Goal: Task Accomplishment & Management: Use online tool/utility

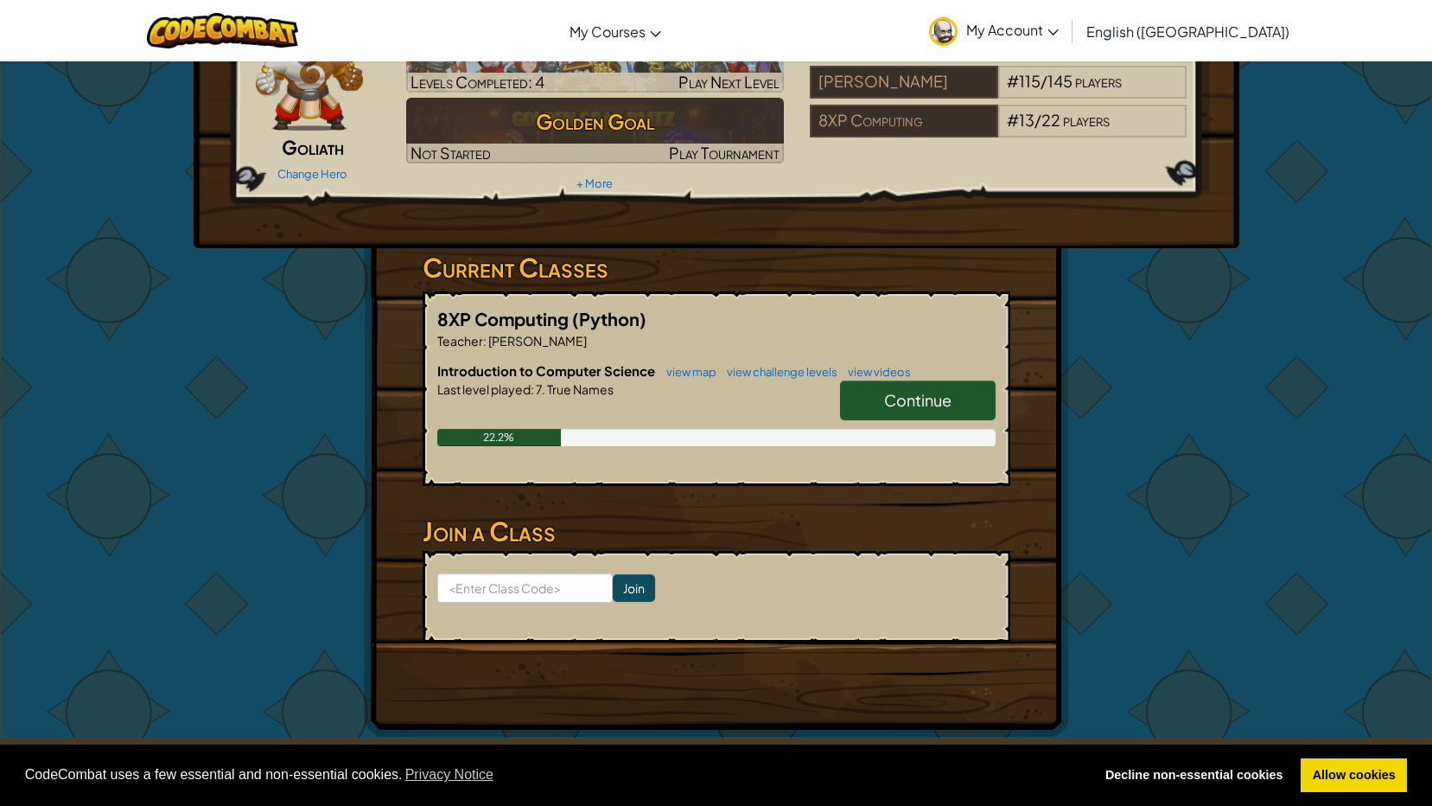
scroll to position [173, 0]
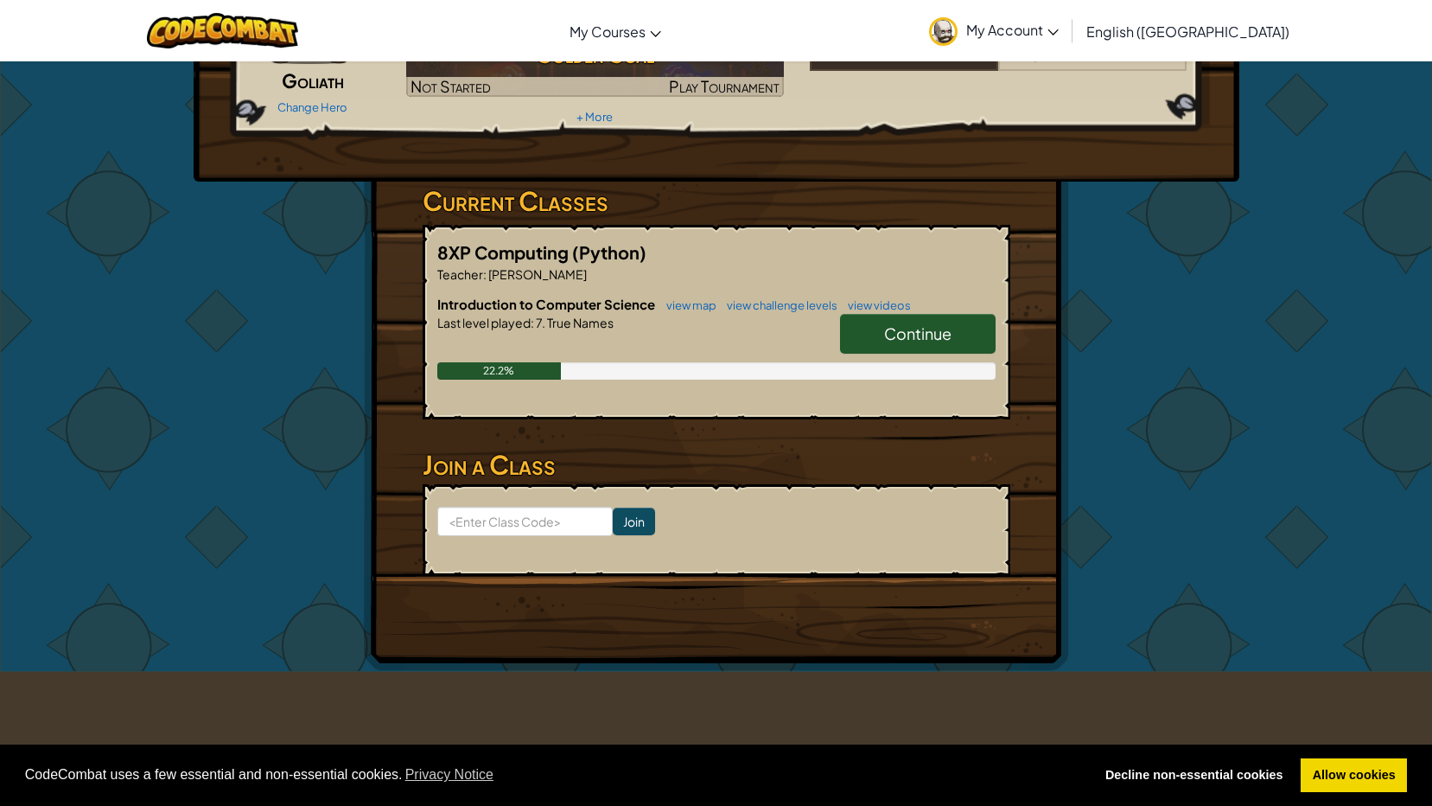
click at [855, 327] on link "Continue" at bounding box center [918, 334] width 156 height 40
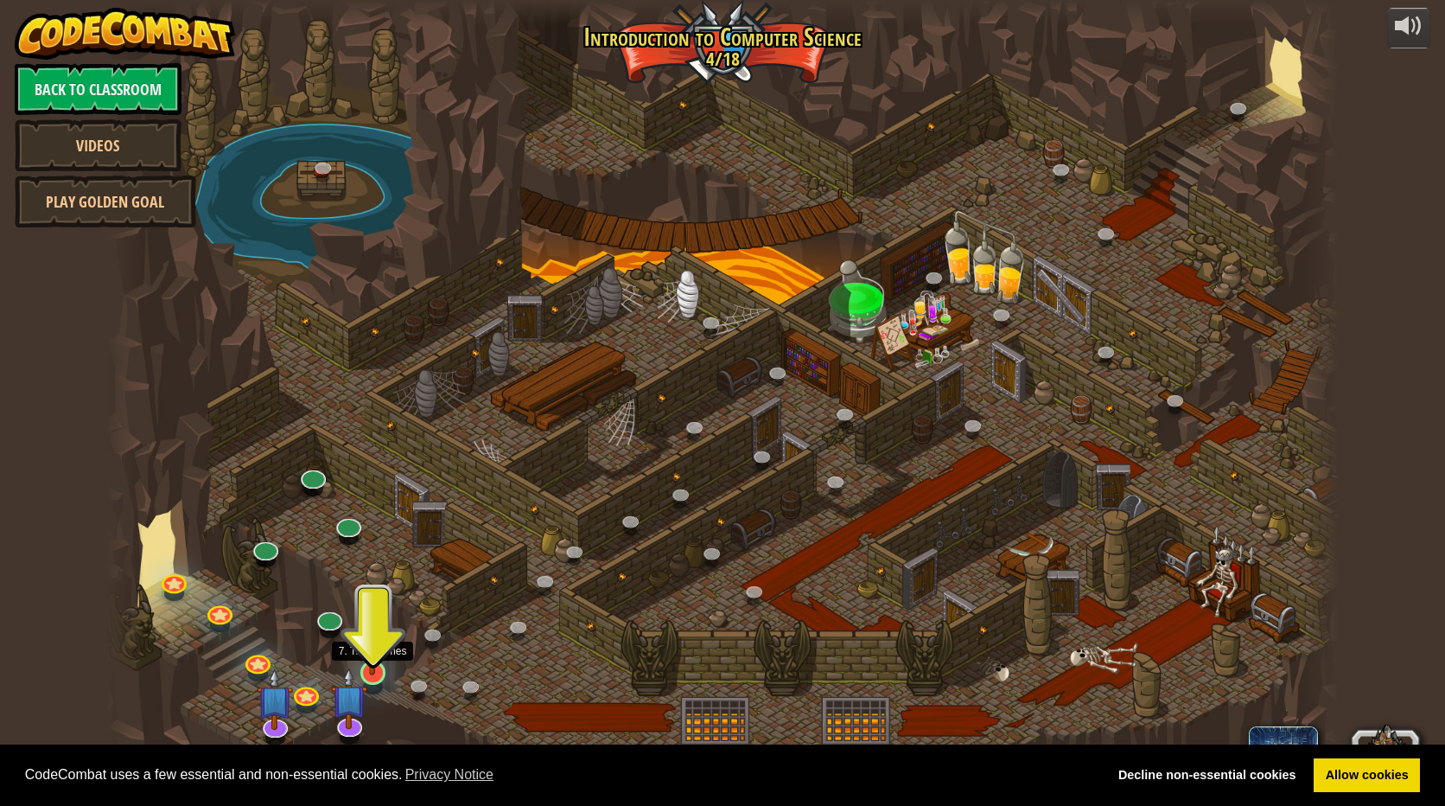
click at [370, 648] on img at bounding box center [372, 637] width 33 height 76
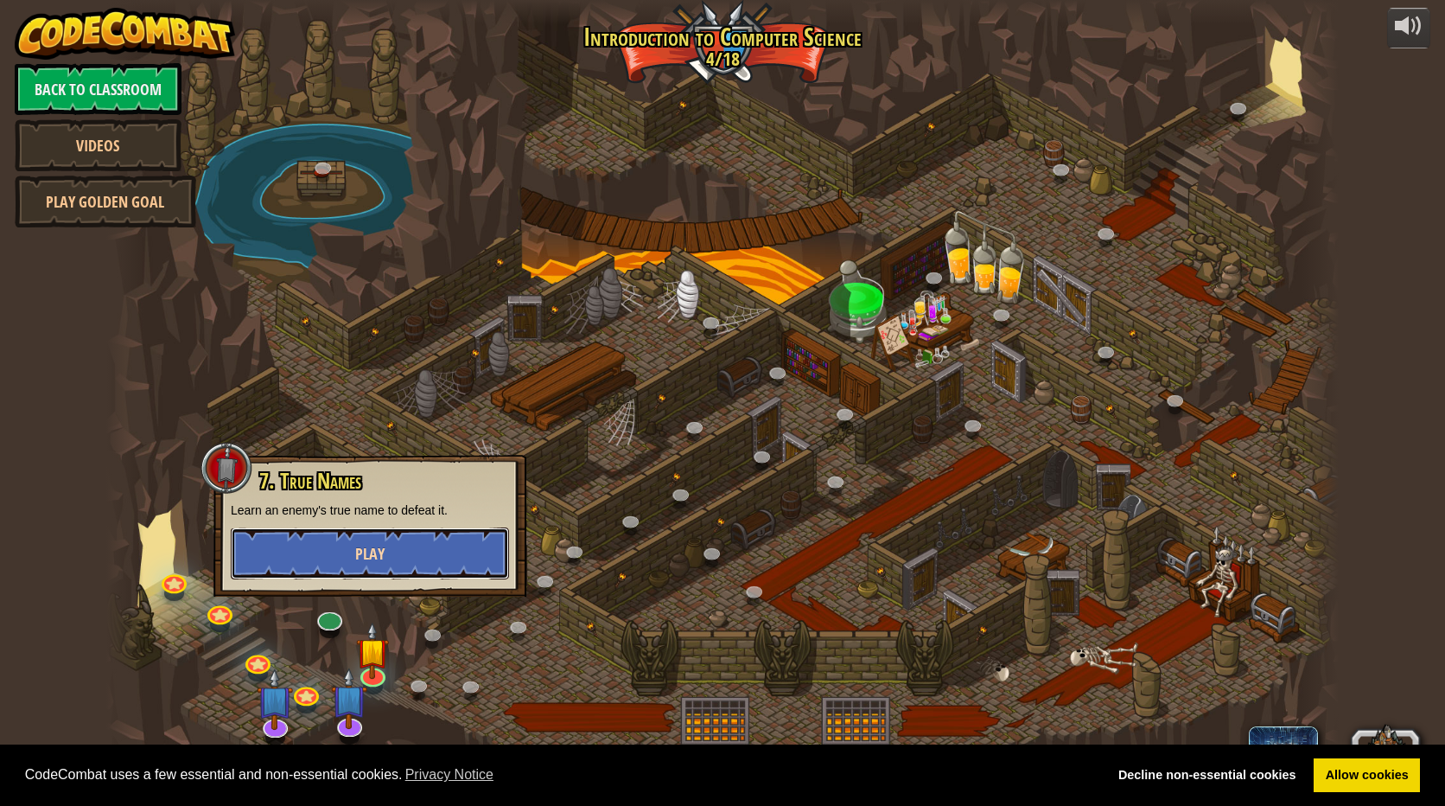
click at [381, 558] on span "Play" at bounding box center [369, 554] width 29 height 22
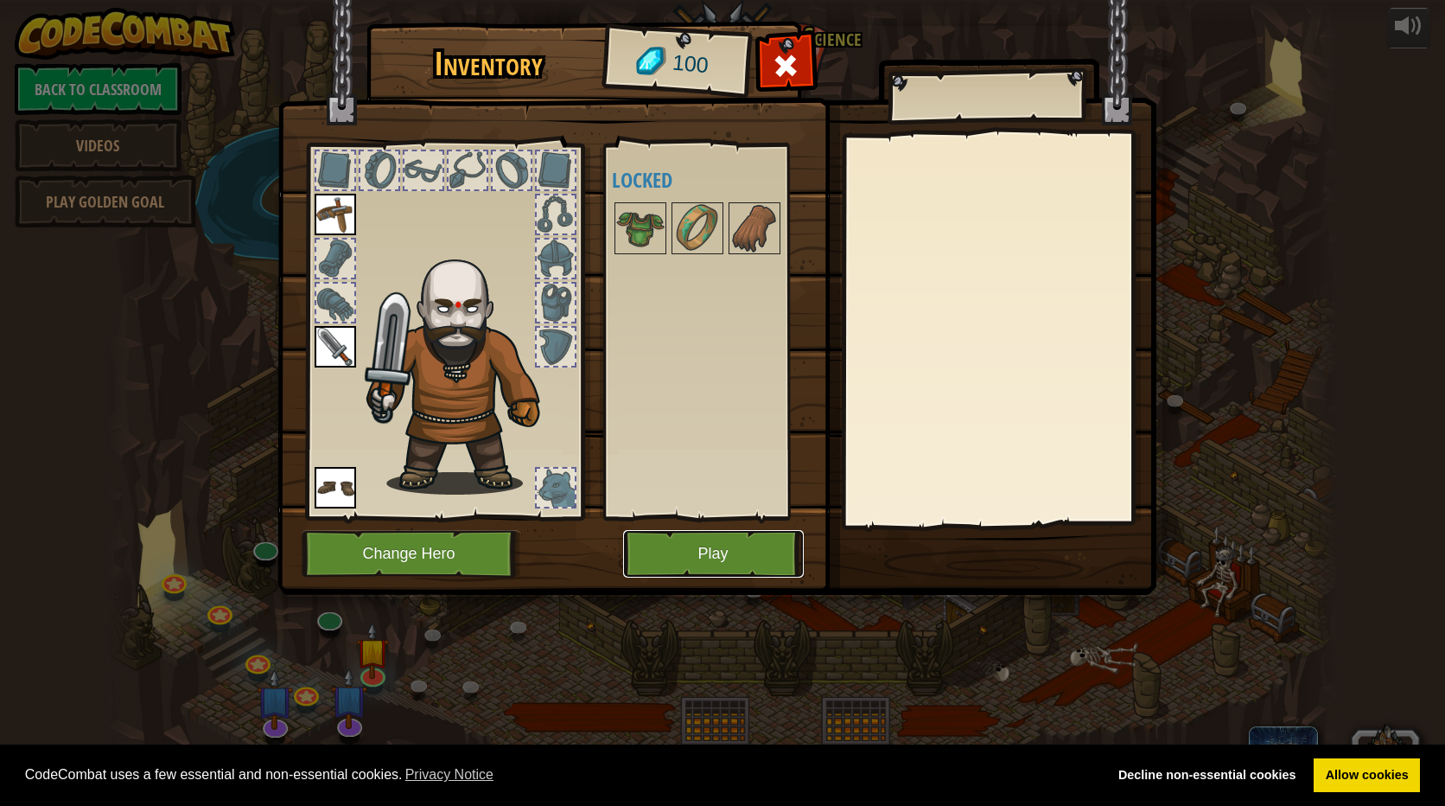
click at [682, 565] on button "Play" at bounding box center [713, 554] width 181 height 48
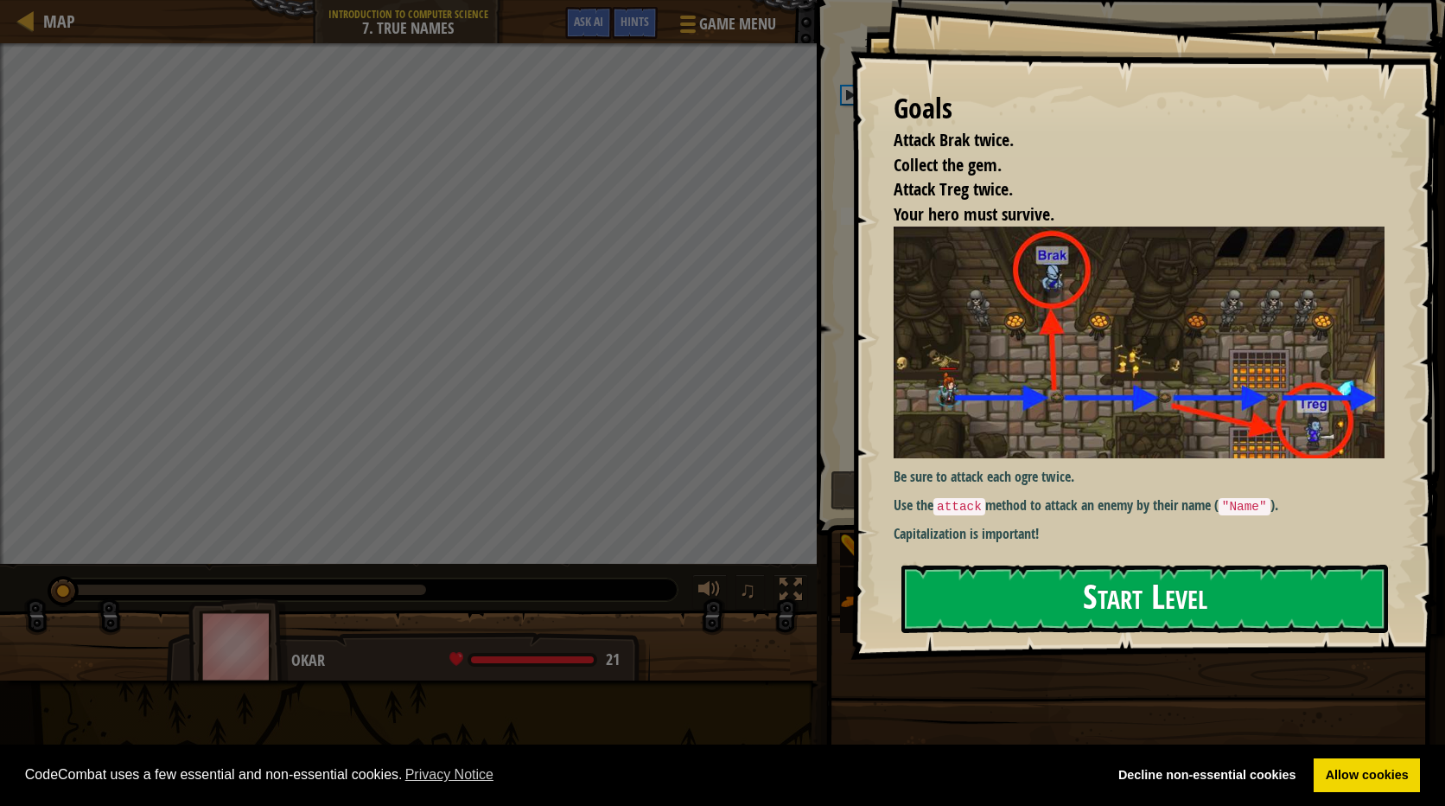
click at [1163, 622] on button "Start Level" at bounding box center [1145, 598] width 487 height 68
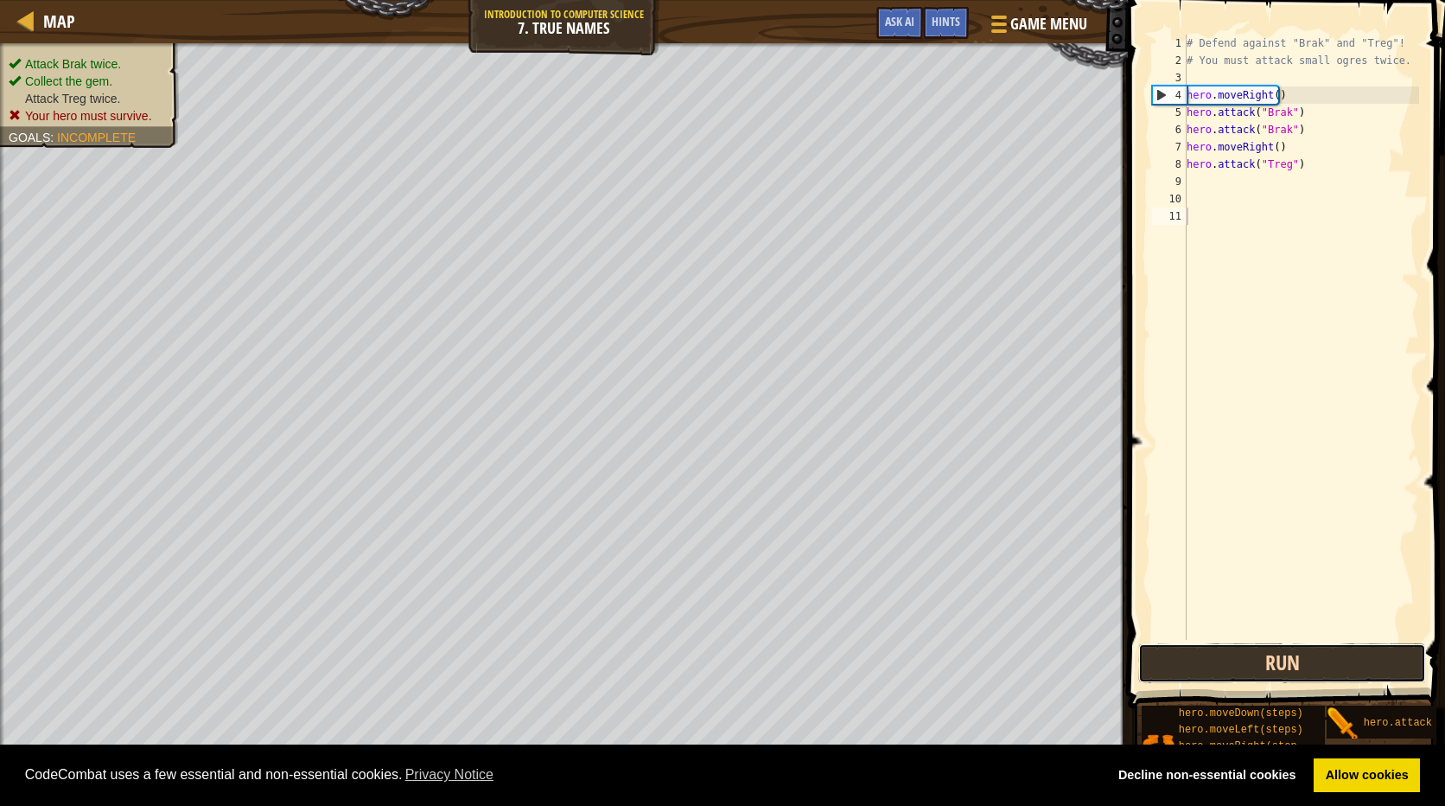
click at [1228, 652] on button "Run" at bounding box center [1282, 663] width 288 height 40
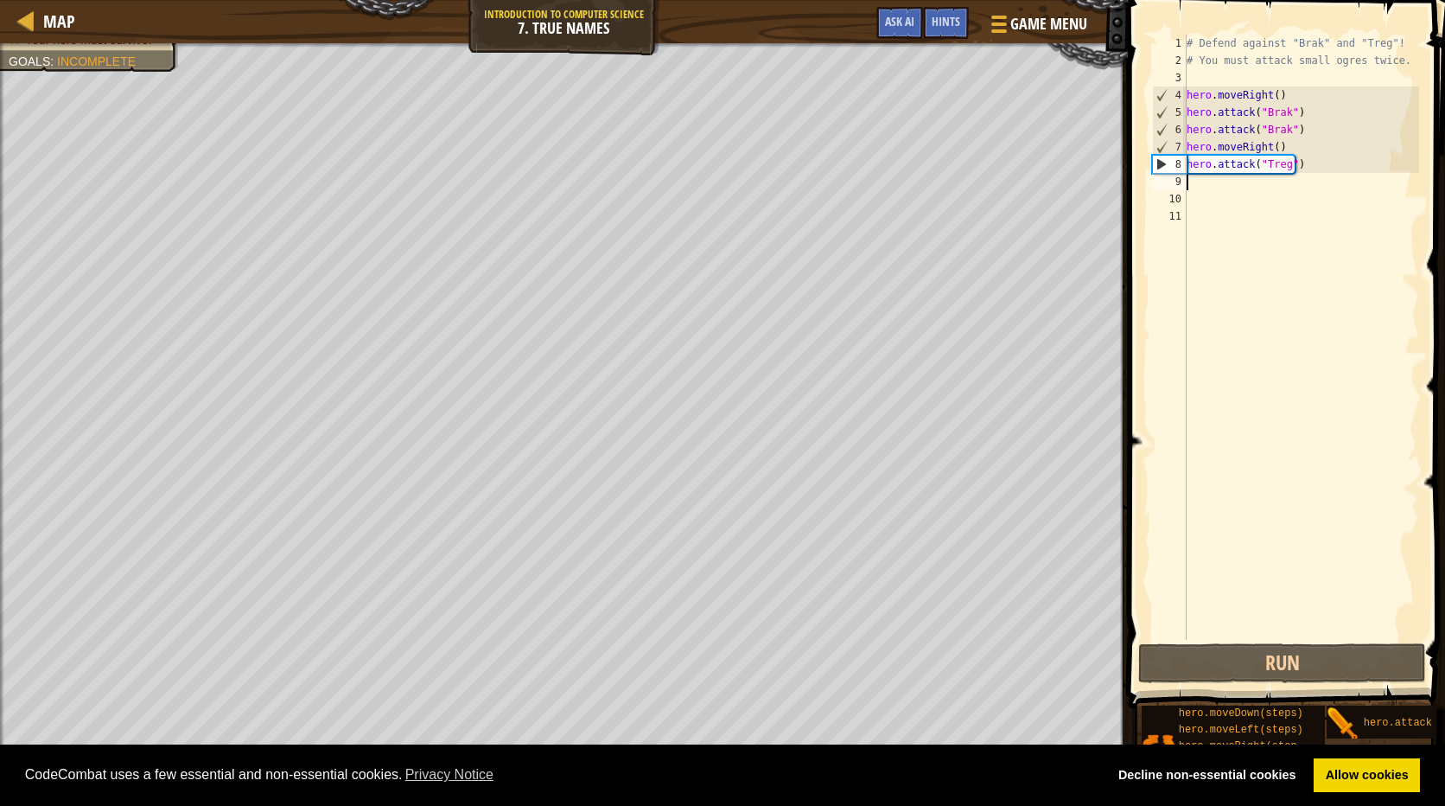
click at [1215, 179] on div "# Defend against "Brak" and "Treg"! # You must attack small ogres twice. hero .…" at bounding box center [1301, 355] width 236 height 640
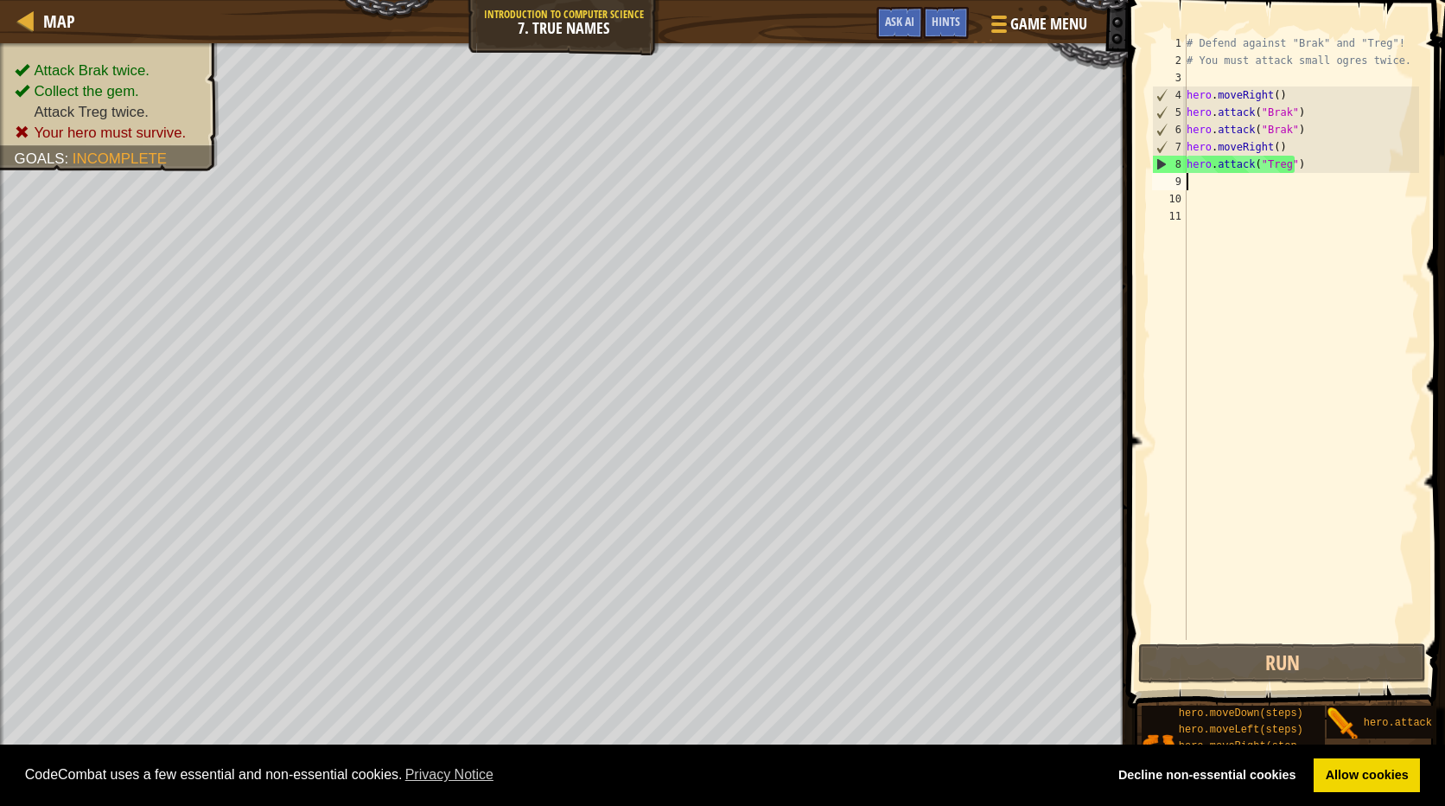
type textarea "h"
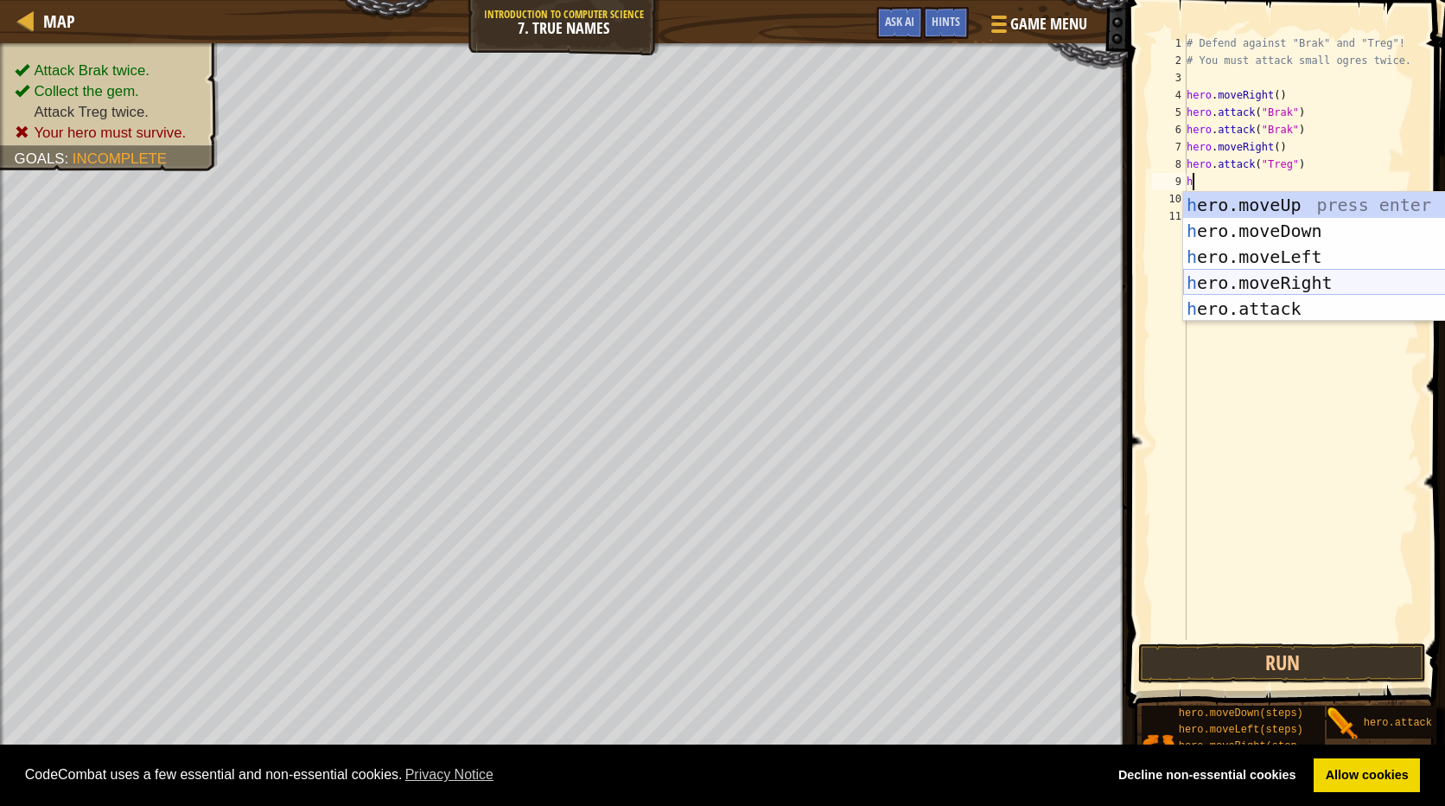
click at [1294, 278] on div "h ero.moveUp press enter h ero.moveDown press enter h ero.moveLeft press enter …" at bounding box center [1346, 283] width 327 height 182
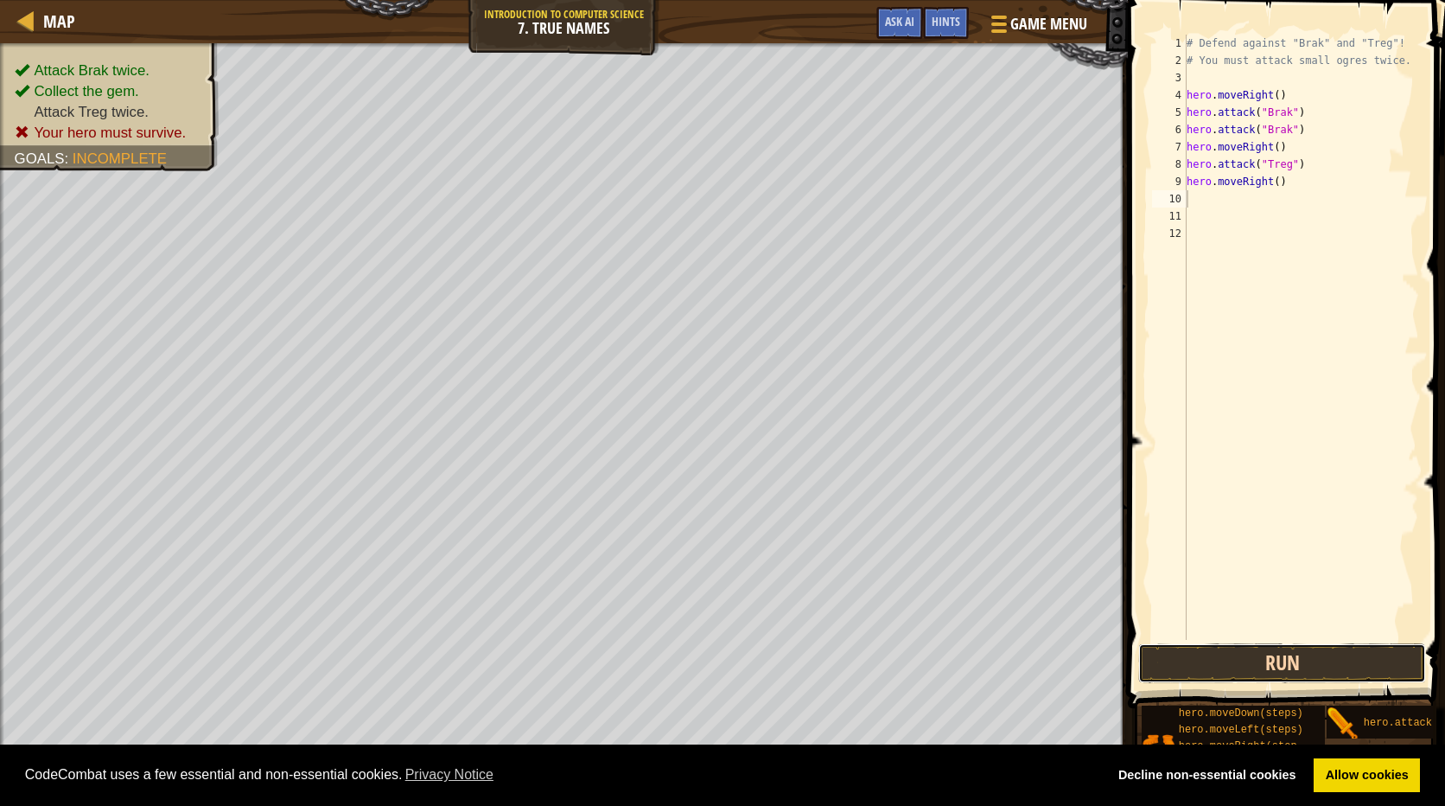
click at [1242, 666] on button "Run" at bounding box center [1282, 663] width 288 height 40
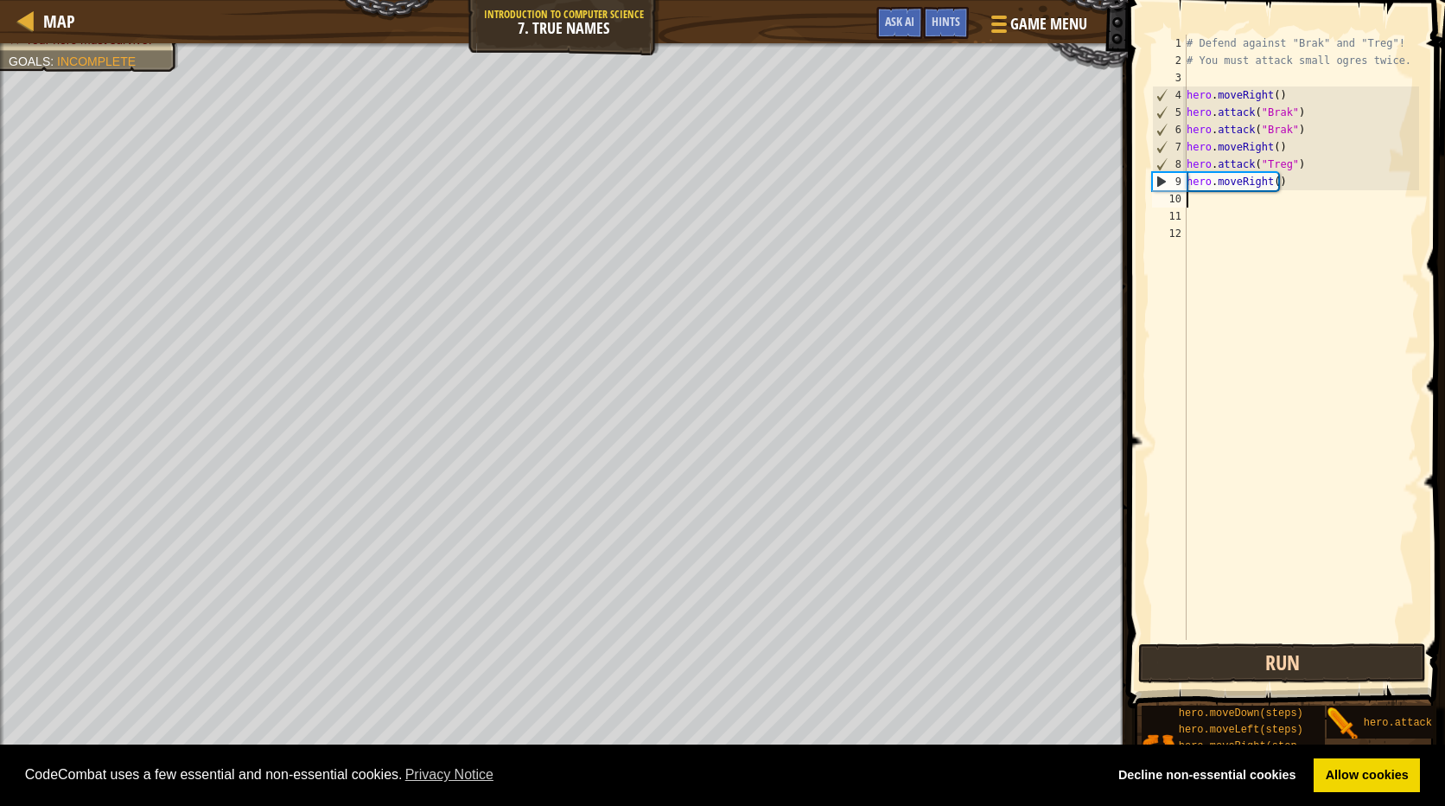
type textarea "h"
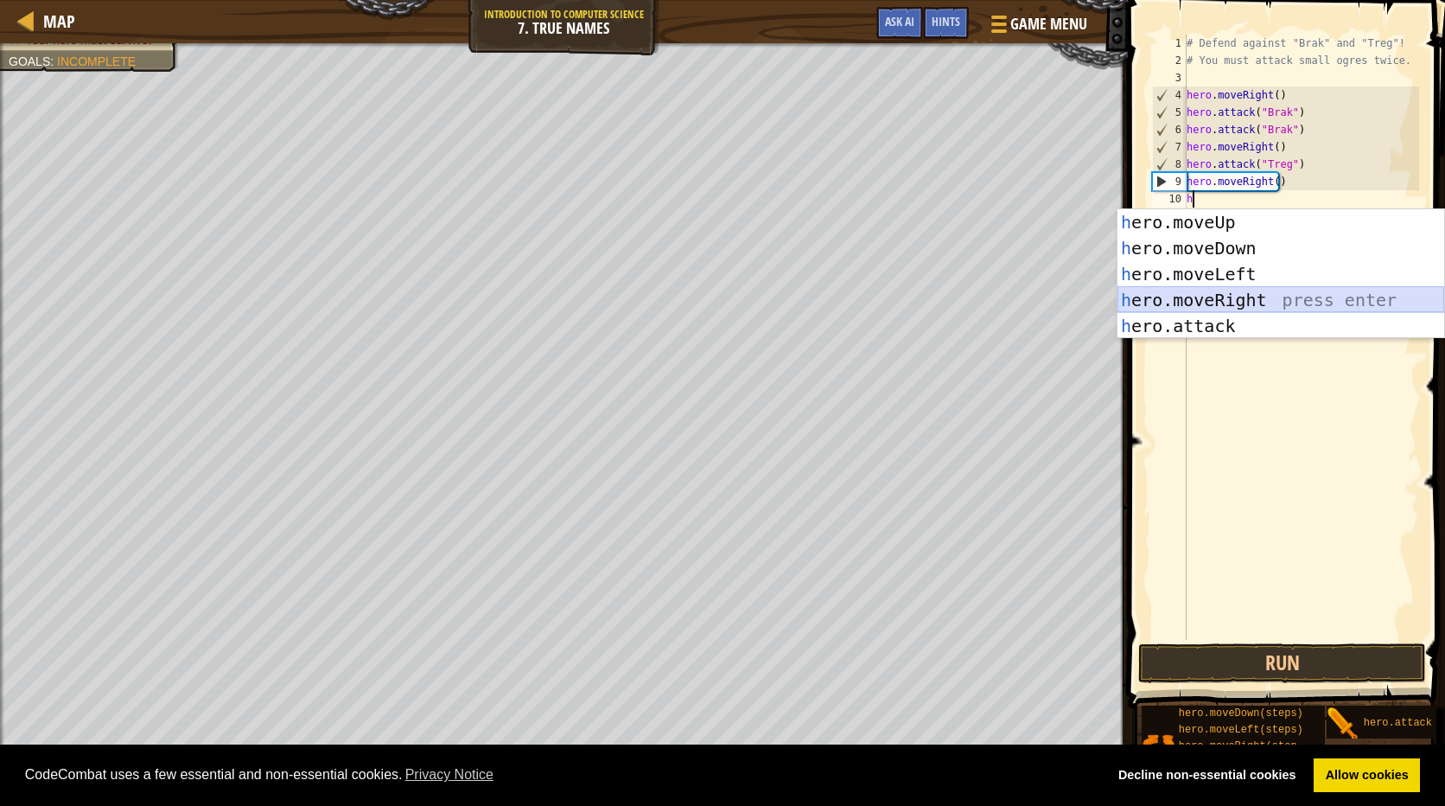
click at [1293, 296] on div "h ero.moveUp press enter h ero.moveDown press enter h ero.moveLeft press enter …" at bounding box center [1281, 300] width 327 height 182
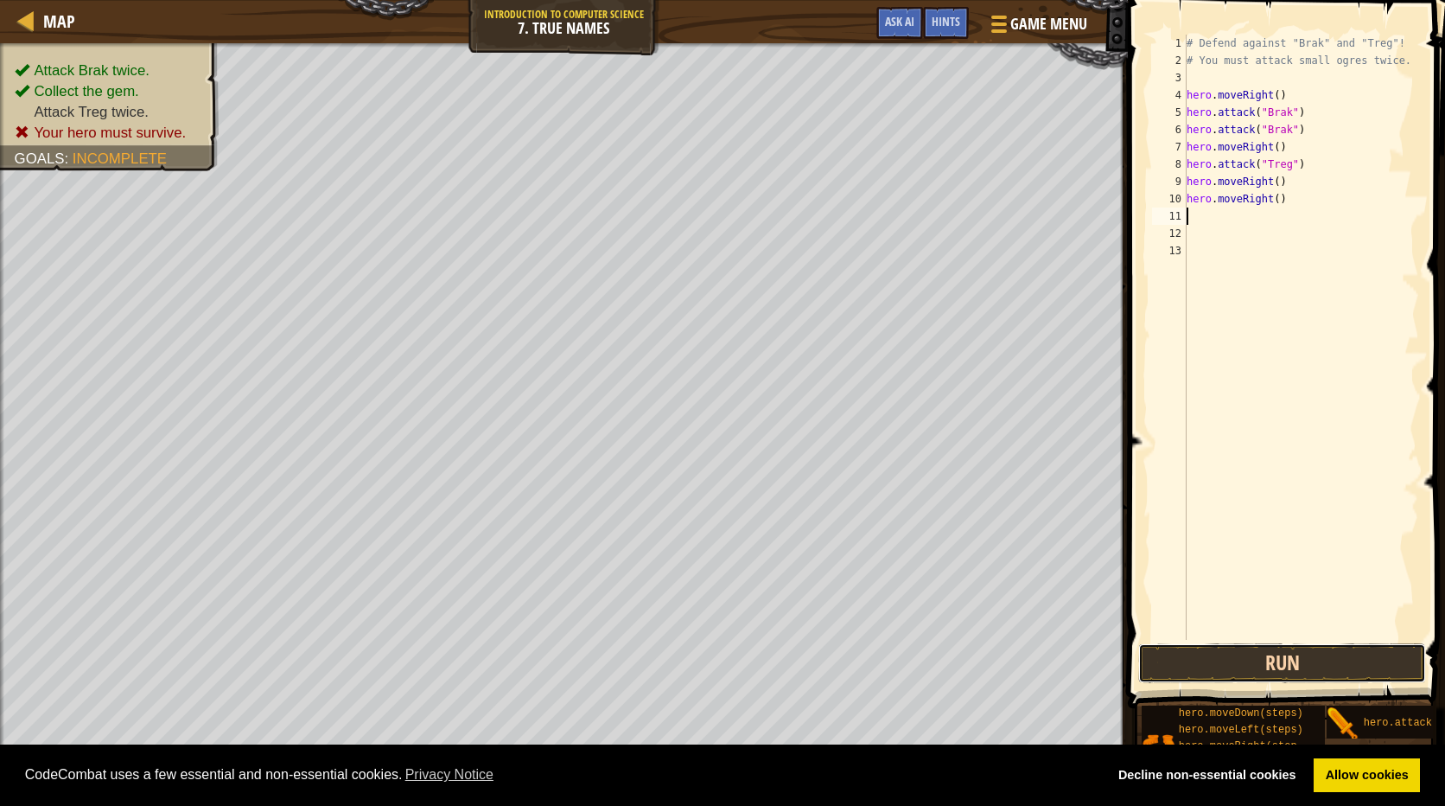
click at [1309, 655] on button "Run" at bounding box center [1282, 663] width 288 height 40
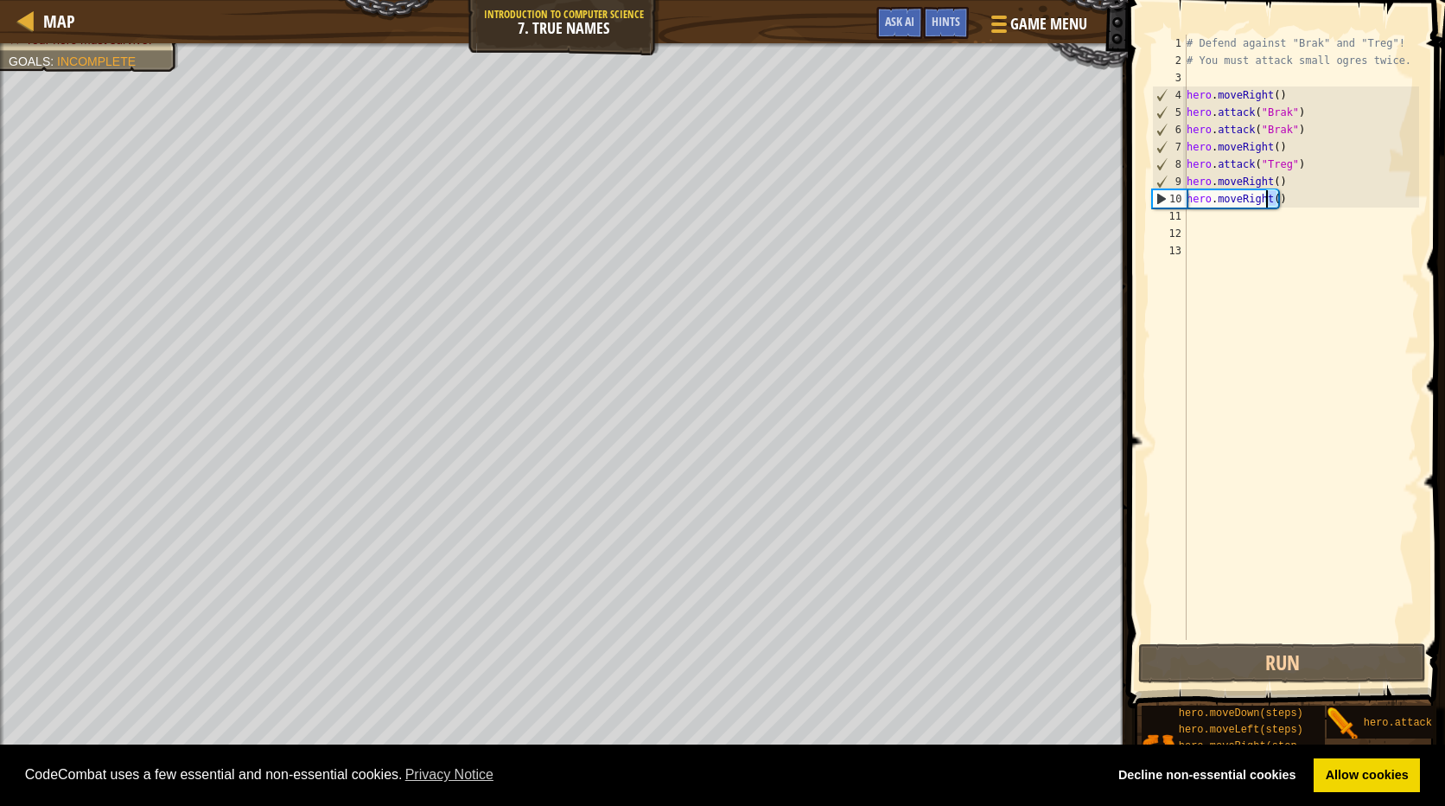
drag, startPoint x: 1280, startPoint y: 206, endPoint x: 1266, endPoint y: 203, distance: 14.9
click at [1266, 203] on div "# Defend against "Brak" and "Treg"! # You must attack small ogres twice. hero .…" at bounding box center [1301, 355] width 236 height 640
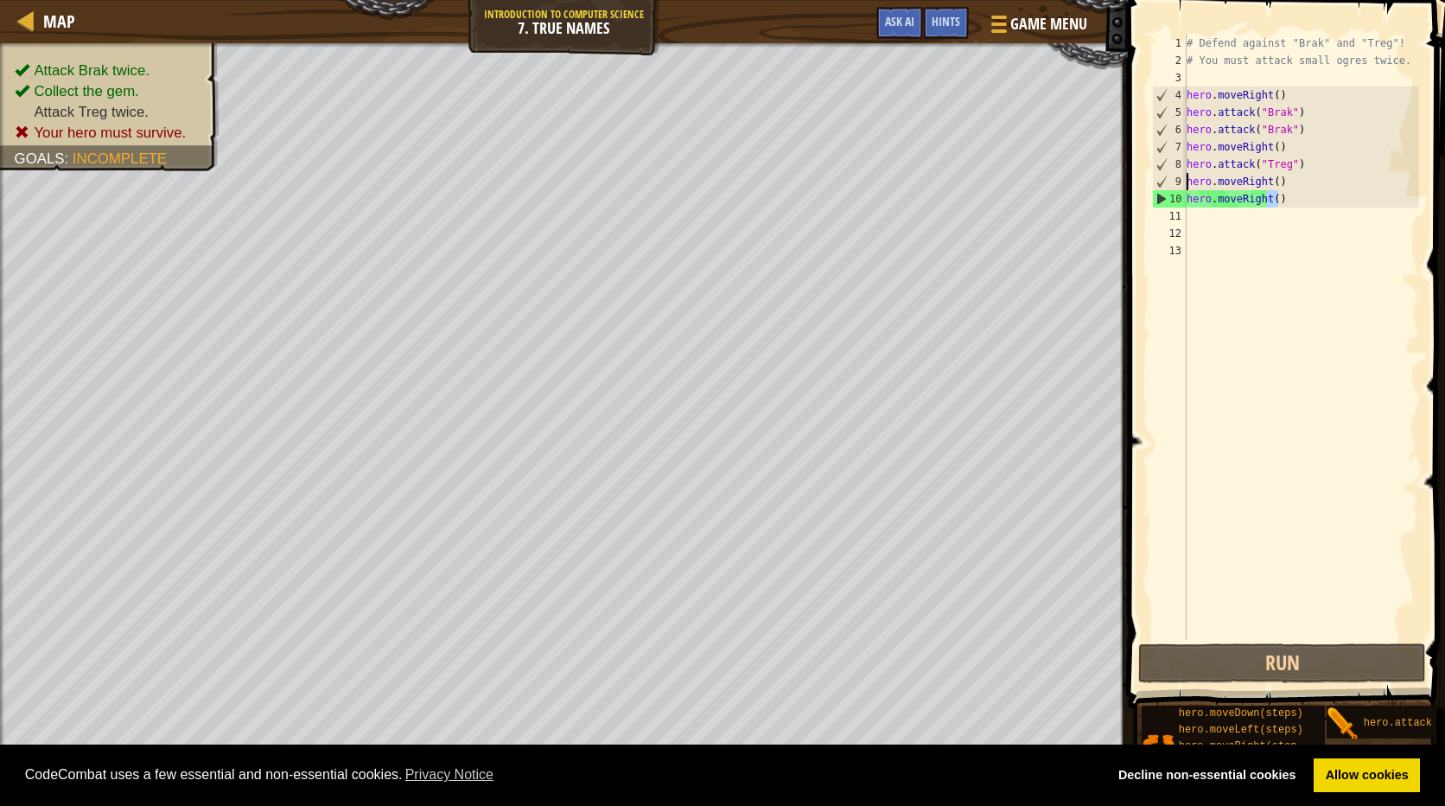
type textarea "h()ero.moveRight"
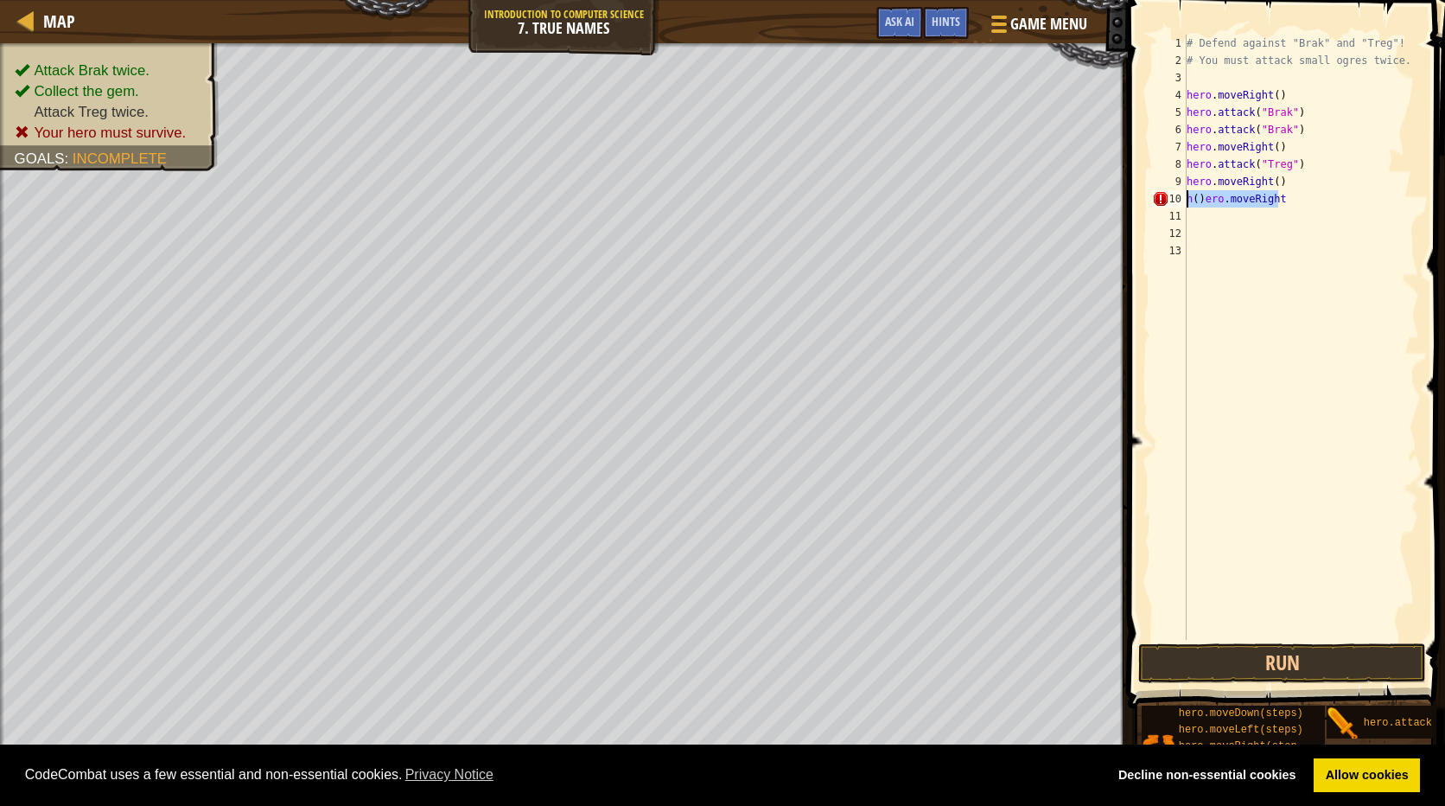
drag, startPoint x: 1279, startPoint y: 199, endPoint x: 1184, endPoint y: 203, distance: 95.2
click at [1184, 203] on div "h()ero.moveRight 1 2 3 4 5 6 7 8 9 10 11 12 13 # Defend against "Brak" and "Tre…" at bounding box center [1284, 337] width 271 height 605
click at [1271, 178] on div "# Defend against "Brak" and "Treg"! # You must attack small ogres twice. hero .…" at bounding box center [1301, 355] width 236 height 640
type textarea ")"
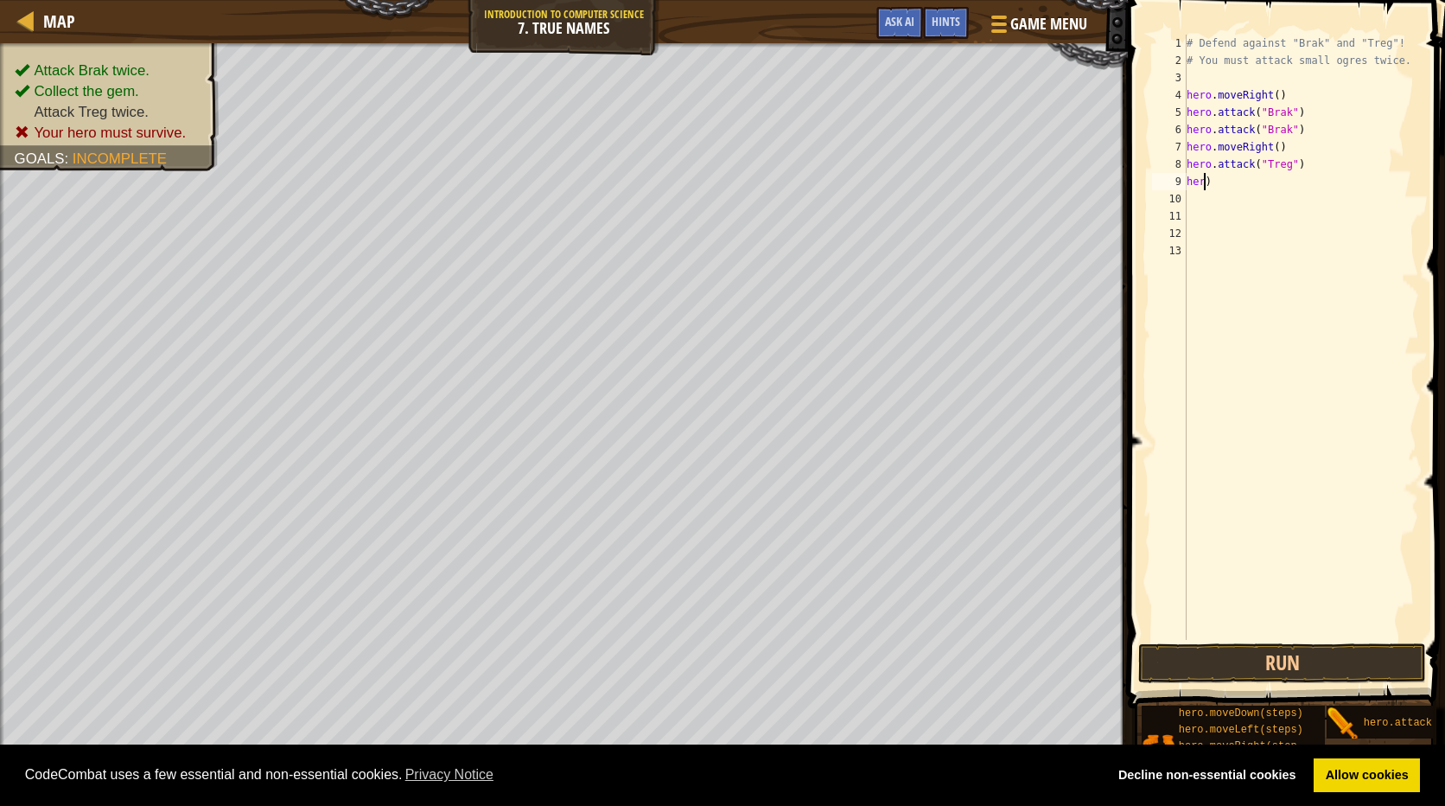
scroll to position [8, 0]
click at [1251, 185] on div "# Defend against "Brak" and "Treg"! # You must attack small ogres twice. hero .…" at bounding box center [1301, 355] width 236 height 640
type textarea "hero.attack("Treg")"
click at [1249, 194] on div "# Defend against "Brak" and "Treg"! # You must attack small ogres twice. hero .…" at bounding box center [1301, 355] width 236 height 640
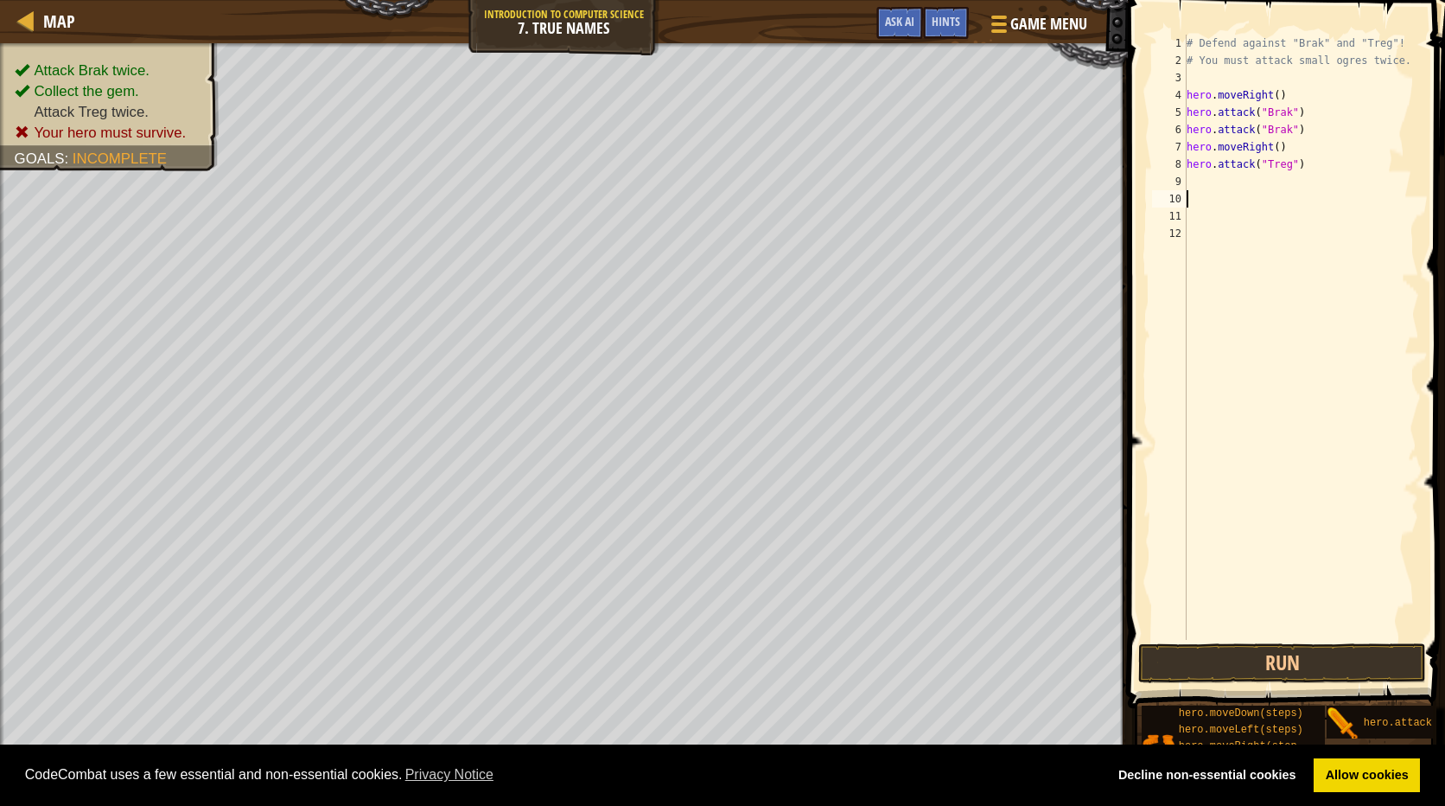
scroll to position [8, 0]
click at [1220, 169] on div "# Defend against "Brak" and "Treg"! # You must attack small ogres twice. hero .…" at bounding box center [1301, 355] width 236 height 640
type textarea "hero.attack("Treg")"
click at [1201, 173] on div "# Defend against "Brak" and "Treg"! # You must attack small ogres twice. hero .…" at bounding box center [1301, 355] width 236 height 640
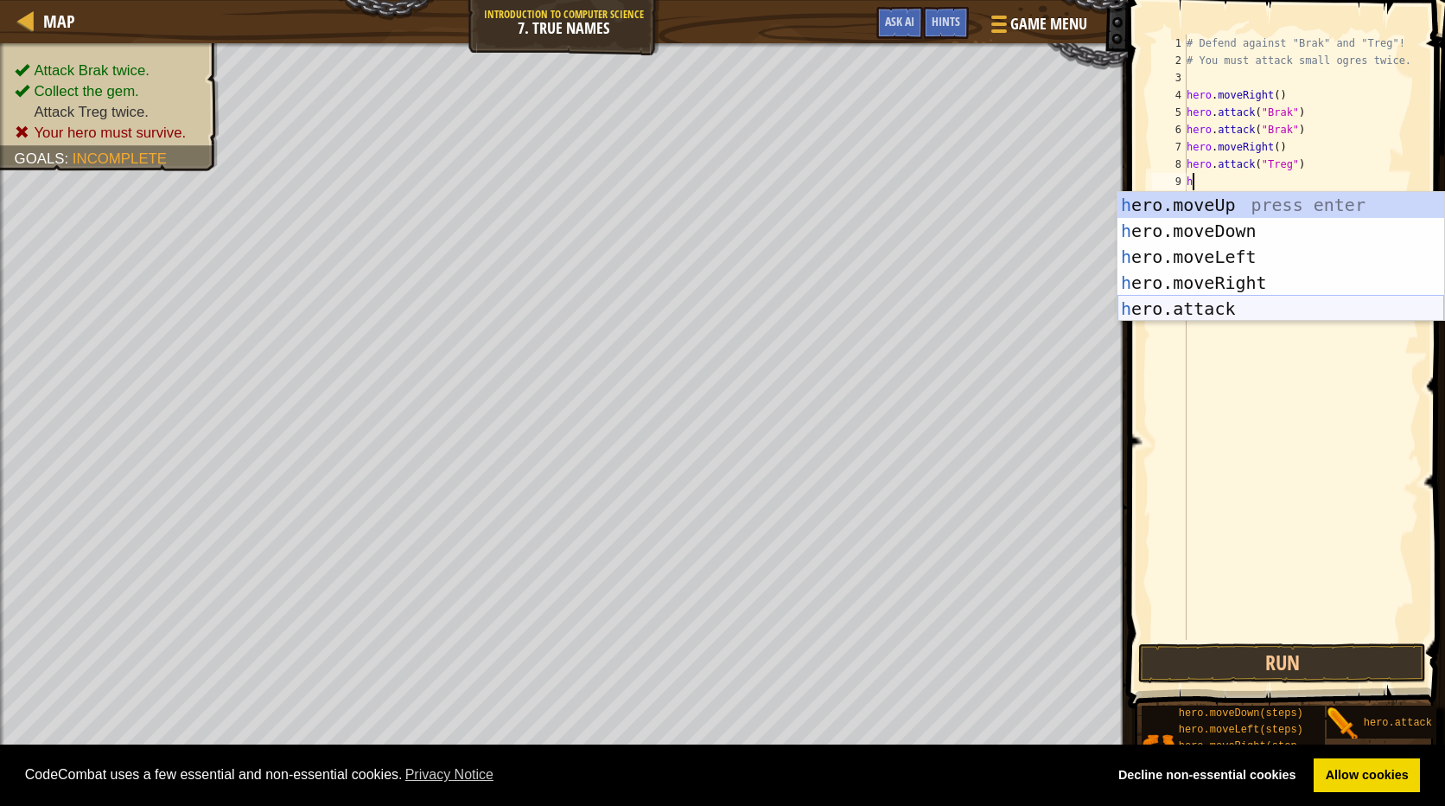
click at [1189, 300] on div "h ero.moveUp press enter h ero.moveDown press enter h ero.moveLeft press enter …" at bounding box center [1281, 283] width 327 height 182
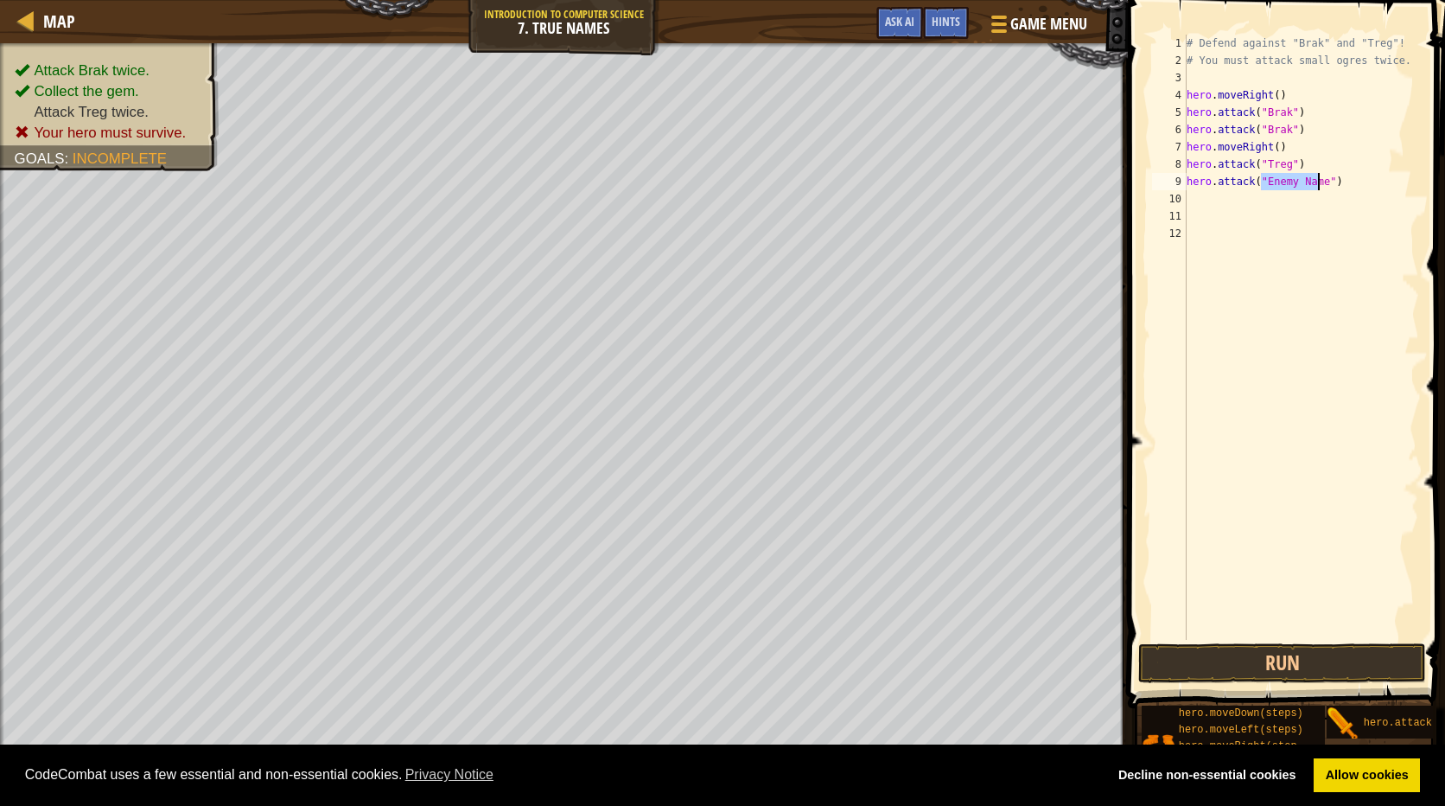
scroll to position [8, 6]
type textarea "hero.attack("Treg")"
click at [1189, 192] on div "# Defend against "Brak" and "Treg"! # You must attack small ogres twice. hero .…" at bounding box center [1301, 355] width 236 height 640
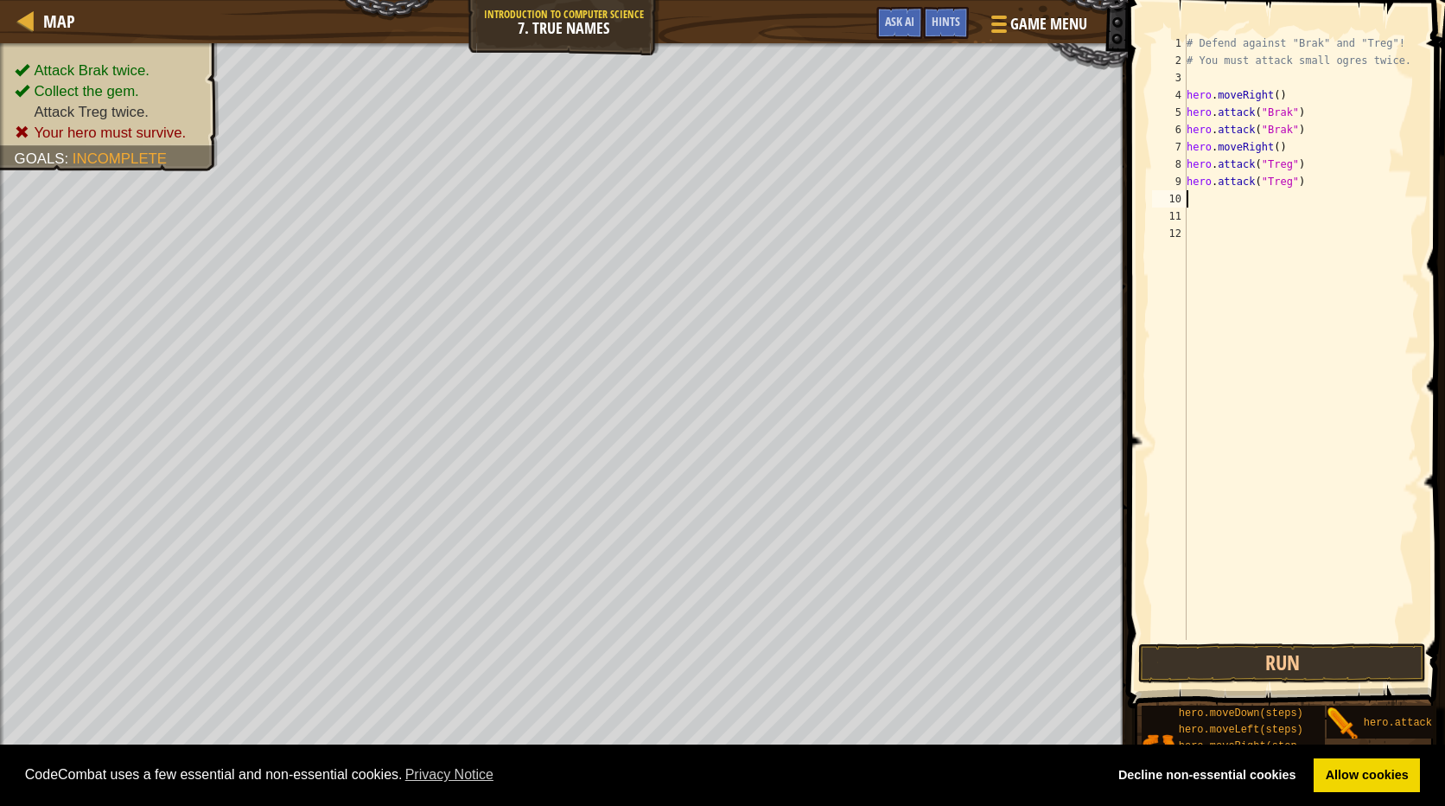
type textarea "h"
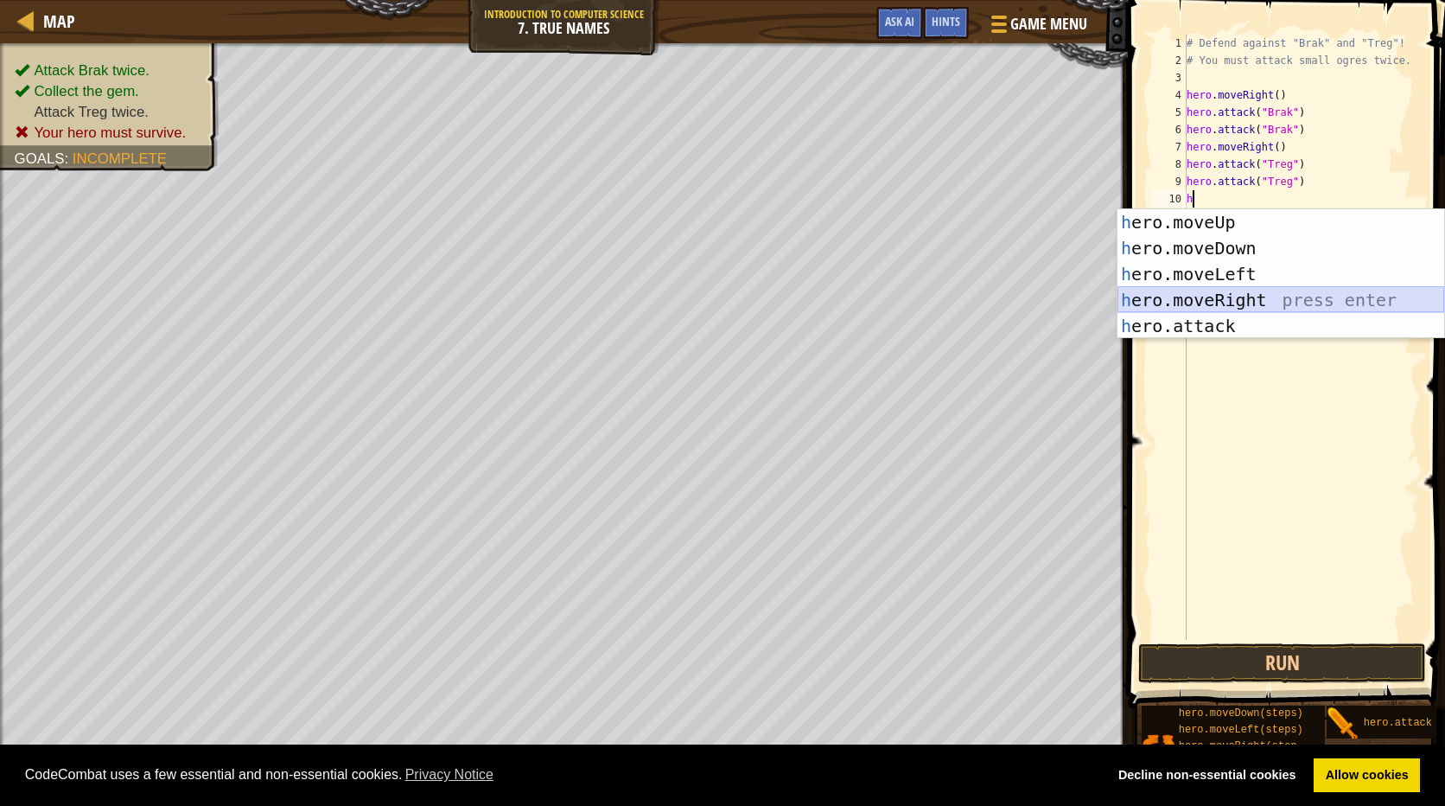
click at [1196, 290] on div "h ero.moveUp press enter h ero.moveDown press enter h ero.moveLeft press enter …" at bounding box center [1281, 300] width 327 height 182
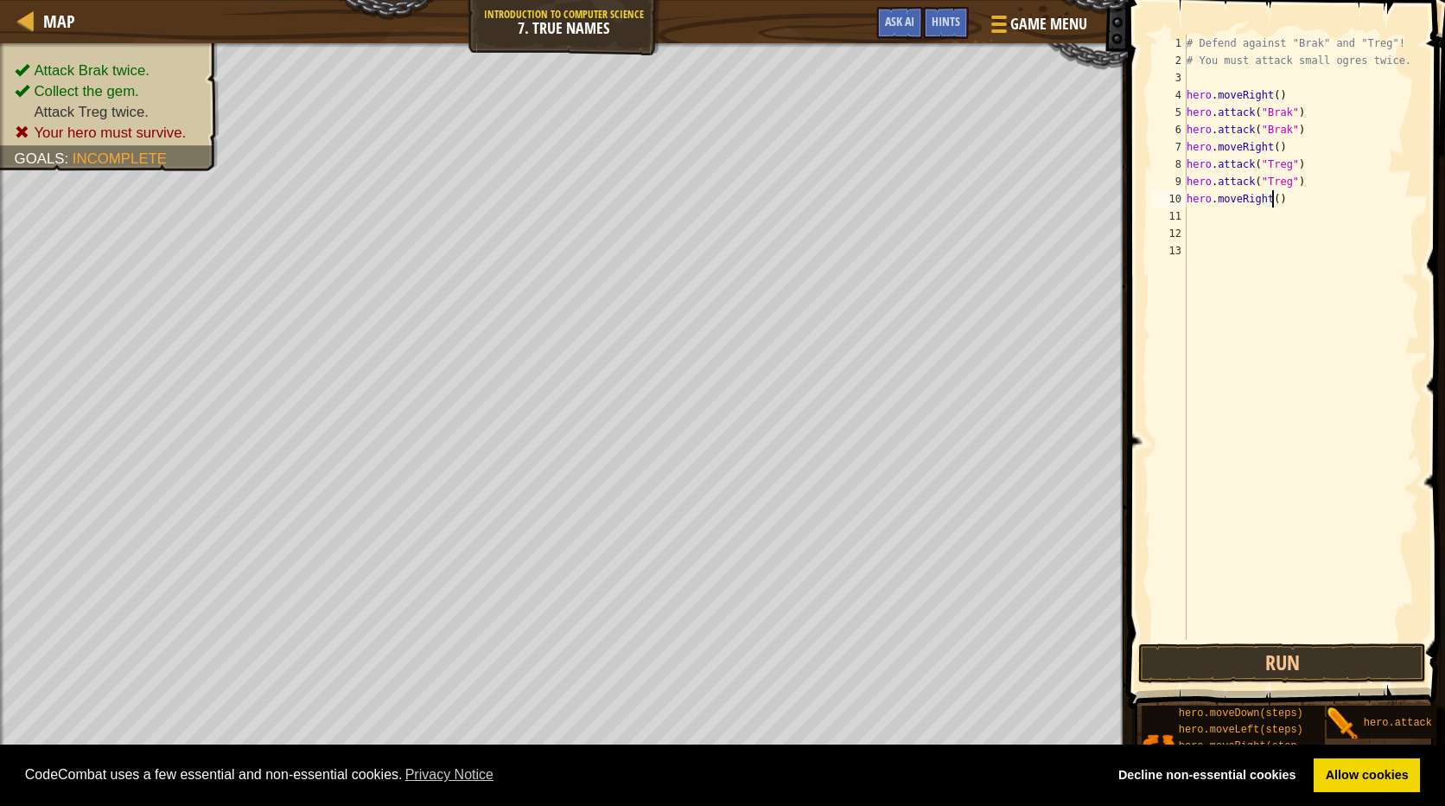
click at [1270, 198] on div "# Defend against "Brak" and "Treg"! # You must attack small ogres twice. hero .…" at bounding box center [1301, 355] width 236 height 640
type textarea "hero.moveRight(2)"
click at [1313, 646] on button "Run" at bounding box center [1282, 663] width 288 height 40
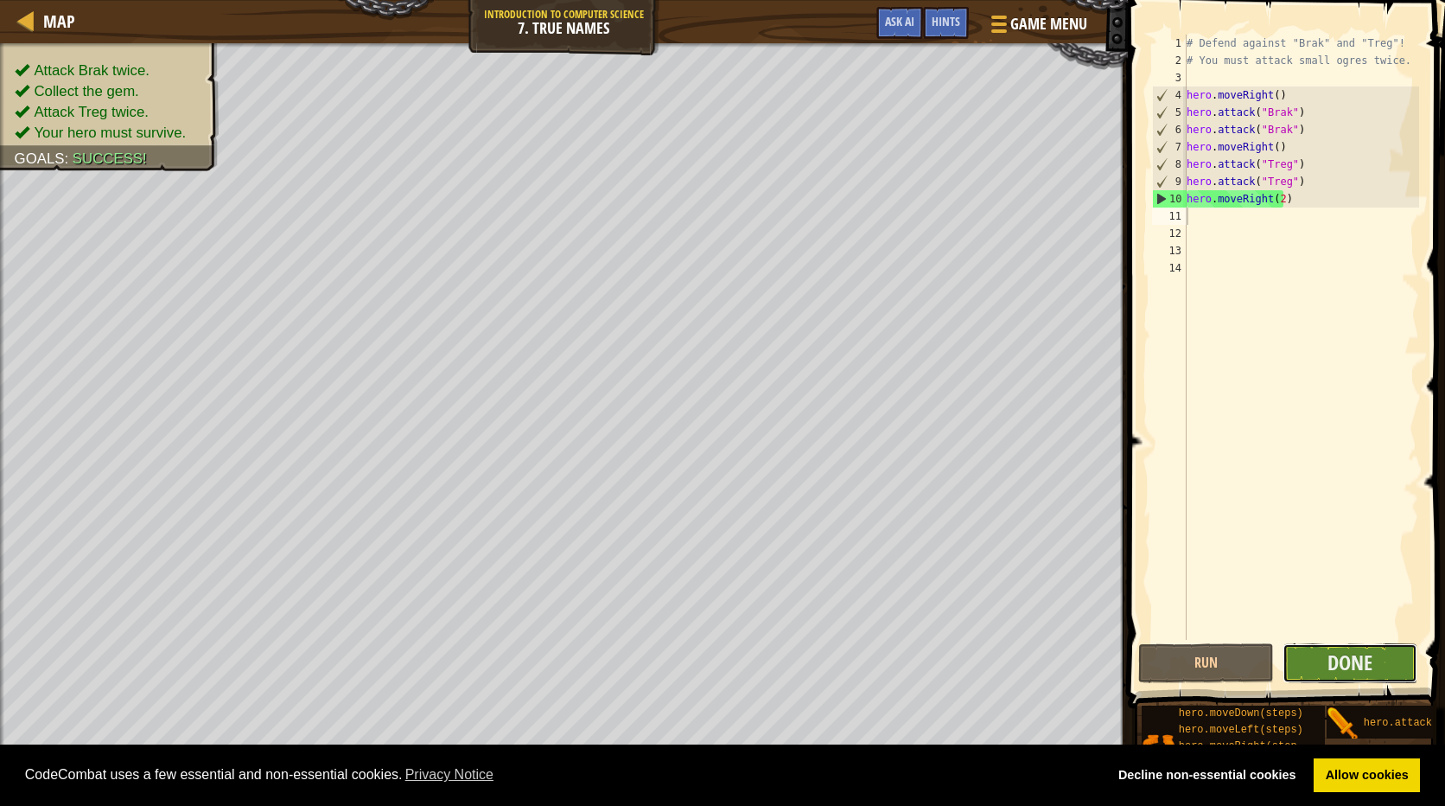
click at [1388, 656] on button "Done" at bounding box center [1351, 663] width 136 height 40
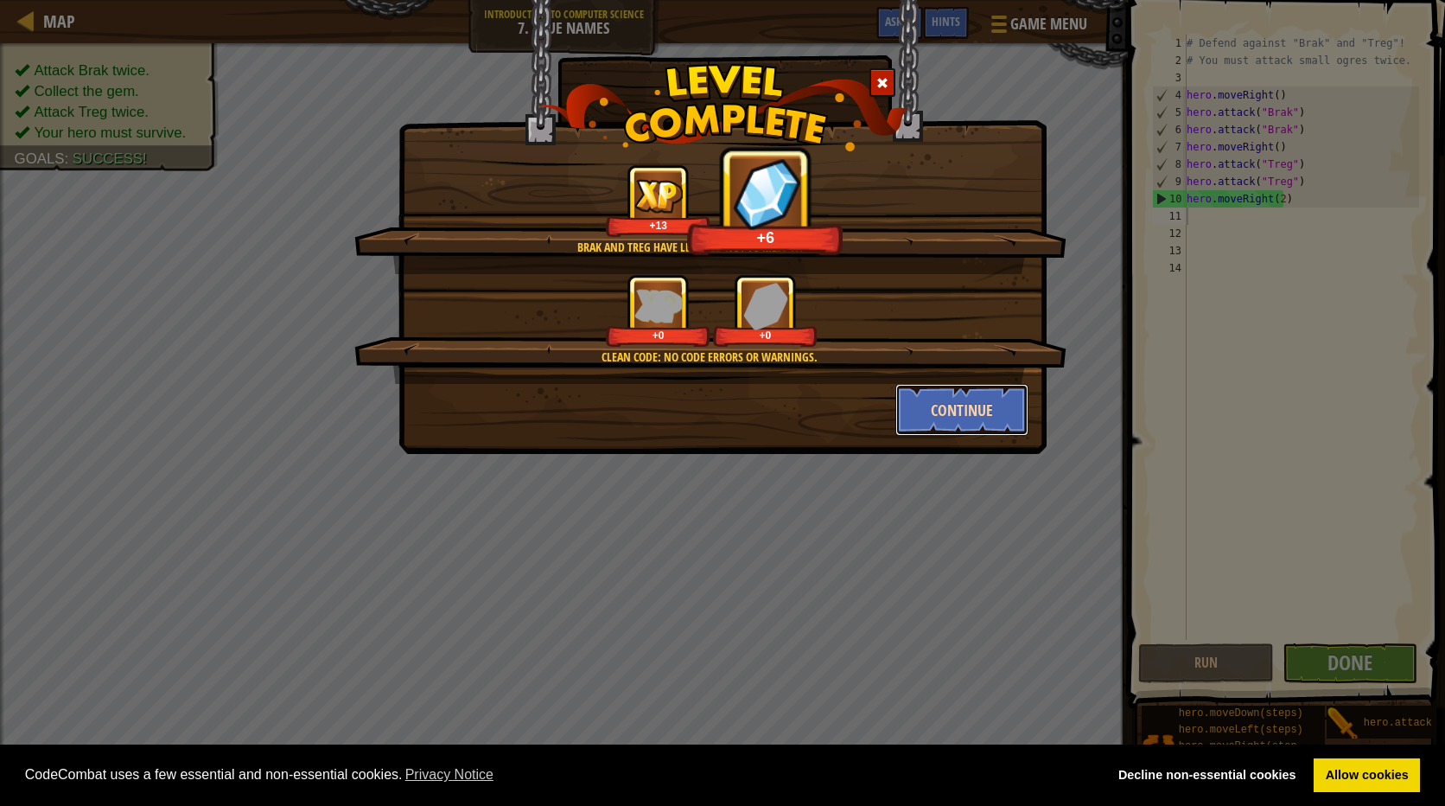
drag, startPoint x: 977, startPoint y: 399, endPoint x: 978, endPoint y: 407, distance: 8.7
click at [978, 407] on button "Continue" at bounding box center [963, 410] width 134 height 52
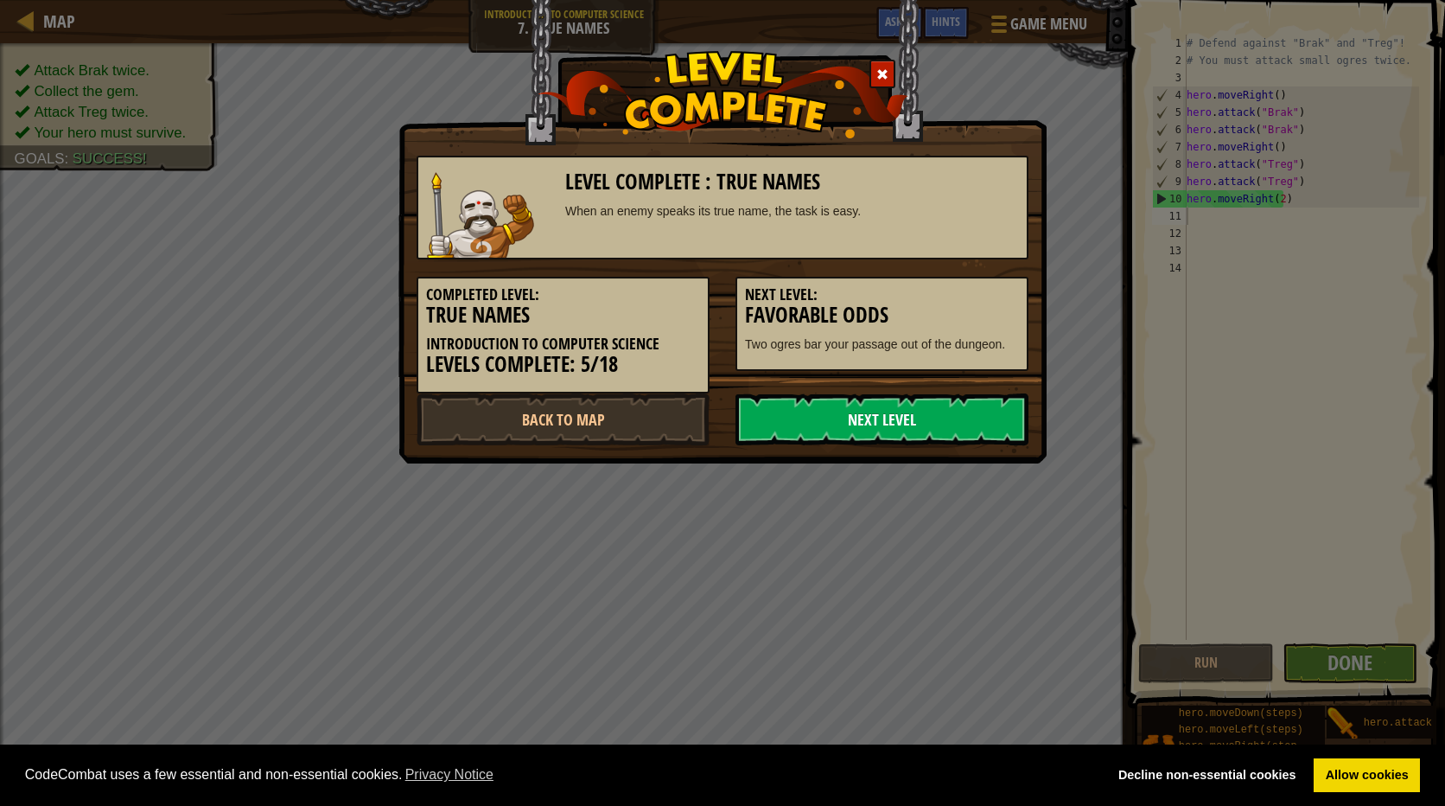
click at [981, 412] on link "Next Level" at bounding box center [882, 419] width 293 height 52
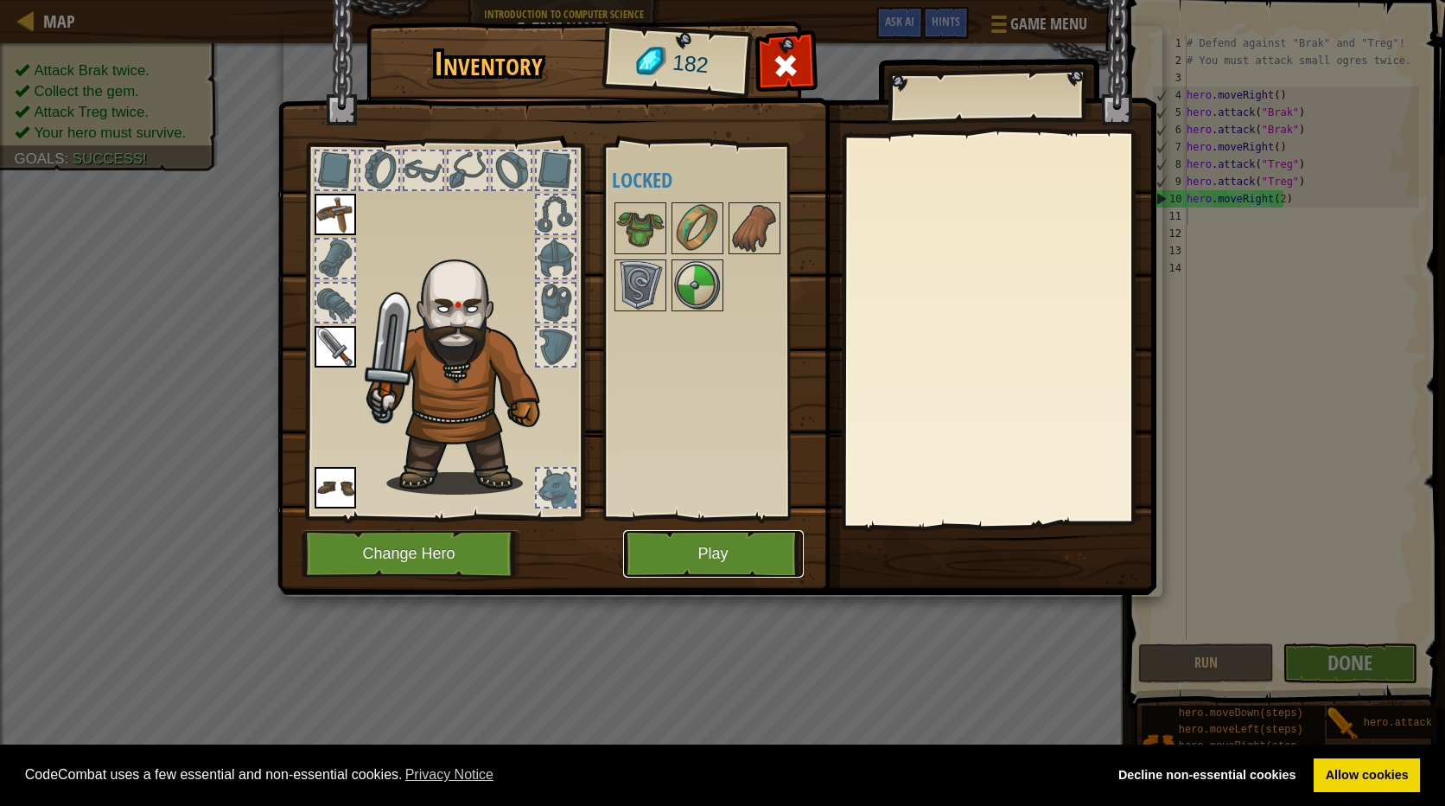
click at [686, 575] on button "Play" at bounding box center [713, 554] width 181 height 48
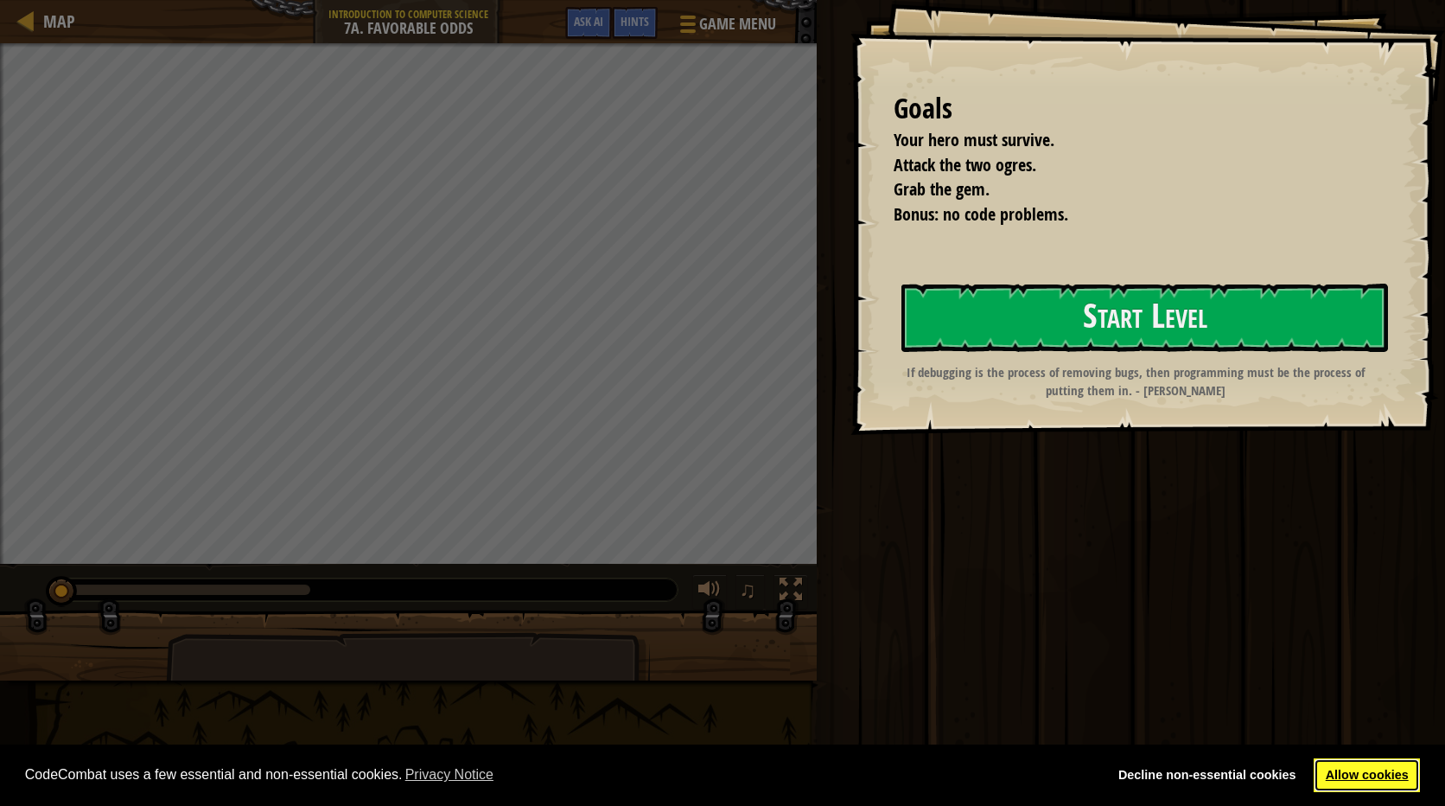
click at [1334, 777] on link "Allow cookies" at bounding box center [1367, 775] width 106 height 35
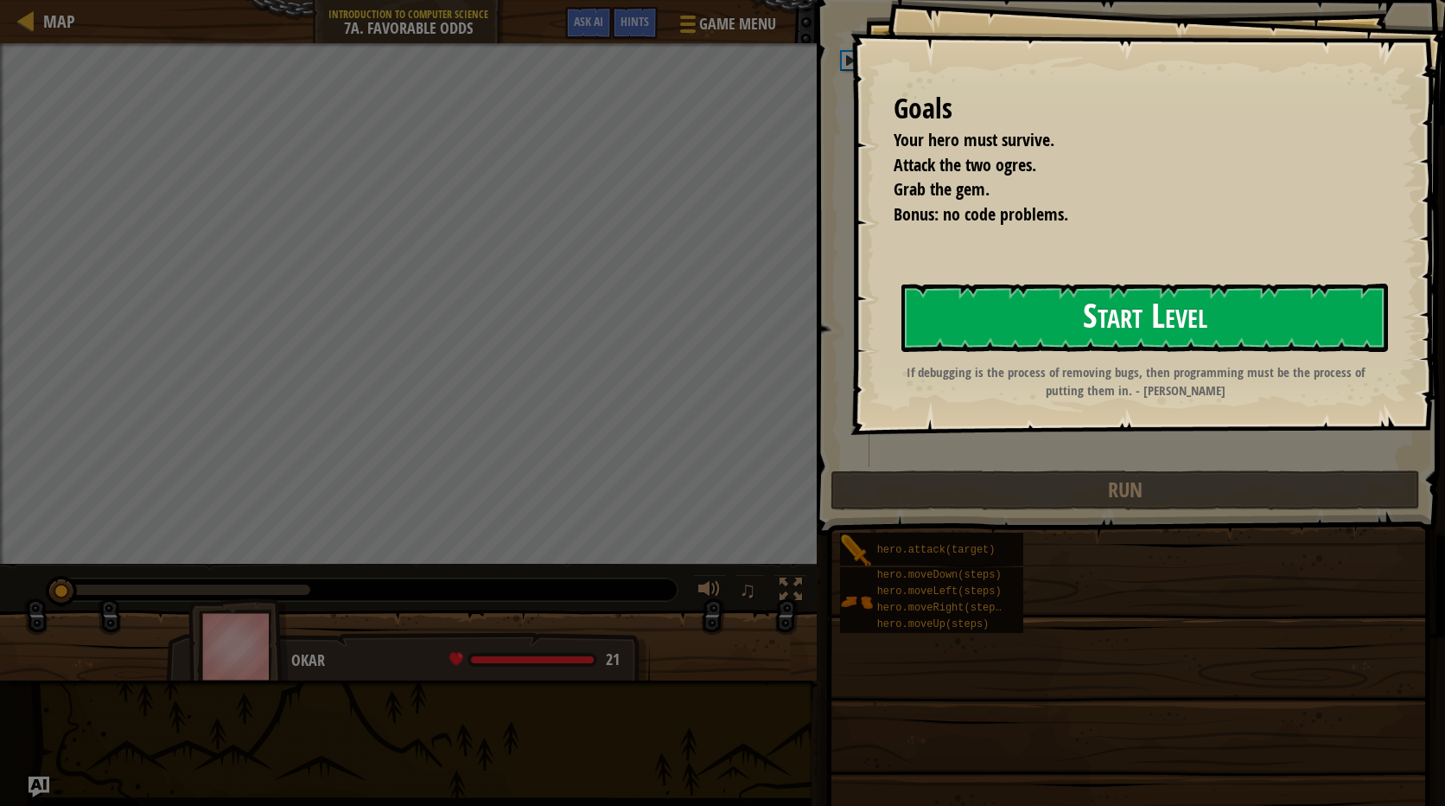
drag, startPoint x: 1311, startPoint y: 309, endPoint x: 1301, endPoint y: 307, distance: 9.7
click at [1301, 307] on button "Start Level" at bounding box center [1145, 318] width 487 height 68
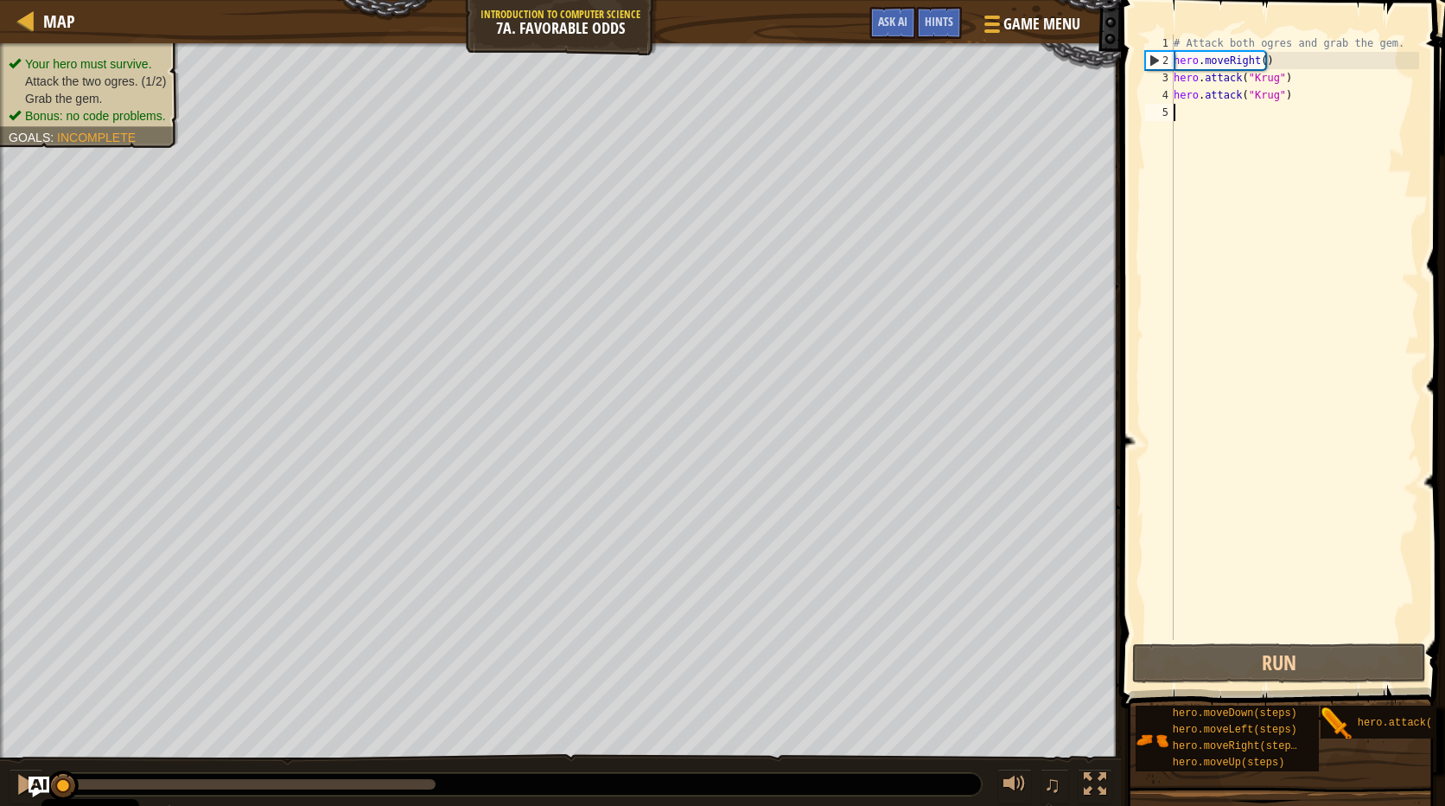
type textarea "h"
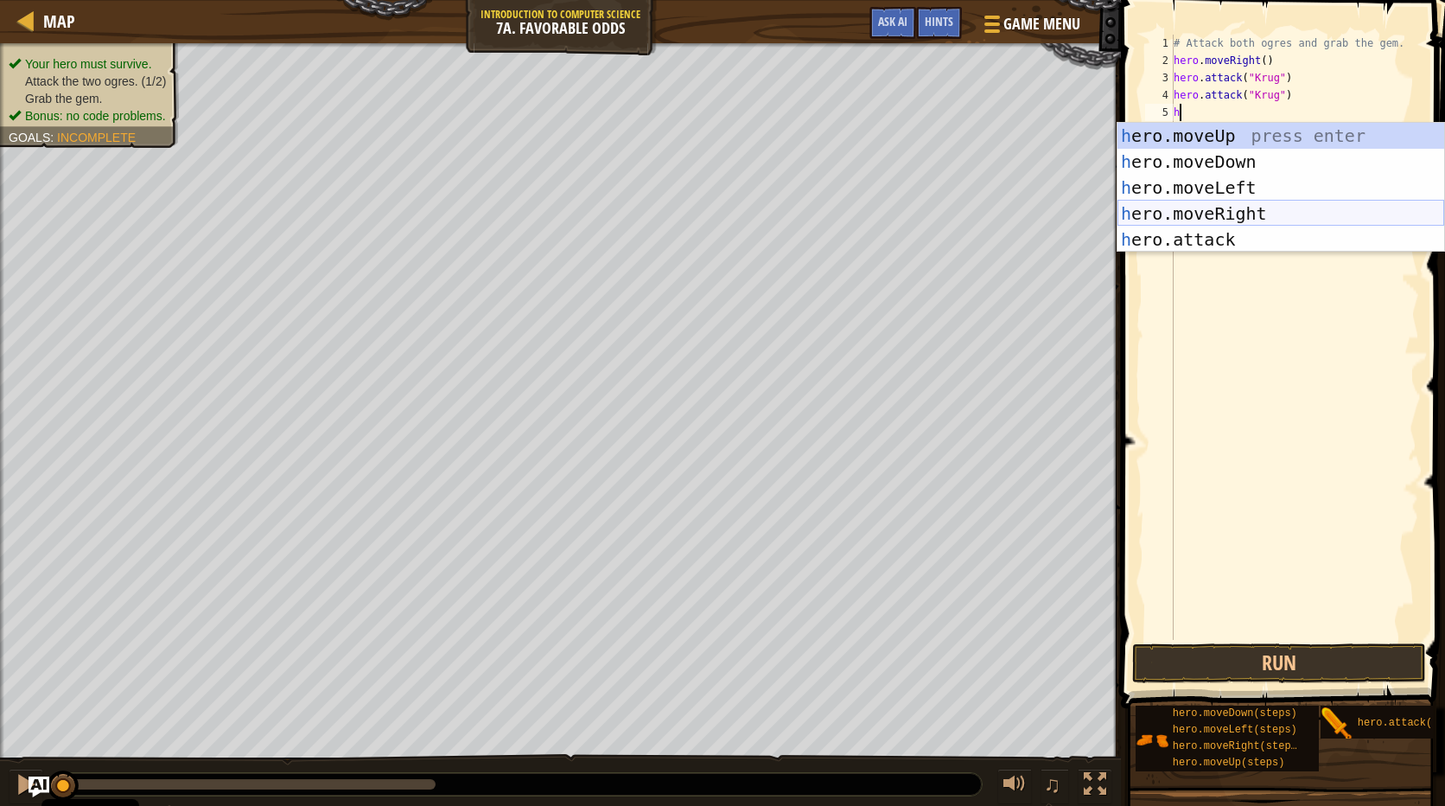
drag, startPoint x: 1215, startPoint y: 202, endPoint x: 1254, endPoint y: 185, distance: 43.4
click at [1254, 185] on div "h ero.moveUp press enter h ero.moveDown press enter h ero.moveLeft press enter …" at bounding box center [1281, 214] width 327 height 182
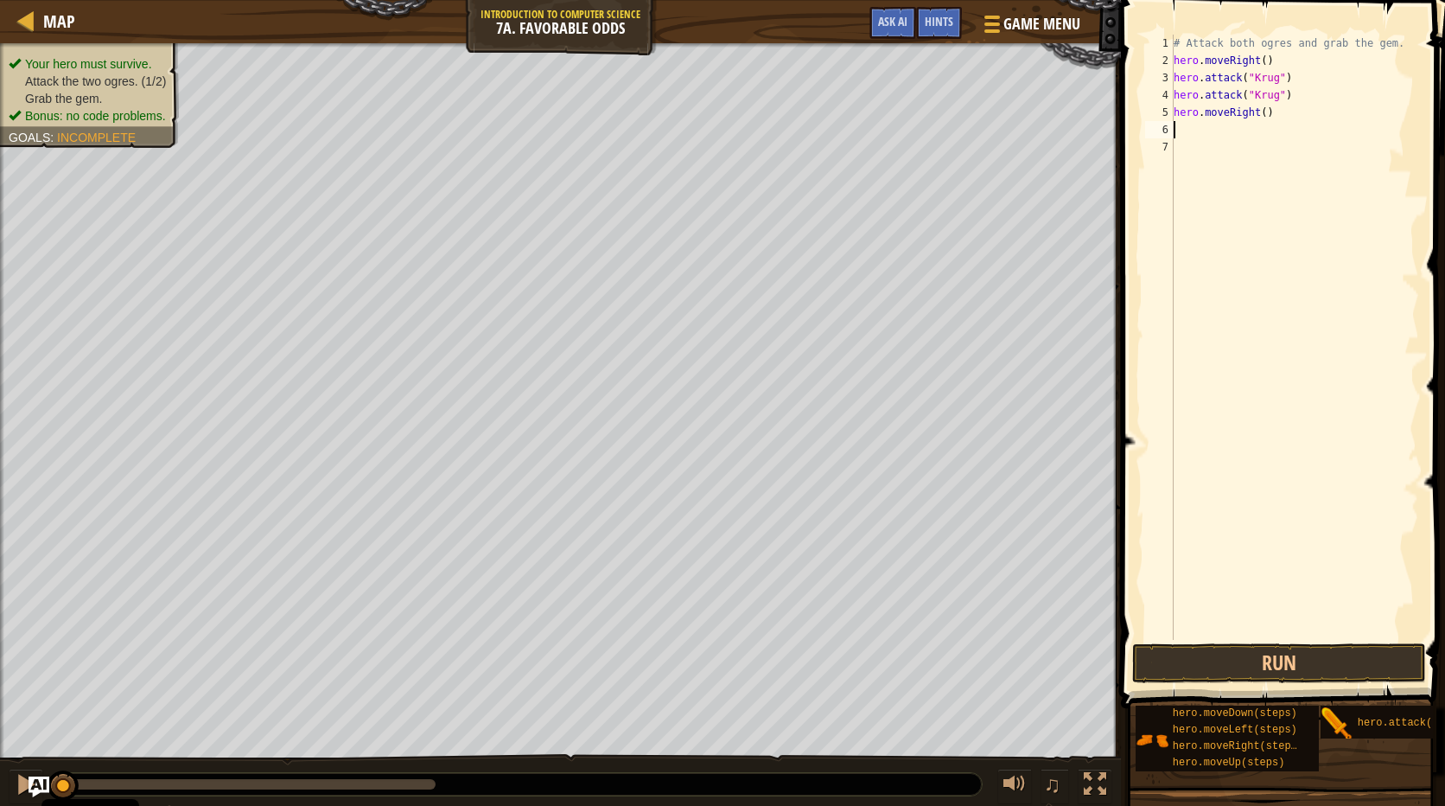
type textarea "h"
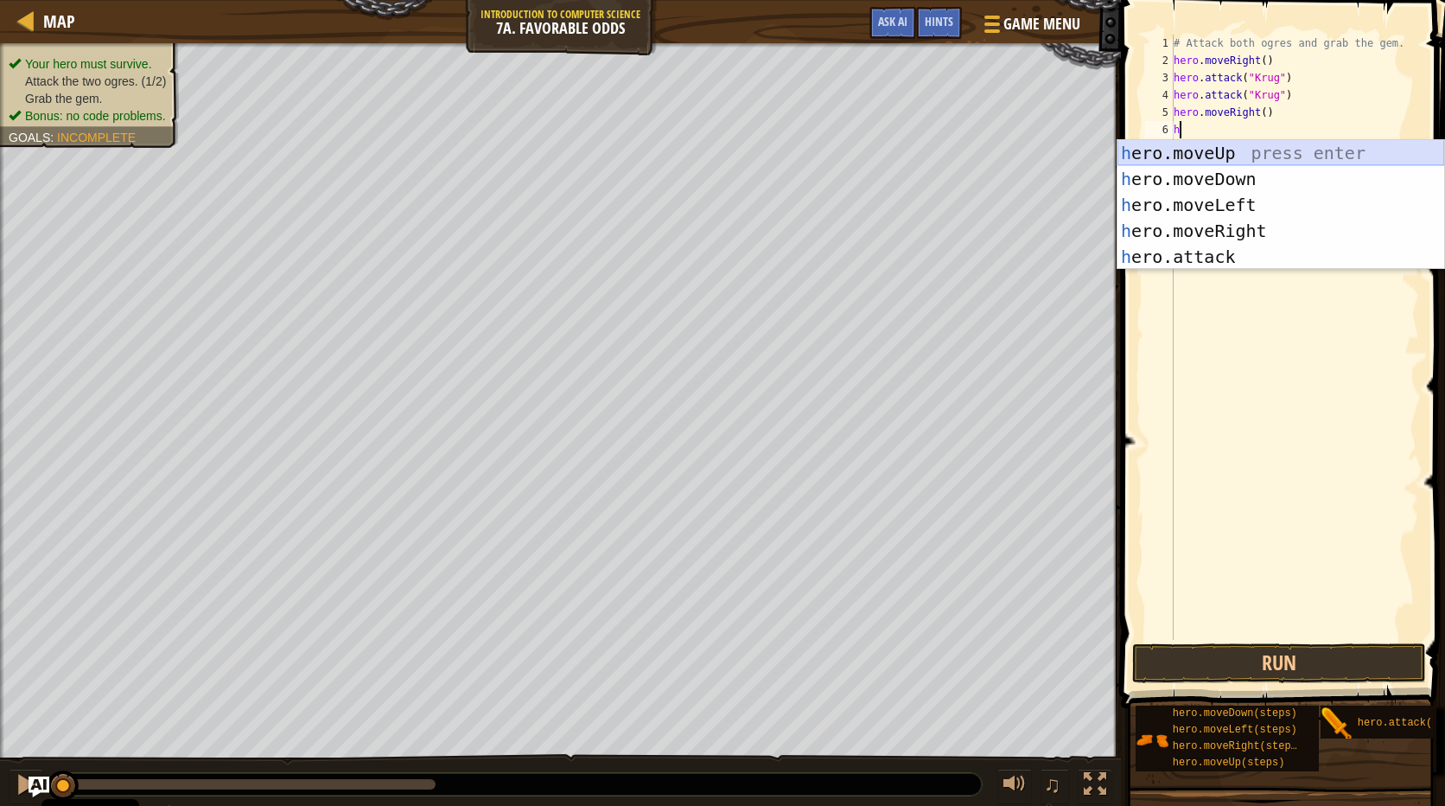
click at [1196, 153] on div "h ero.moveUp press enter h ero.moveDown press enter h ero.moveLeft press enter …" at bounding box center [1281, 231] width 327 height 182
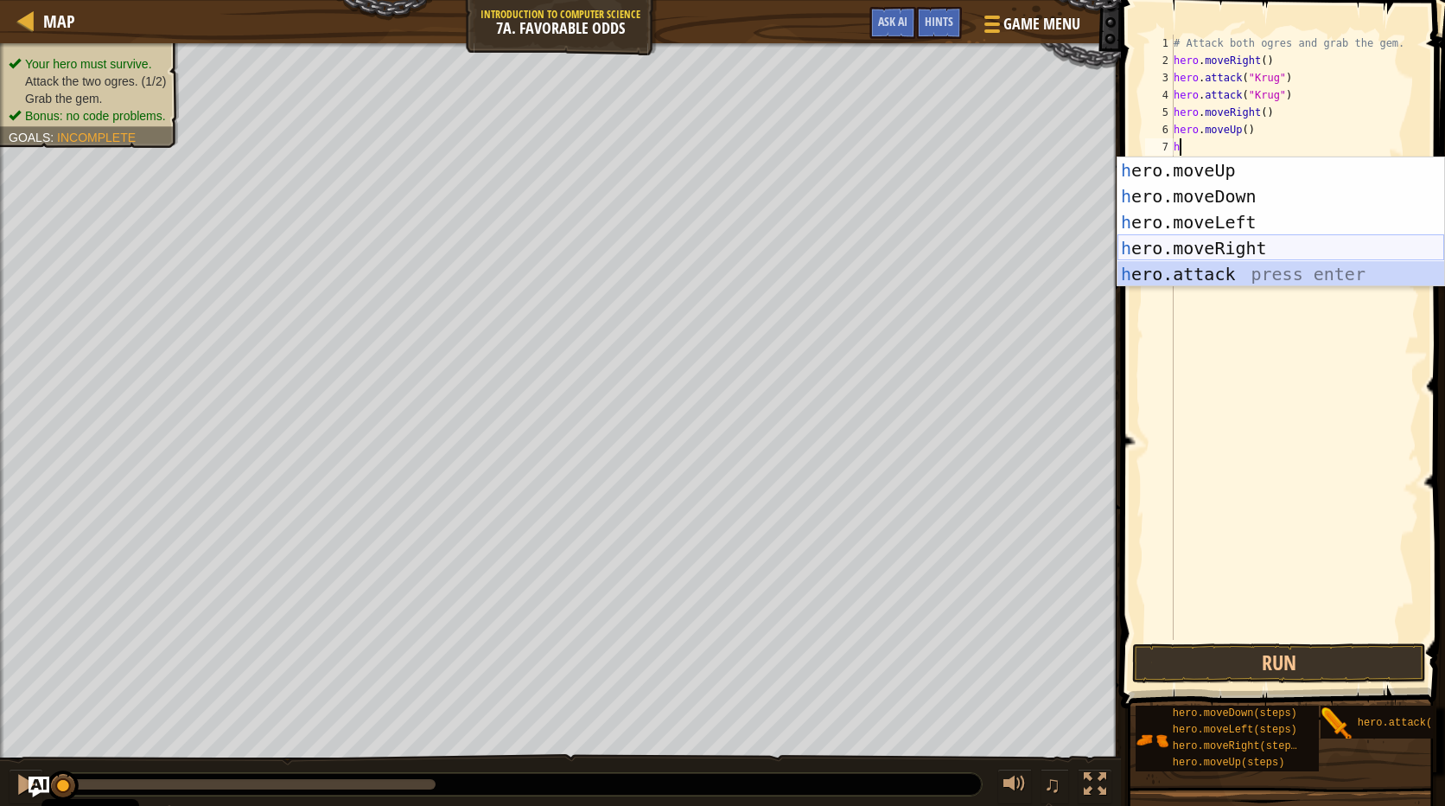
click at [1180, 253] on div "h ero.moveUp press enter h ero.moveDown press enter h ero.moveLeft press enter …" at bounding box center [1281, 248] width 327 height 182
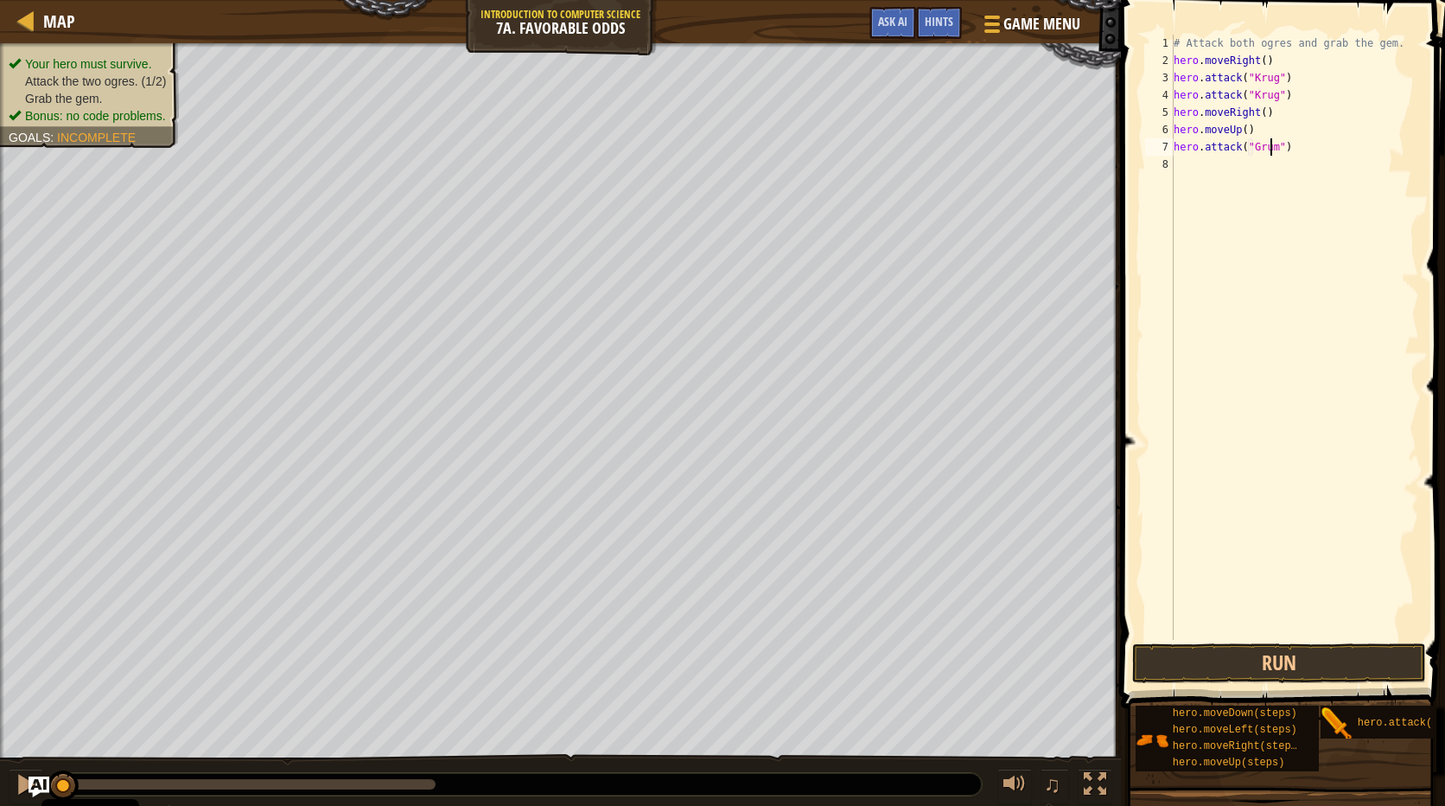
type textarea "hero.attack("Grump")"
click at [1188, 163] on div "# Attack both ogres and grab the gem. hero . moveRight ( ) hero . attack ( "[PE…" at bounding box center [1294, 355] width 249 height 640
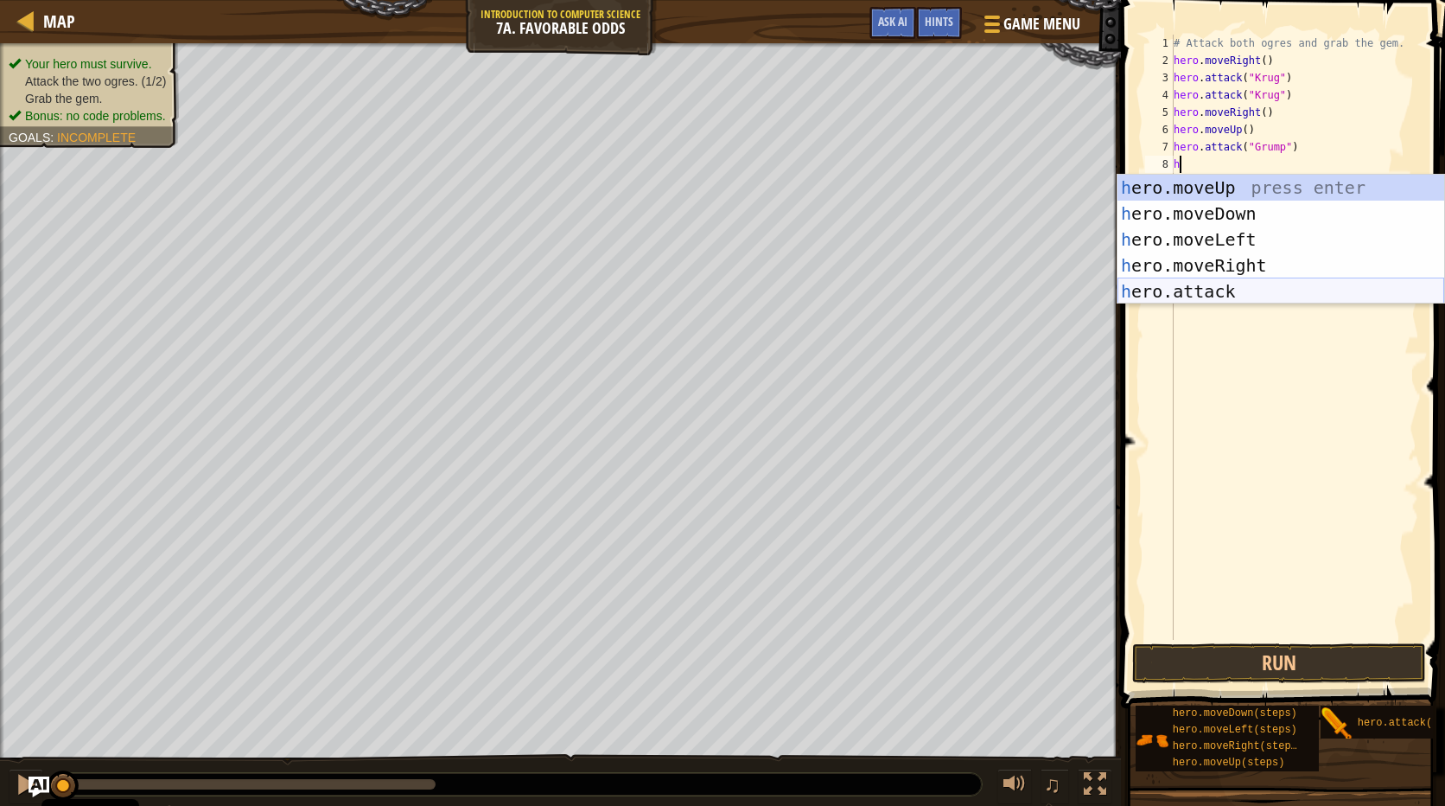
click at [1183, 283] on div "h ero.moveUp press enter h ero.moveDown press enter h ero.moveLeft press enter …" at bounding box center [1281, 266] width 327 height 182
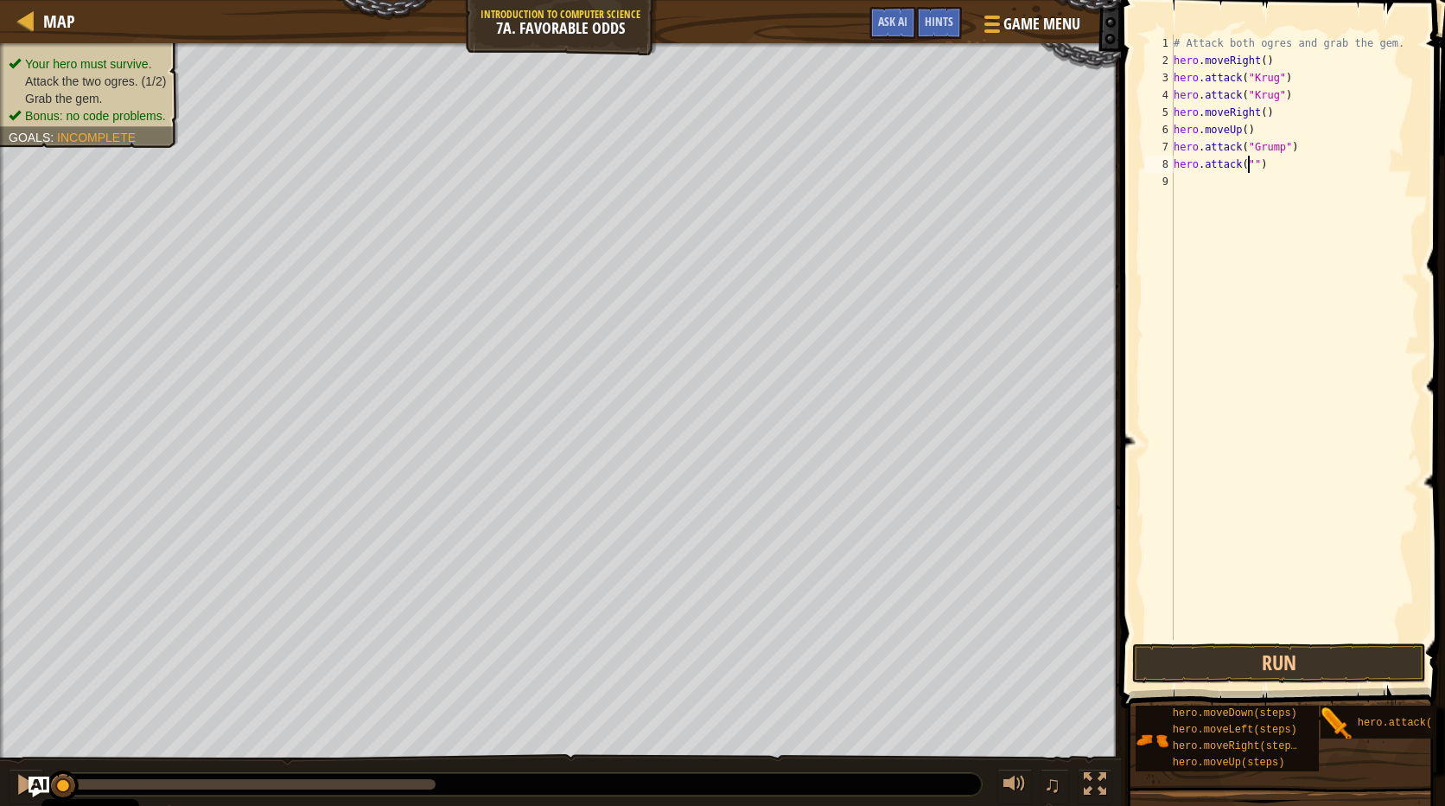
scroll to position [8, 6]
type textarea "hero.attack("Grump")"
click at [1191, 191] on div "# Attack both ogres and grab the gem. hero . moveRight ( ) hero . attack ( "[PE…" at bounding box center [1294, 355] width 249 height 640
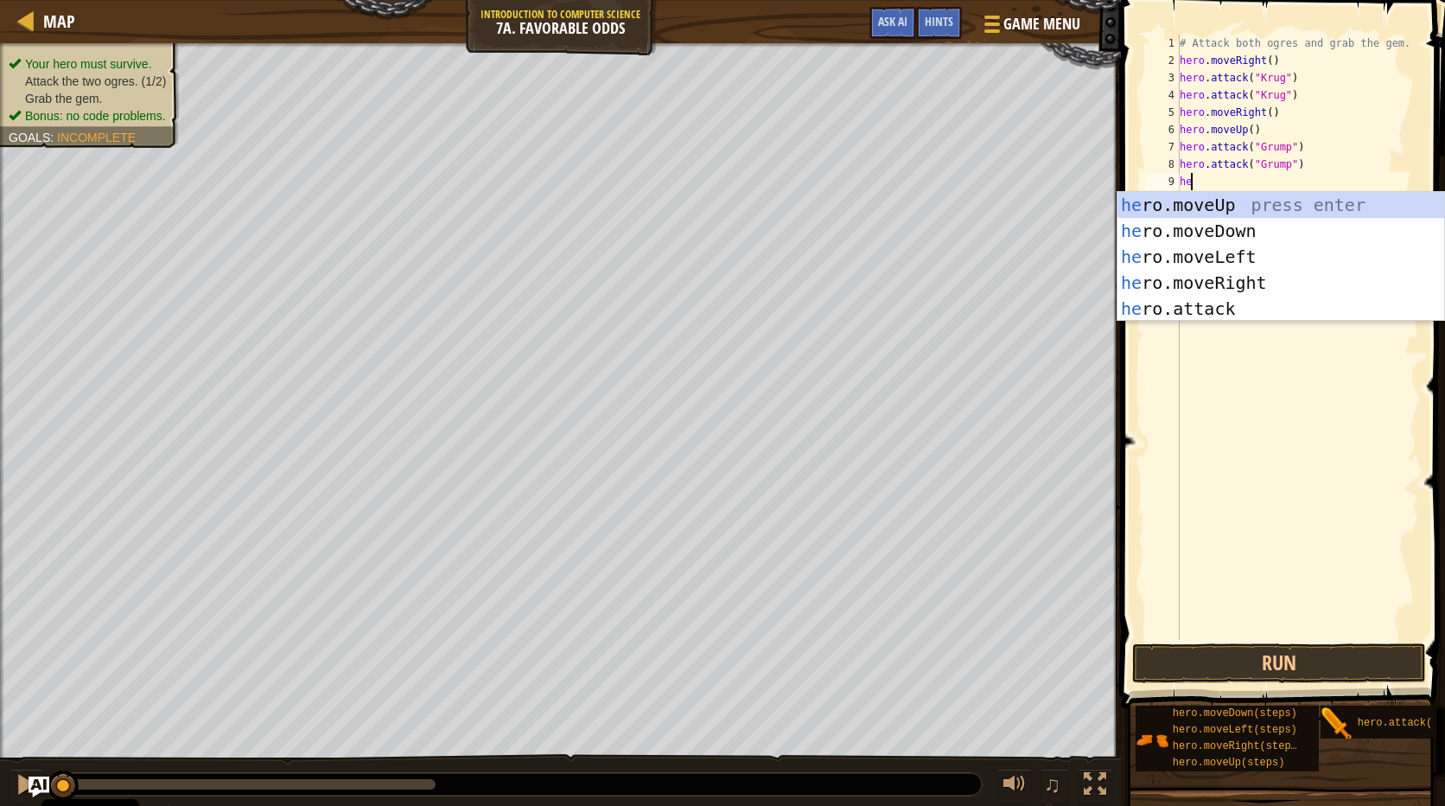
scroll to position [8, 1]
type textarea "hero"
click at [1222, 258] on div "hero .moveUp press enter hero .moveDown press enter hero .moveLeft press enter …" at bounding box center [1281, 283] width 327 height 182
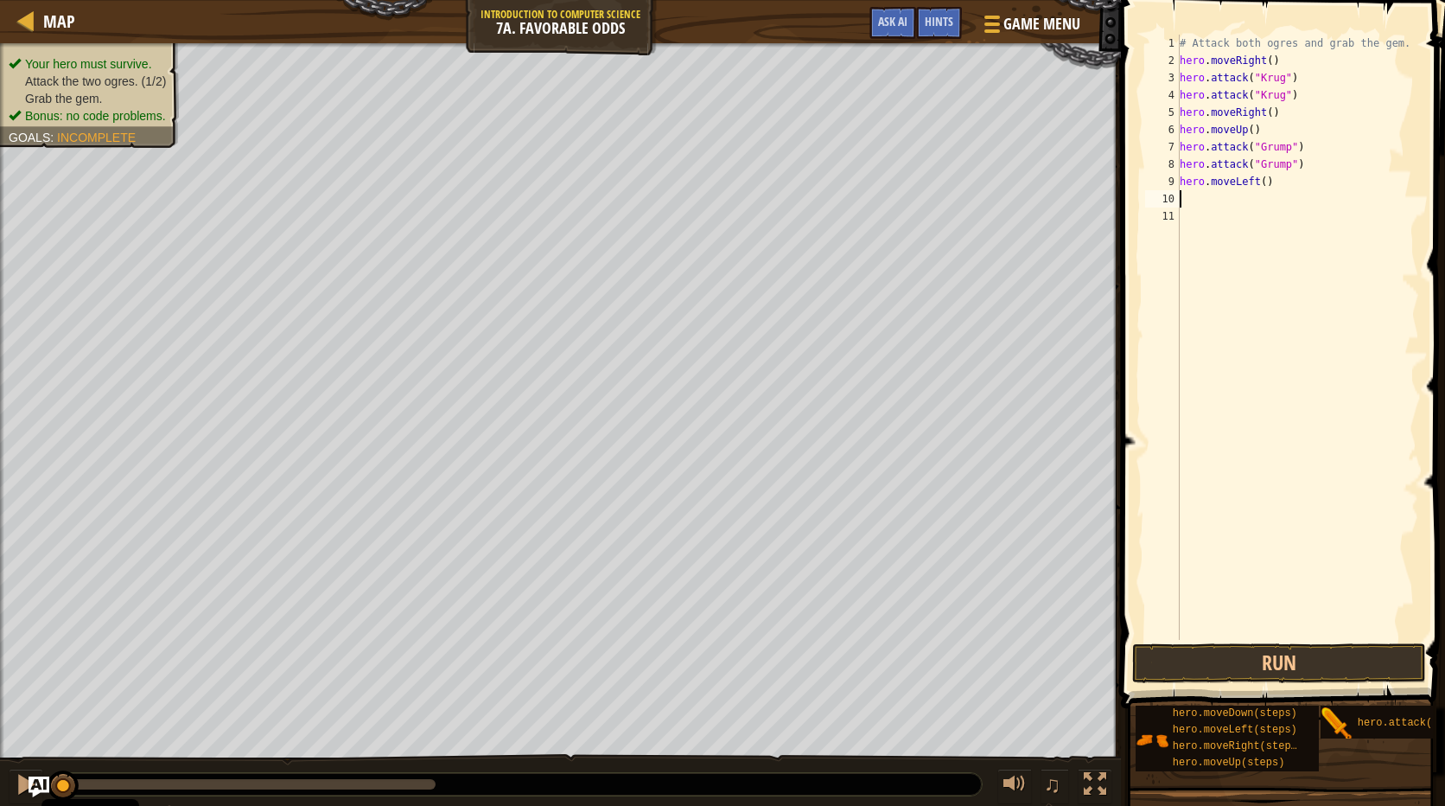
scroll to position [8, 0]
click at [1260, 180] on div "# Attack both ogres and grab the gem. hero . moveRight ( ) hero . attack ( "[PE…" at bounding box center [1299, 355] width 244 height 640
type textarea "hero.moveLeft(2)"
click at [1317, 660] on button "Run" at bounding box center [1279, 663] width 294 height 40
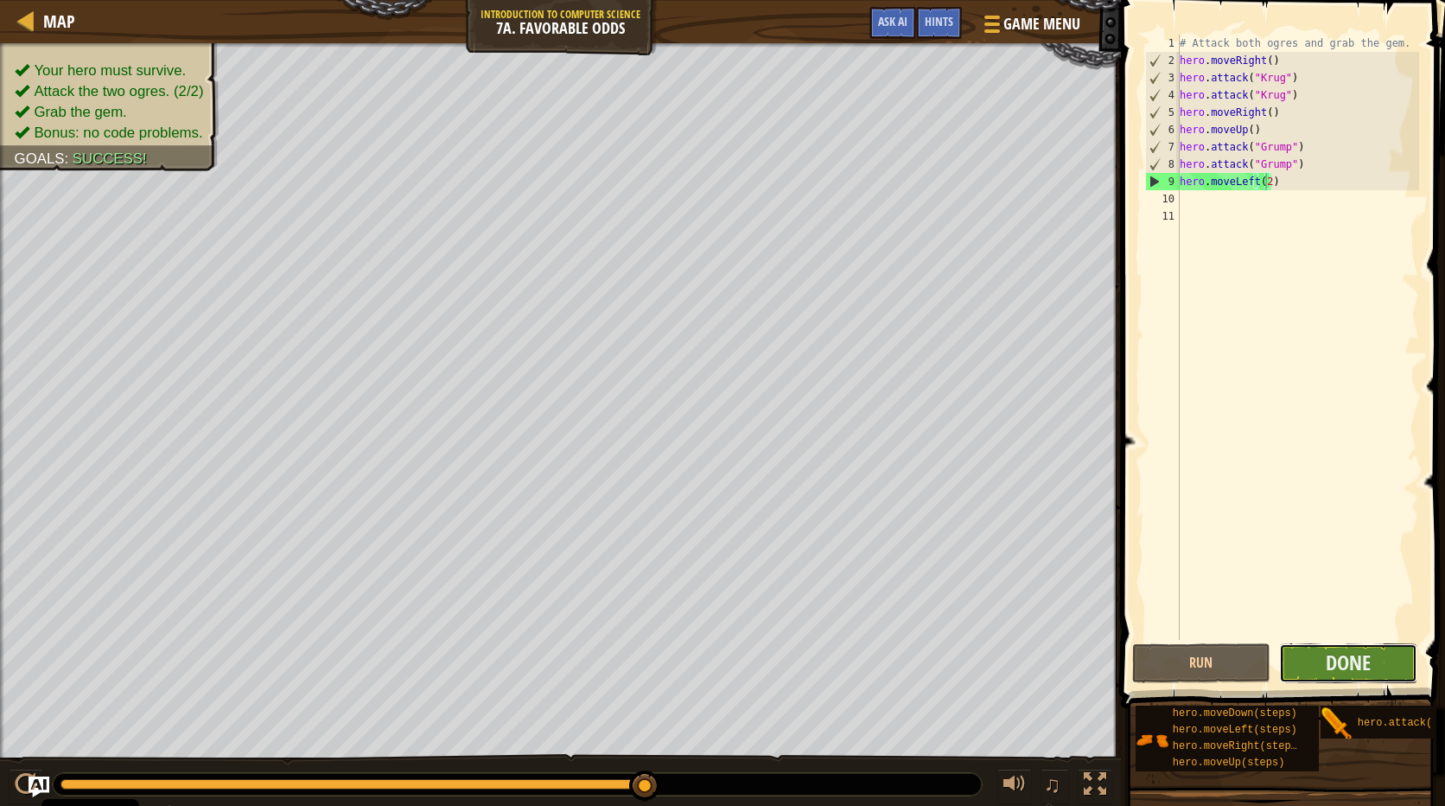
click at [1304, 660] on button "Done" at bounding box center [1348, 663] width 138 height 40
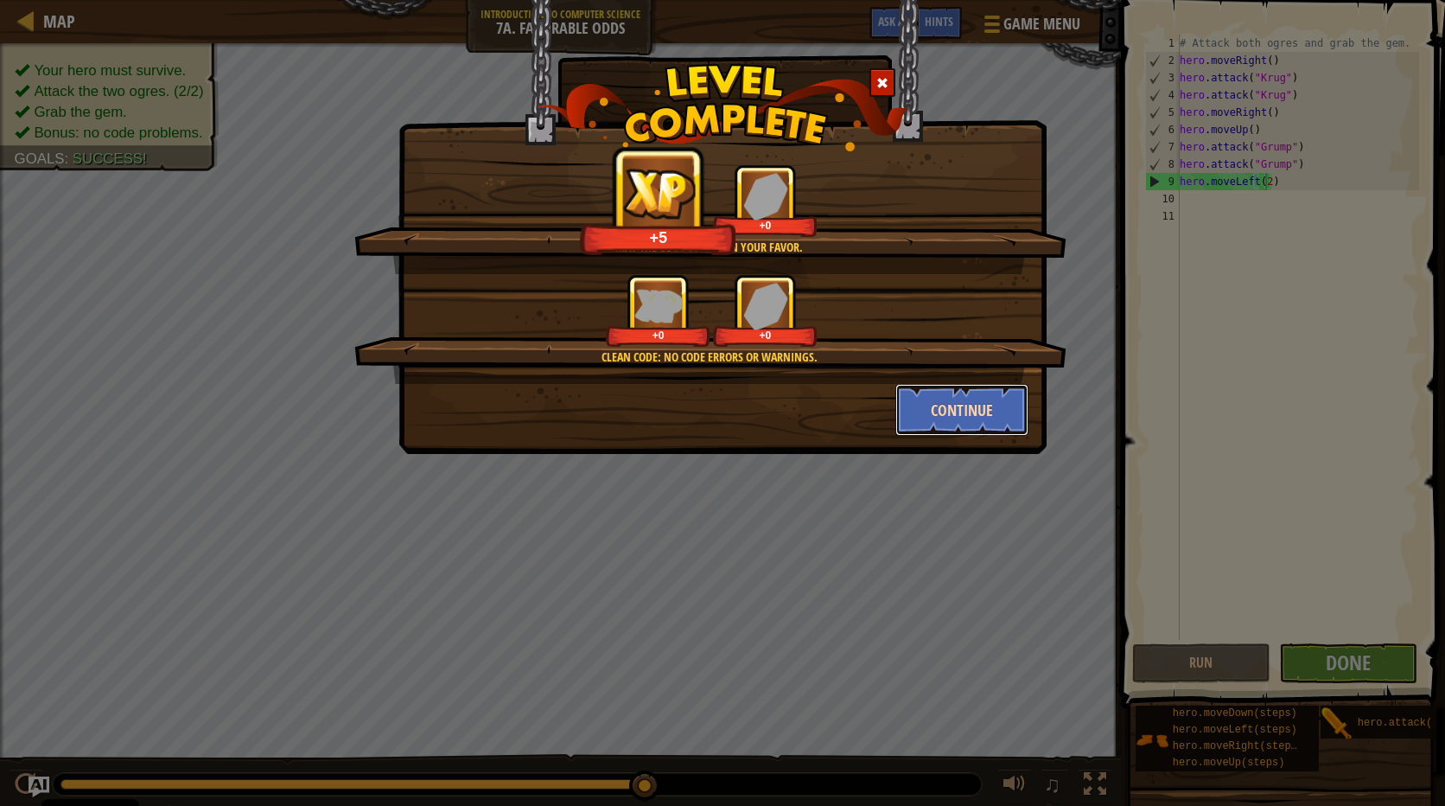
click at [962, 399] on button "Continue" at bounding box center [963, 410] width 134 height 52
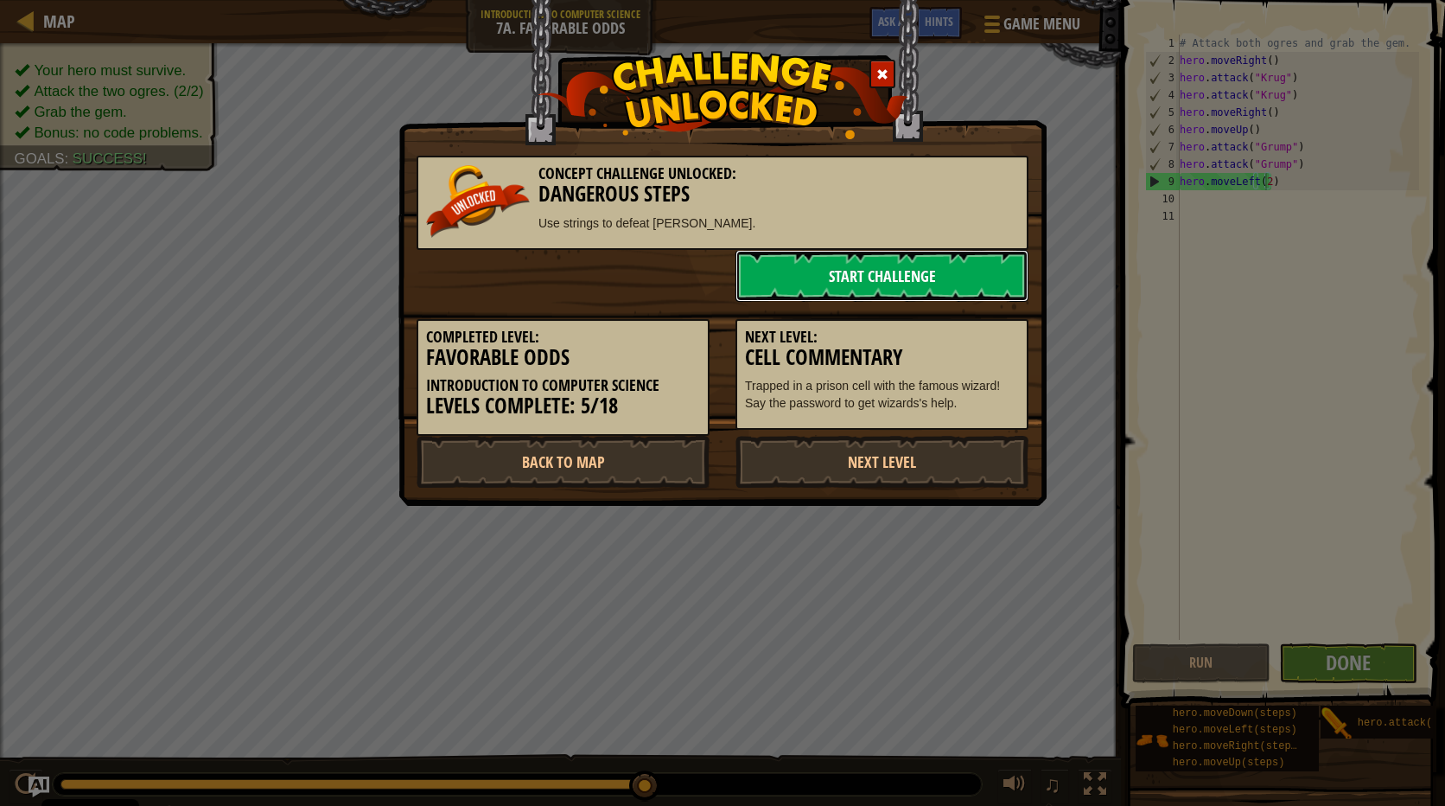
click at [920, 277] on link "Start Challenge" at bounding box center [882, 276] width 293 height 52
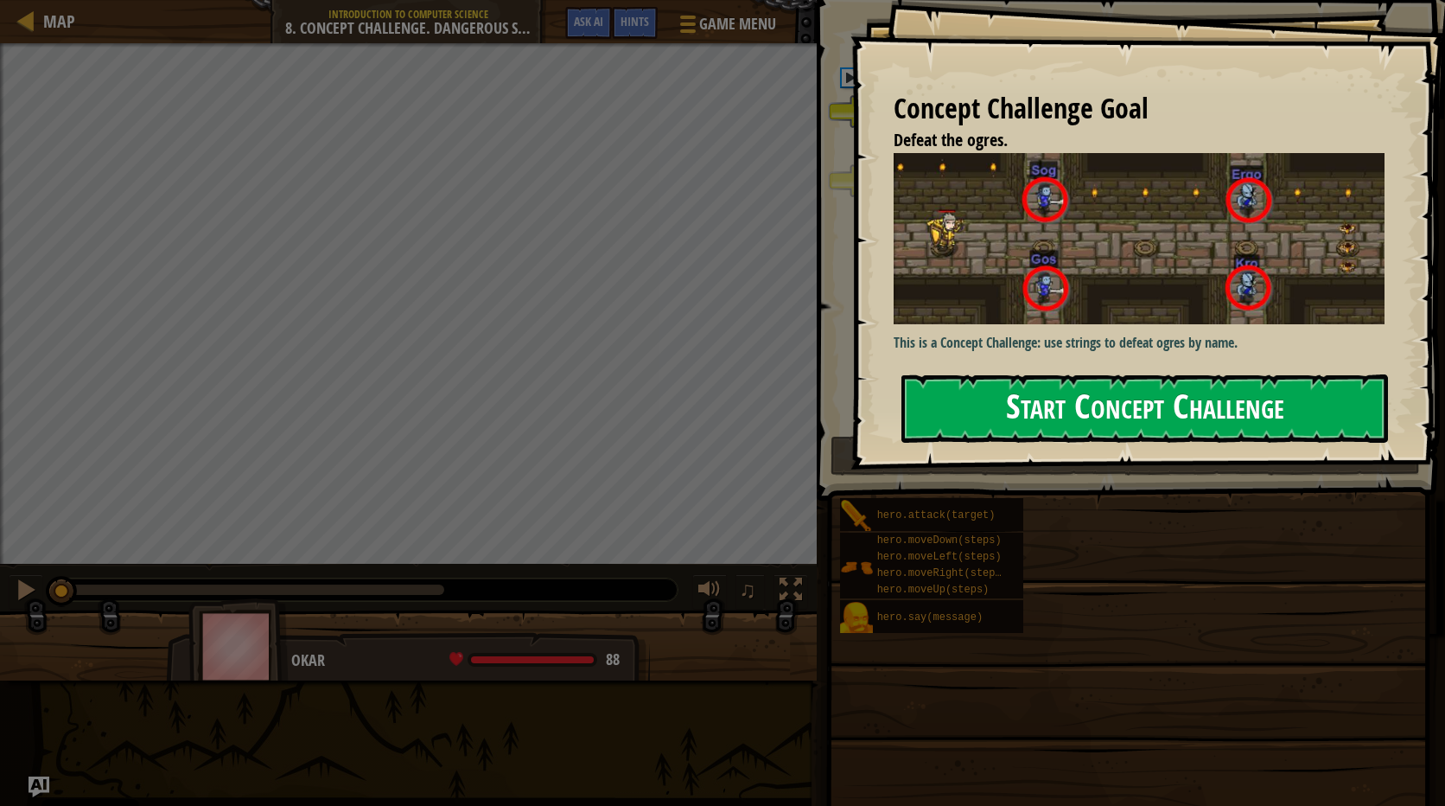
drag, startPoint x: 1248, startPoint y: 434, endPoint x: 1252, endPoint y: 420, distance: 14.3
click at [1248, 433] on button "Start Concept Challenge" at bounding box center [1145, 408] width 487 height 68
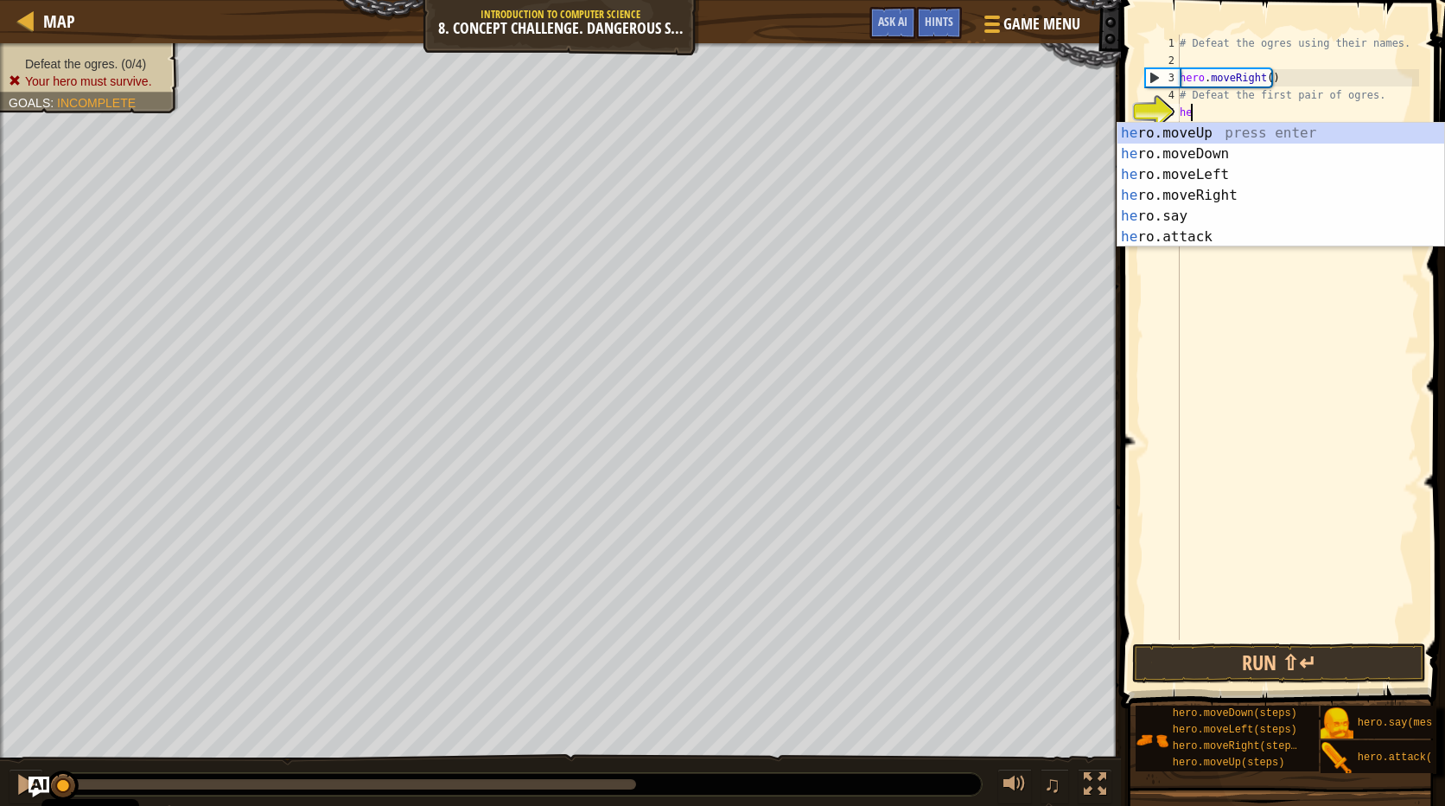
scroll to position [8, 1]
click at [1189, 226] on div "her o.moveUp press enter her o.moveDown press enter her o.moveLeft press enter …" at bounding box center [1281, 206] width 327 height 166
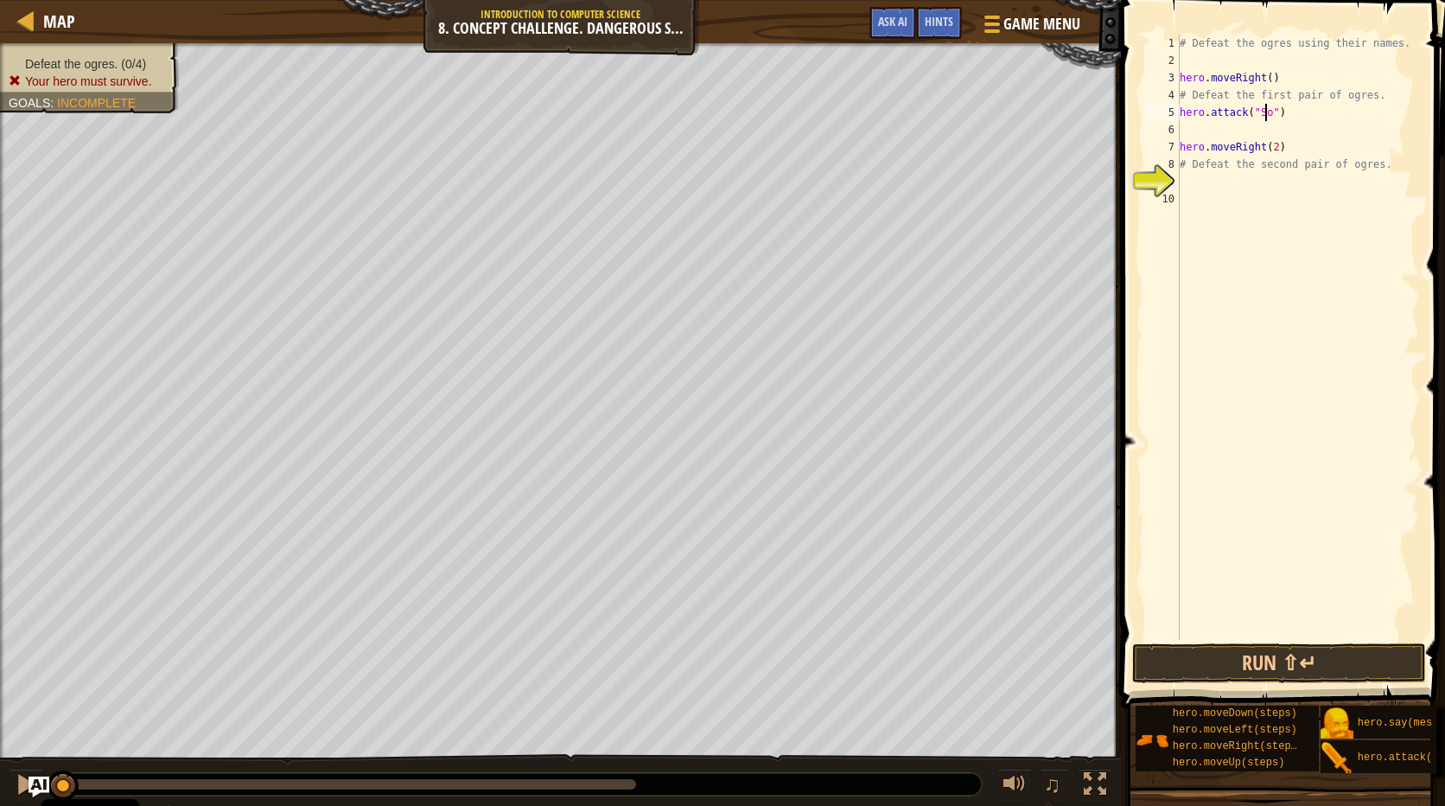
scroll to position [8, 8]
click at [1284, 112] on div "# Defeat the ogres using their names. hero . moveRight ( ) # Defeat the first p…" at bounding box center [1298, 355] width 243 height 640
type textarea "hero.attack("Sog")(2)"
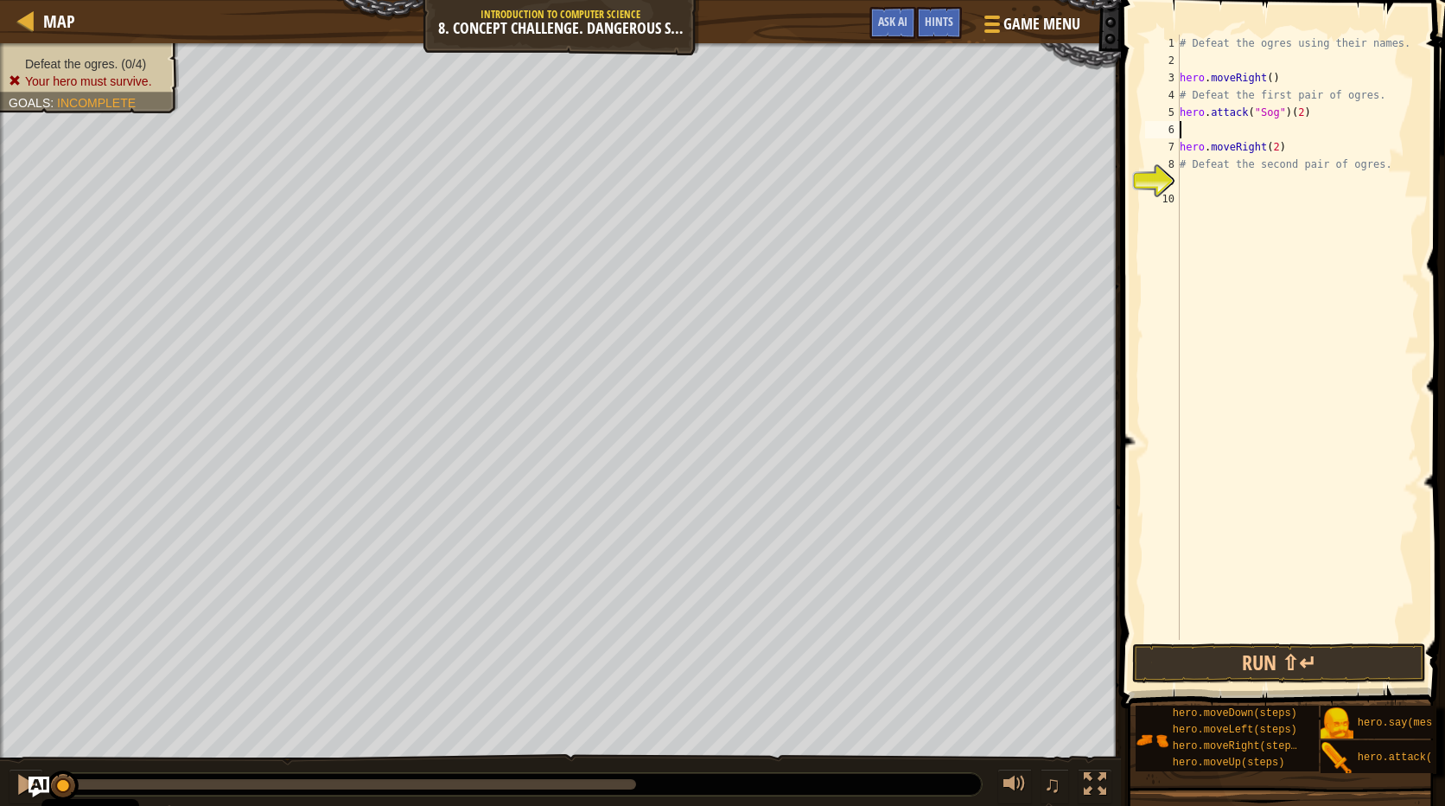
click at [1186, 124] on div "# Defeat the ogres using their names. hero . moveRight ( ) # Defeat the first p…" at bounding box center [1298, 355] width 243 height 640
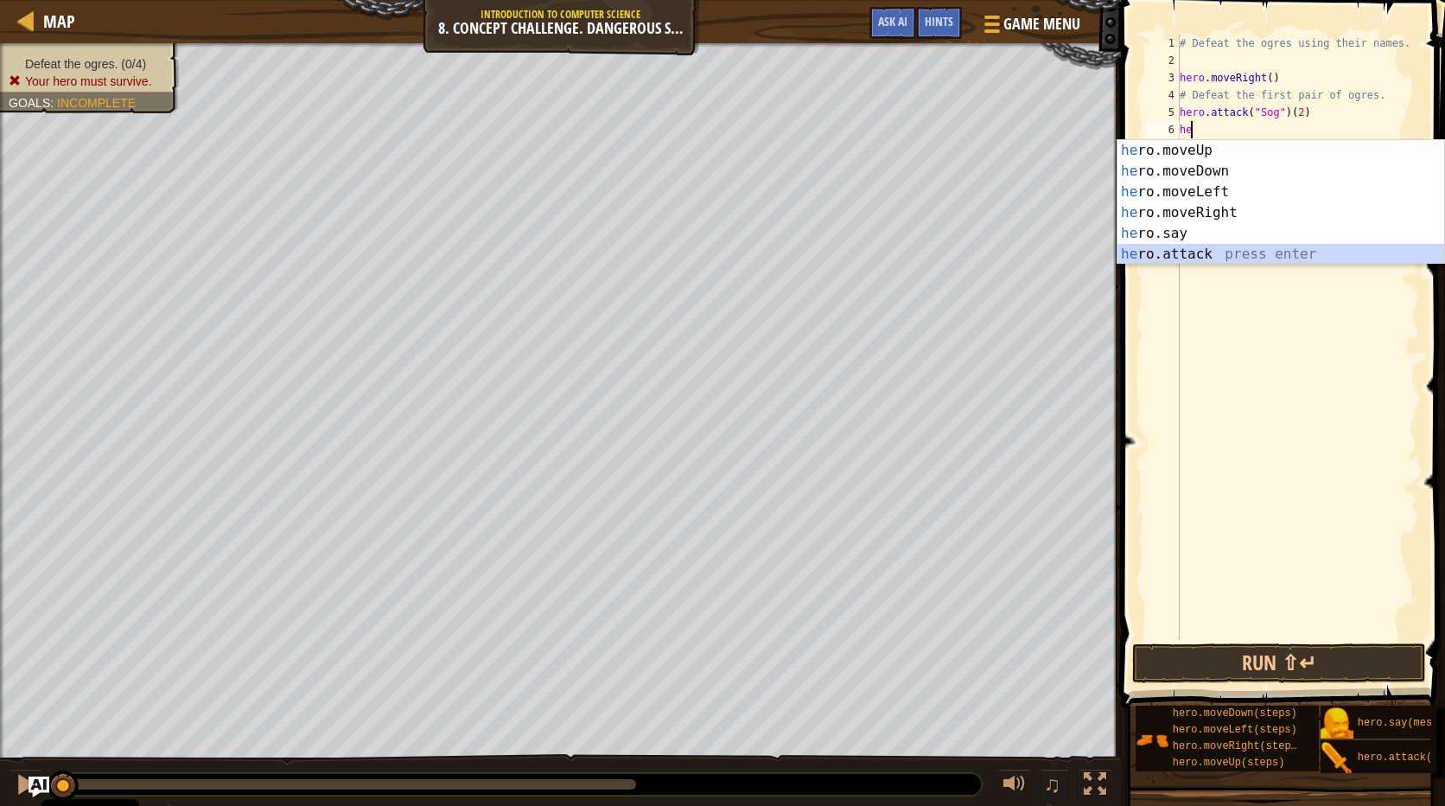
click at [1189, 253] on div "he ro.moveUp press enter he ro.moveDown press enter he ro.moveLeft press enter …" at bounding box center [1281, 223] width 327 height 166
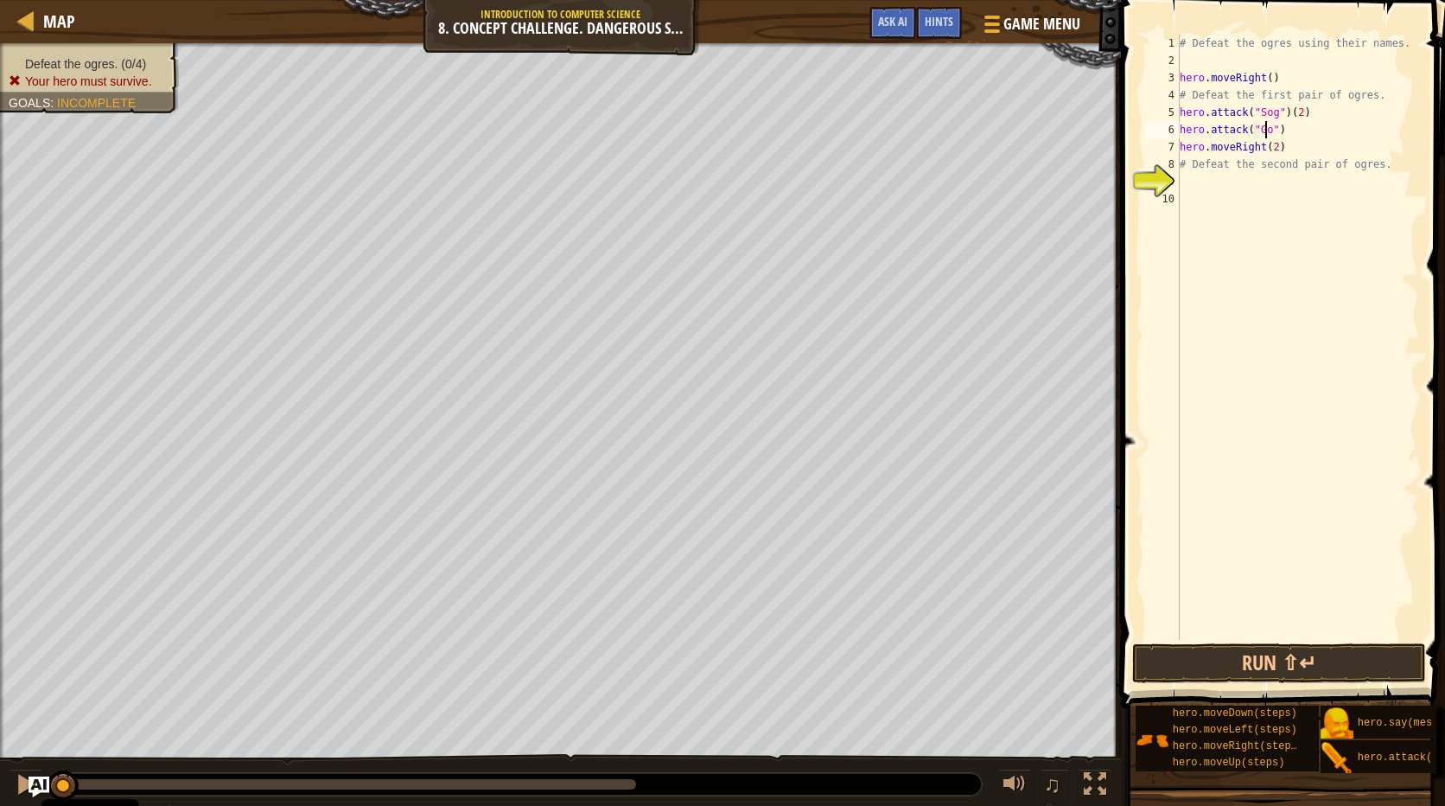
scroll to position [8, 8]
click at [1288, 124] on div "# Defeat the ogres using their names. hero . moveRight ( ) # Defeat the first p…" at bounding box center [1298, 355] width 243 height 640
click at [1209, 165] on div "# Defeat the ogres using their names. hero . moveRight ( ) # Defeat the first p…" at bounding box center [1298, 355] width 243 height 640
type textarea "# Defeat the second pair of ogres."
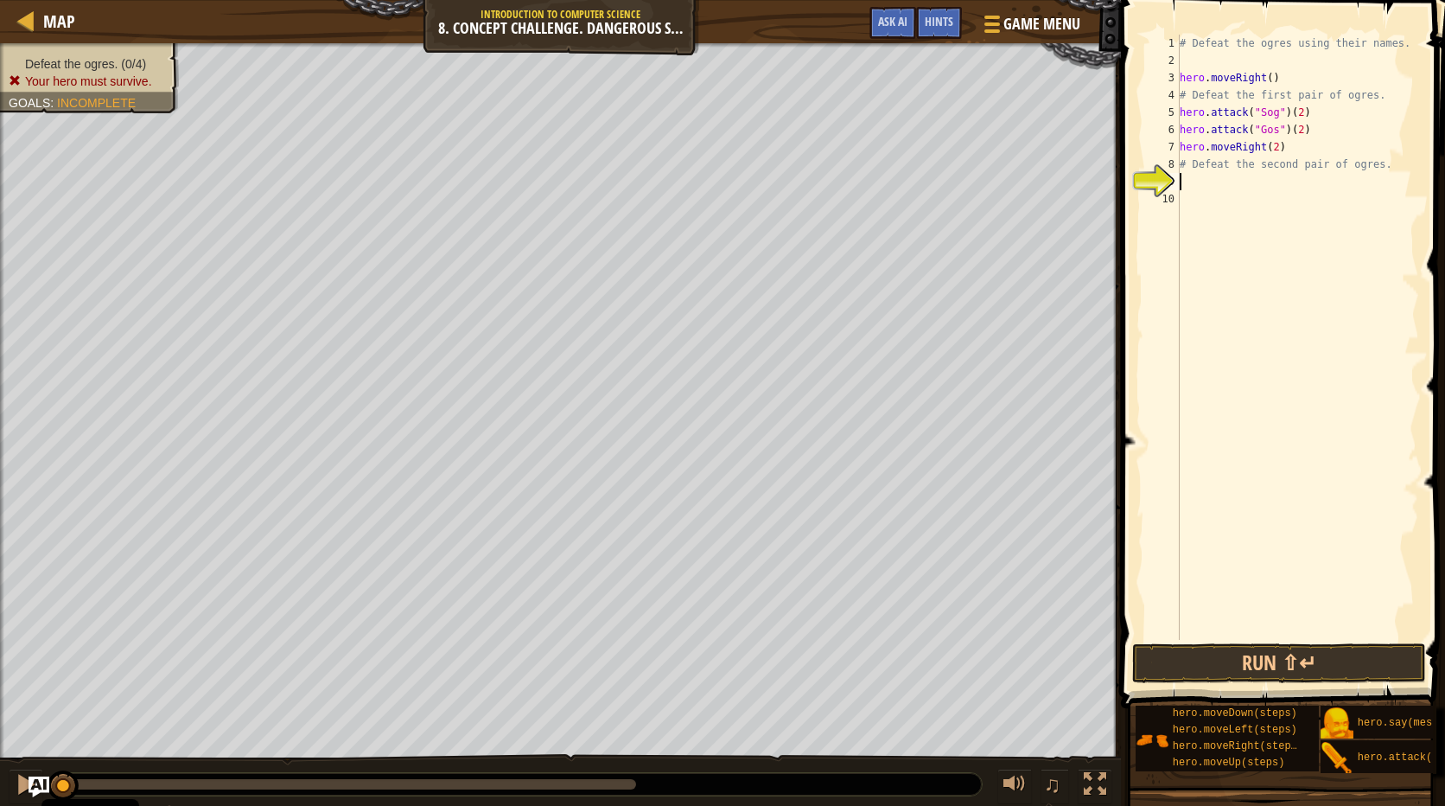
click at [1194, 187] on div "# Defeat the ogres using their names. hero . moveRight ( ) # Defeat the first p…" at bounding box center [1298, 355] width 243 height 640
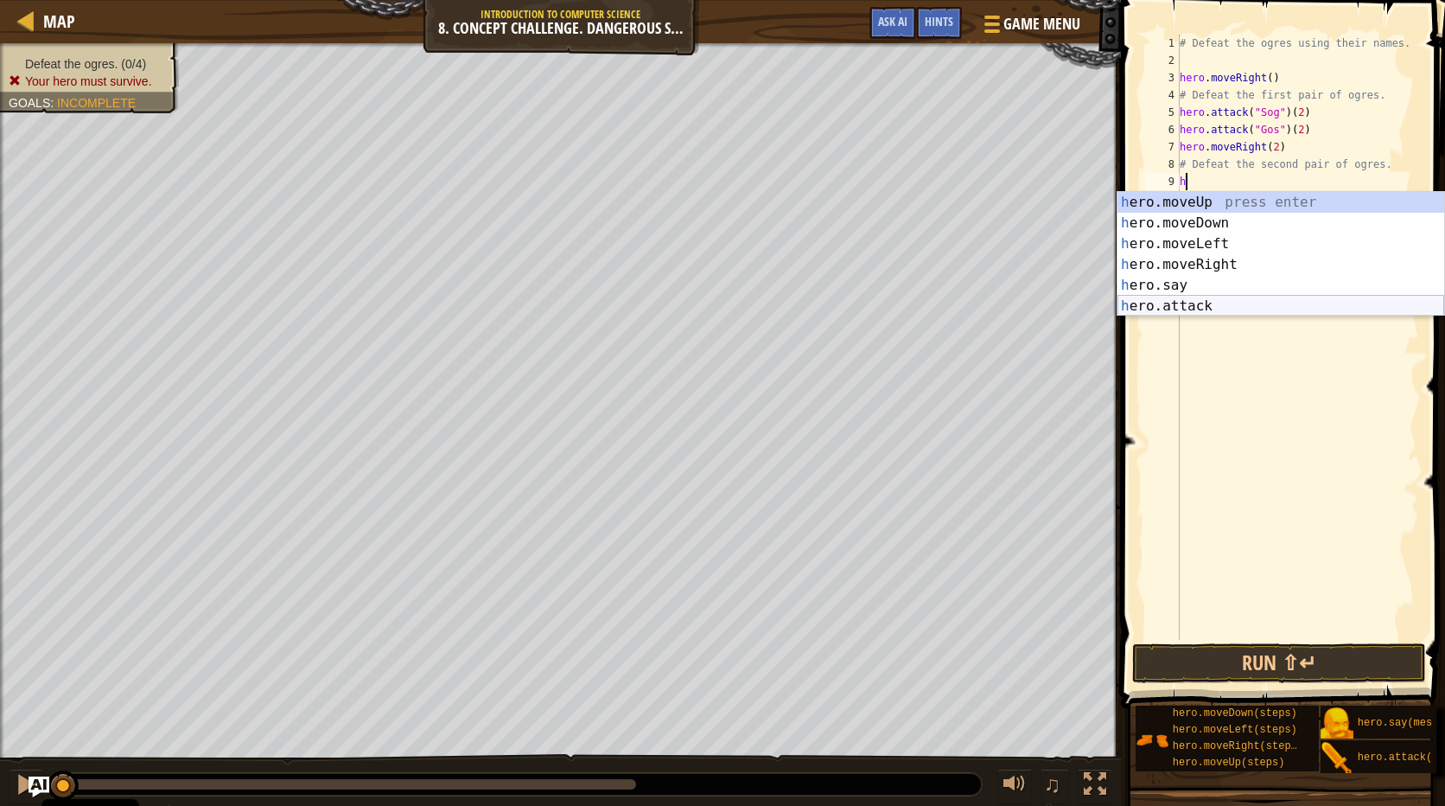
click at [1187, 308] on div "h ero.moveUp press enter h ero.moveDown press enter h ero.moveLeft press enter …" at bounding box center [1281, 275] width 327 height 166
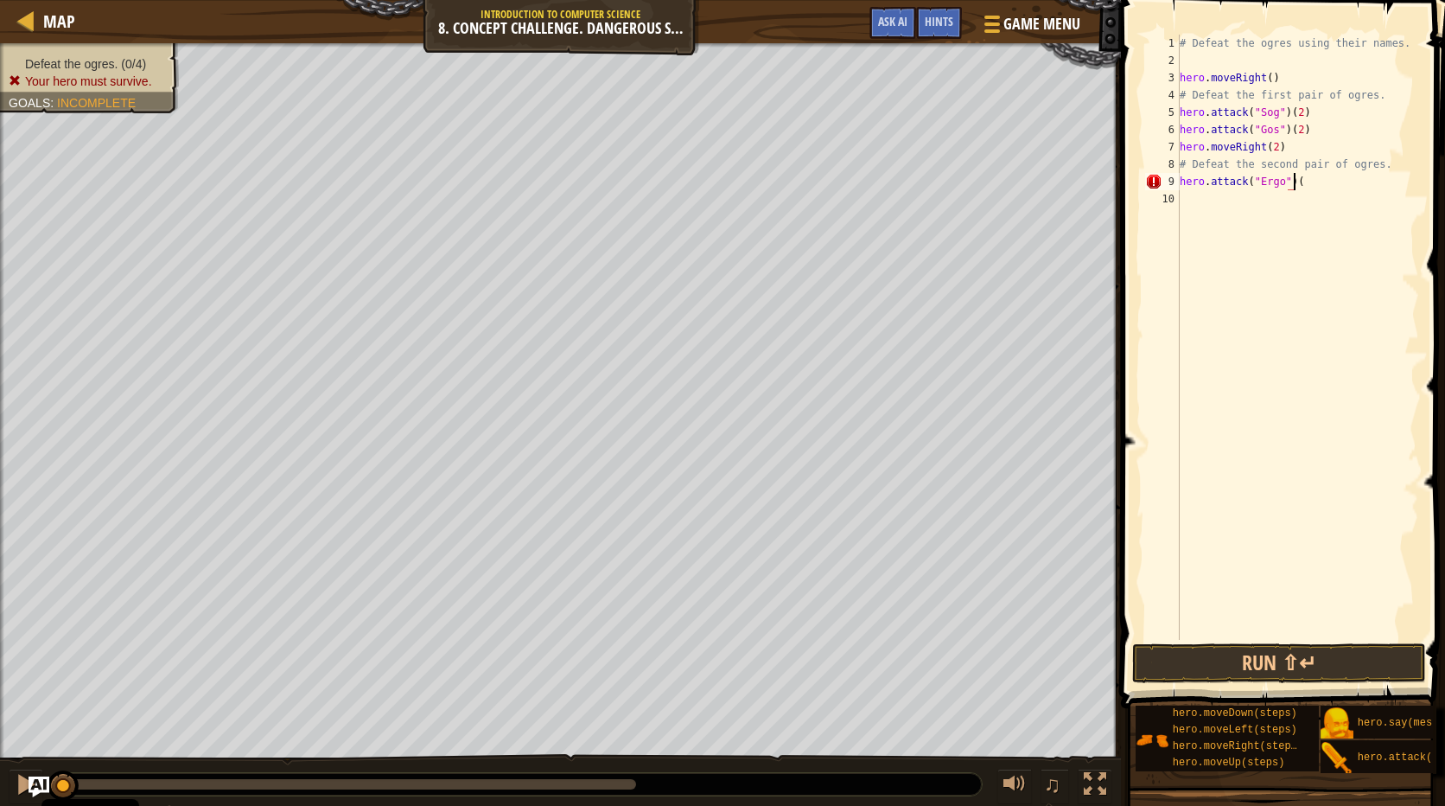
scroll to position [8, 10]
type textarea "hero.attack("Ergo")(2)"
type textarea "hero.attack("Kro")"
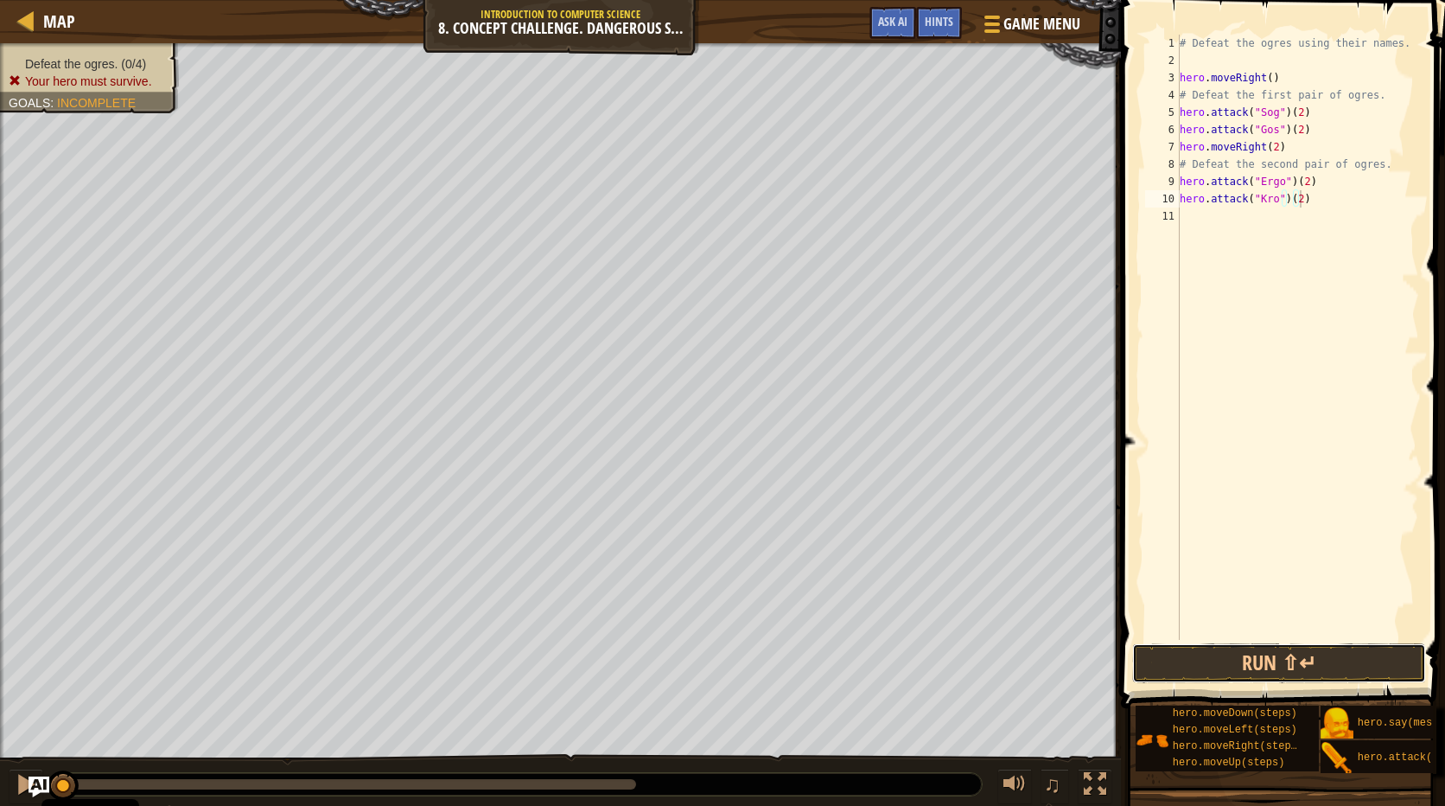
drag, startPoint x: 1290, startPoint y: 659, endPoint x: 1266, endPoint y: 641, distance: 29.7
click at [1287, 659] on button "Run ⇧↵" at bounding box center [1279, 663] width 294 height 40
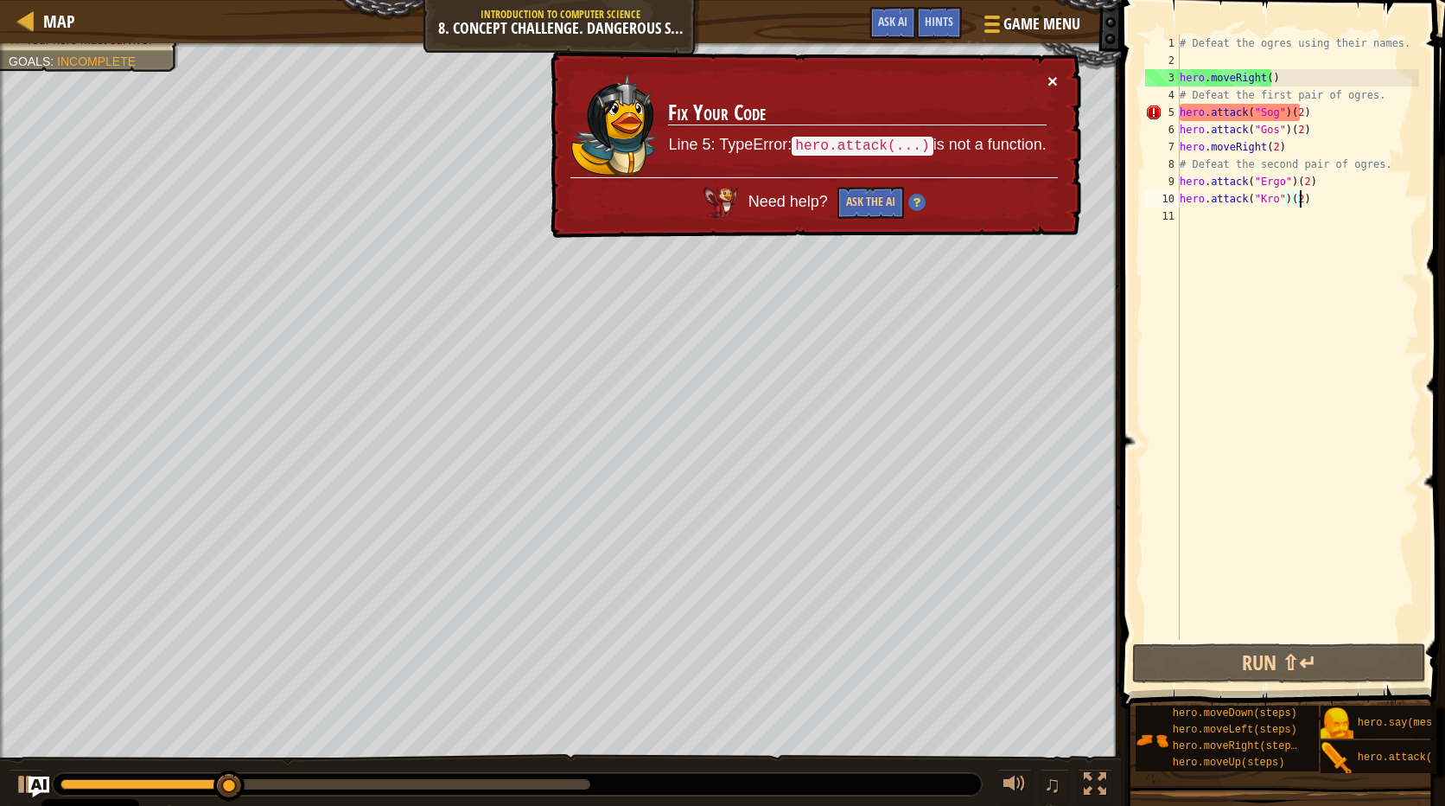
click at [1048, 80] on button "×" at bounding box center [1053, 81] width 10 height 18
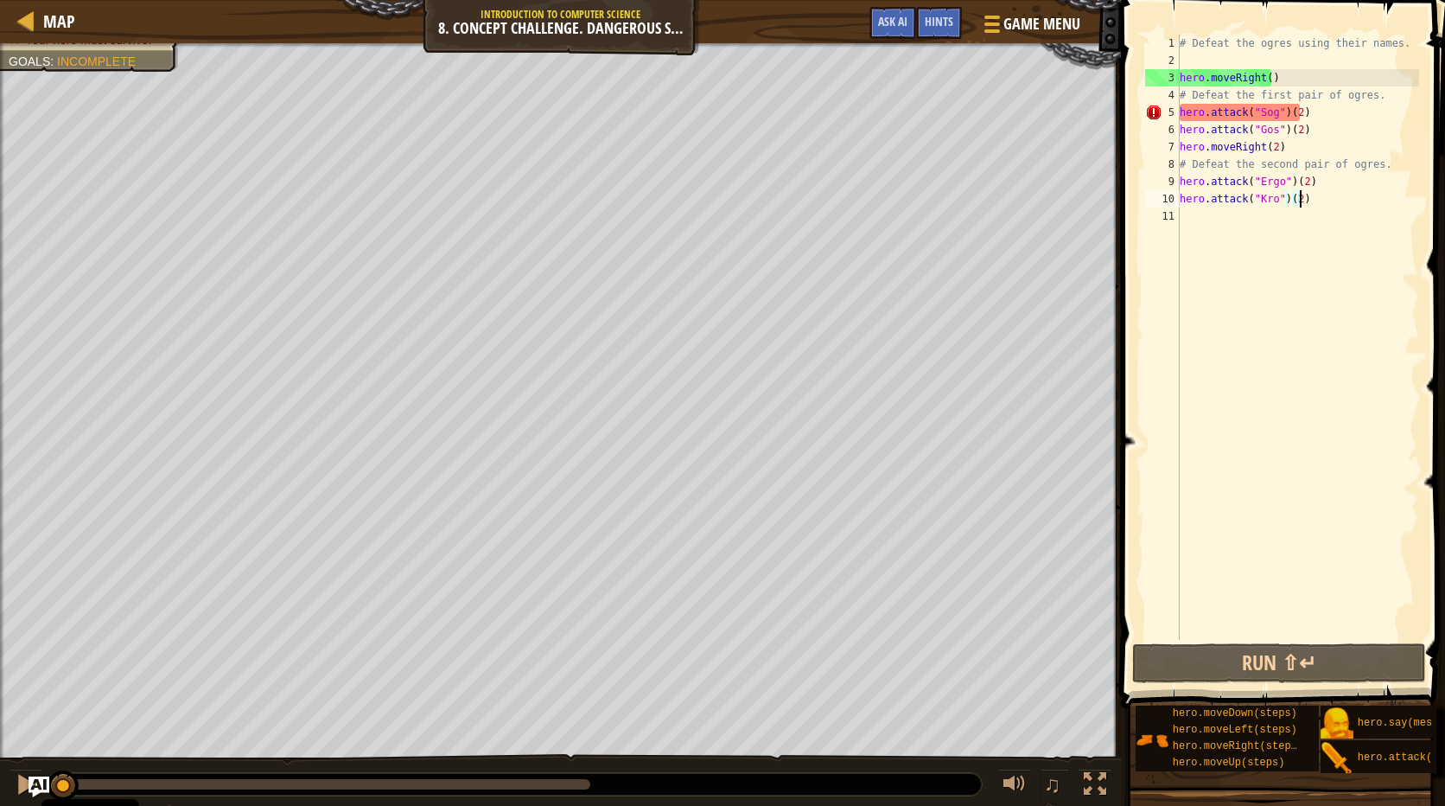
click at [35, 671] on div "Defeat the ogres. (0/4) Your hero must survive. Goals : Incomplete ♫ Okar 88 x:…" at bounding box center [722, 424] width 1445 height 762
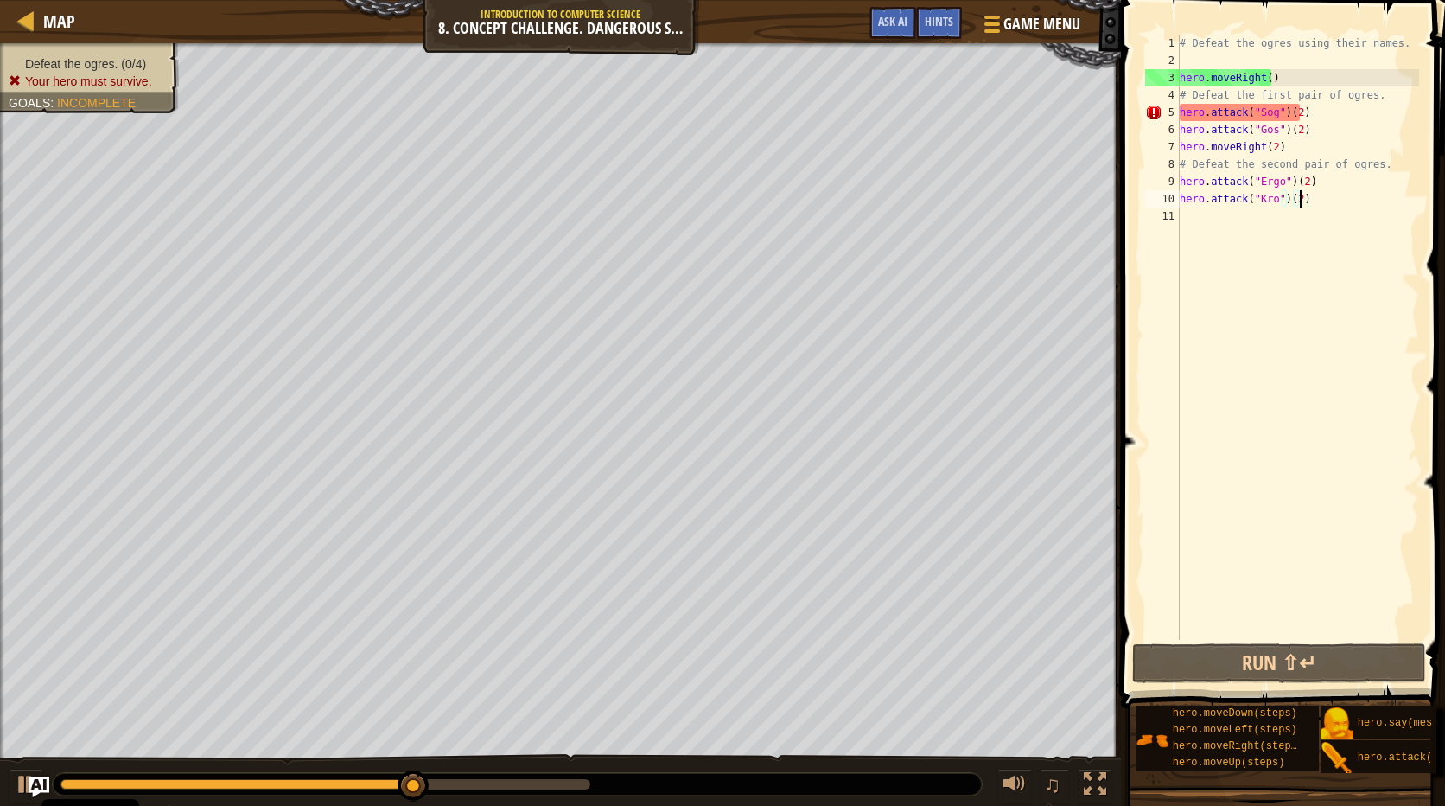
click at [163, 61] on ul "Defeat the ogres. (0/4) Your hero must survive." at bounding box center [90, 72] width 162 height 35
click at [133, 62] on span "Defeat the ogres. (0/4)" at bounding box center [85, 64] width 121 height 14
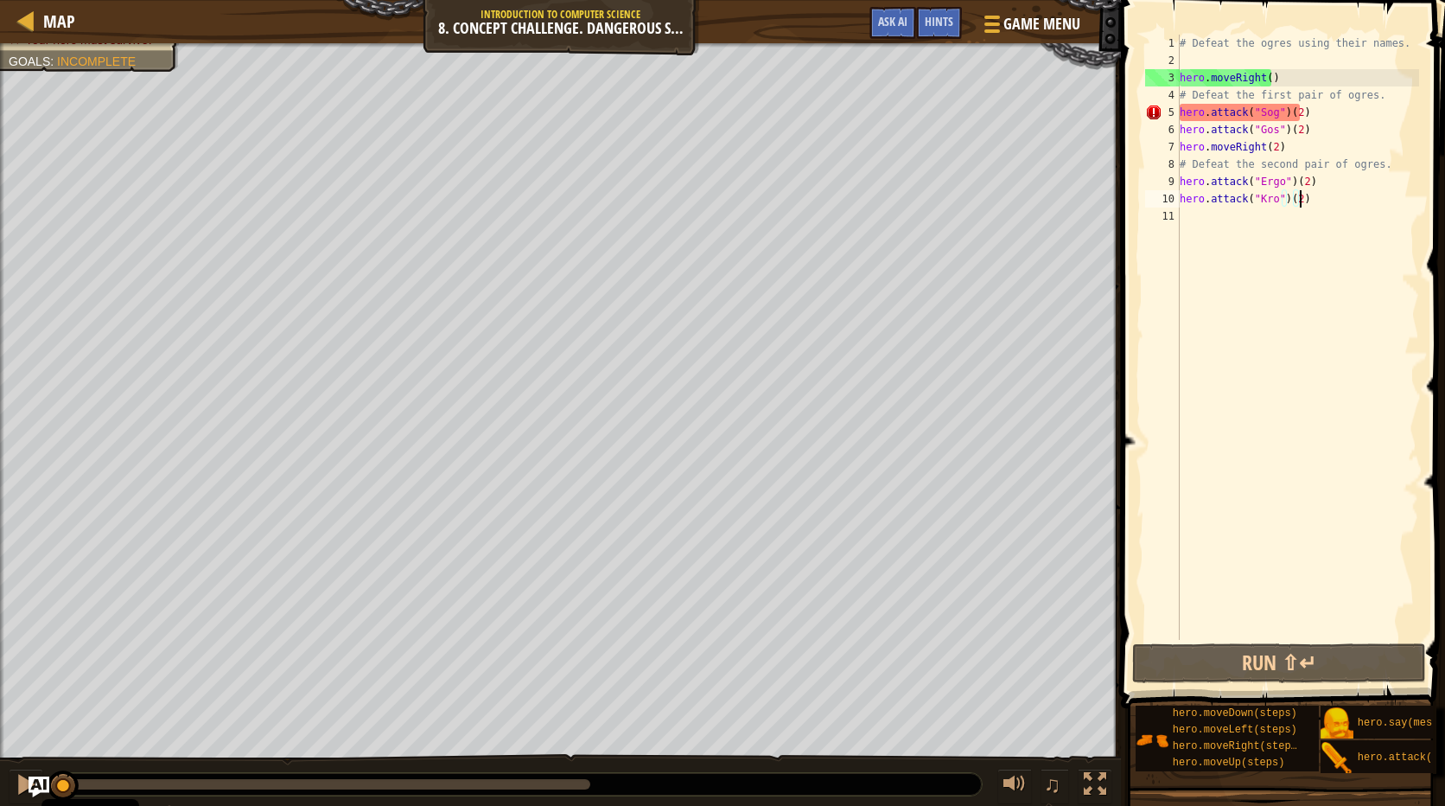
drag, startPoint x: 578, startPoint y: 779, endPoint x: -3, endPoint y: 402, distance: 693.2
click at [0, 0] on html "Cookie Policy CodeCombat uses a few essential and non-essential cookies. Privac…" at bounding box center [722, 0] width 1445 height 0
click at [905, 24] on span "Ask AI" at bounding box center [892, 21] width 29 height 16
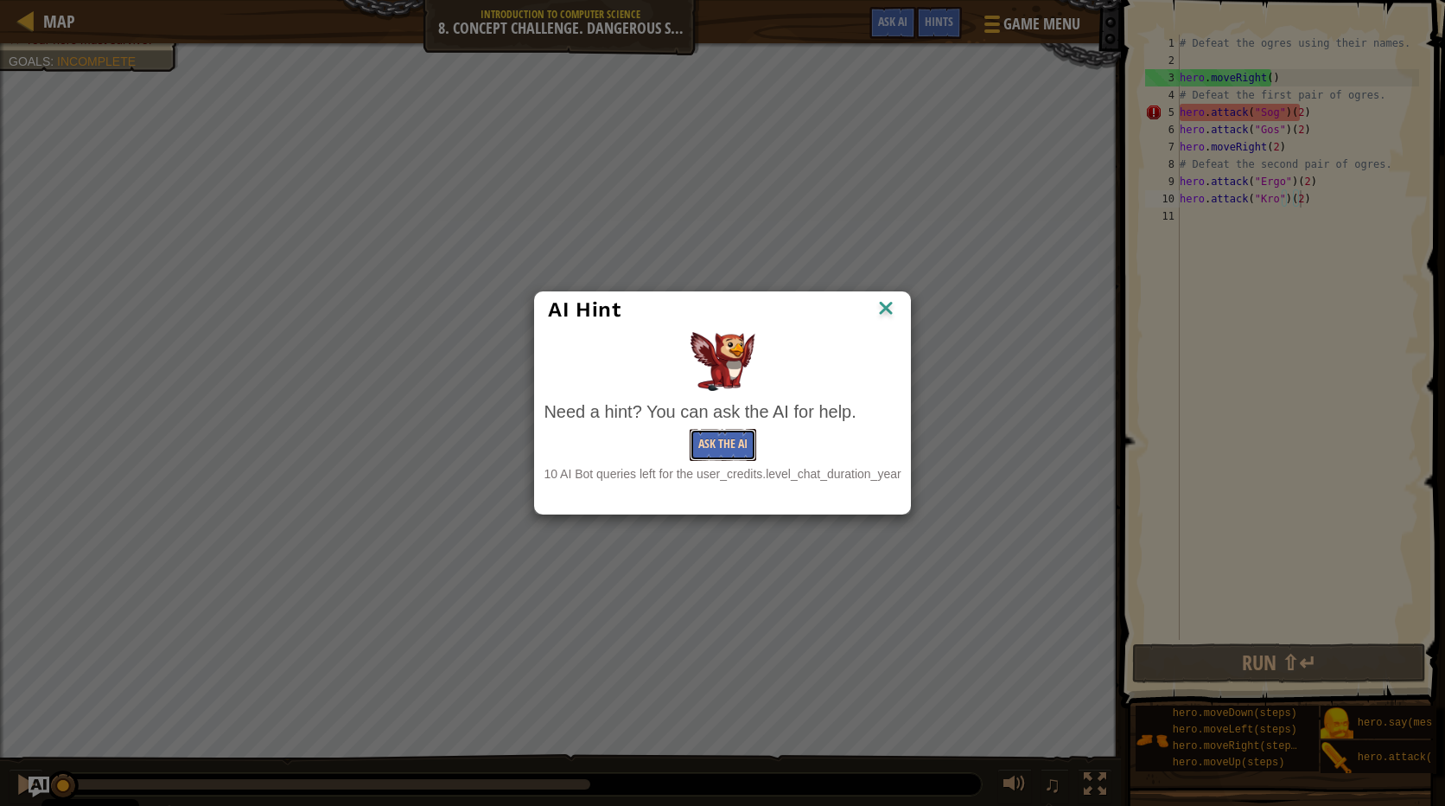
click at [736, 431] on button "Ask the AI" at bounding box center [723, 445] width 67 height 32
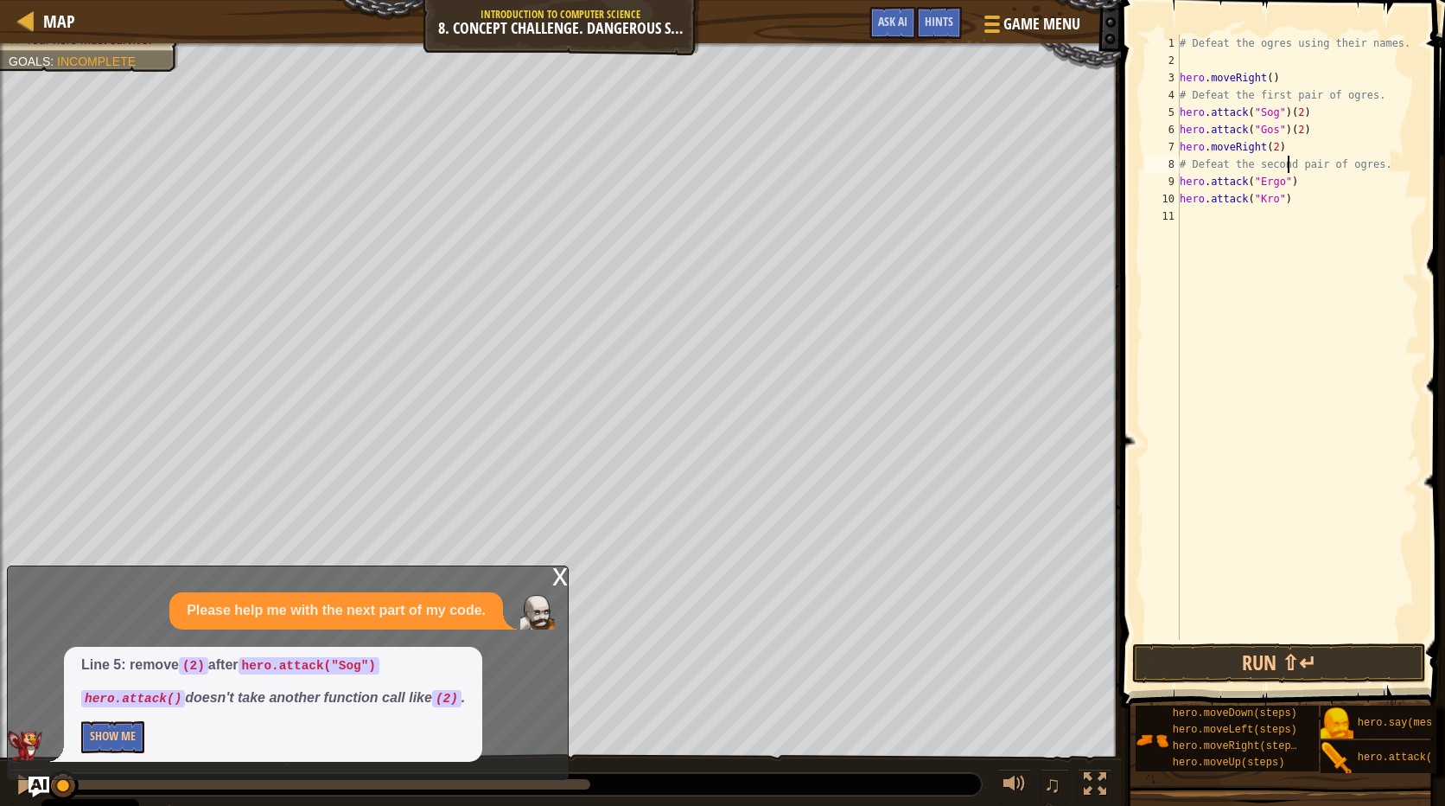
scroll to position [8, 7]
click at [1183, 672] on button "Run ⇧↵" at bounding box center [1279, 663] width 294 height 40
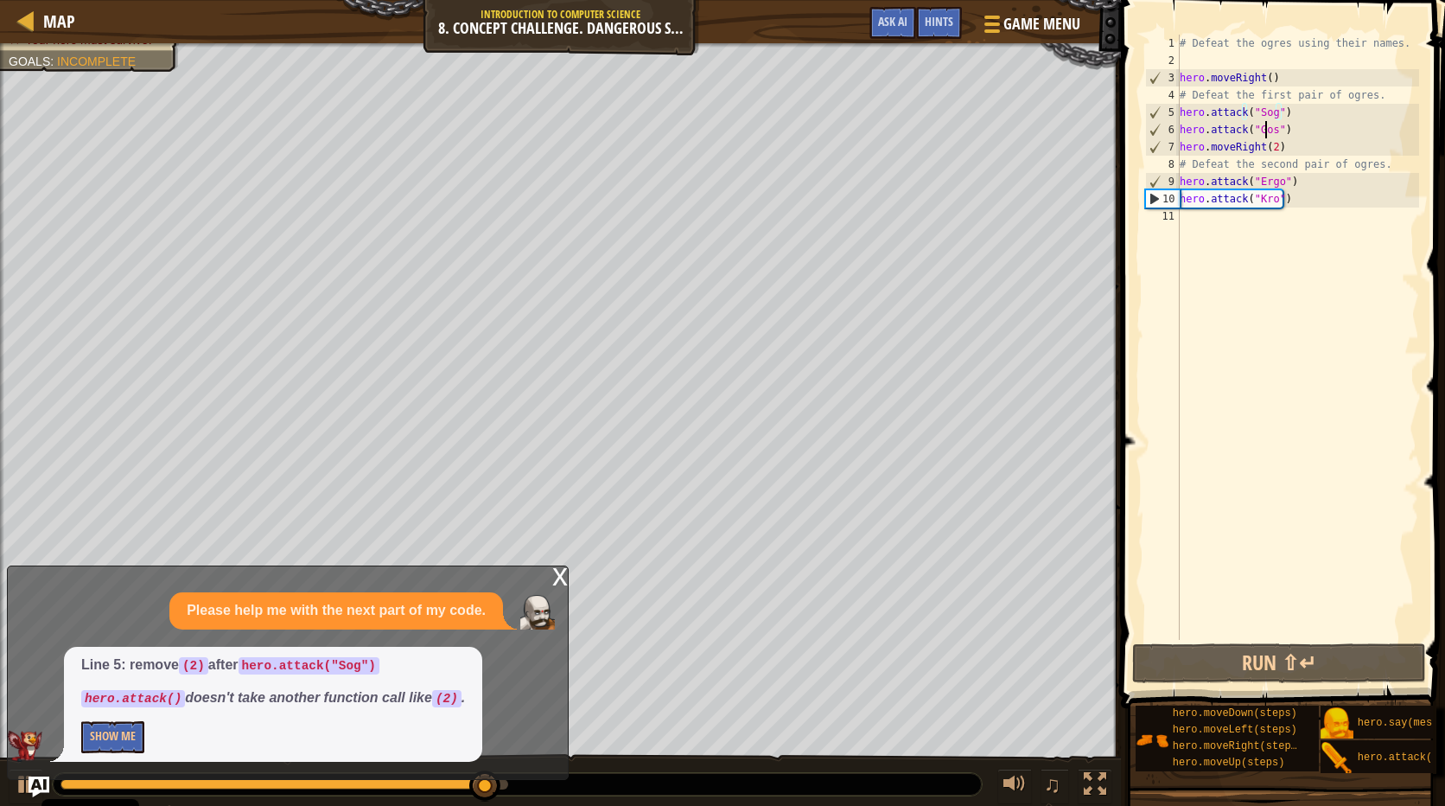
click at [1268, 124] on div "# Defeat the ogres using their names. hero . moveRight ( ) # Defeat the first p…" at bounding box center [1298, 355] width 243 height 640
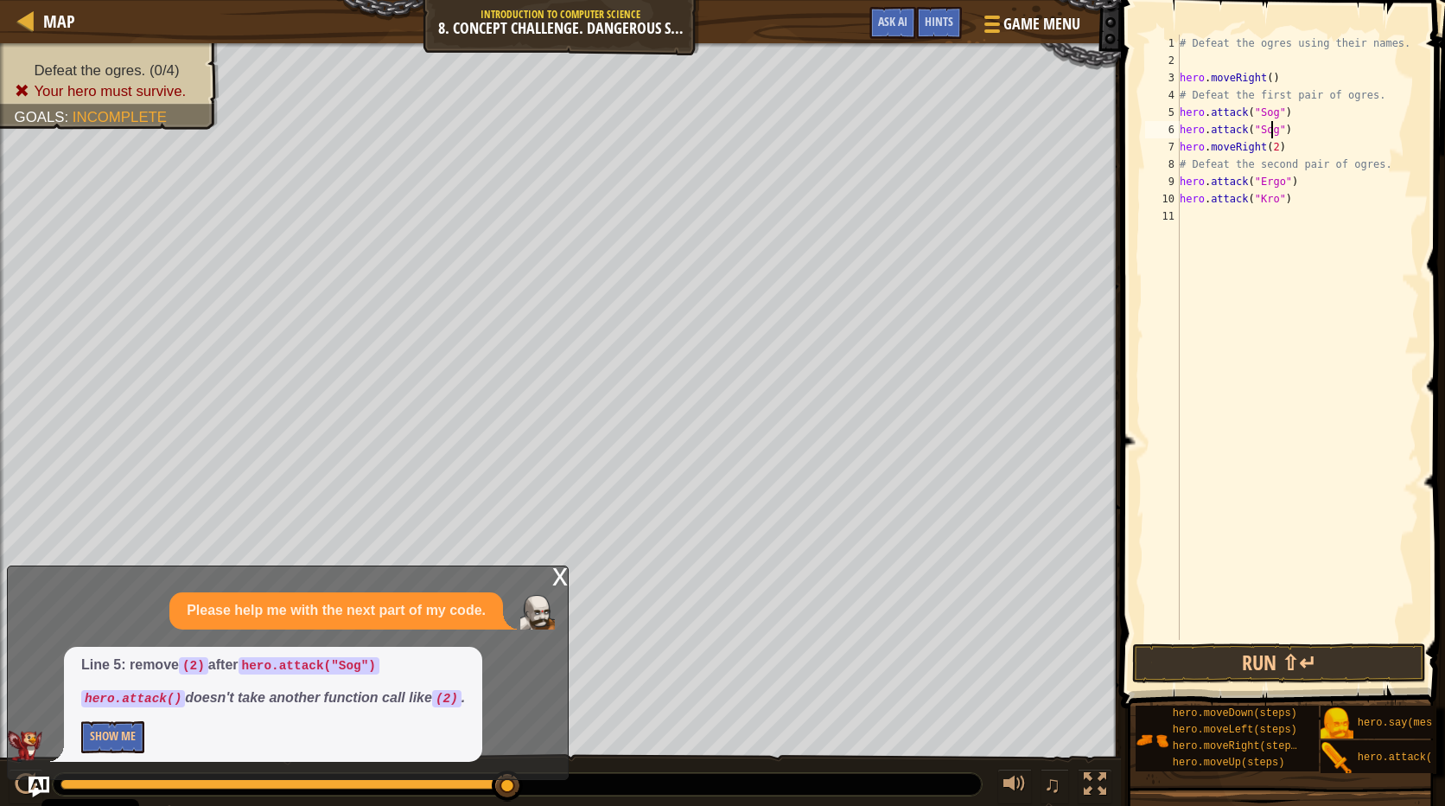
scroll to position [8, 8]
drag, startPoint x: 1289, startPoint y: 141, endPoint x: 1175, endPoint y: 141, distance: 114.1
click at [1175, 141] on div "hero.attack("Sog") 1 2 3 4 5 6 7 8 9 10 11 # Defeat the ogres using their names…" at bounding box center [1280, 337] width 277 height 605
type textarea "hero.moveRight(2)"
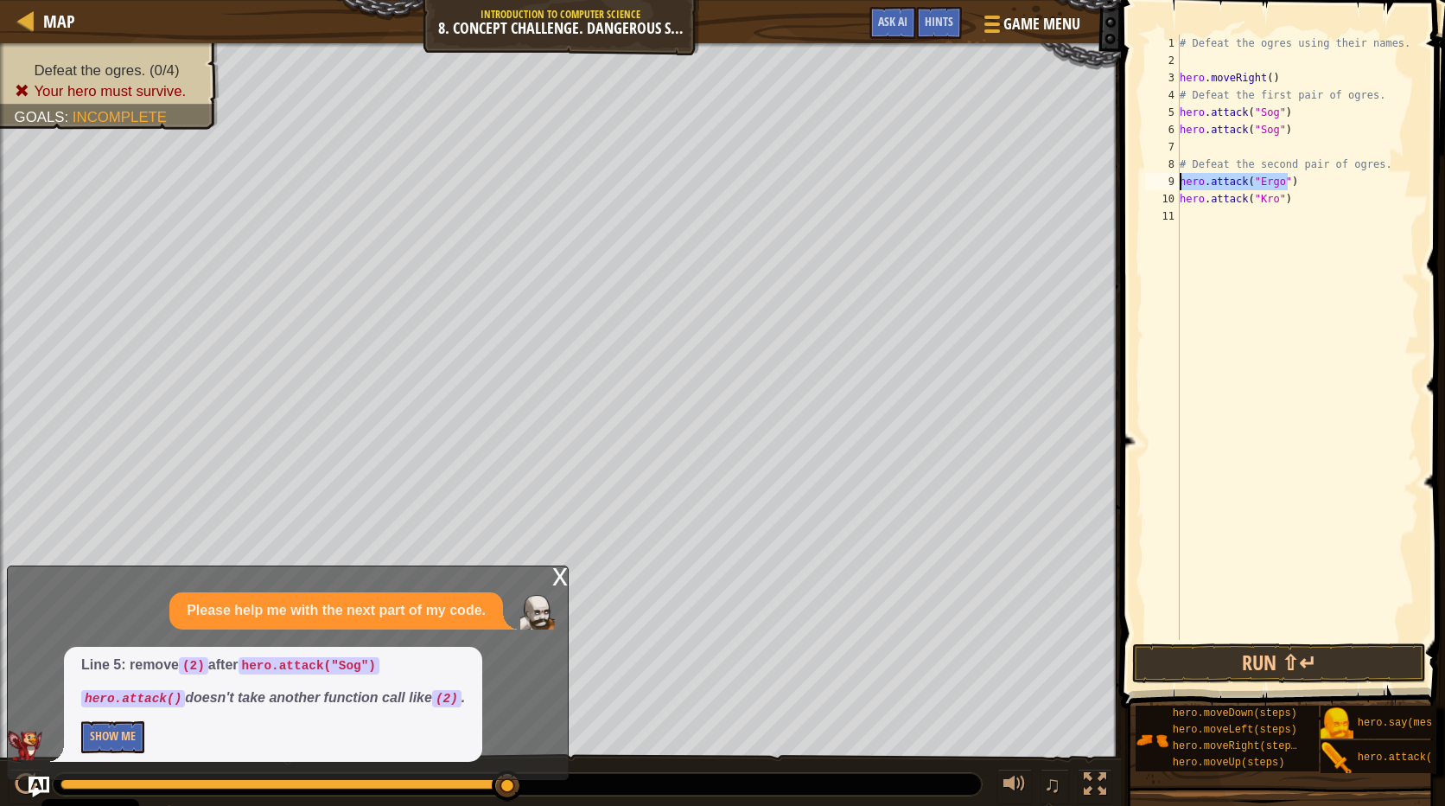
drag, startPoint x: 1324, startPoint y: 182, endPoint x: 1167, endPoint y: 180, distance: 157.4
click at [1167, 180] on div "1 2 3 4 5 6 7 8 9 10 11 # Defeat the ogres using their names. hero . moveRight …" at bounding box center [1280, 337] width 277 height 605
type textarea "hero.attack("Ergo")"
drag, startPoint x: 1291, startPoint y: 192, endPoint x: 1164, endPoint y: 197, distance: 126.3
click at [1164, 197] on div "1 2 3 4 5 6 7 8 9 10 11 # Defeat the ogres using their names. hero . moveRight …" at bounding box center [1280, 337] width 277 height 605
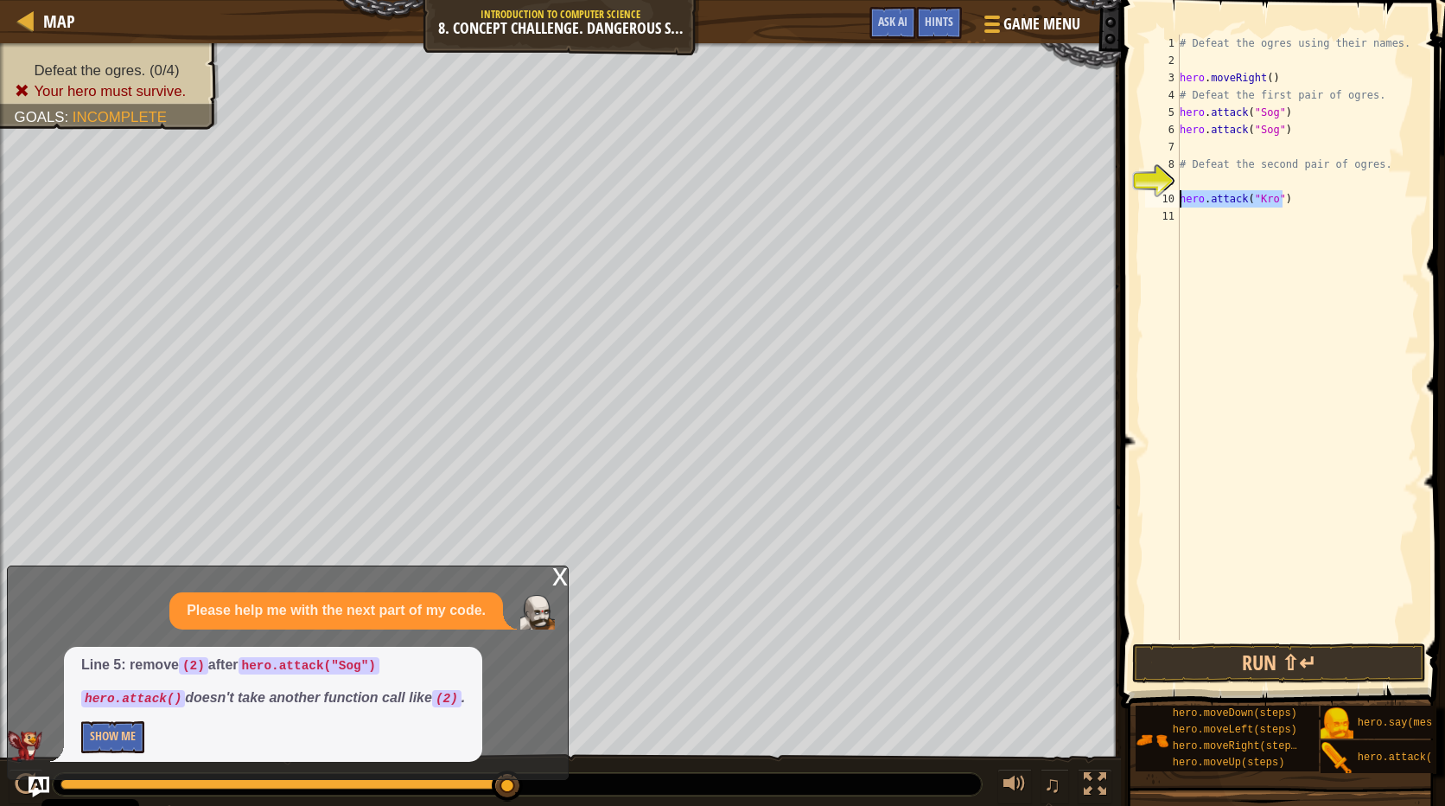
type textarea "hero.attack("Kro")"
click at [1190, 144] on div "# Defeat the ogres using their names. hero . moveRight ( ) # Defeat the first p…" at bounding box center [1298, 355] width 243 height 640
type textarea "# Defeat the second pair of ogres."
click at [1192, 182] on div "# Defeat the ogres using their names. hero . moveRight ( ) # Defeat the first p…" at bounding box center [1298, 355] width 243 height 640
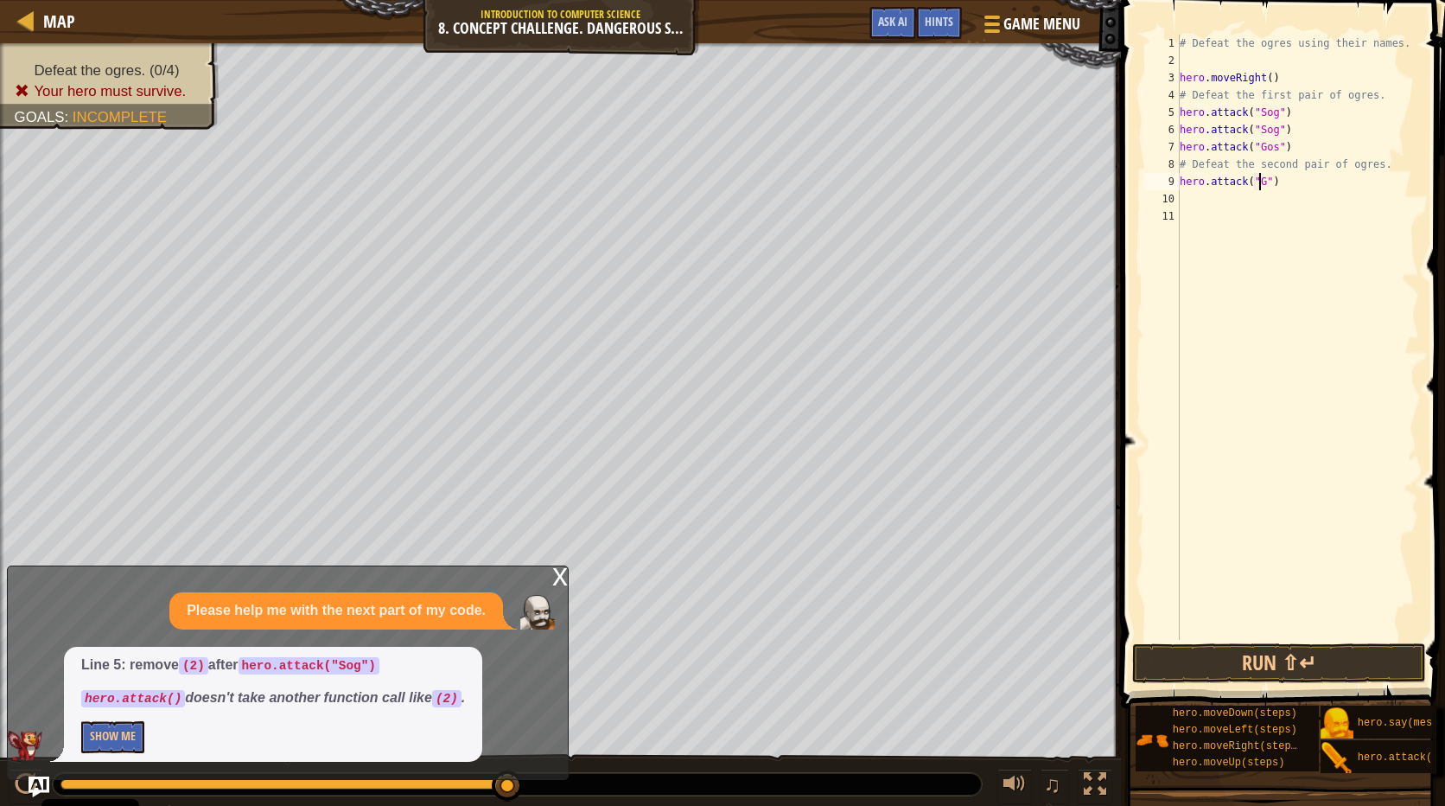
scroll to position [8, 7]
type textarea "hero.attack("Gos")"
type textarea "hero.attack("Ergo")"
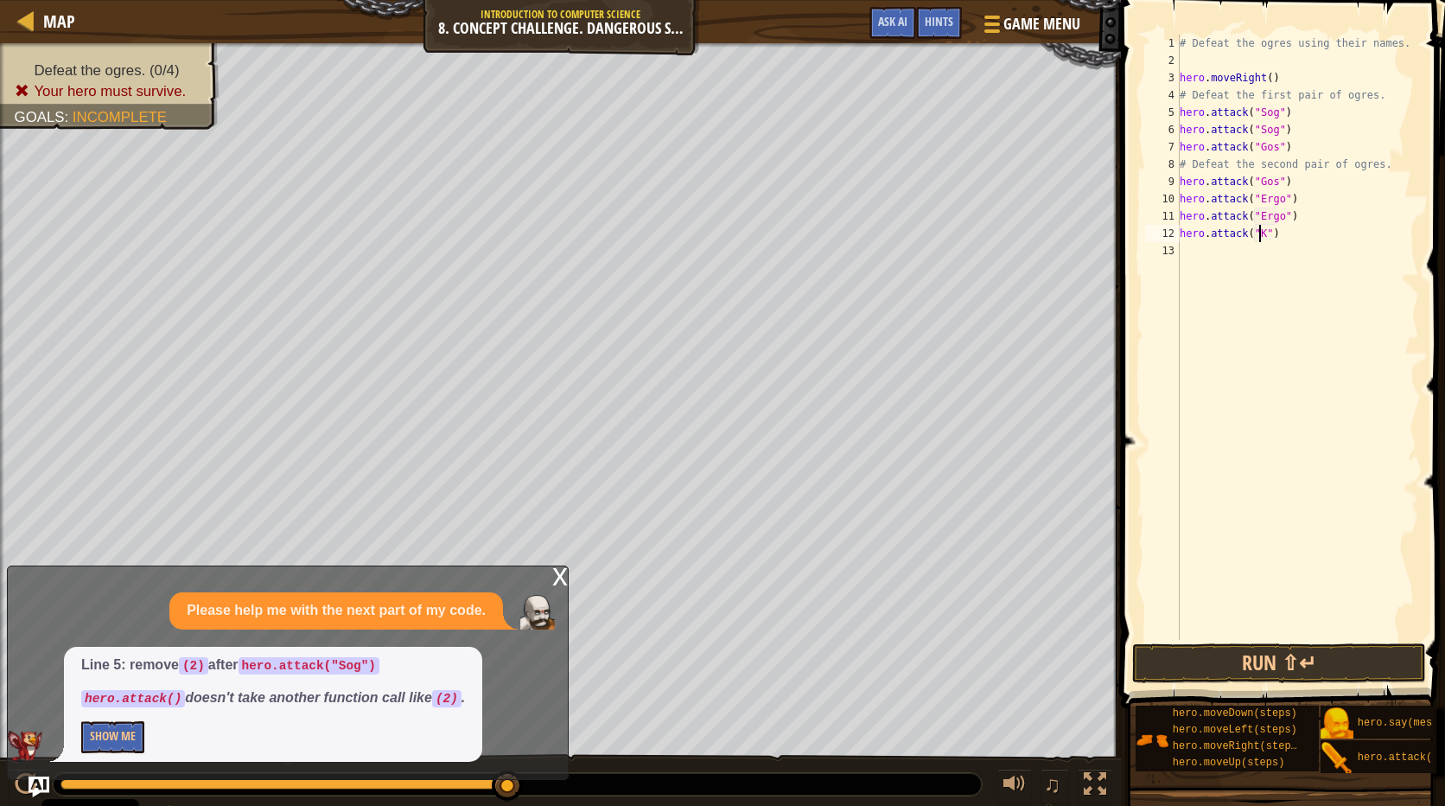
scroll to position [8, 7]
type textarea "hero.attack("Kro")"
click at [1285, 667] on button "Run ⇧↵" at bounding box center [1279, 663] width 294 height 40
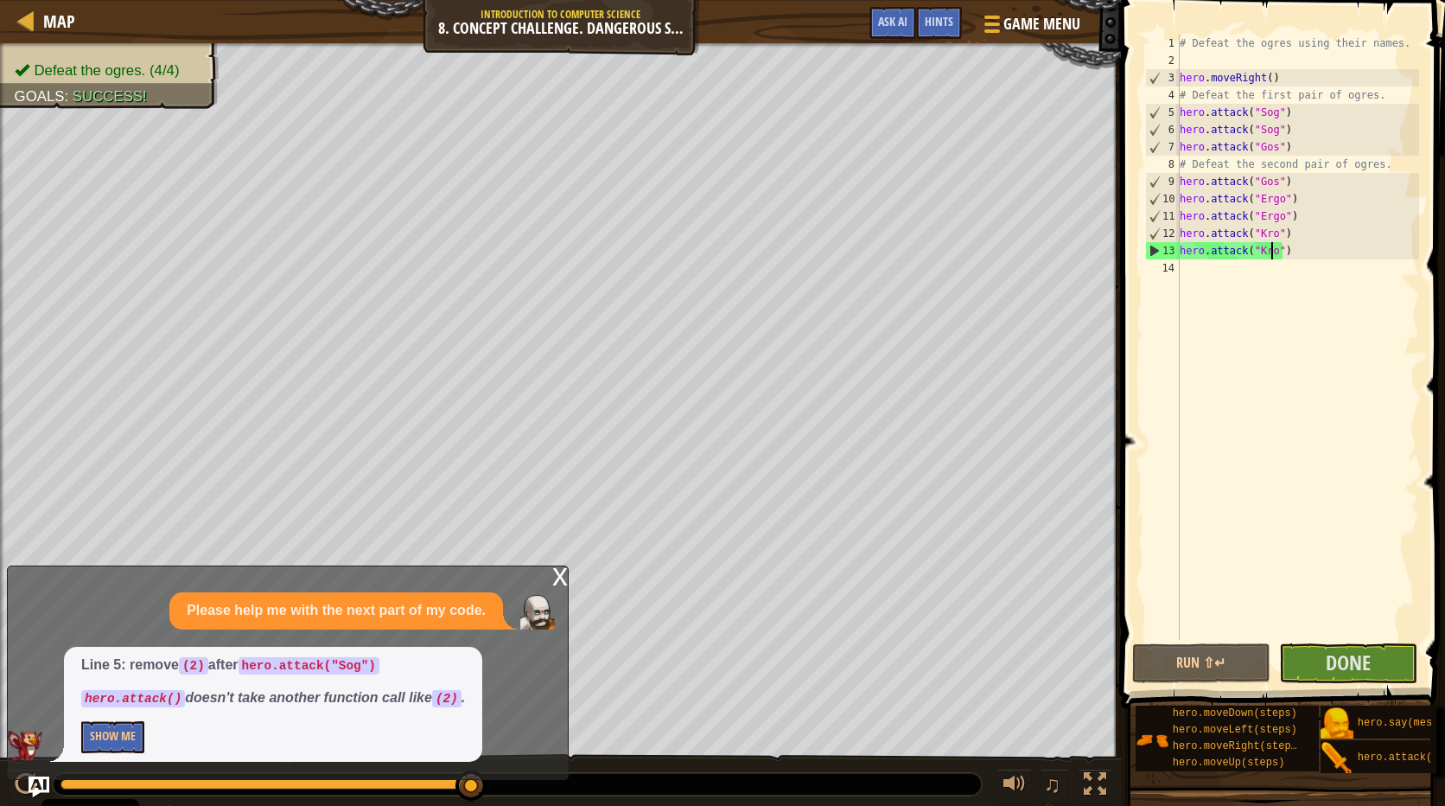
click at [1185, 267] on div "# Defeat the ogres using their names. hero . moveRight ( ) # Defeat the first p…" at bounding box center [1298, 355] width 243 height 640
click at [1325, 652] on button "Done" at bounding box center [1348, 663] width 138 height 40
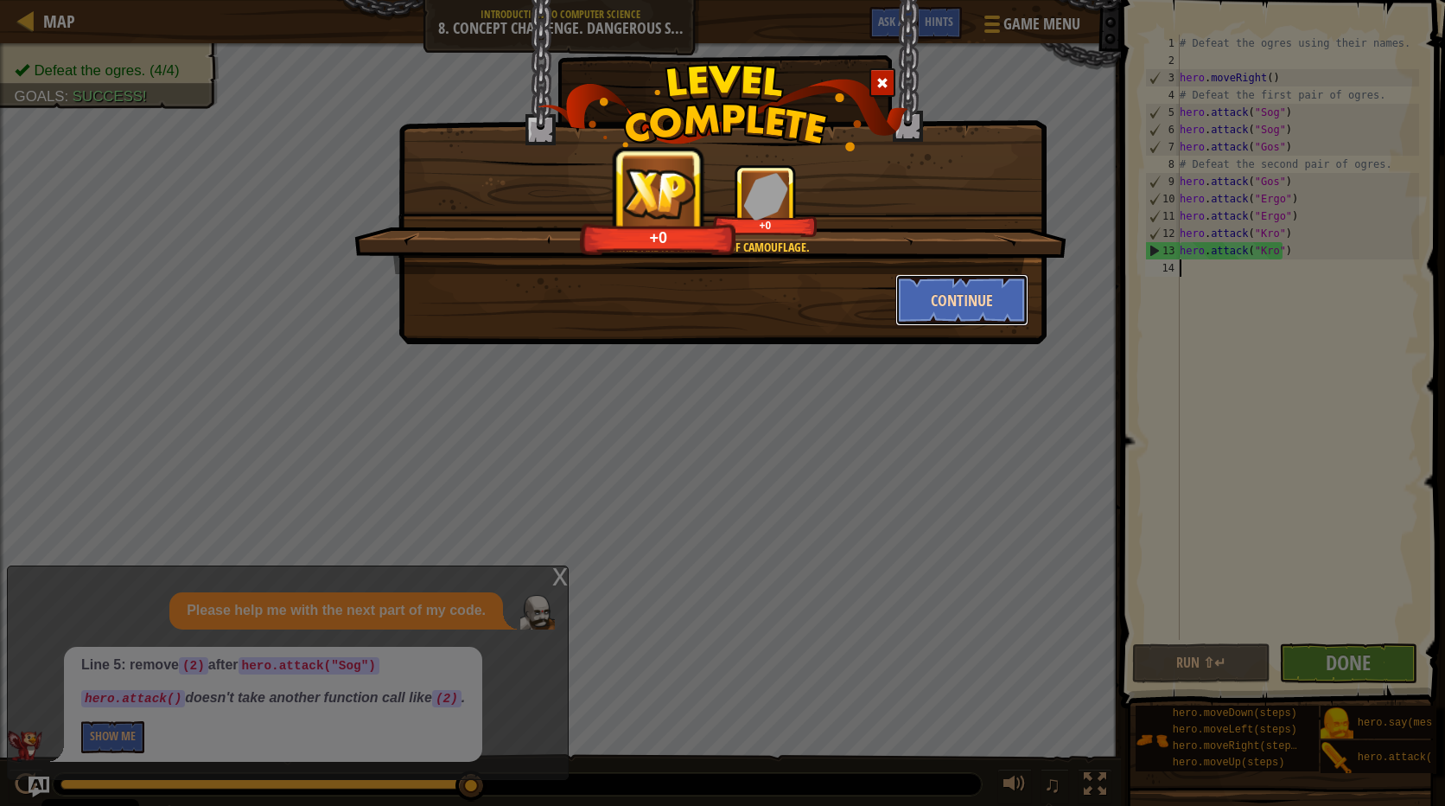
click at [979, 296] on button "Continue" at bounding box center [963, 300] width 134 height 52
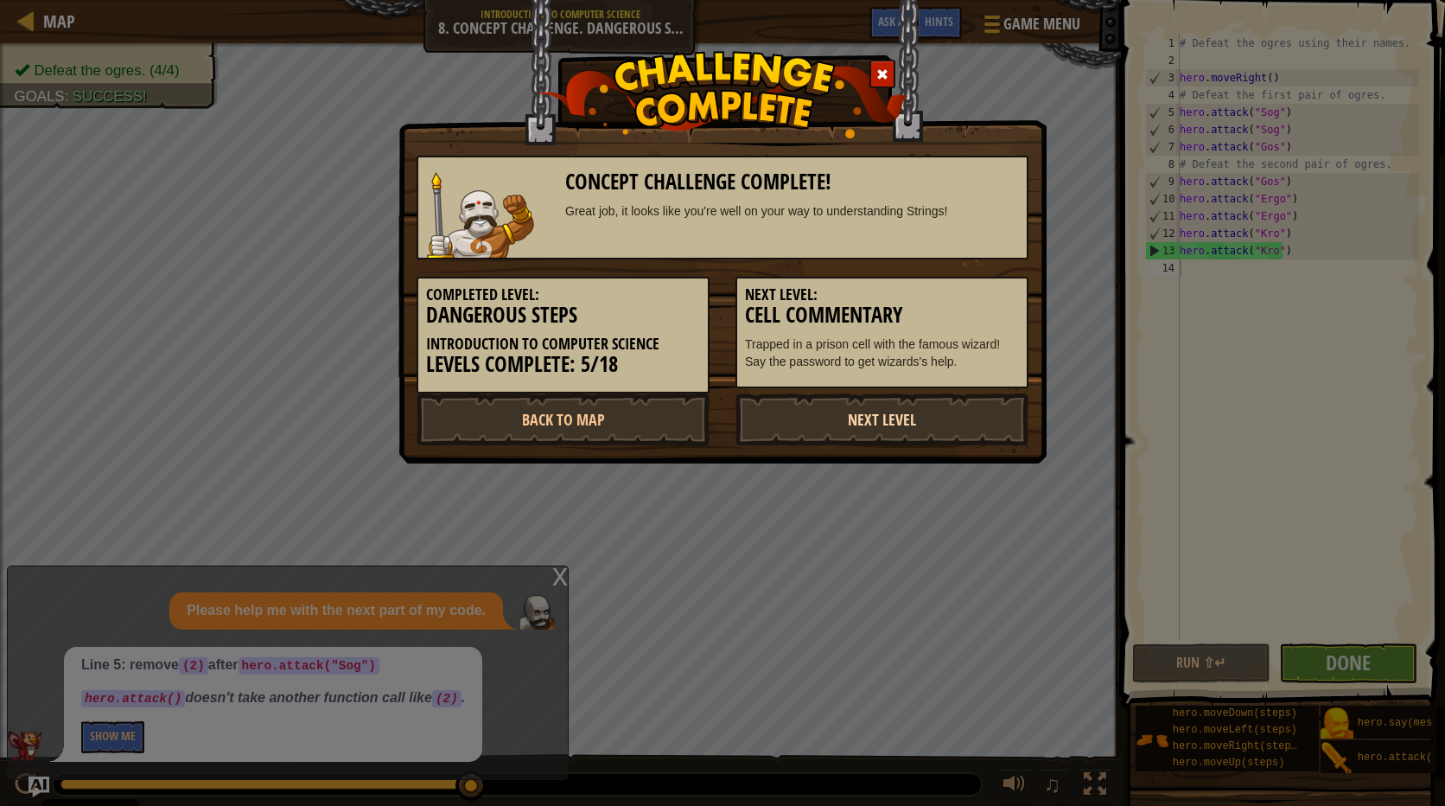
click at [1012, 405] on link "Next Level" at bounding box center [882, 419] width 293 height 52
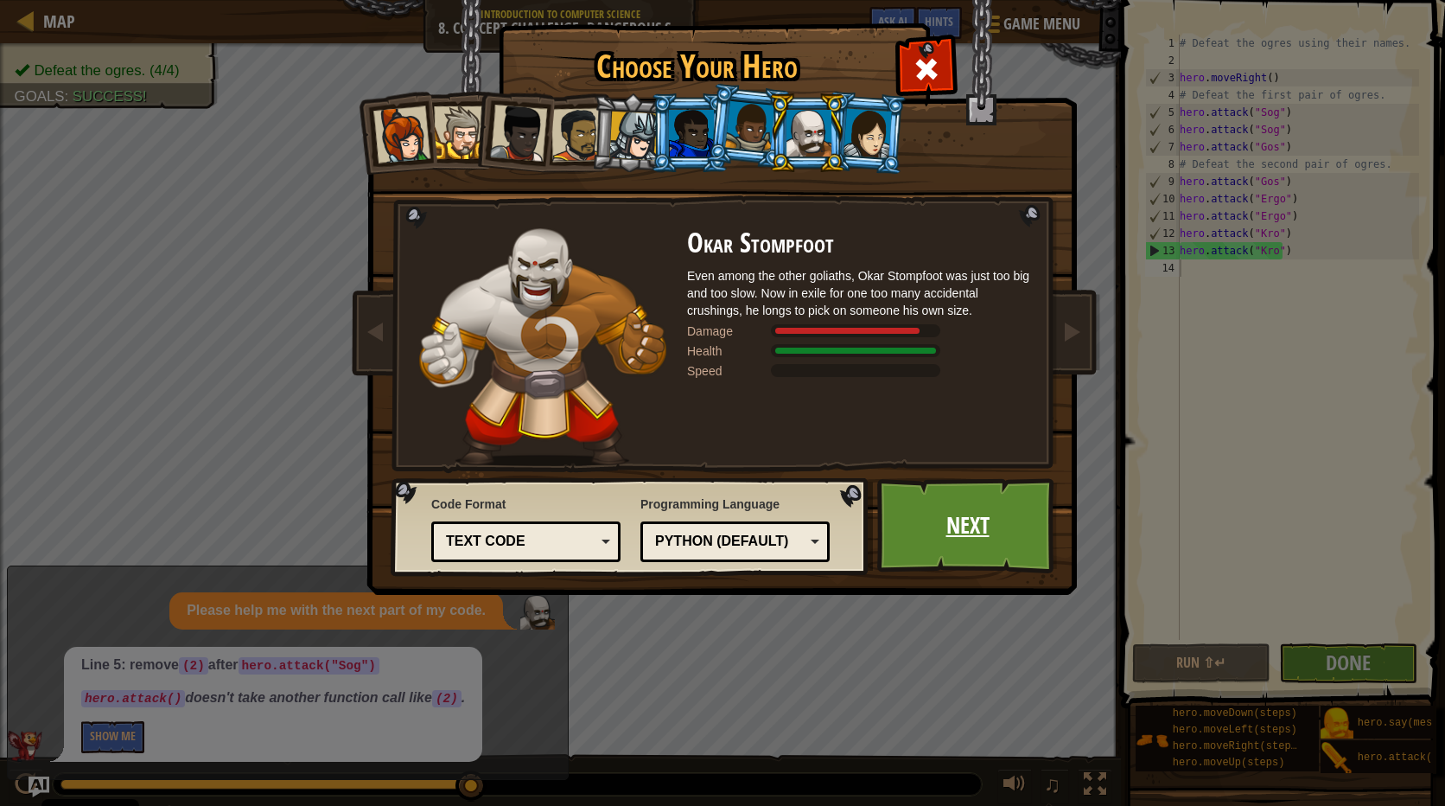
click at [959, 501] on link "Next" at bounding box center [967, 525] width 181 height 95
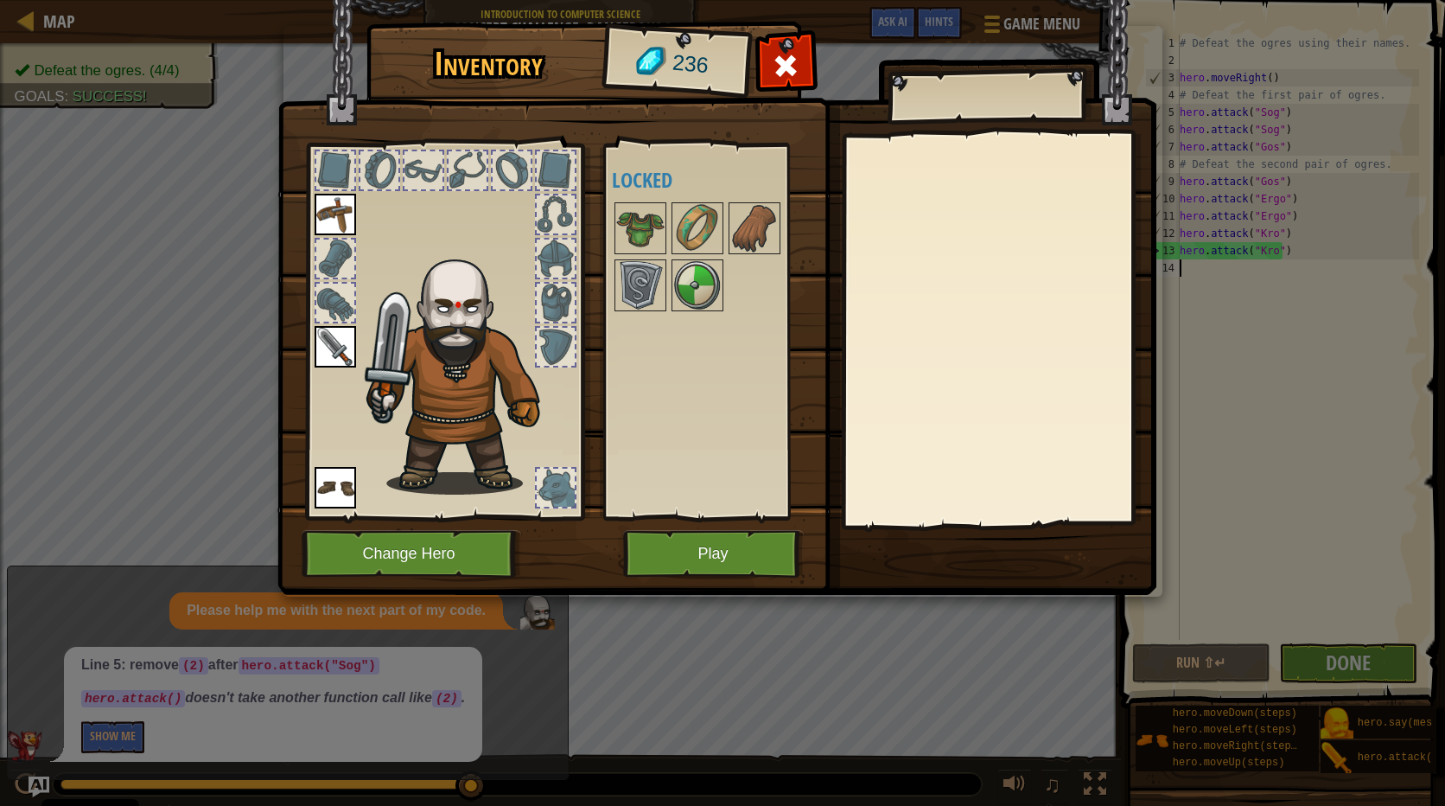
click at [746, 529] on img at bounding box center [716, 281] width 879 height 628
click at [751, 540] on button "Play" at bounding box center [713, 554] width 181 height 48
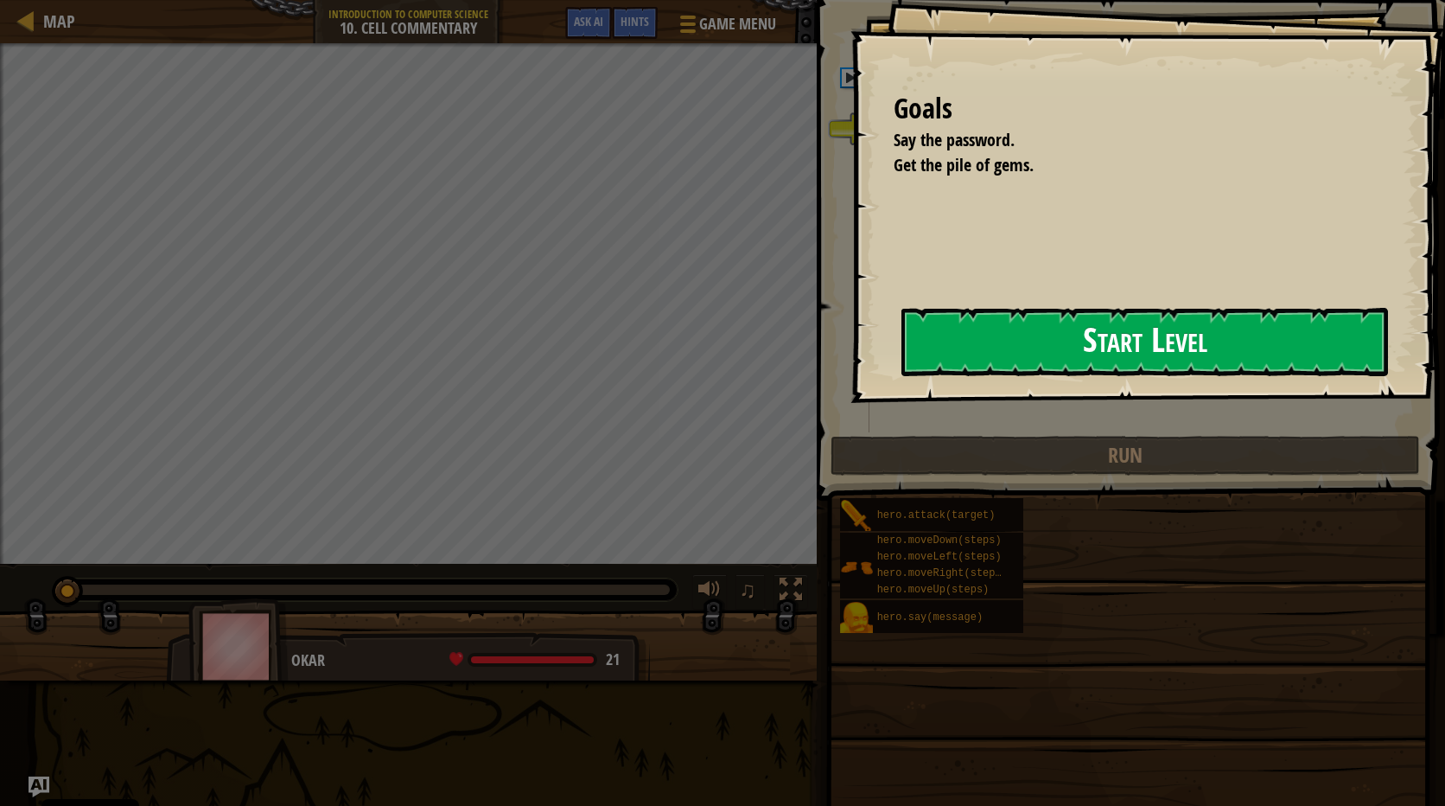
click at [851, 368] on div "Goals Say the password. Get the pile of gems. Start Level Error loading from se…" at bounding box center [1148, 201] width 595 height 403
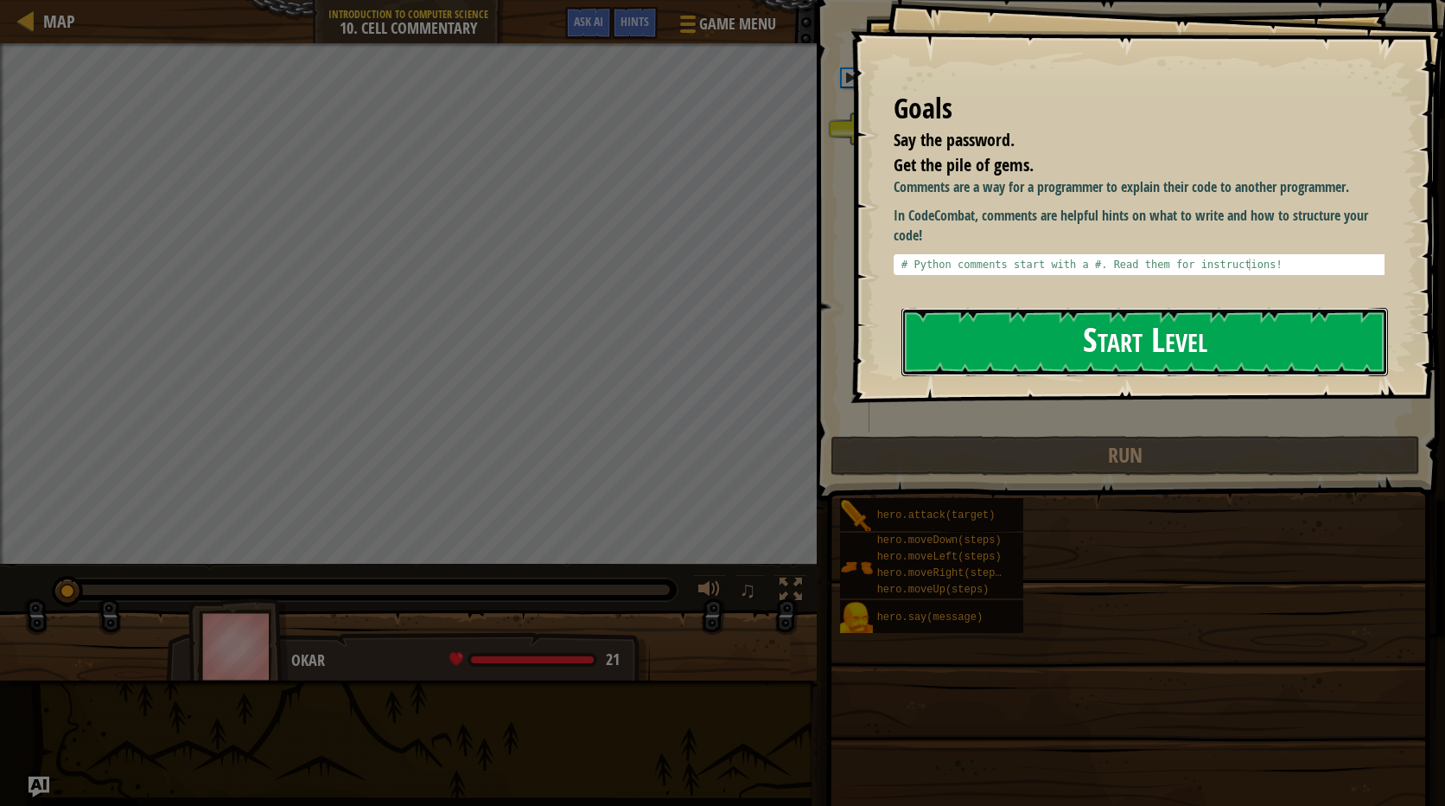
click at [954, 363] on button "Start Level" at bounding box center [1145, 342] width 487 height 68
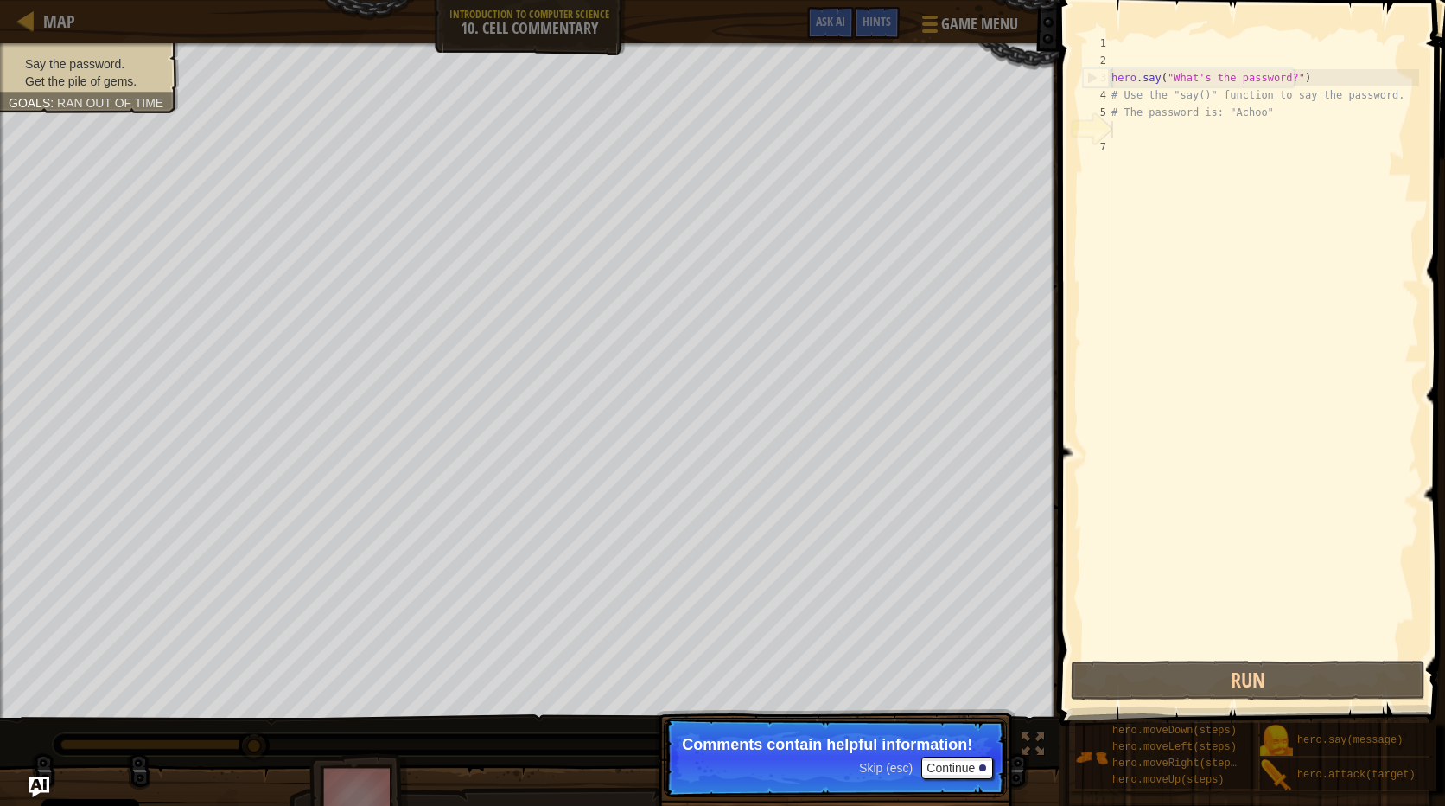
click at [0, 0] on html "Cookie Policy CodeCombat uses a few essential and non-essential cookies. Privac…" at bounding box center [722, 0] width 1445 height 0
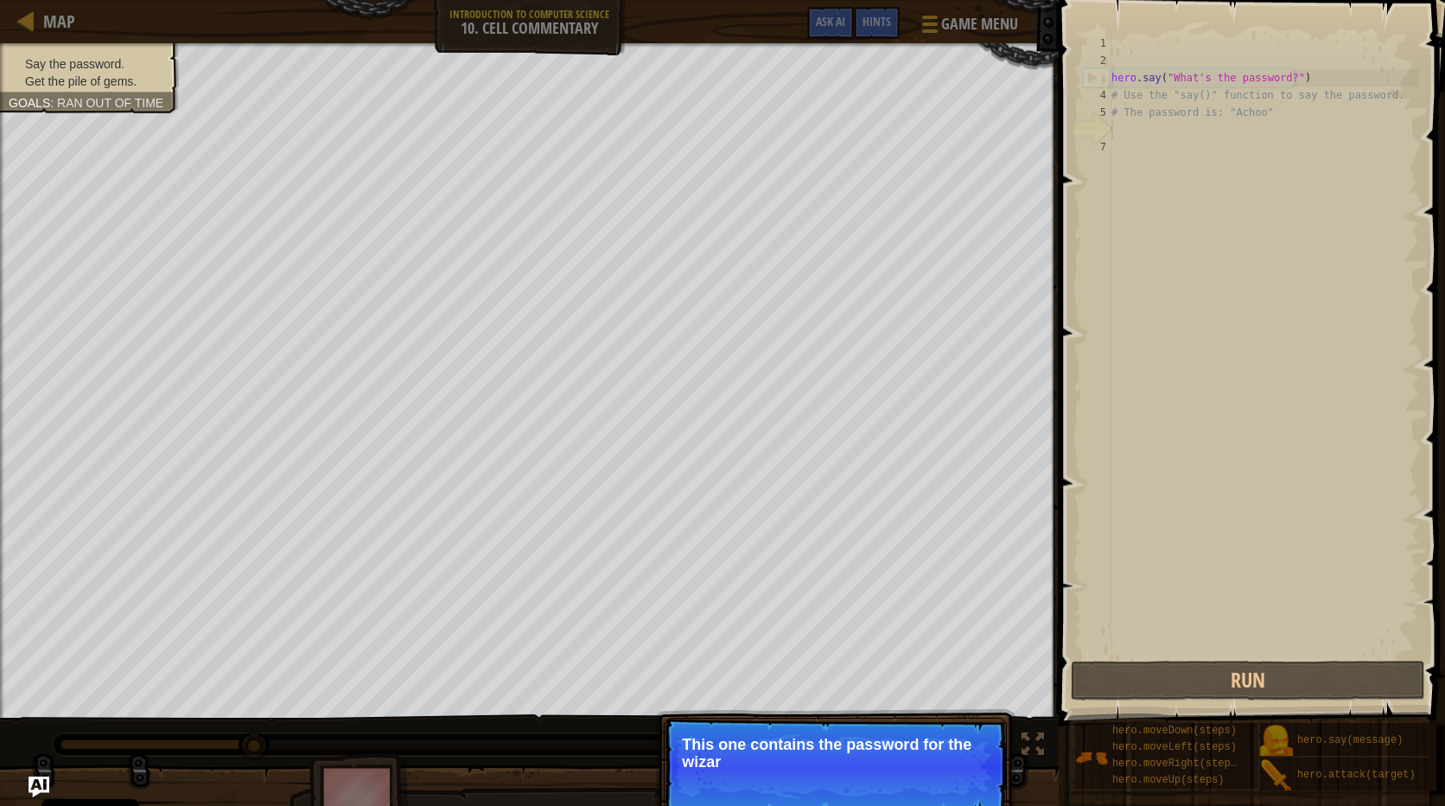
click at [105, 64] on div "Say the password. Get the pile of gems. Goals : Ran out of time" at bounding box center [79, 72] width 199 height 81
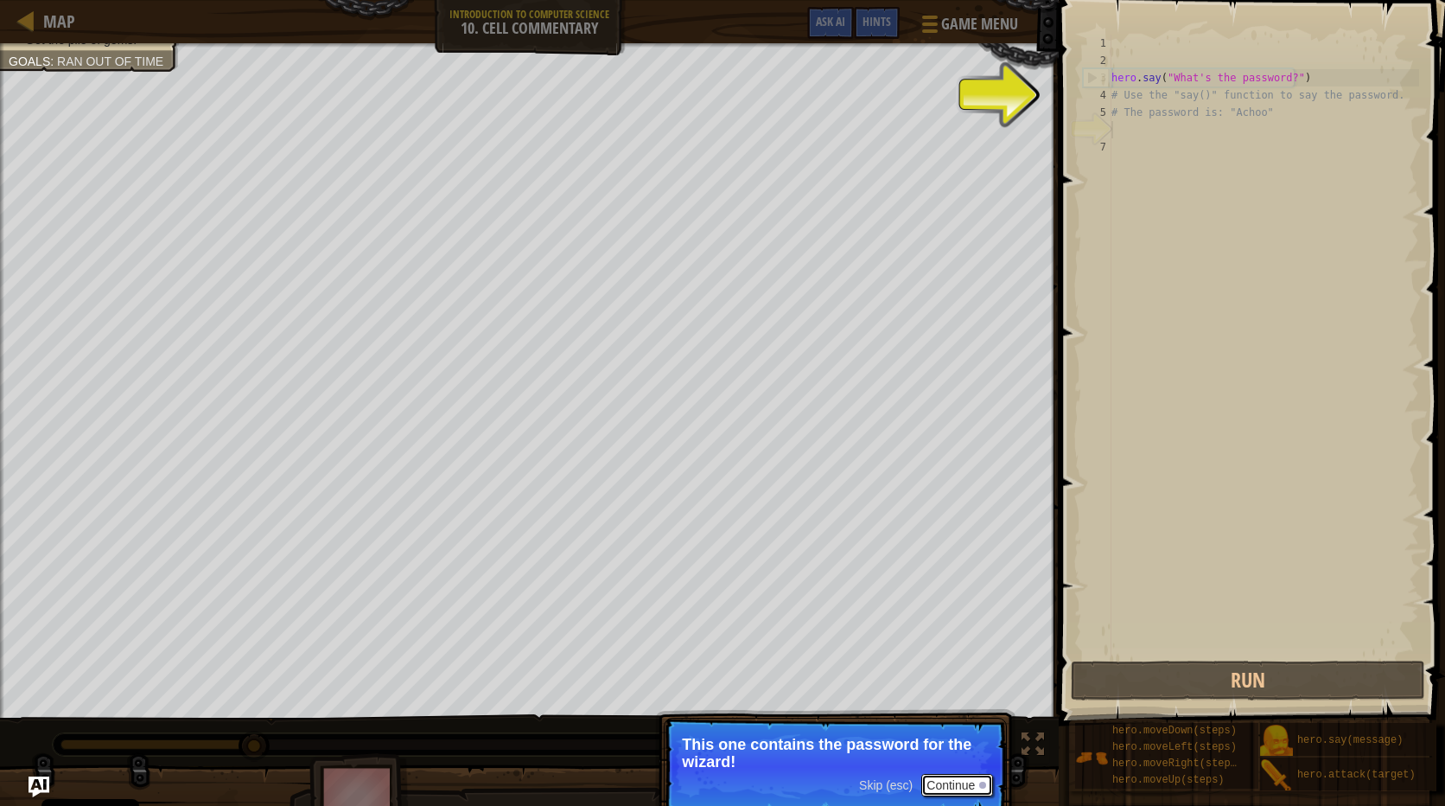
click at [934, 787] on button "Continue" at bounding box center [958, 785] width 72 height 22
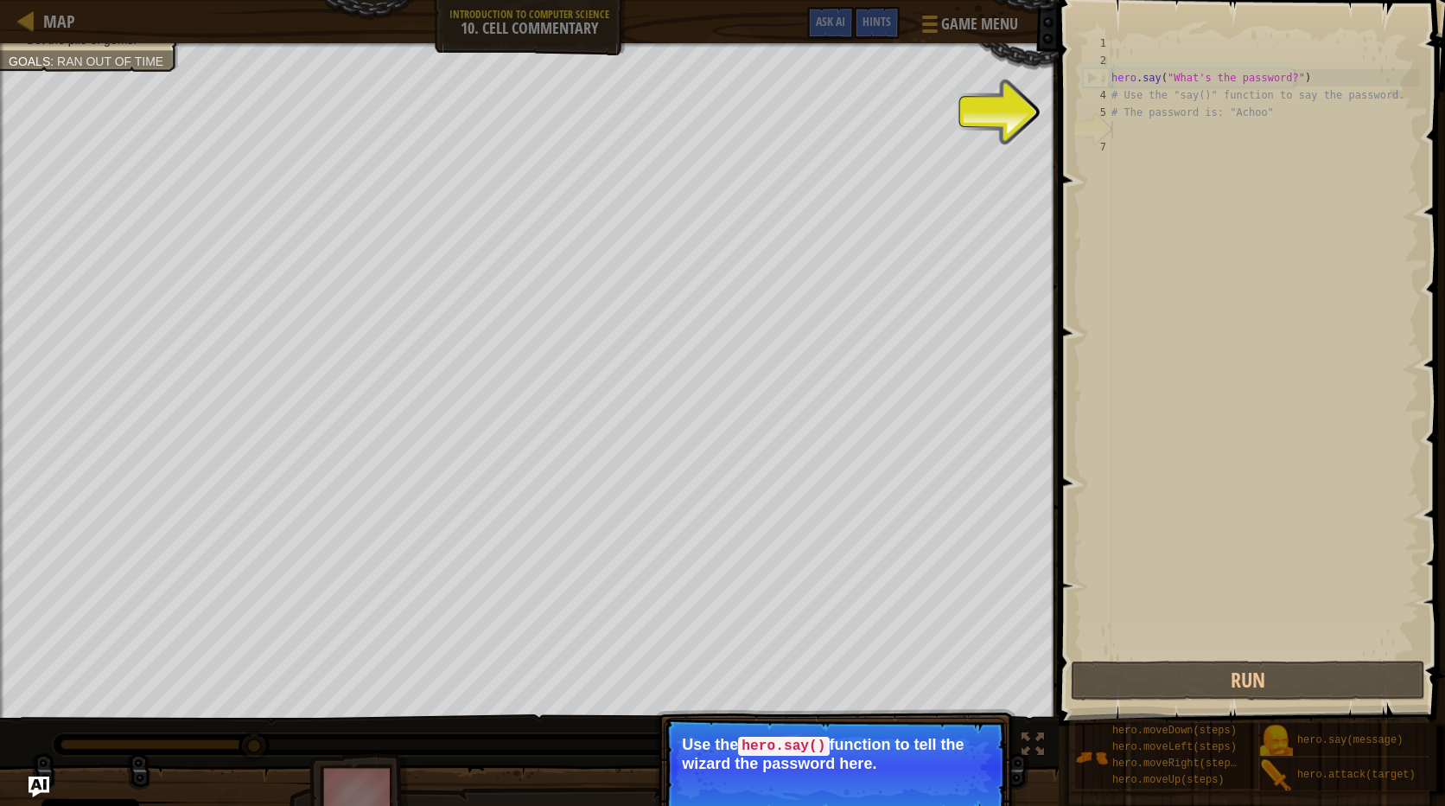
click at [929, 781] on button "Continue" at bounding box center [958, 786] width 72 height 22
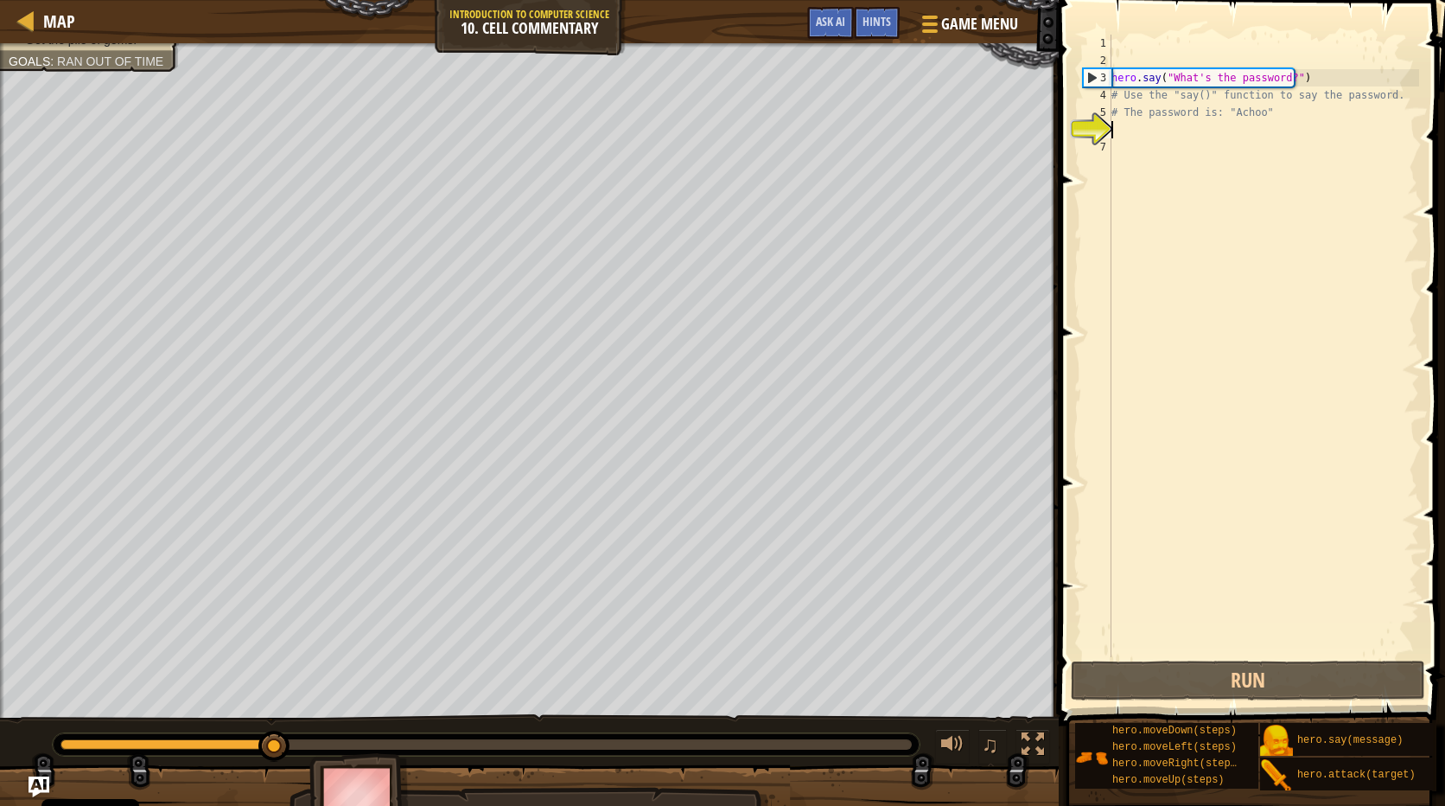
click at [926, 780] on div at bounding box center [529, 807] width 1059 height 86
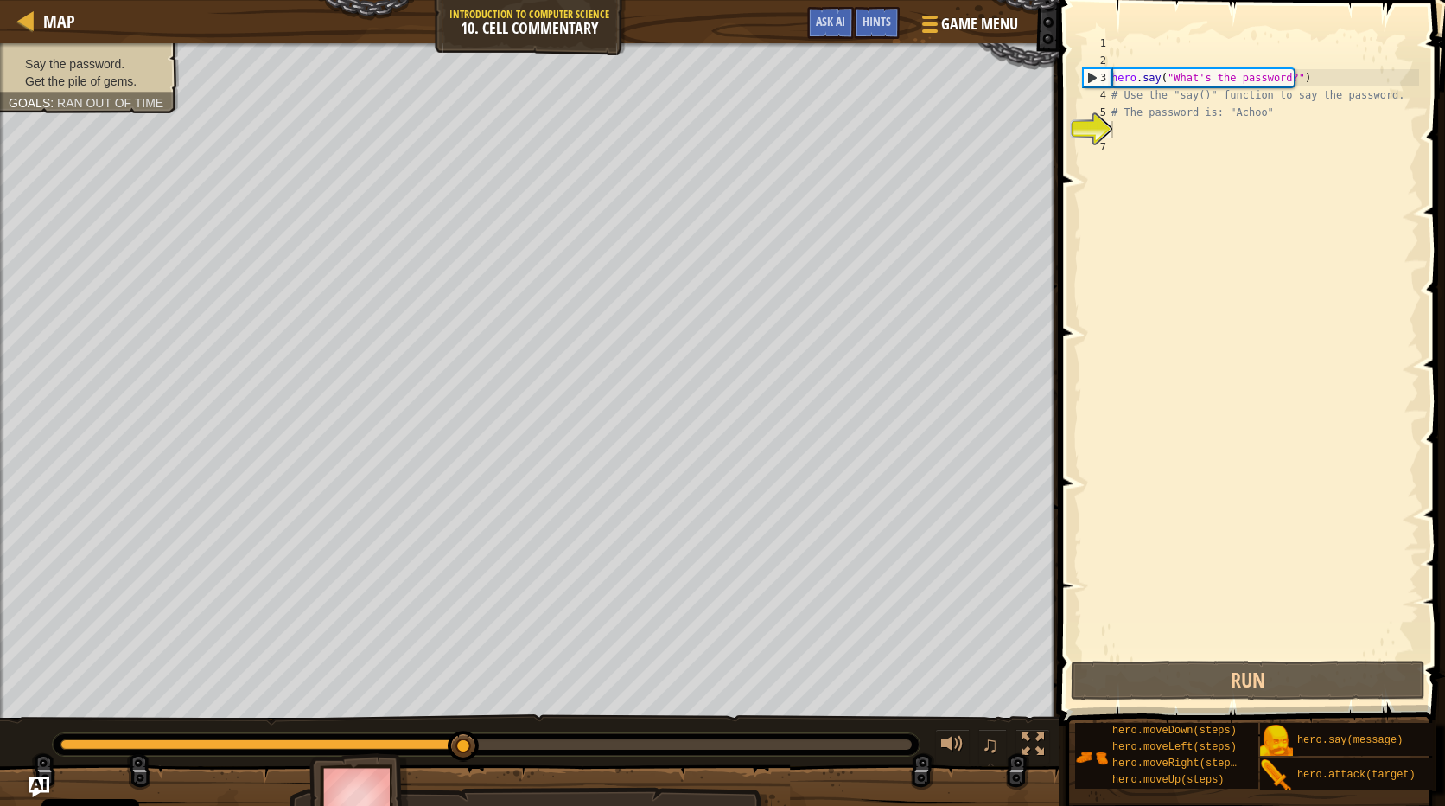
click at [158, 55] on li "Say the password." at bounding box center [87, 63] width 157 height 17
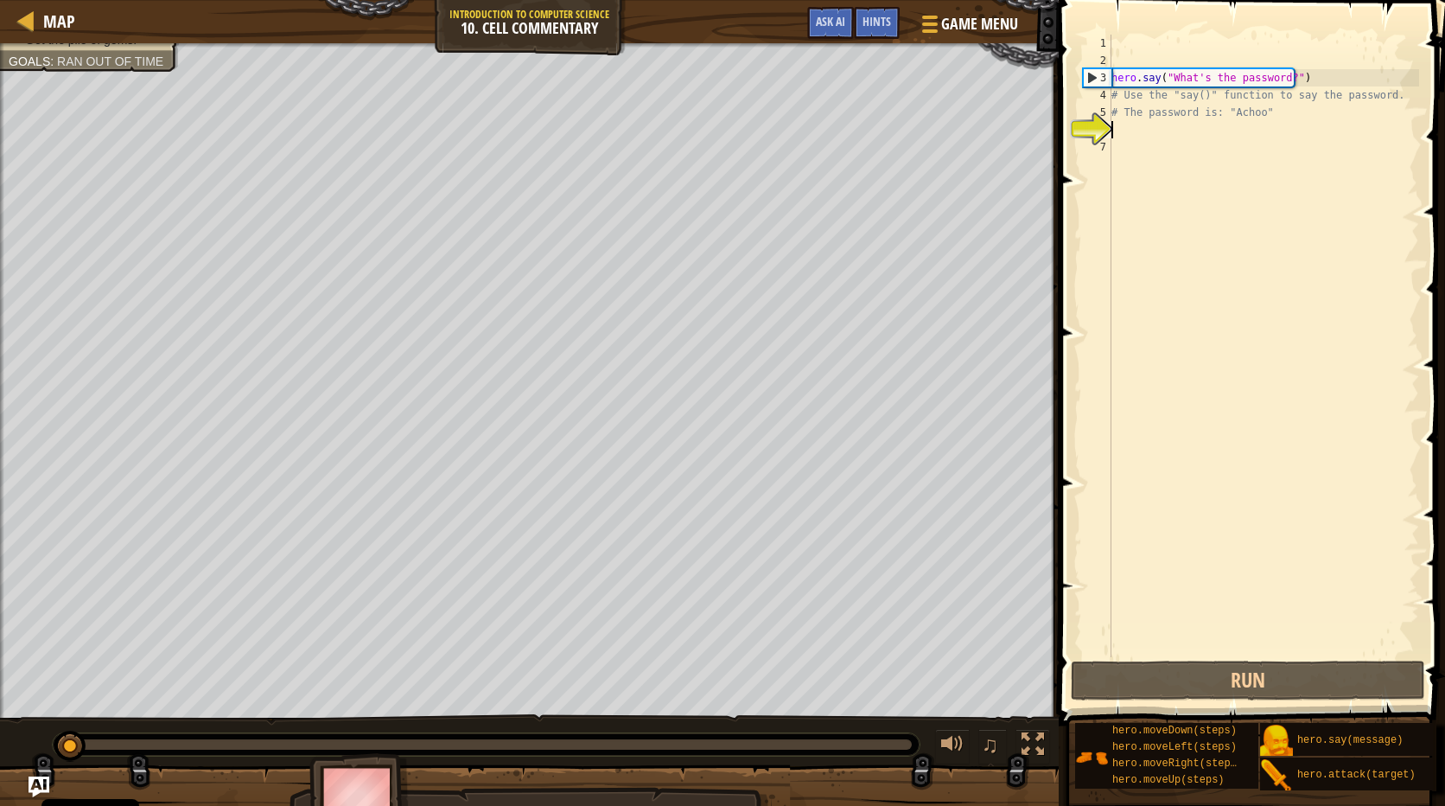
click at [141, 680] on div "Say the password. Get the pile of gems. Goals : Ran out of time ♫ Okar 21 x: 22…" at bounding box center [722, 439] width 1445 height 792
drag, startPoint x: 913, startPoint y: 749, endPoint x: 272, endPoint y: 727, distance: 641.0
click at [279, 731] on div "Say the password. Get the pile of gems. Goals : Ran out of time ♫ Okar 21 x: 22…" at bounding box center [722, 439] width 1445 height 792
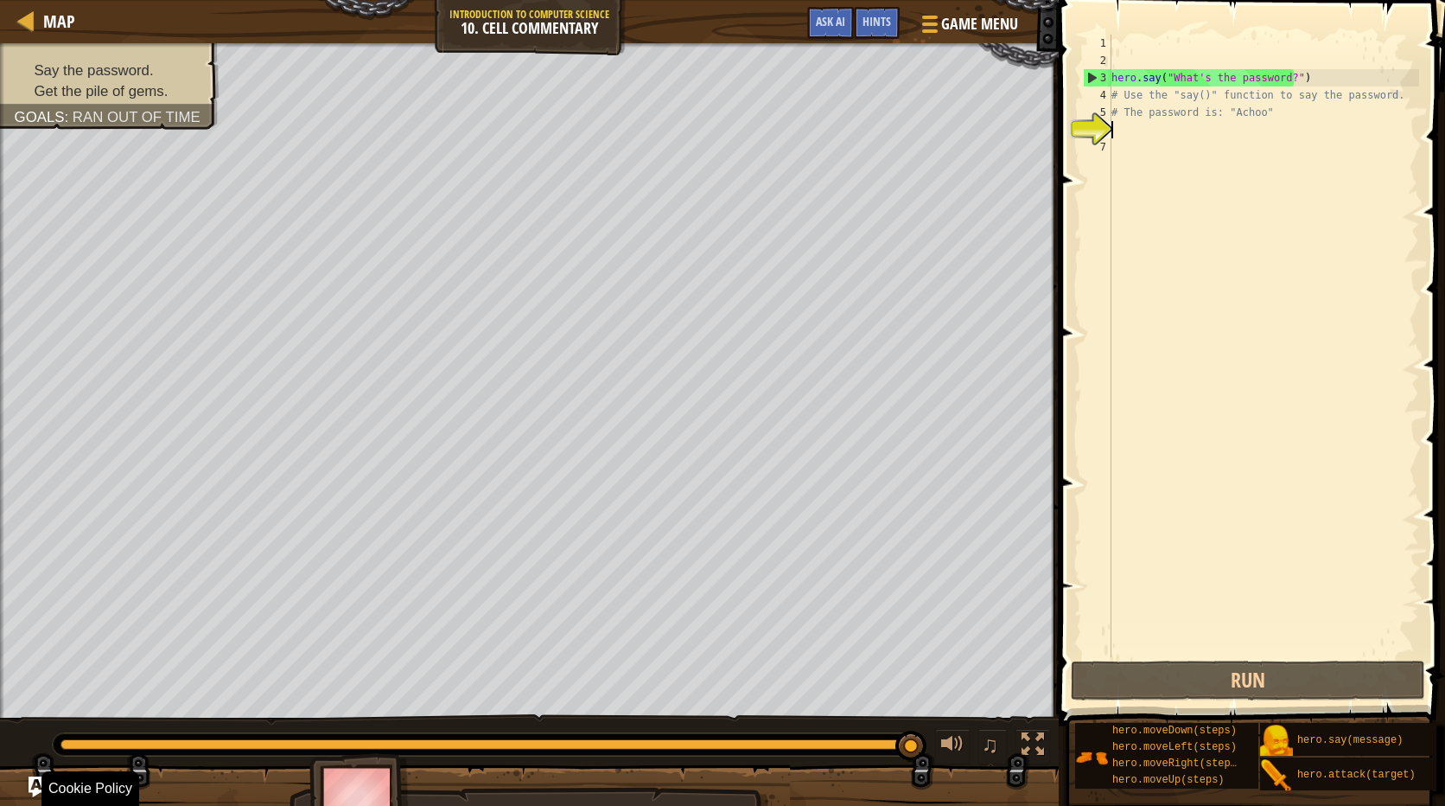
drag, startPoint x: 133, startPoint y: 743, endPoint x: 936, endPoint y: 826, distance: 807.5
click at [936, 0] on html "Cookie Policy CodeCombat uses a few essential and non-essential cookies. Privac…" at bounding box center [722, 0] width 1445 height 0
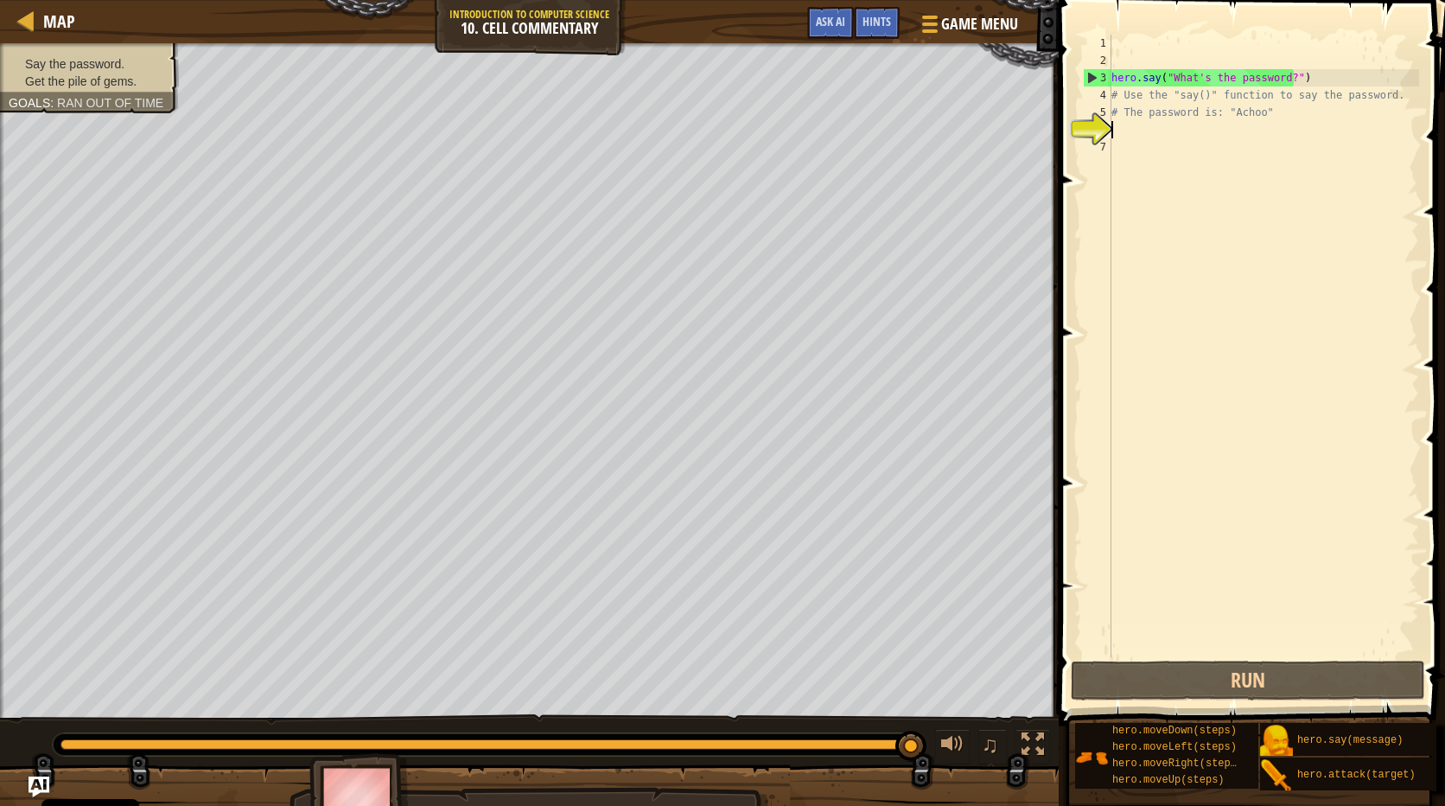
click at [74, 64] on ul "Say the password. Get the pile of gems." at bounding box center [90, 72] width 162 height 35
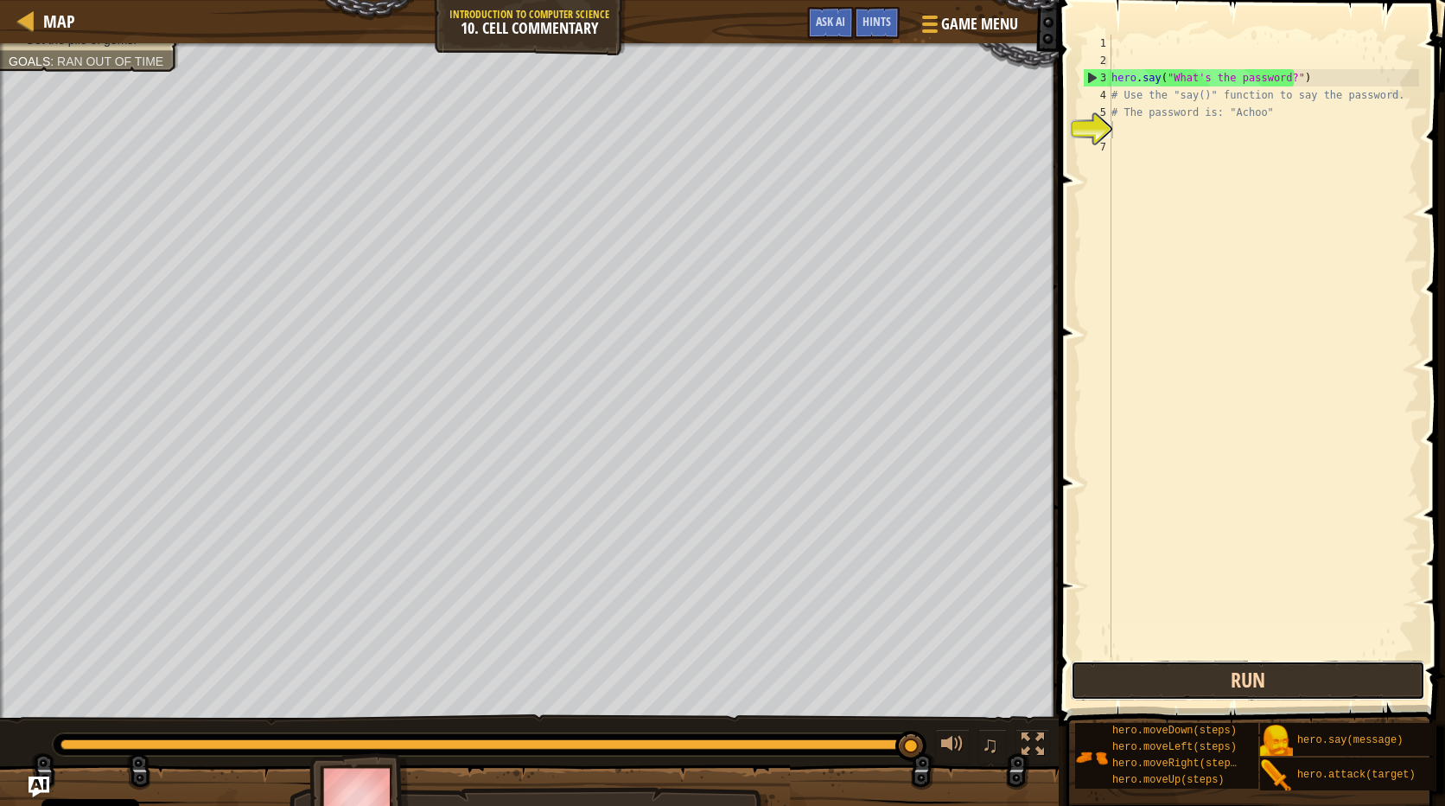
click at [1257, 667] on button "Run" at bounding box center [1248, 680] width 354 height 40
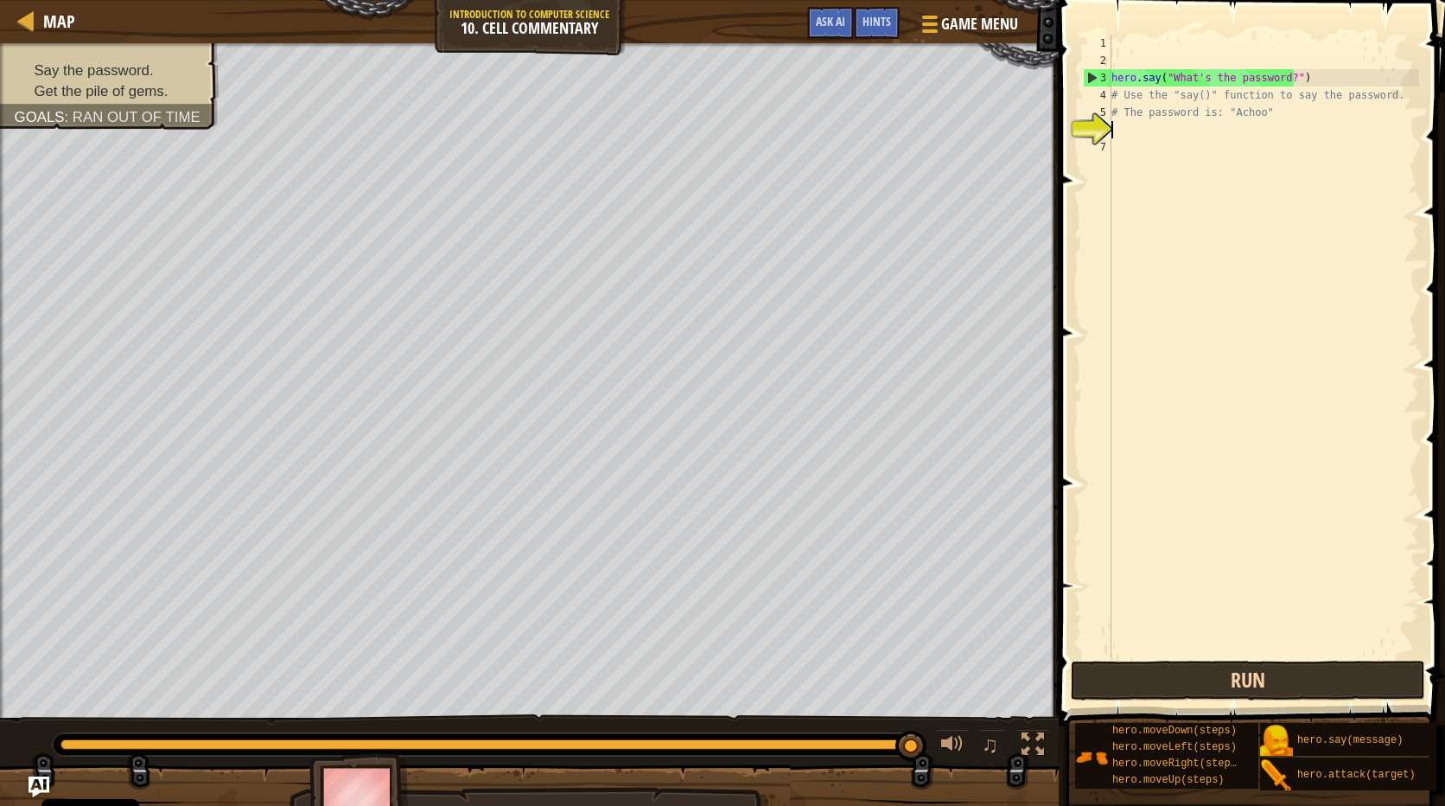
scroll to position [8, 0]
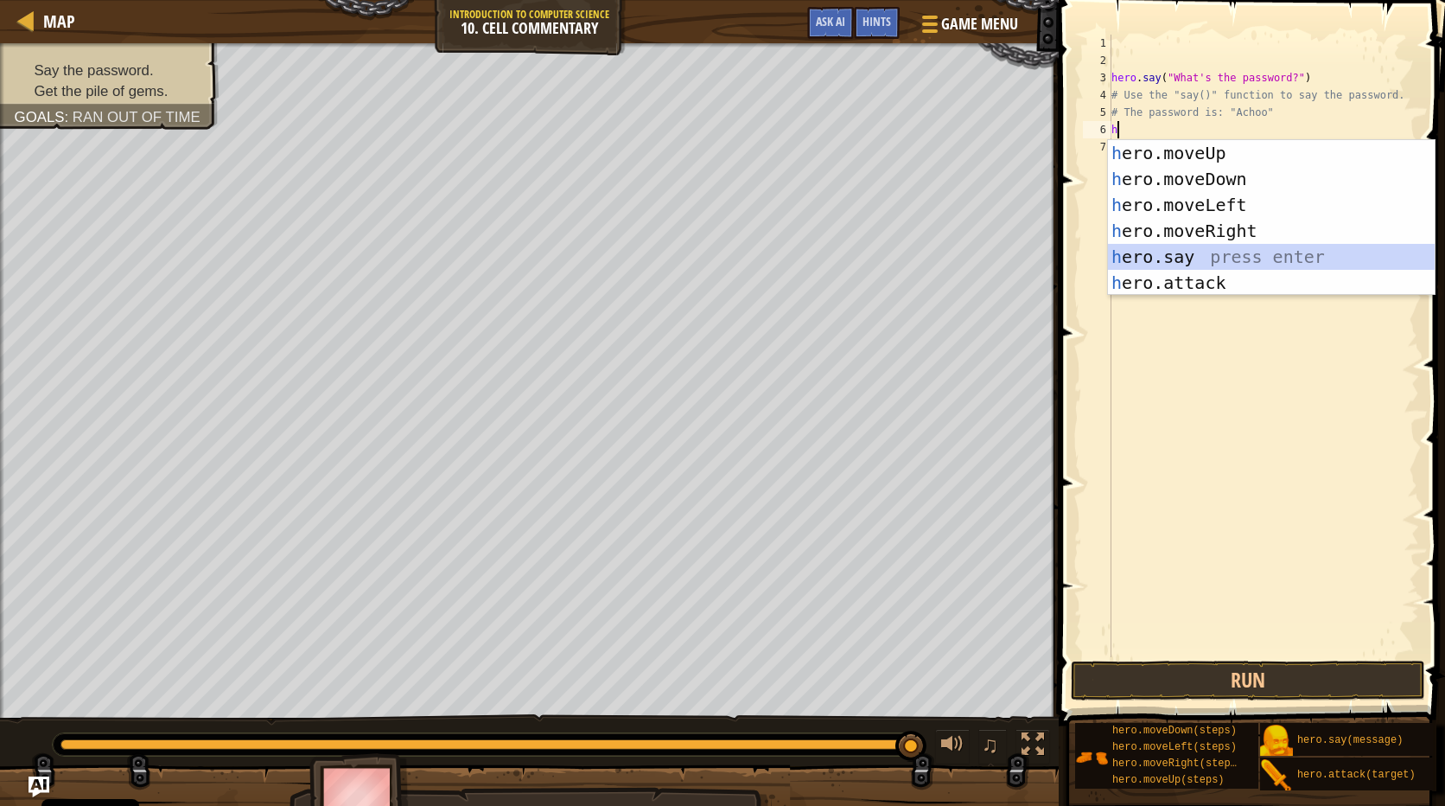
click at [1227, 253] on div "h ero.moveUp press enter h ero.moveDown press enter h ero.moveLeft press enter …" at bounding box center [1271, 243] width 327 height 207
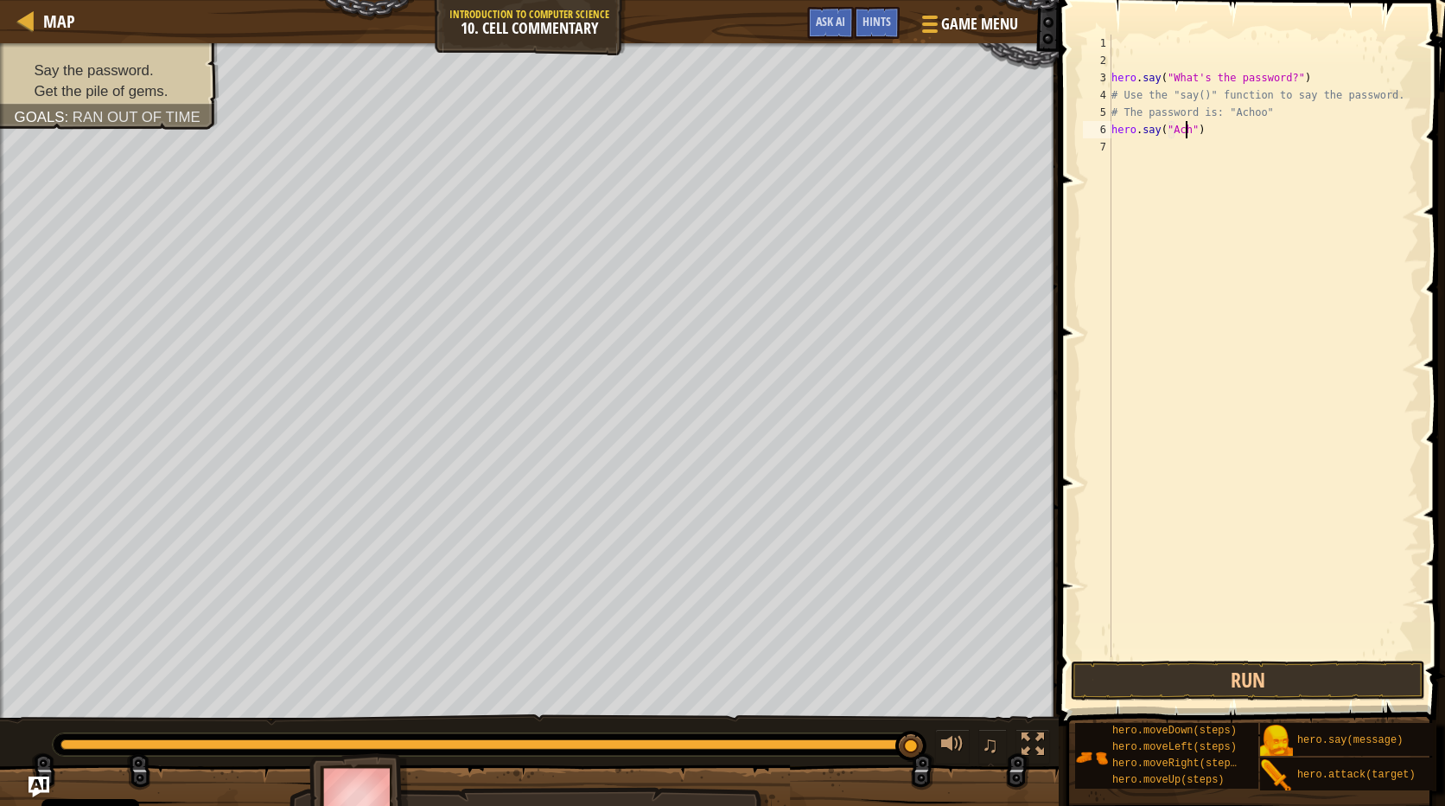
scroll to position [8, 7]
type textarea "hero.say("Achoo")"
type textarea "h"
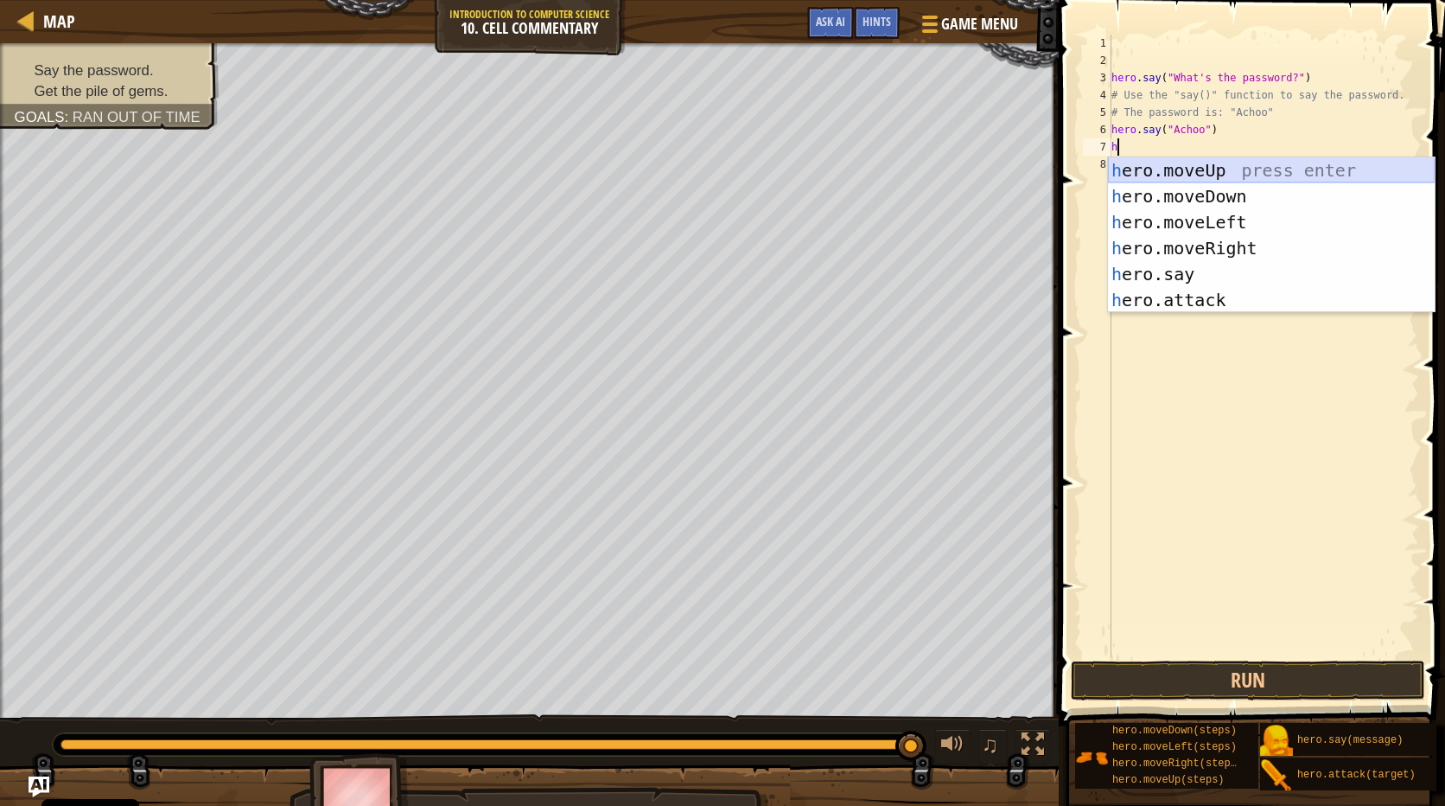
click at [1206, 172] on div "h ero.moveUp press enter h ero.moveDown press enter h ero.moveLeft press enter …" at bounding box center [1271, 260] width 327 height 207
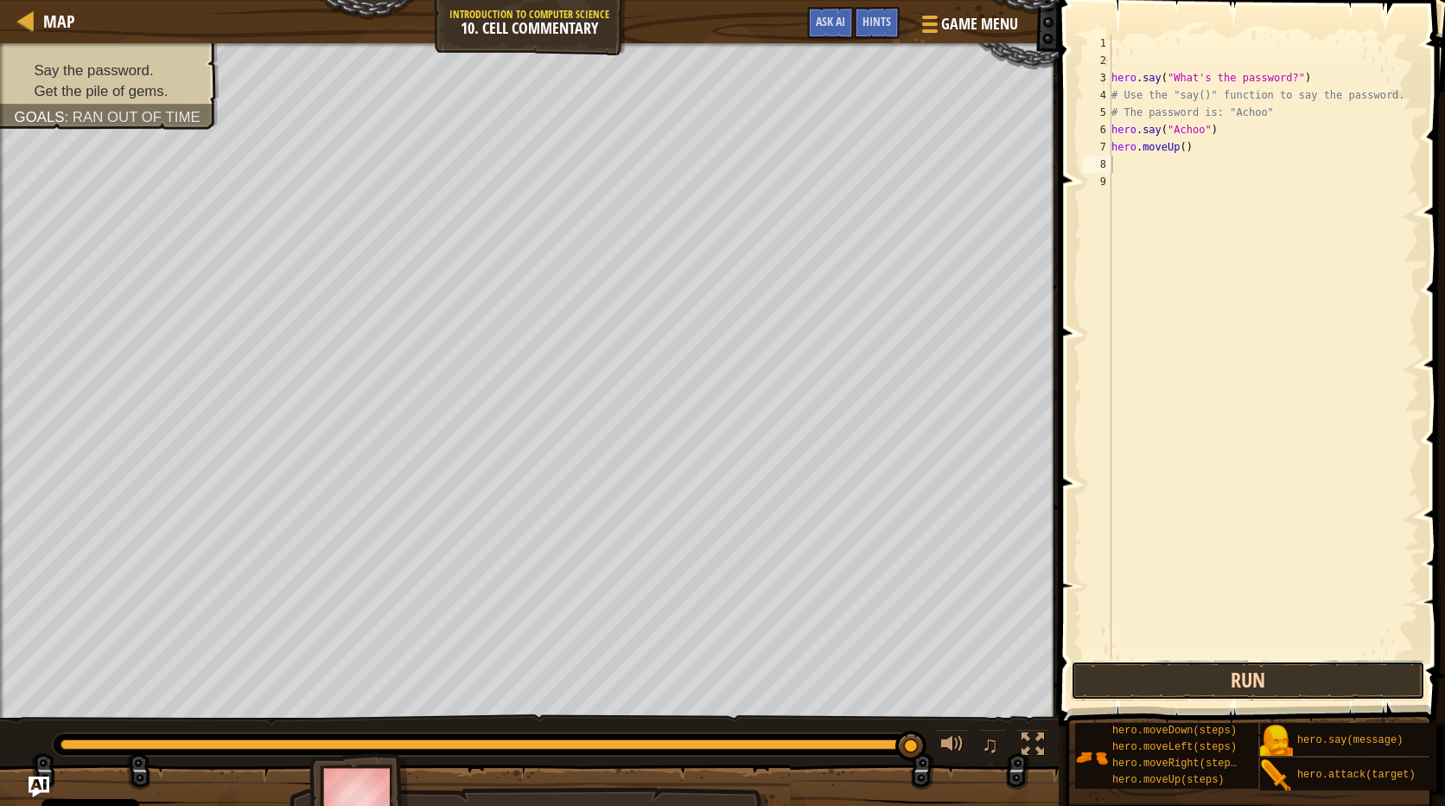
click at [1260, 688] on button "Run" at bounding box center [1248, 680] width 354 height 40
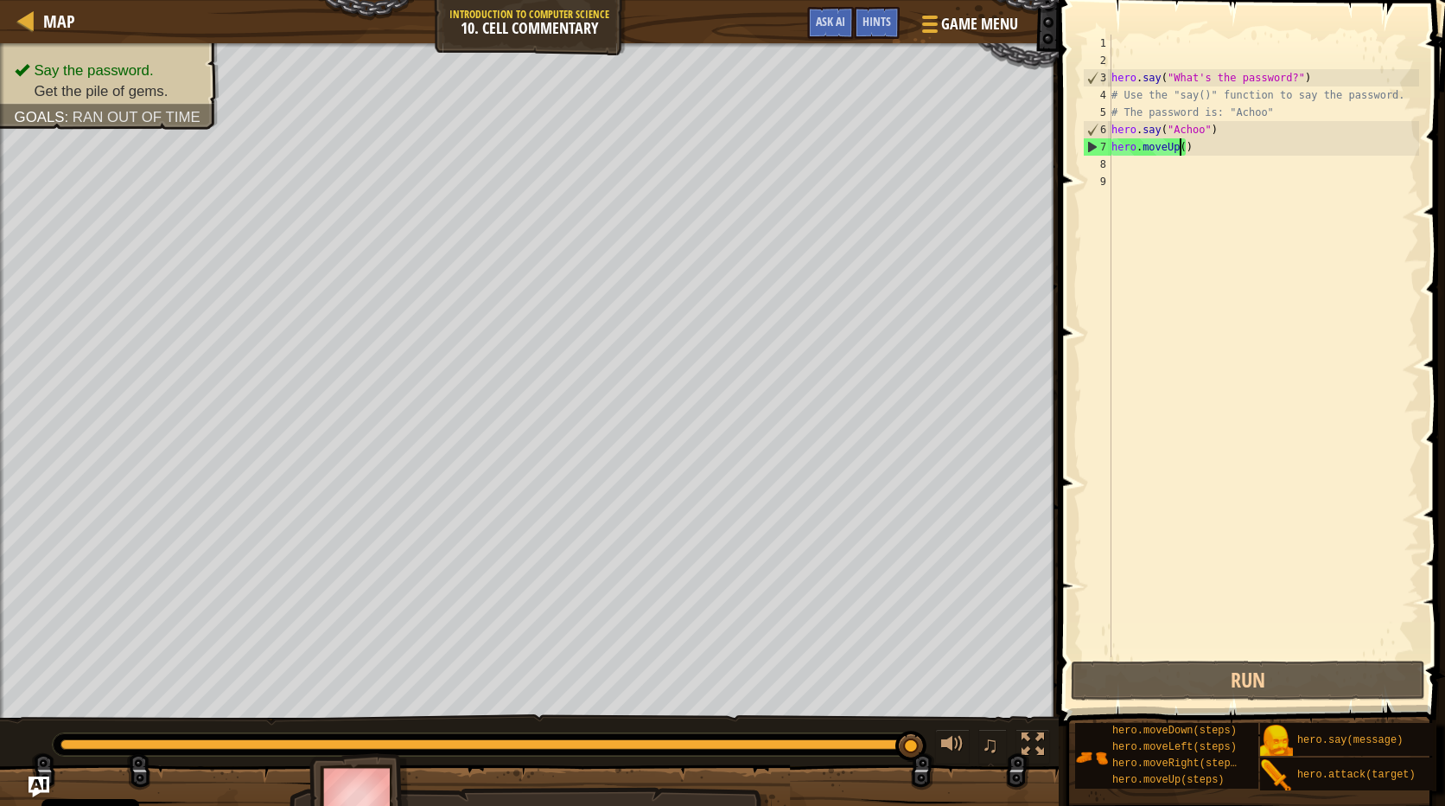
click at [1179, 149] on div "hero . say ( "What's the password?" ) # Use the "say()" function to say the pas…" at bounding box center [1263, 363] width 311 height 657
type textarea "hero.moveUp(2)"
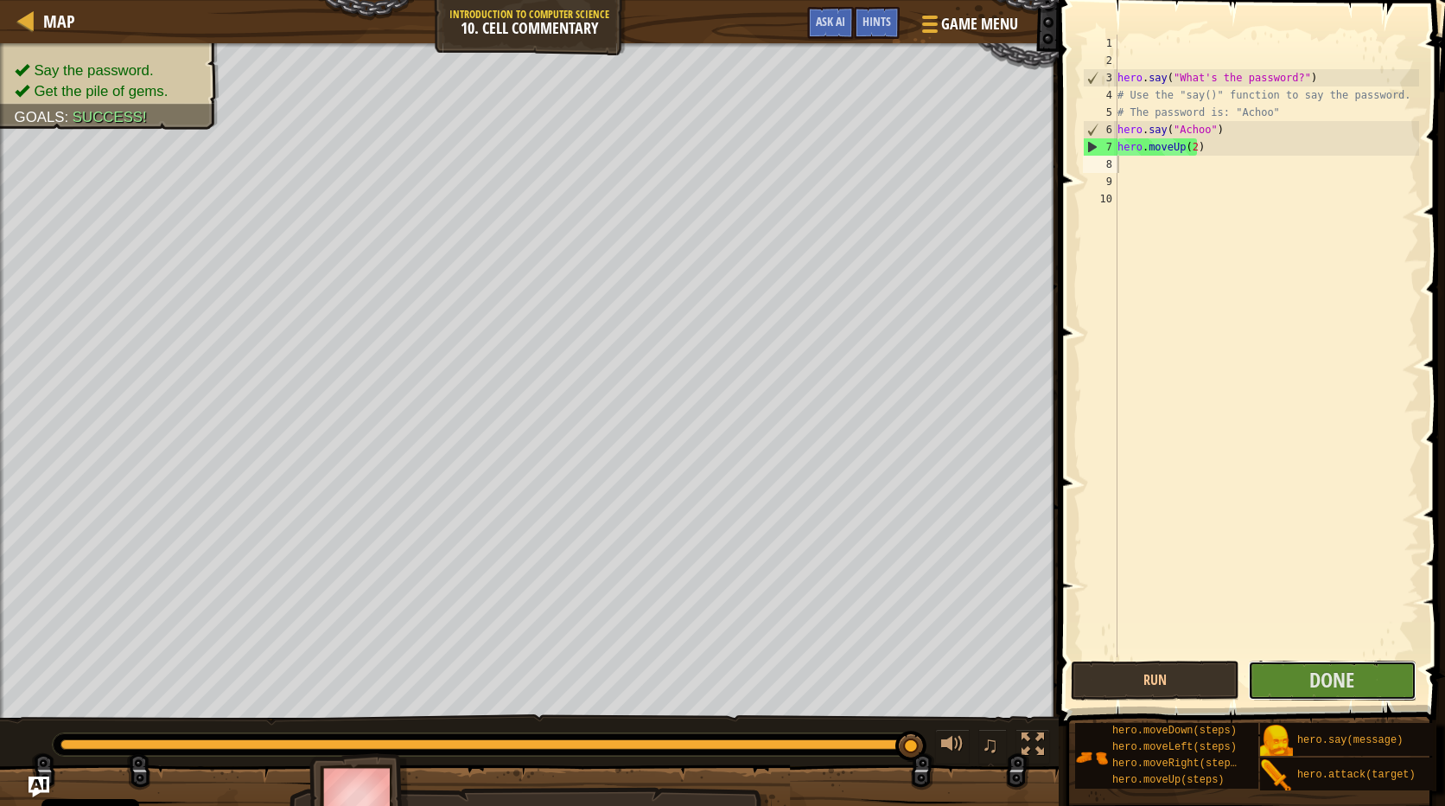
drag, startPoint x: 1328, startPoint y: 678, endPoint x: 1320, endPoint y: 654, distance: 24.6
click at [1321, 655] on div "1 2 3 4 5 6 7 8 9 10 hero . say ( "What's the password?" ) # Use the "say()" fu…" at bounding box center [1250, 397] width 392 height 776
click at [1325, 692] on button "Done" at bounding box center [1332, 680] width 169 height 40
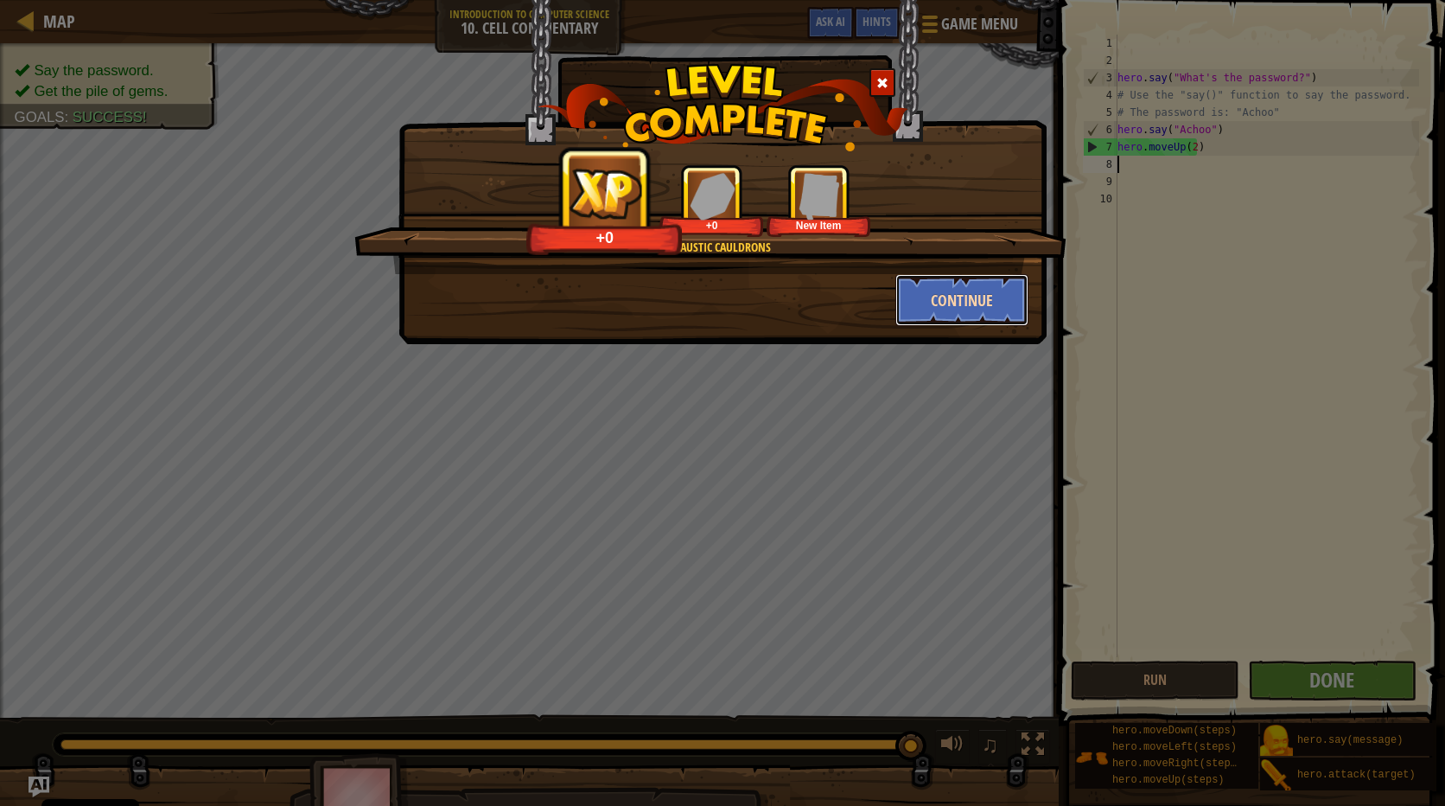
click at [945, 296] on button "Continue" at bounding box center [963, 300] width 134 height 52
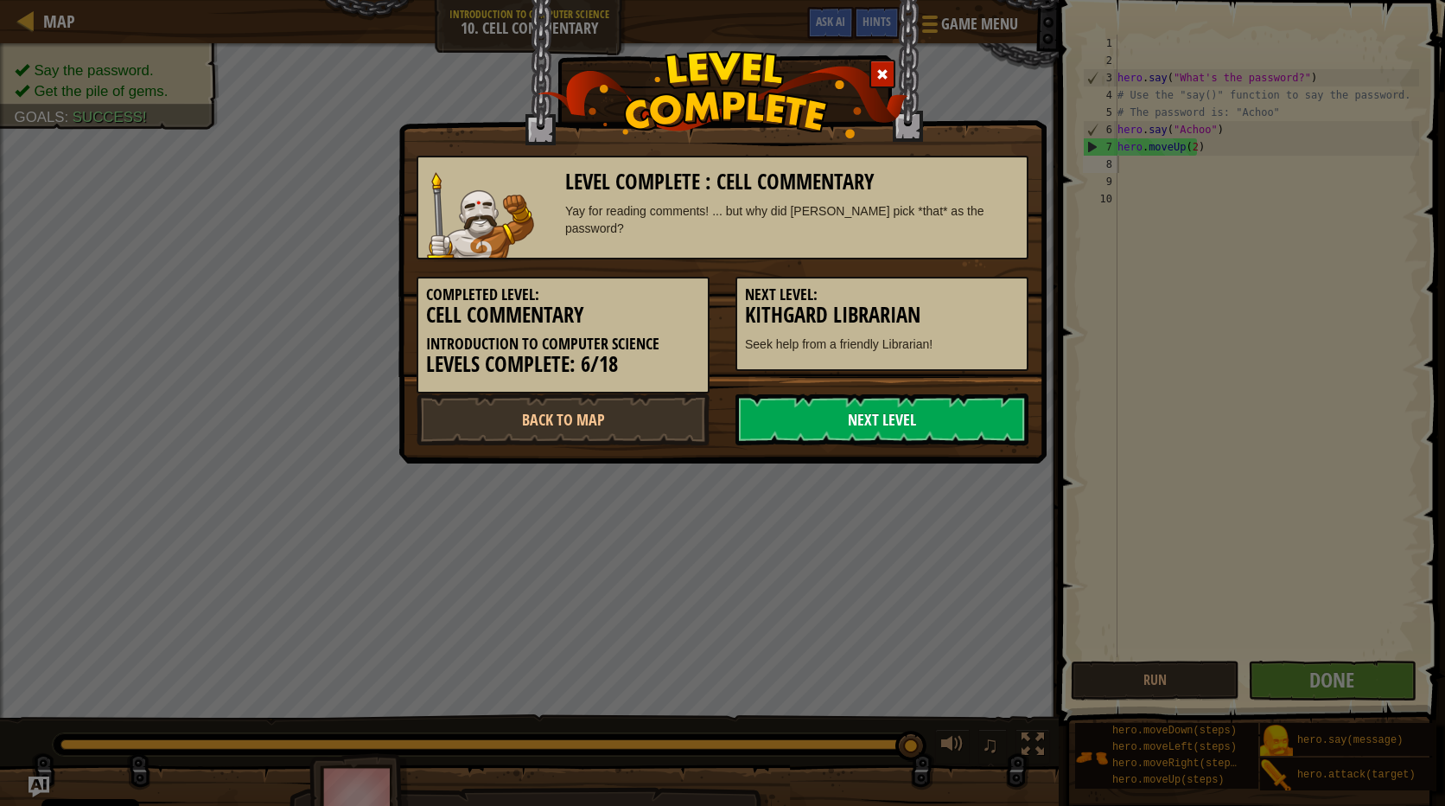
click at [961, 410] on link "Next Level" at bounding box center [882, 419] width 293 height 52
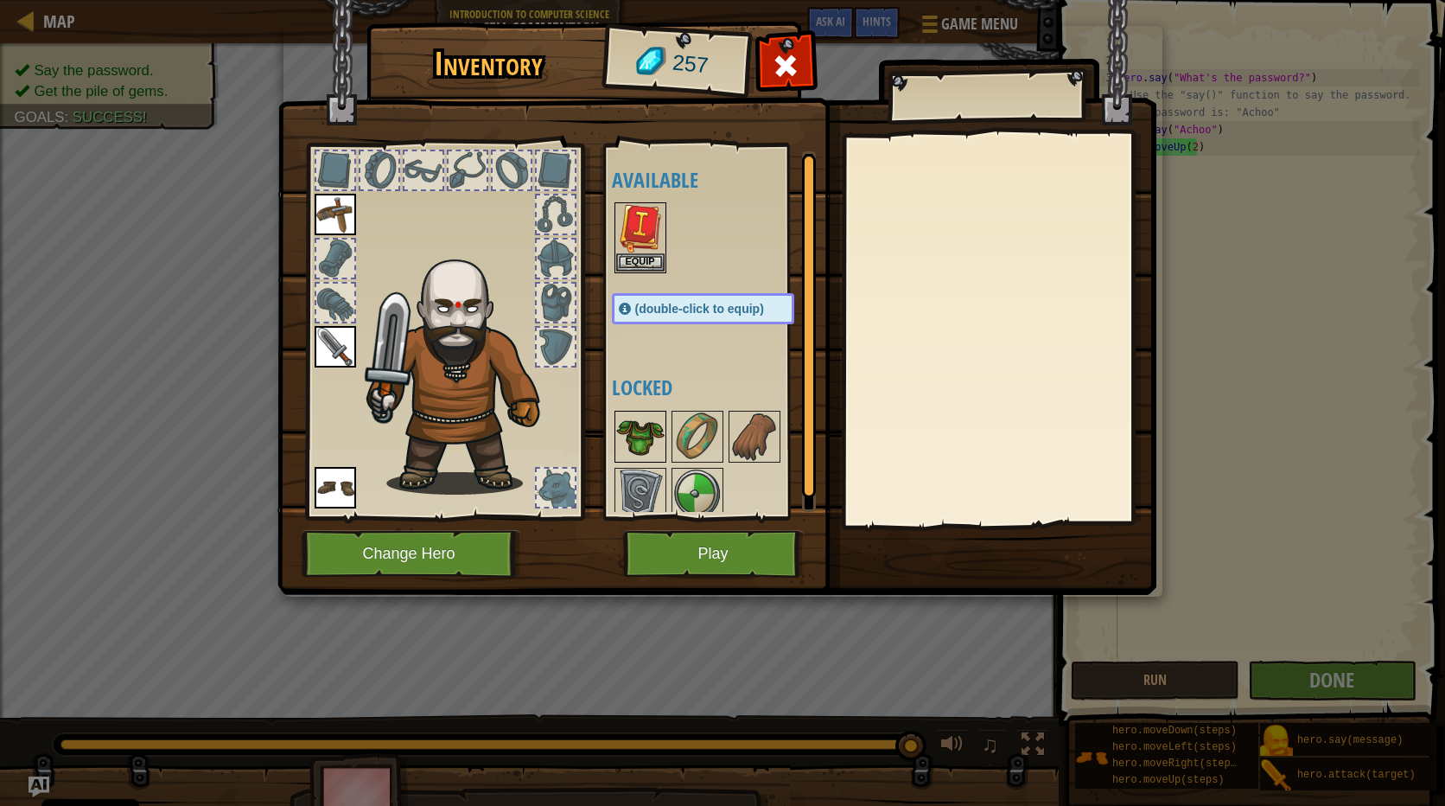
click at [653, 436] on img at bounding box center [640, 436] width 48 height 48
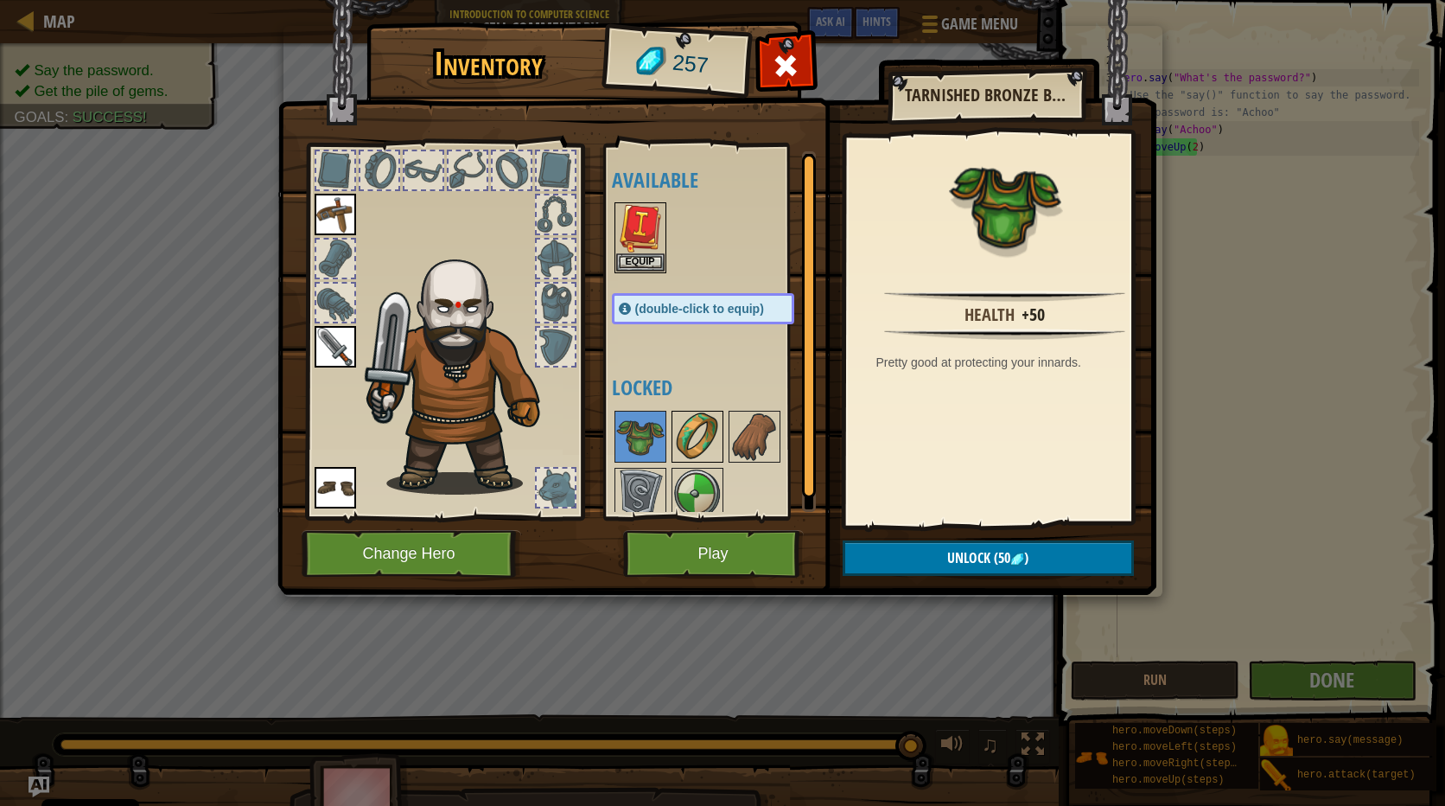
click at [698, 432] on img at bounding box center [697, 436] width 48 height 48
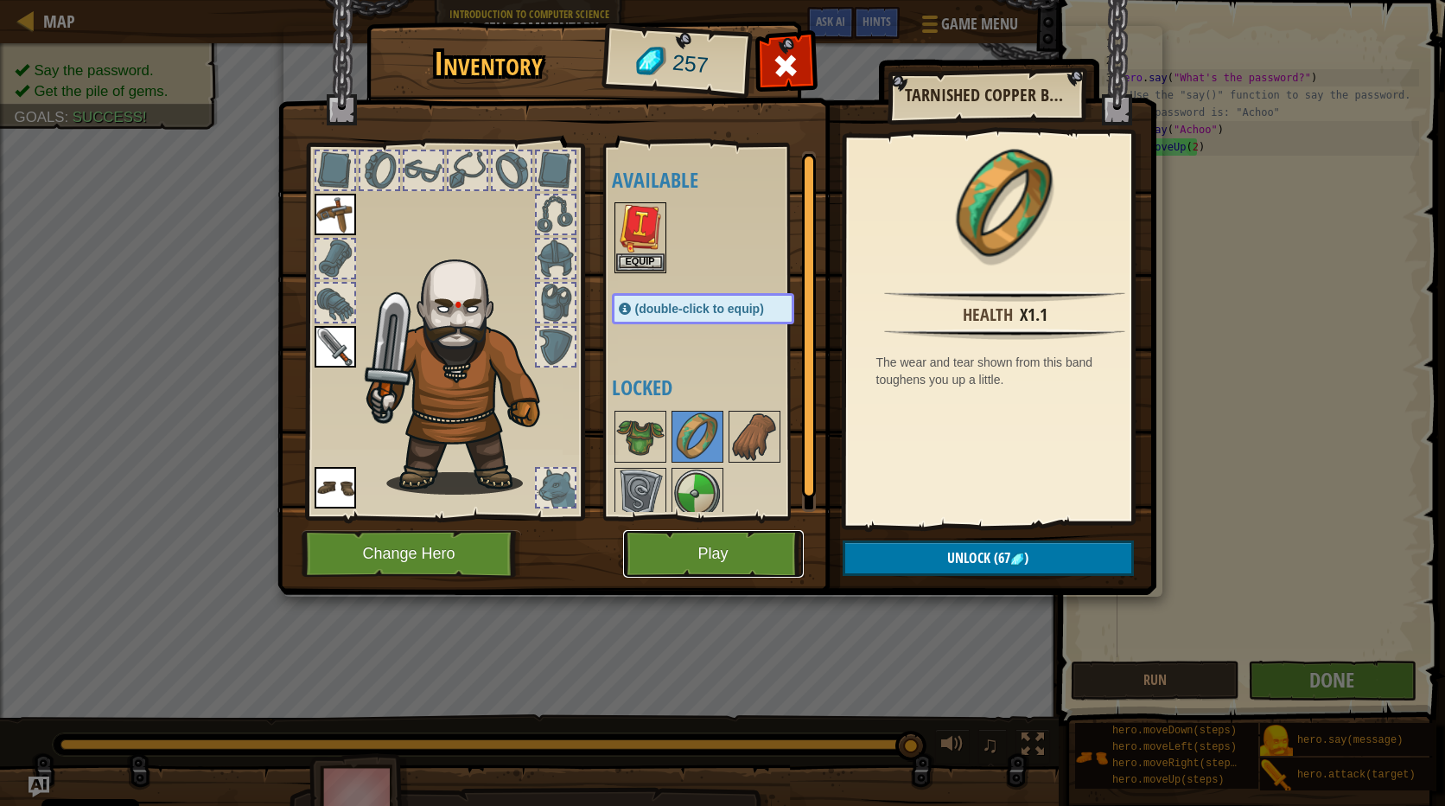
click at [719, 530] on button "Play" at bounding box center [713, 554] width 181 height 48
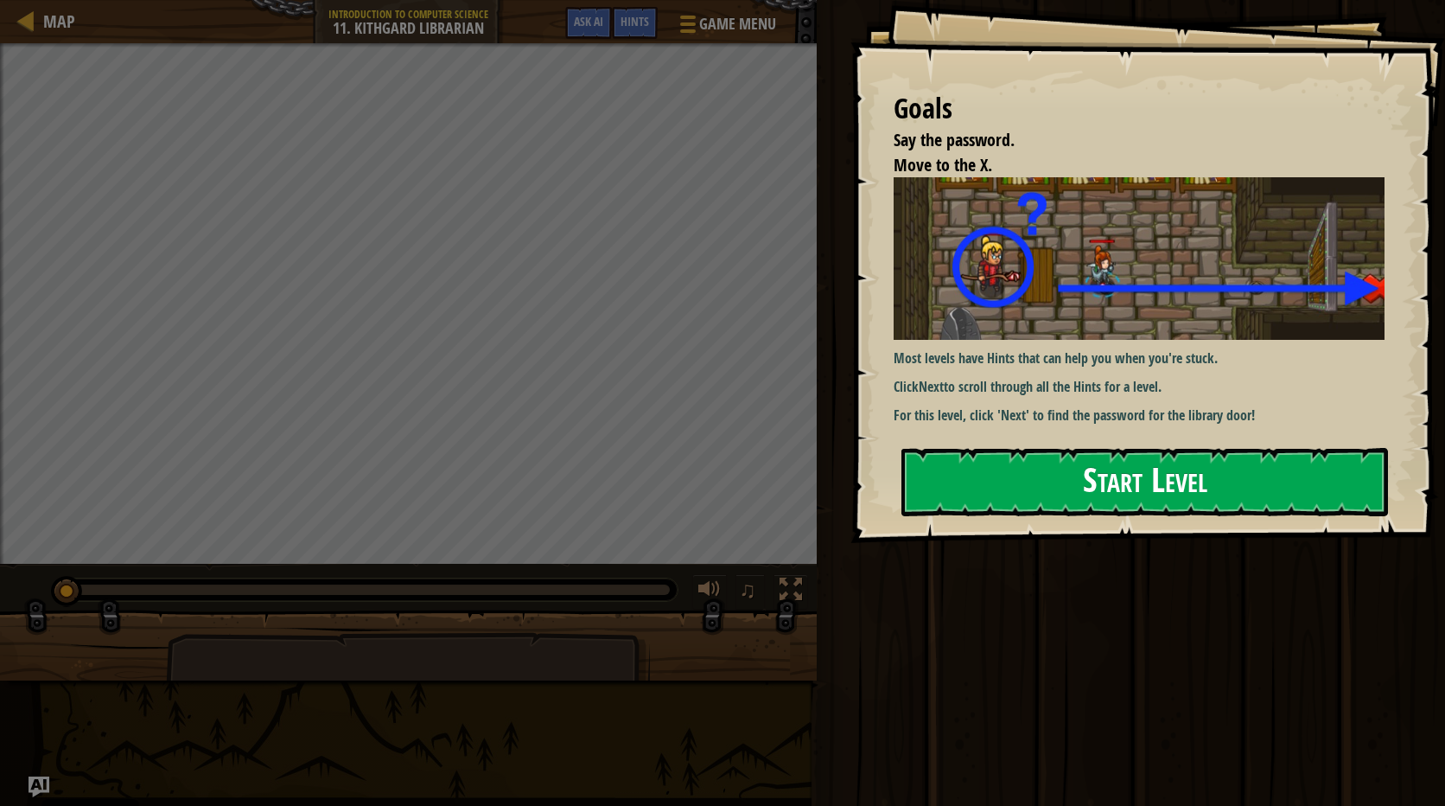
click at [1152, 493] on button "Start Level" at bounding box center [1145, 482] width 487 height 68
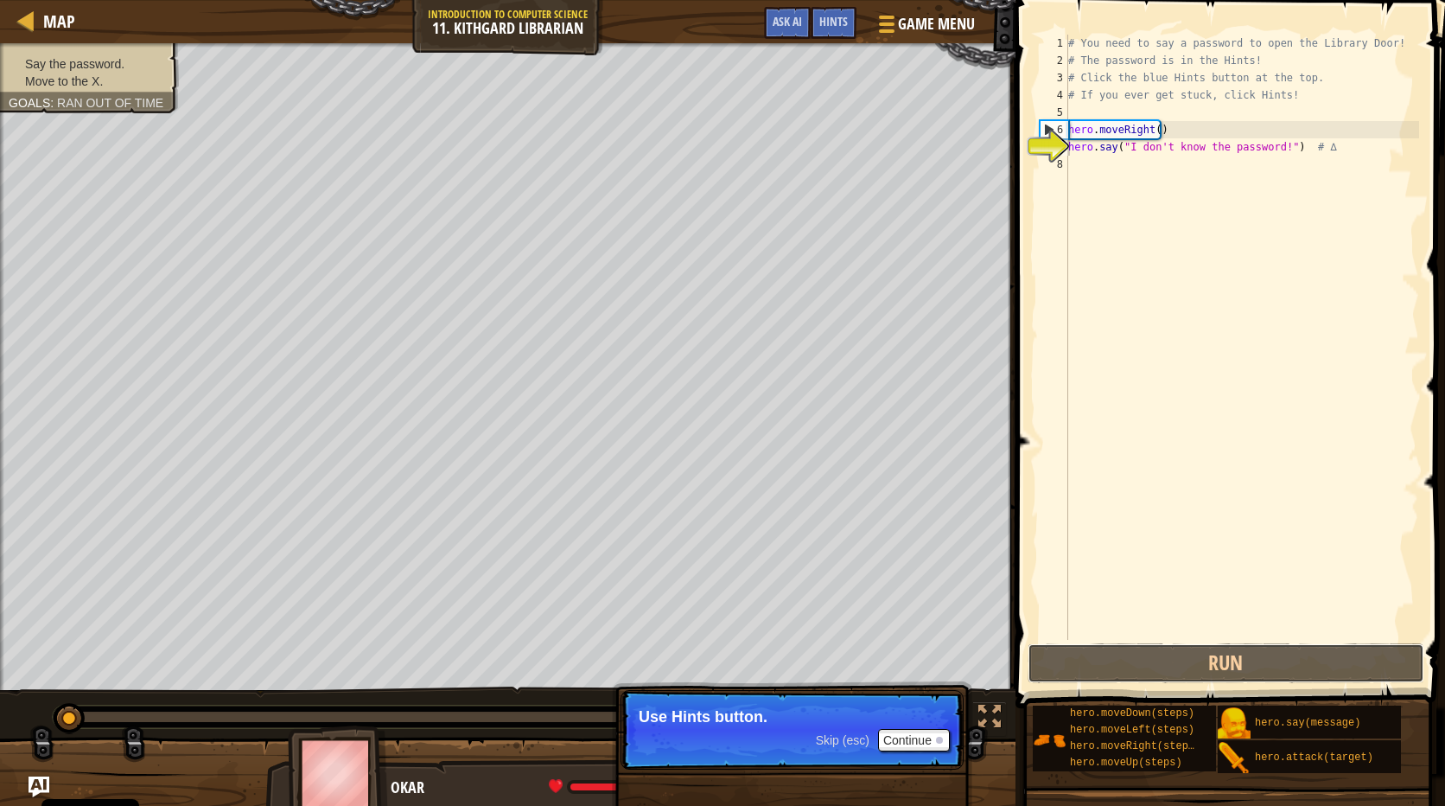
drag, startPoint x: 1212, startPoint y: 647, endPoint x: 1210, endPoint y: 633, distance: 14.8
click at [1211, 642] on div "hero.say("I don't know the password!") # ∆ 1 2 3 4 5 6 7 8 # You need to say a …" at bounding box center [1228, 388] width 435 height 759
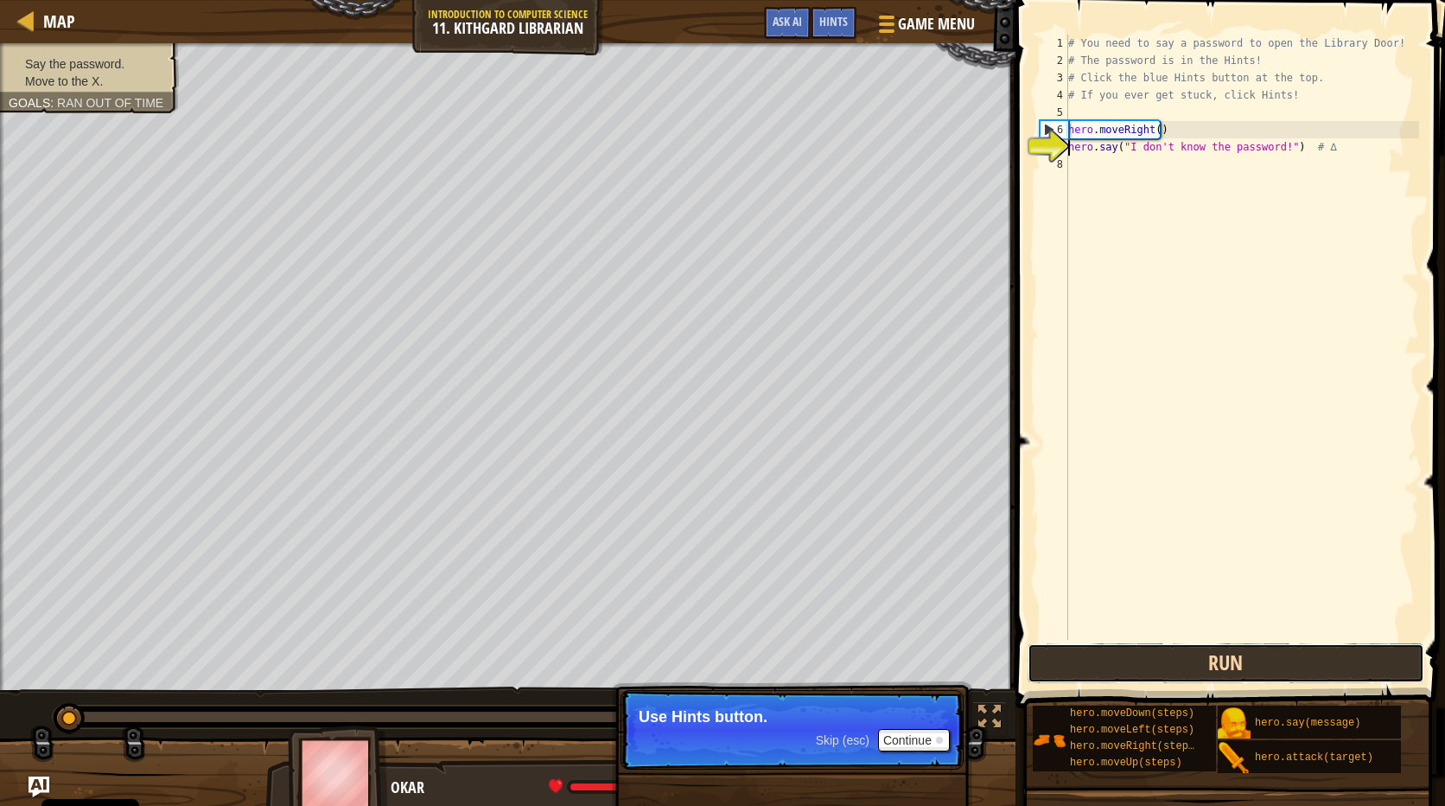
click at [1202, 666] on button "Run" at bounding box center [1226, 663] width 397 height 40
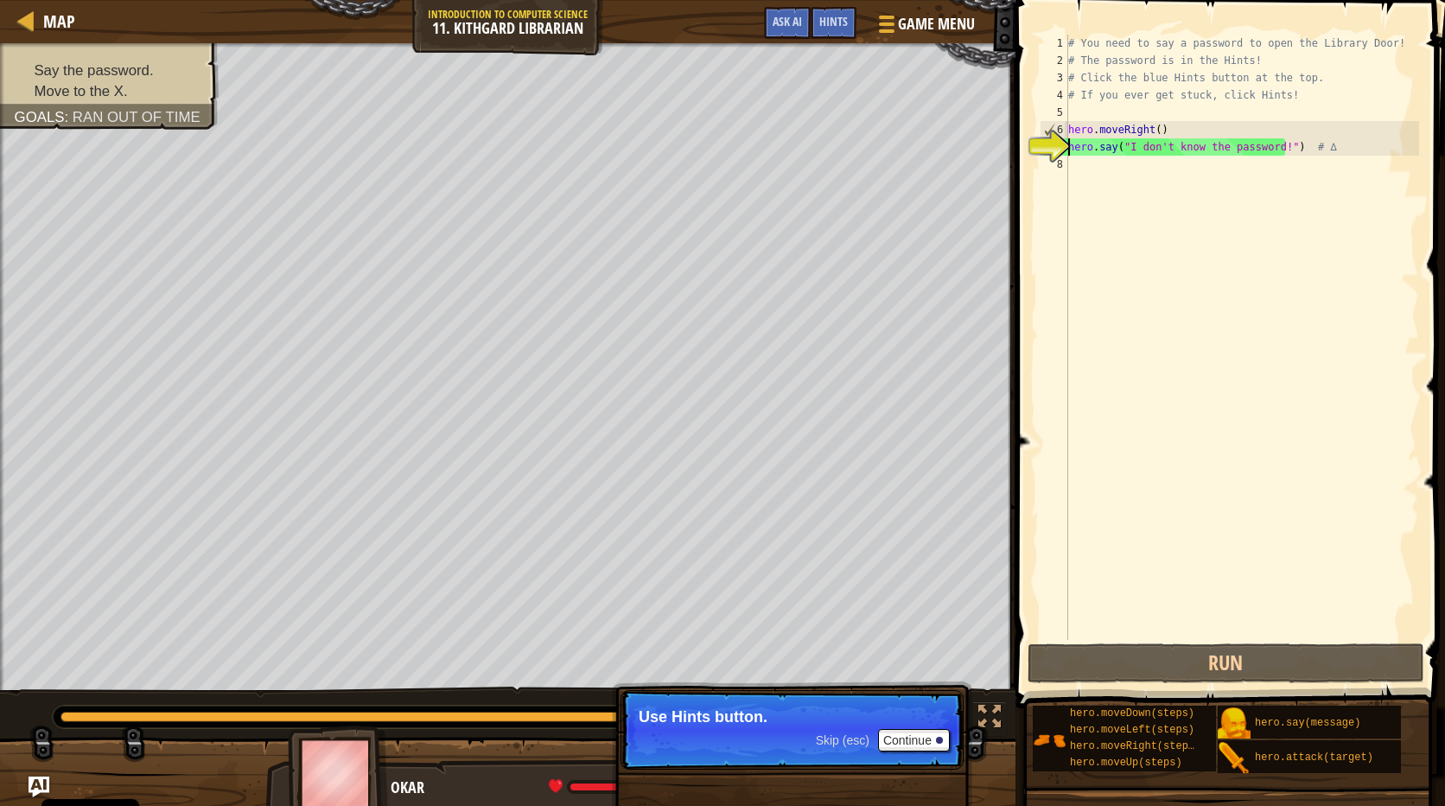
click at [1072, 175] on div "# You need to say a password to open the Library Door! # The password is in the…" at bounding box center [1242, 355] width 354 height 640
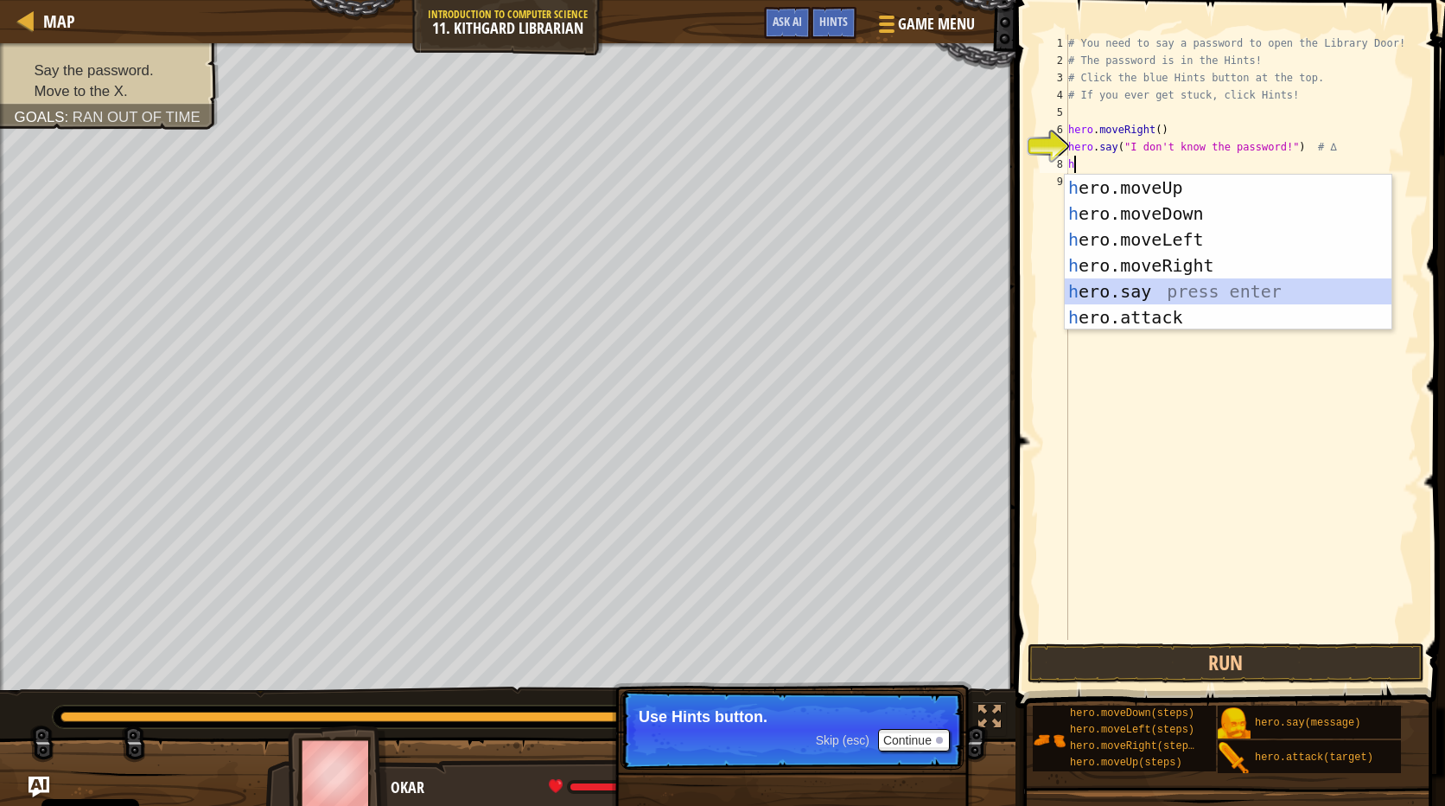
click at [1122, 279] on div "h ero.moveUp press enter h ero.moveDown press enter h ero.moveLeft press enter …" at bounding box center [1228, 278] width 327 height 207
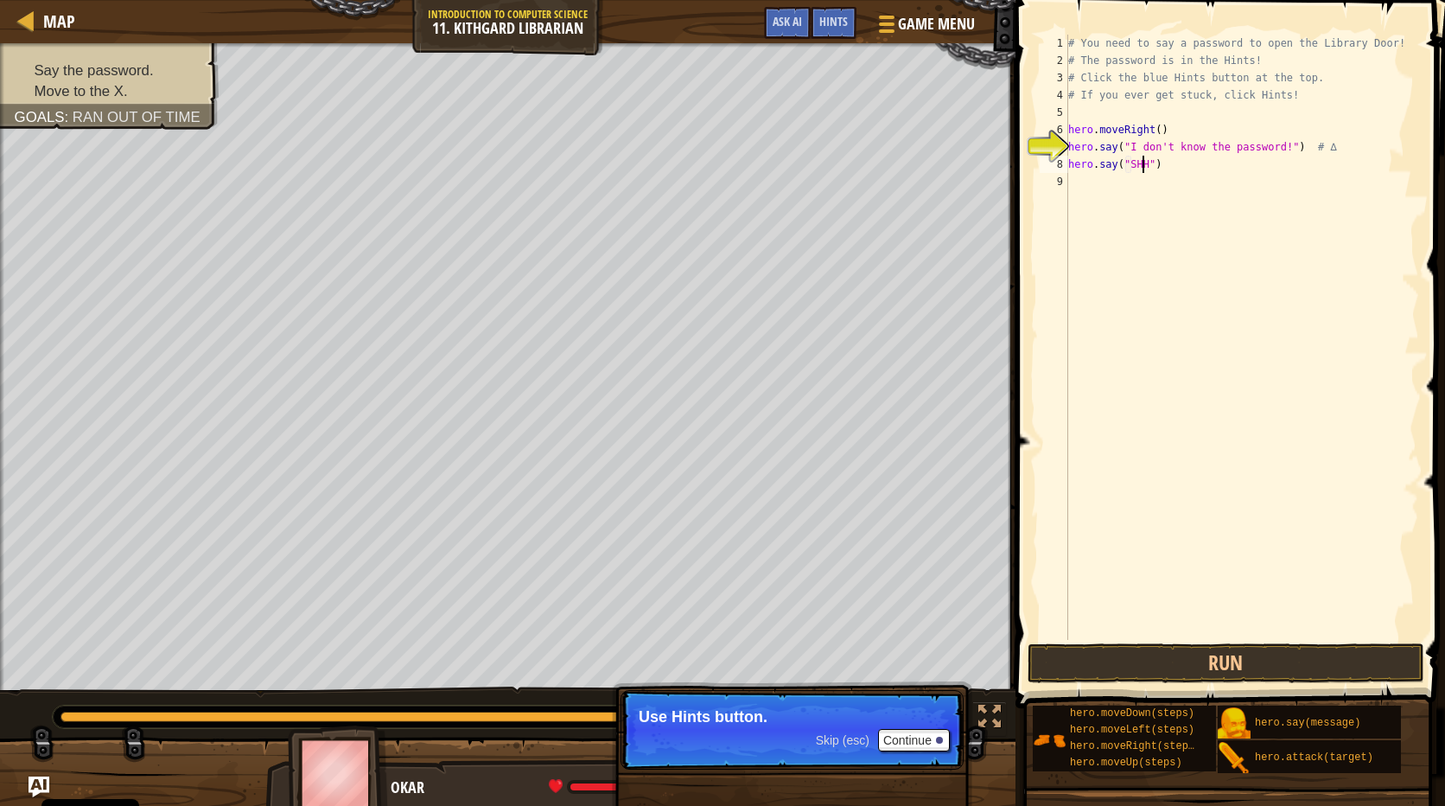
scroll to position [8, 6]
type textarea "hero.say("SHHH")"
click at [1165, 651] on button "Run" at bounding box center [1226, 663] width 397 height 40
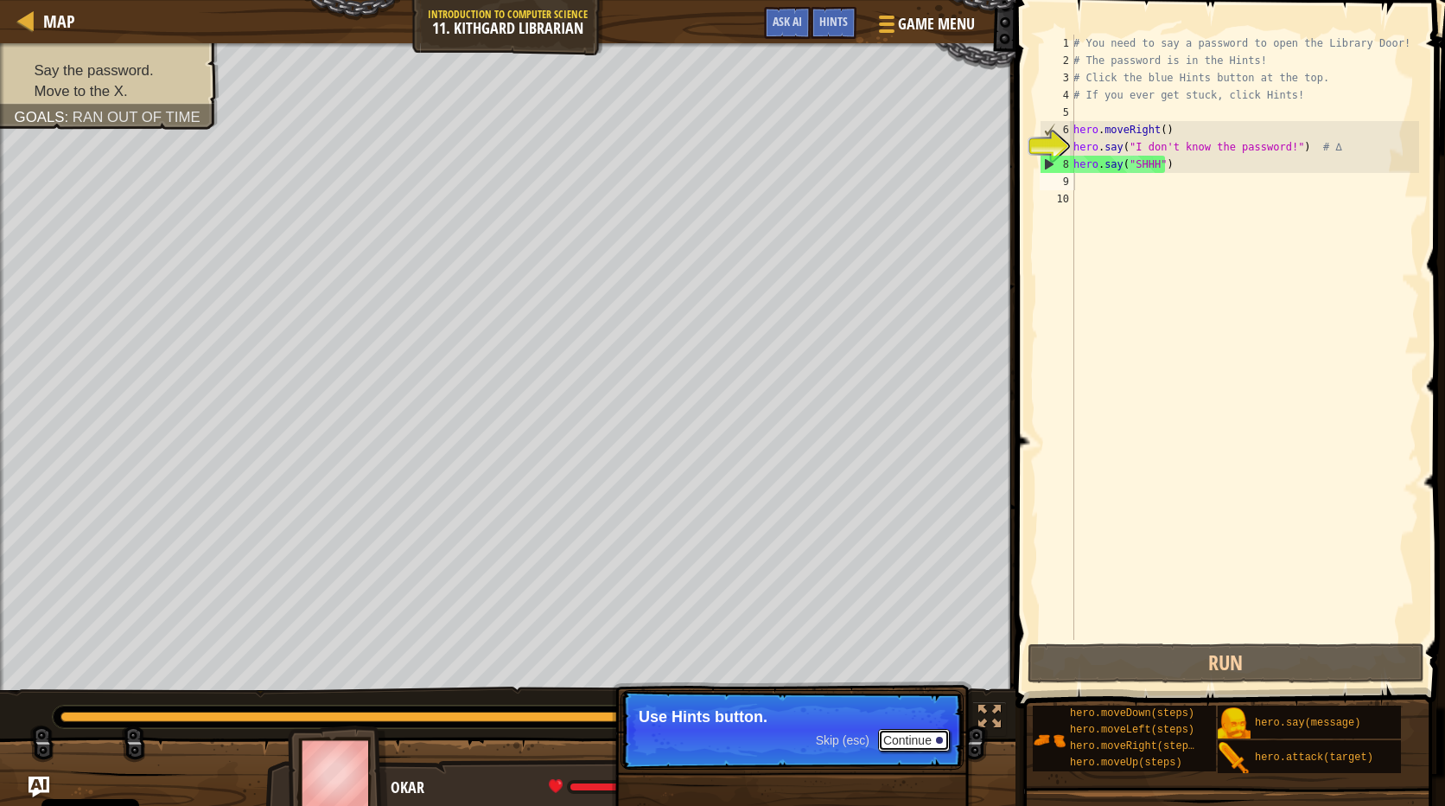
click at [894, 738] on button "Continue" at bounding box center [914, 740] width 72 height 22
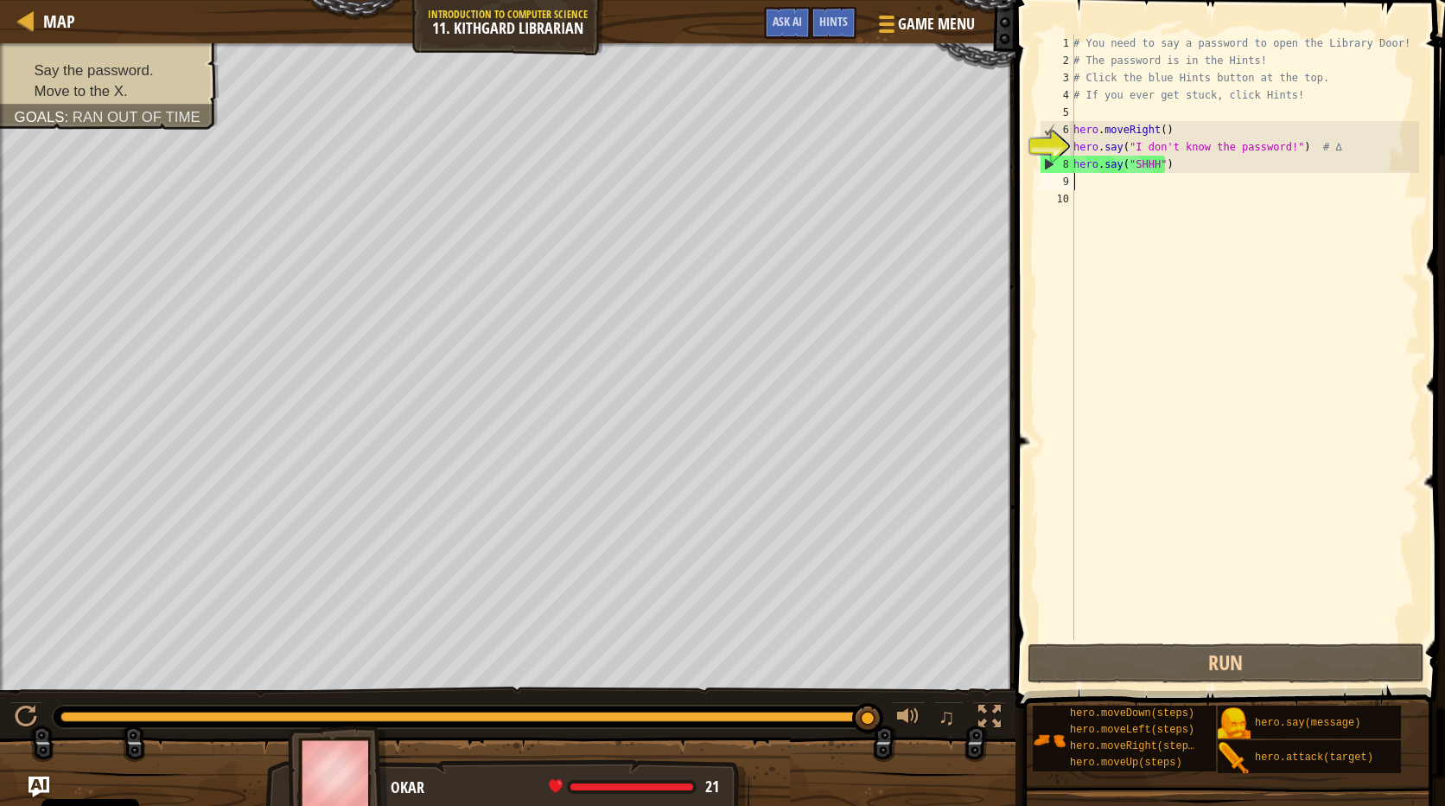
drag, startPoint x: 869, startPoint y: 711, endPoint x: 939, endPoint y: 686, distance: 74.7
click at [935, 692] on div "♫" at bounding box center [508, 712] width 1016 height 52
click at [1199, 69] on div "# You need to say a password to open the Library Door! # The password is in the…" at bounding box center [1244, 355] width 349 height 640
click at [1198, 56] on div "# You need to say a password to open the Library Door! # The password is in the…" at bounding box center [1244, 355] width 349 height 640
drag, startPoint x: 1196, startPoint y: 54, endPoint x: 1195, endPoint y: 42, distance: 12.2
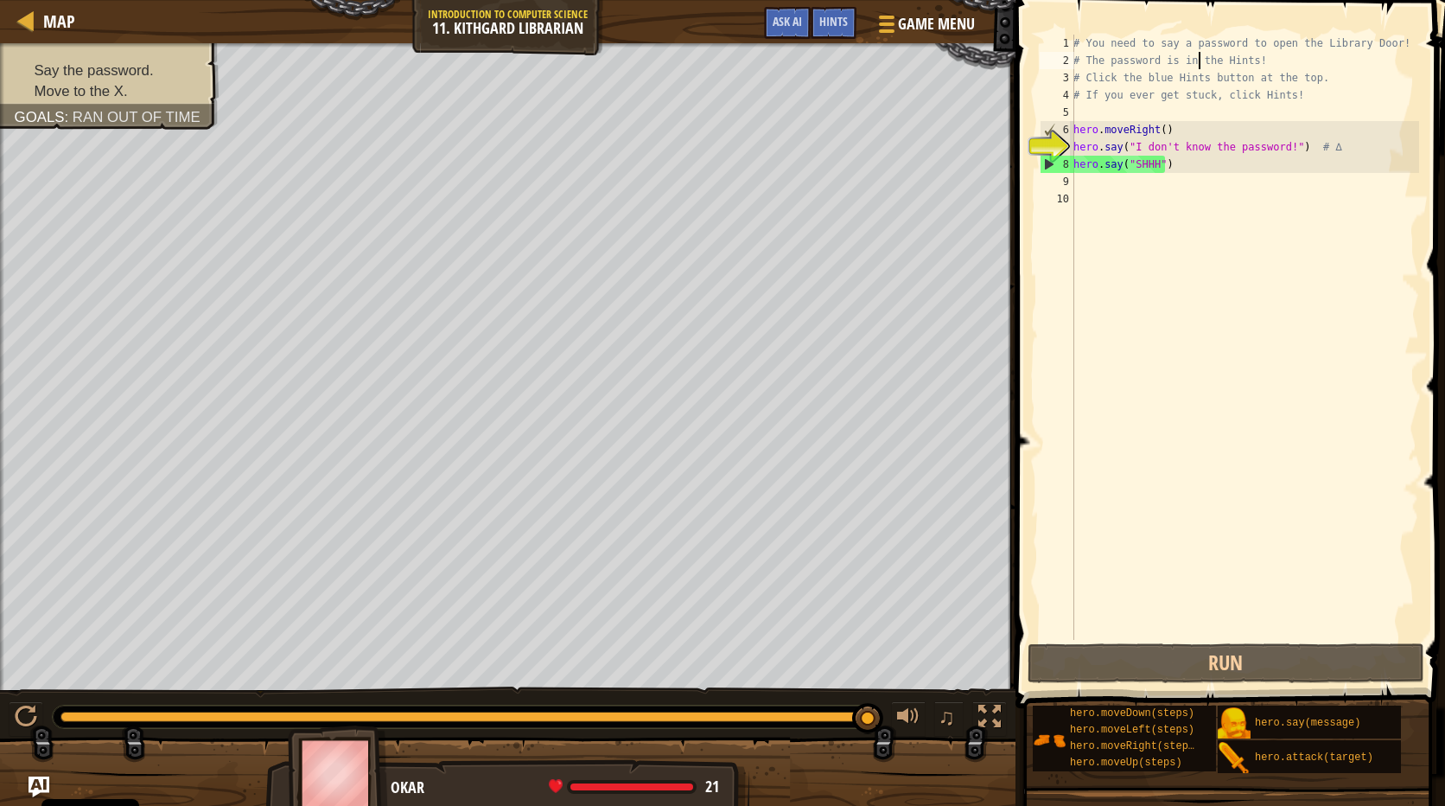
click at [1196, 56] on div "# You need to say a password to open the Library Door! # The password is in the…" at bounding box center [1244, 355] width 349 height 640
click at [1195, 45] on div "# You need to say a password to open the Library Door! # The password is in the…" at bounding box center [1244, 355] width 349 height 640
drag, startPoint x: 1203, startPoint y: 41, endPoint x: 1233, endPoint y: 41, distance: 29.4
click at [1212, 48] on div "# You need to say a password to open the Library Door! # The password is in the…" at bounding box center [1244, 355] width 349 height 640
drag, startPoint x: 1233, startPoint y: 41, endPoint x: 1249, endPoint y: 48, distance: 18.2
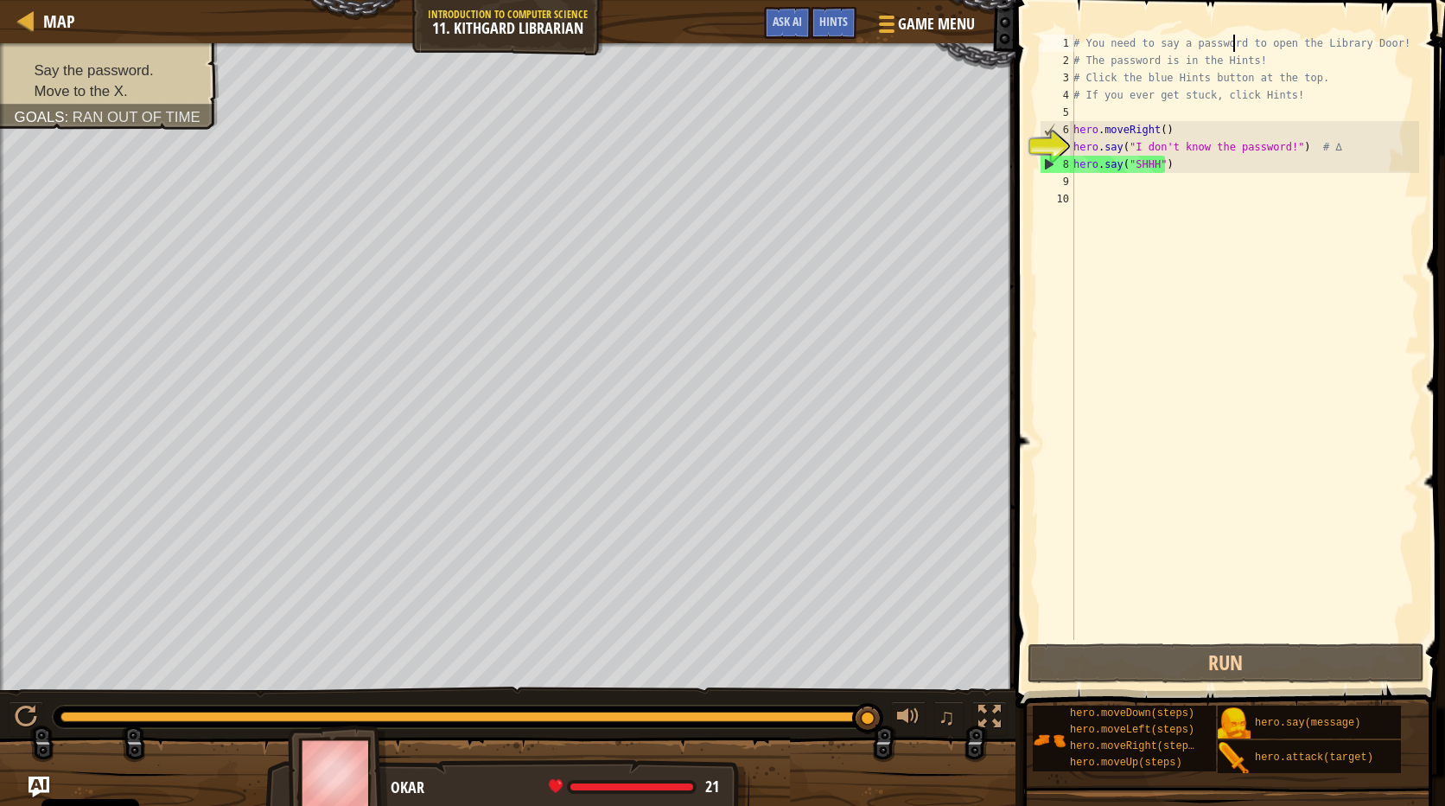
click at [1235, 42] on div "# You need to say a password to open the Library Door! # The password is in the…" at bounding box center [1244, 355] width 349 height 640
drag, startPoint x: 1249, startPoint y: 48, endPoint x: 1300, endPoint y: 38, distance: 52.0
click at [1292, 41] on div "# You need to say a password to open the Library Door! # The password is in the…" at bounding box center [1244, 355] width 349 height 640
drag, startPoint x: 1300, startPoint y: 38, endPoint x: 1314, endPoint y: 41, distance: 14.3
click at [1309, 41] on div "# You need to say a password to open the Library Door! # The password is in the…" at bounding box center [1244, 355] width 349 height 640
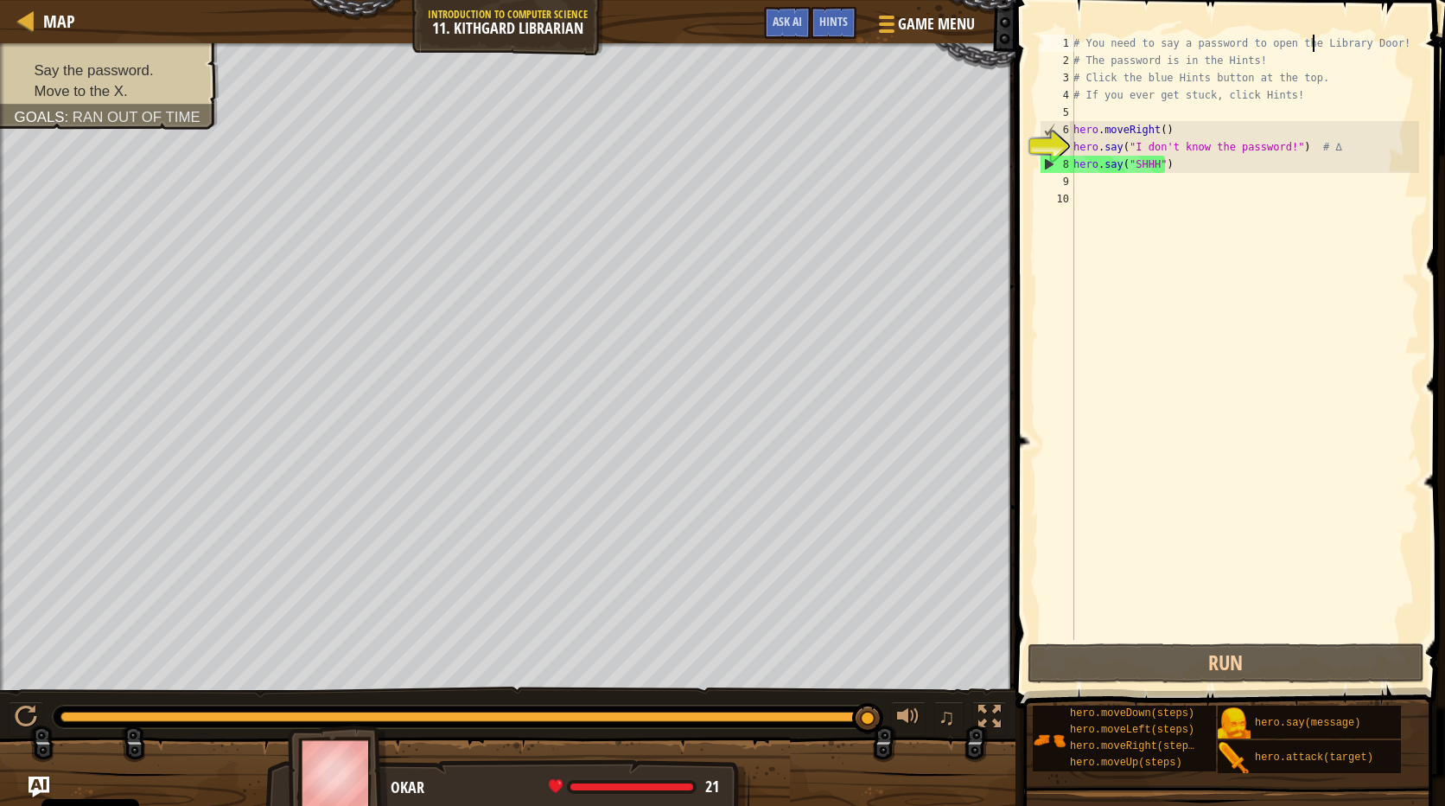
click at [1321, 49] on div "# You need to say a password to open the Library Door! # The password is in the…" at bounding box center [1244, 355] width 349 height 640
click at [1323, 66] on div "# You need to say a password to open the Library Door! # The password is in the…" at bounding box center [1244, 355] width 349 height 640
click at [1325, 72] on div "# You need to say a password to open the Library Door! # The password is in the…" at bounding box center [1244, 355] width 349 height 640
type textarea "# The password is in the Hints! # Click the blue Hints button at the top."
click at [1253, 177] on div "# You need to say a password to open the Library Door! # The password is in the…" at bounding box center [1244, 355] width 349 height 640
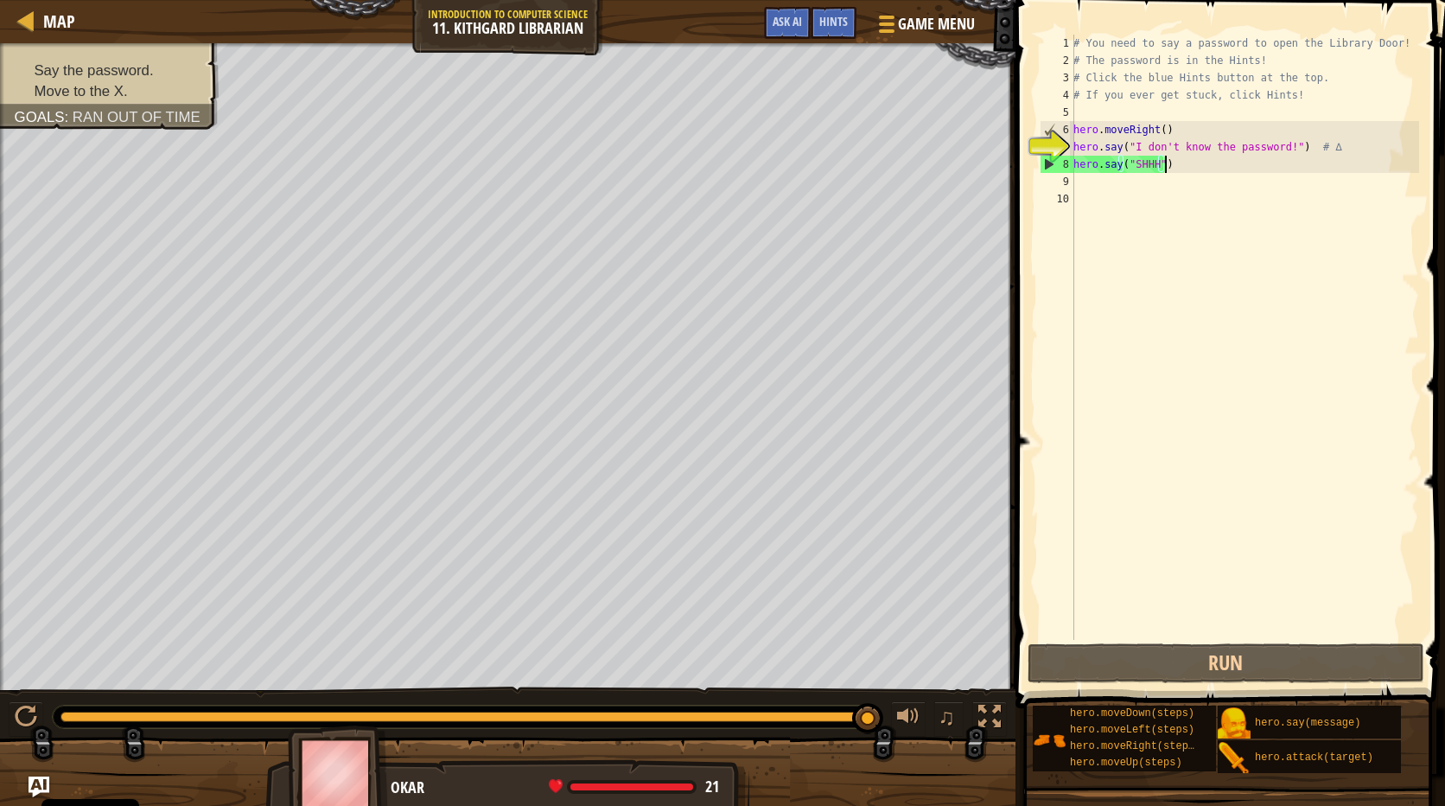
click at [1247, 166] on div "# You need to say a password to open the Library Door! # The password is in the…" at bounding box center [1244, 355] width 349 height 640
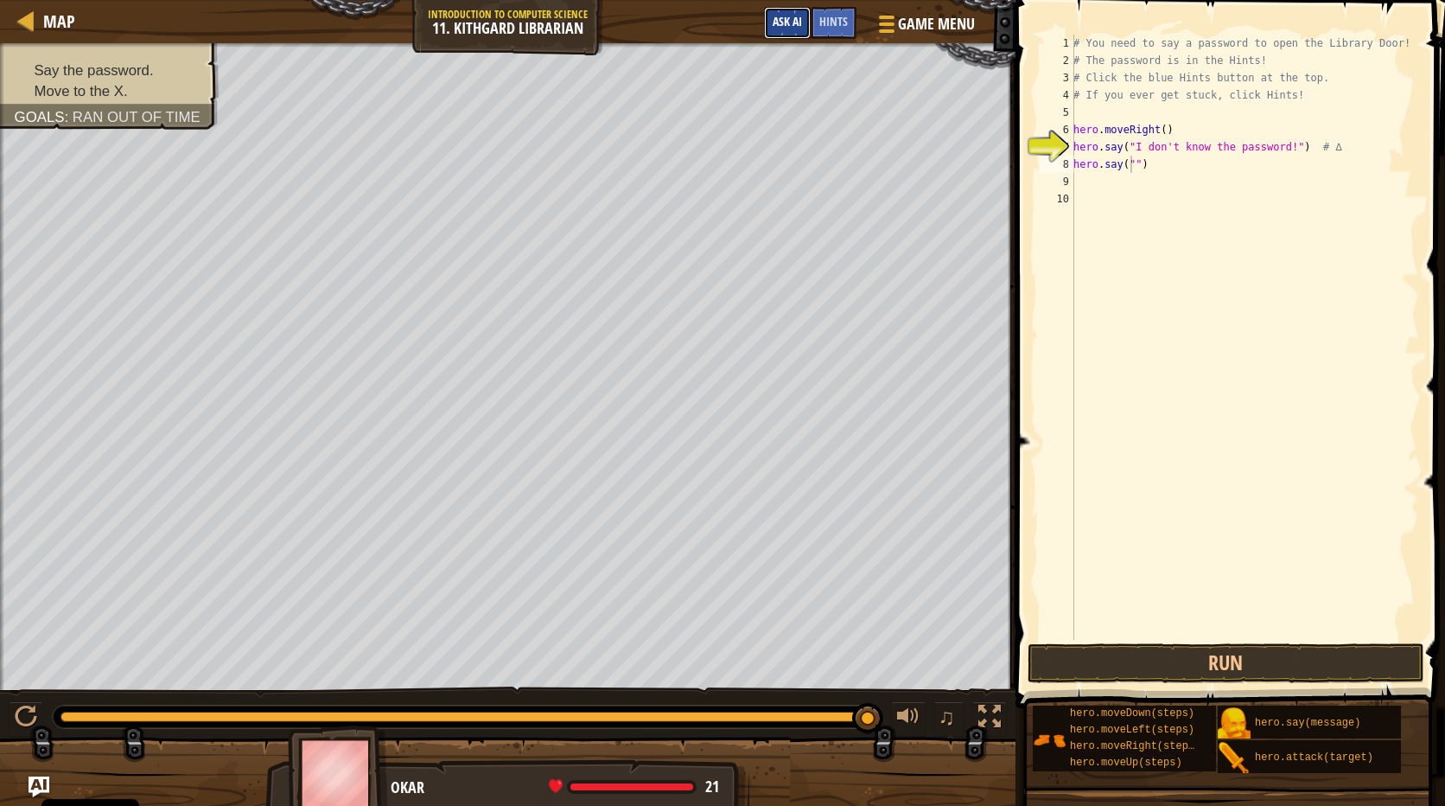
click at [797, 10] on button "Ask AI" at bounding box center [787, 23] width 47 height 32
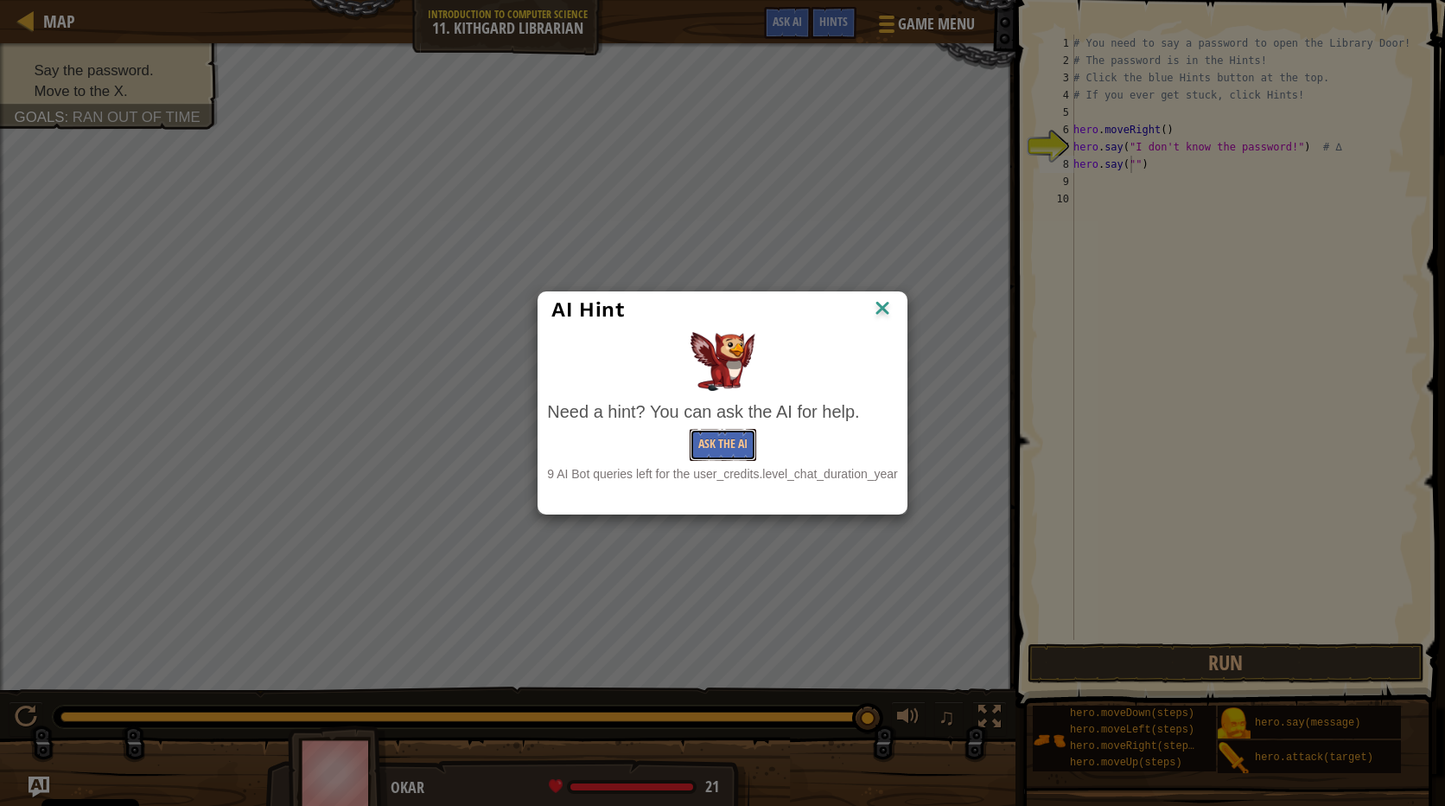
click at [737, 463] on div "Need a hint? You can ask the AI for help. Ask the AI 9 AI Bot queries left for …" at bounding box center [722, 440] width 350 height 83
click at [733, 446] on button "Ask the AI" at bounding box center [723, 445] width 67 height 32
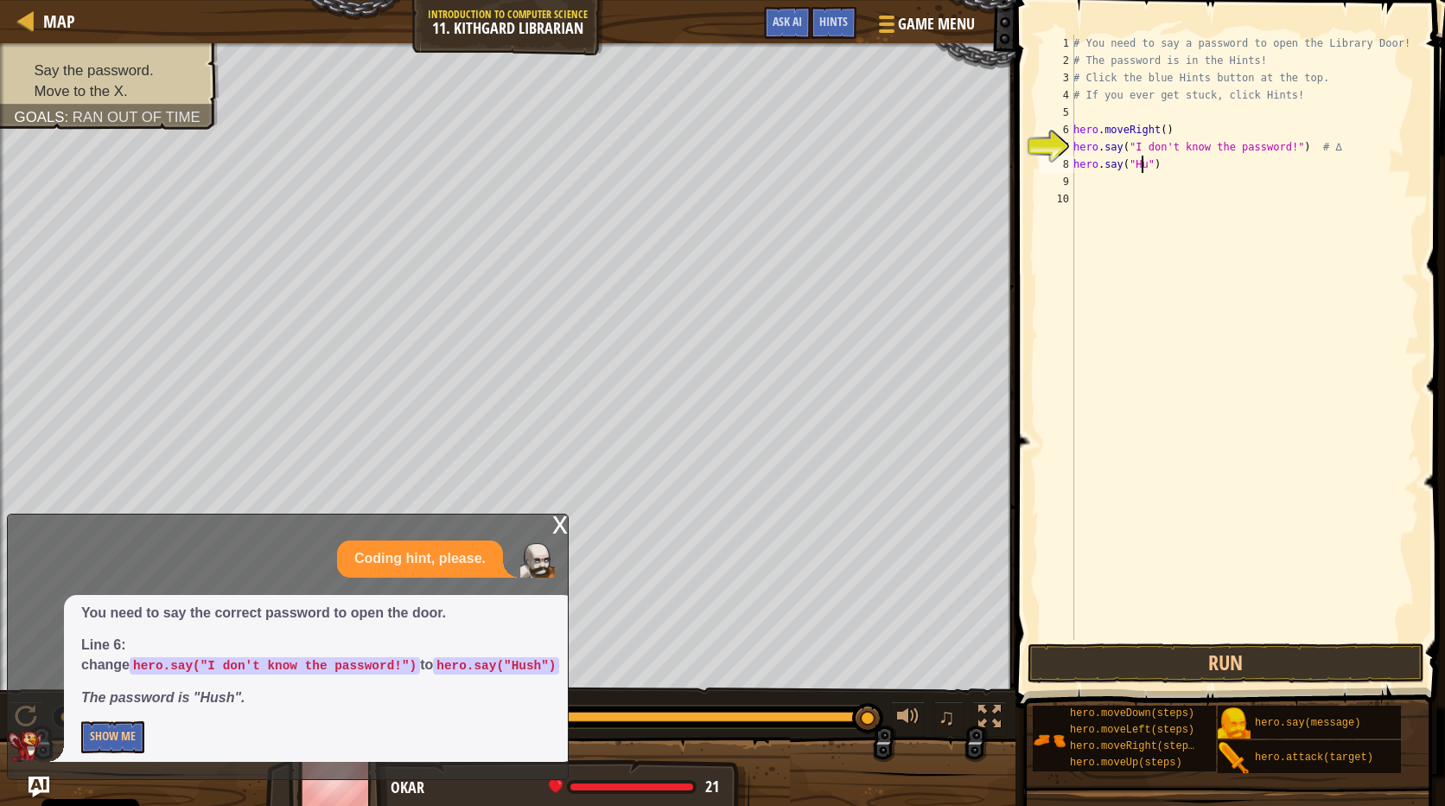
scroll to position [8, 6]
type textarea "hero.say("Hush")"
click at [1162, 660] on button "Run" at bounding box center [1226, 663] width 397 height 40
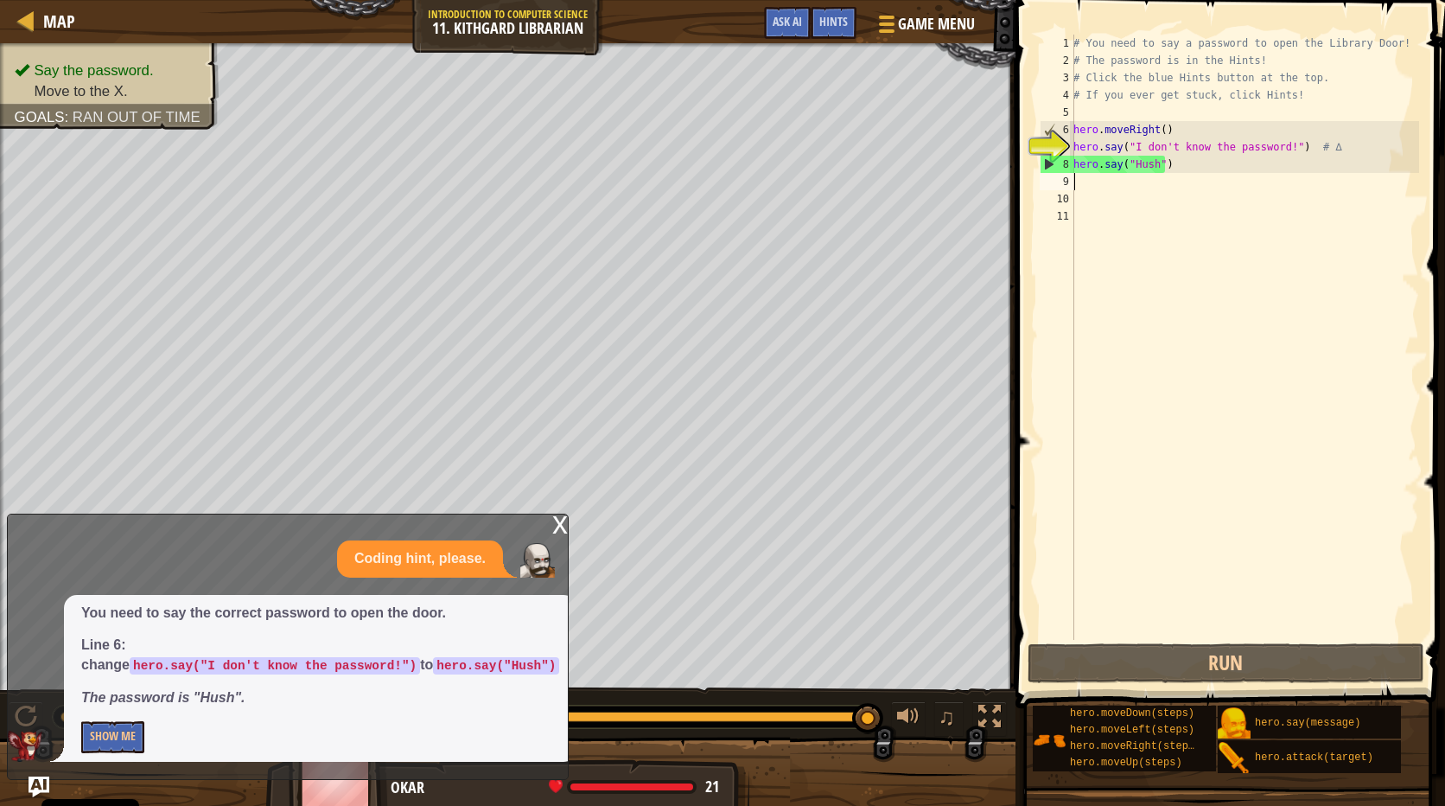
type textarea "h"
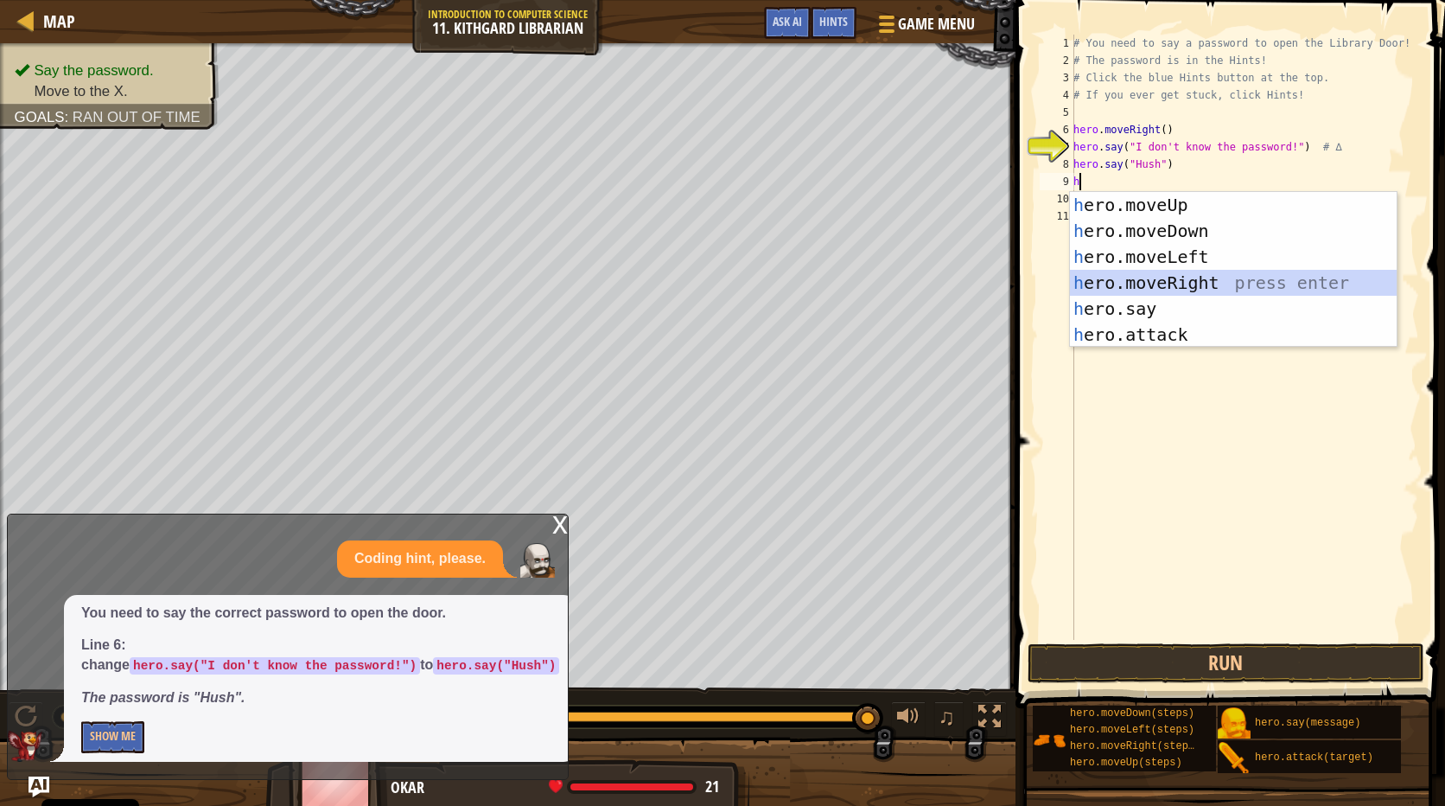
click at [1158, 284] on div "h ero.moveUp press enter h ero.moveDown press enter h ero.moveLeft press enter …" at bounding box center [1233, 295] width 327 height 207
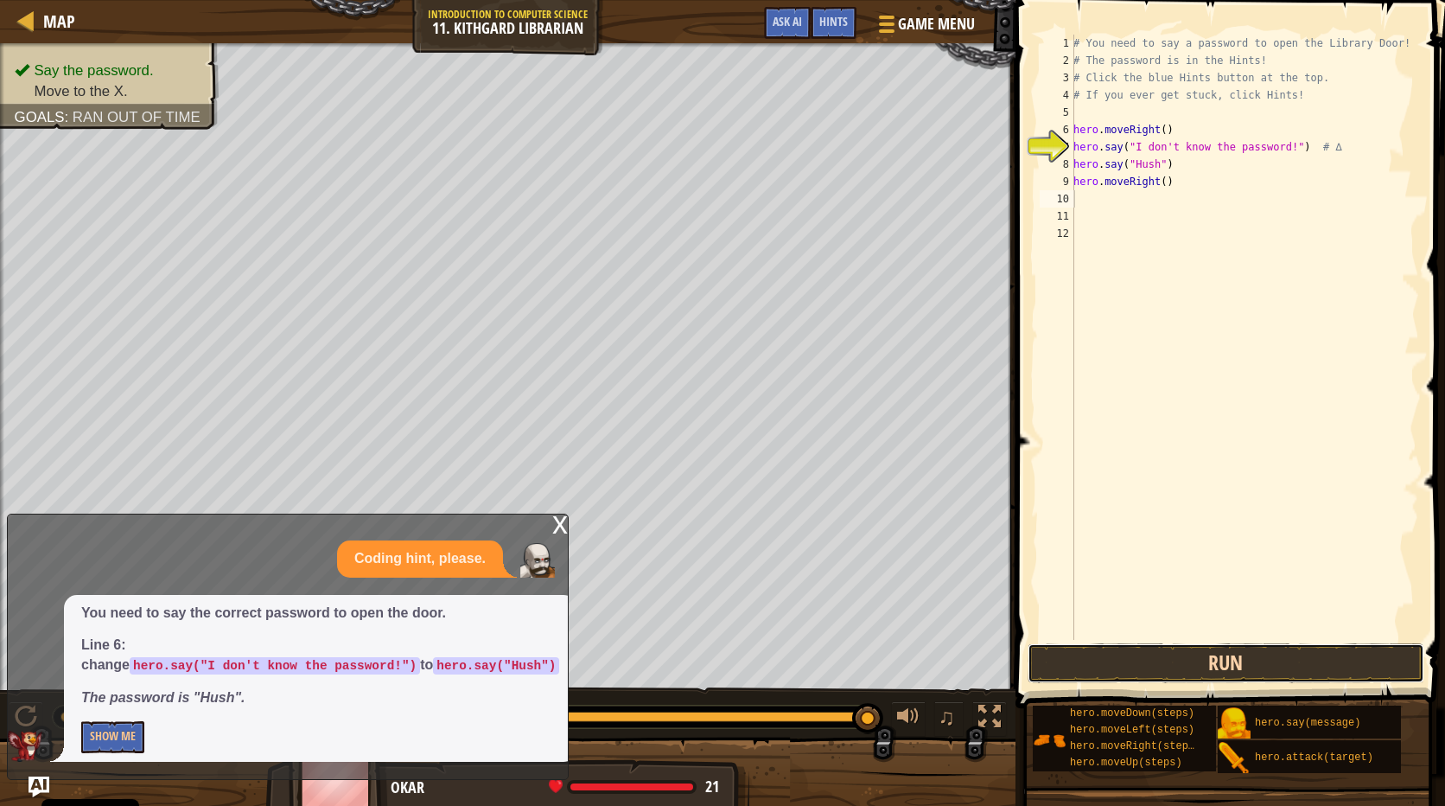
click at [1210, 658] on button "Run" at bounding box center [1226, 663] width 397 height 40
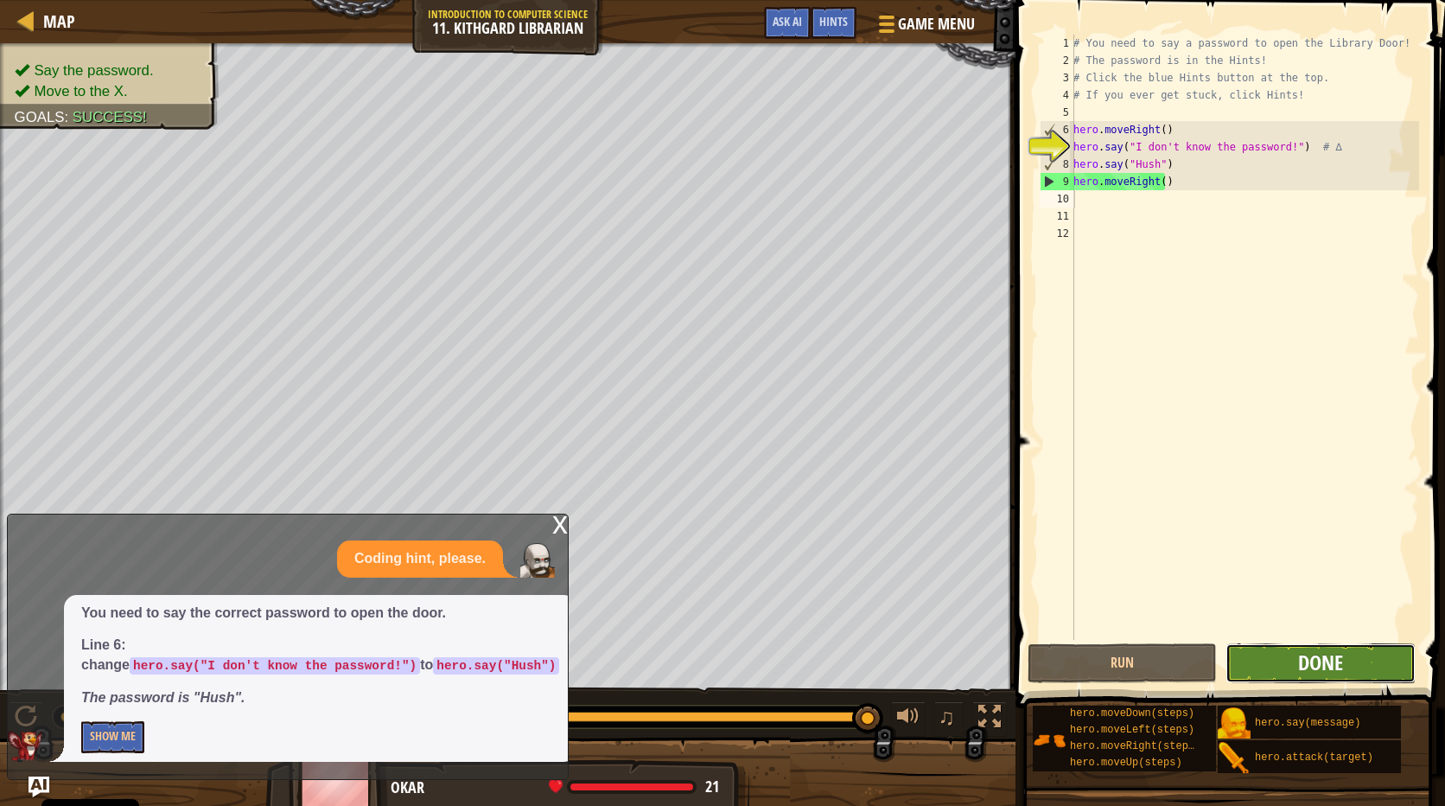
click at [1316, 653] on span "Done" at bounding box center [1320, 662] width 45 height 28
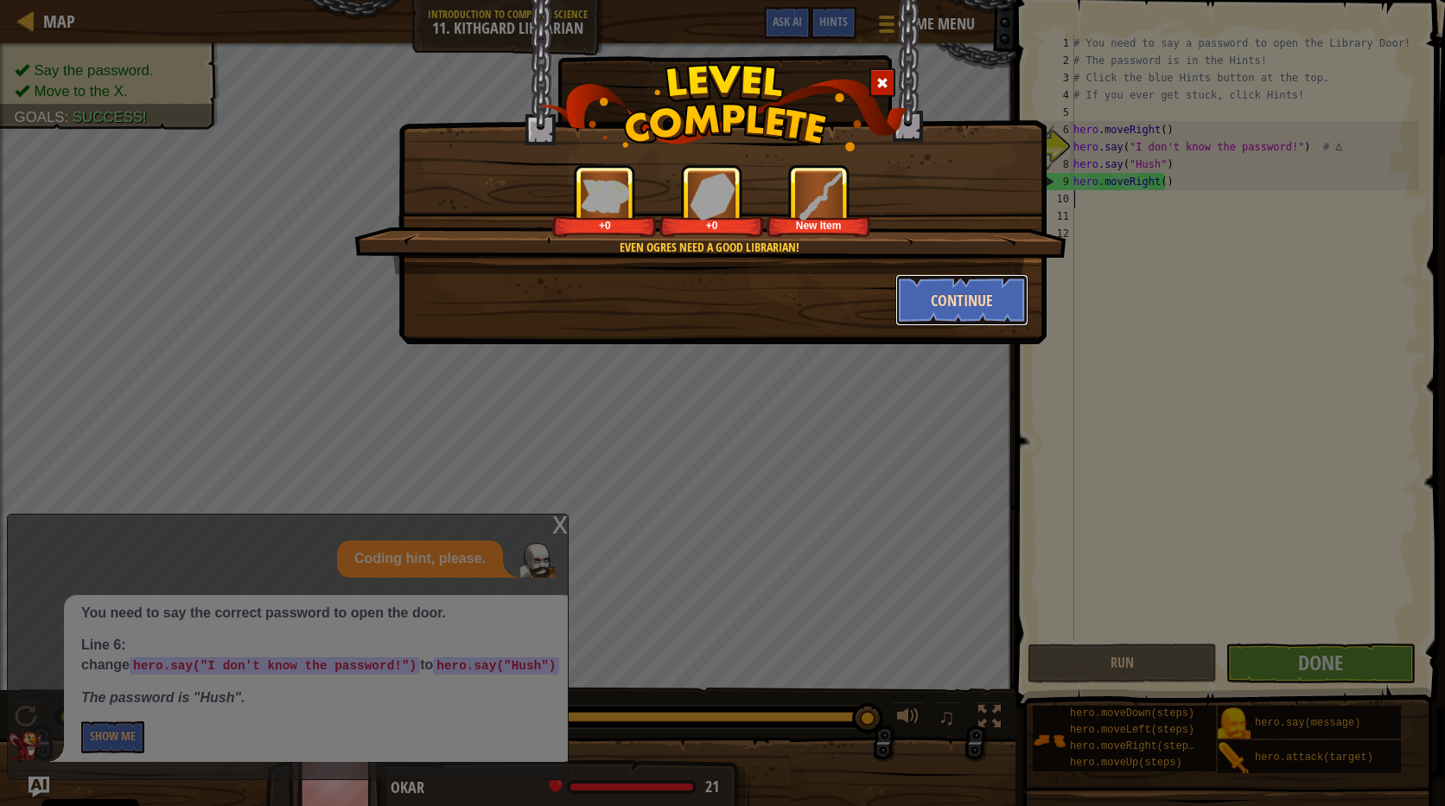
click at [973, 287] on button "Continue" at bounding box center [963, 300] width 134 height 52
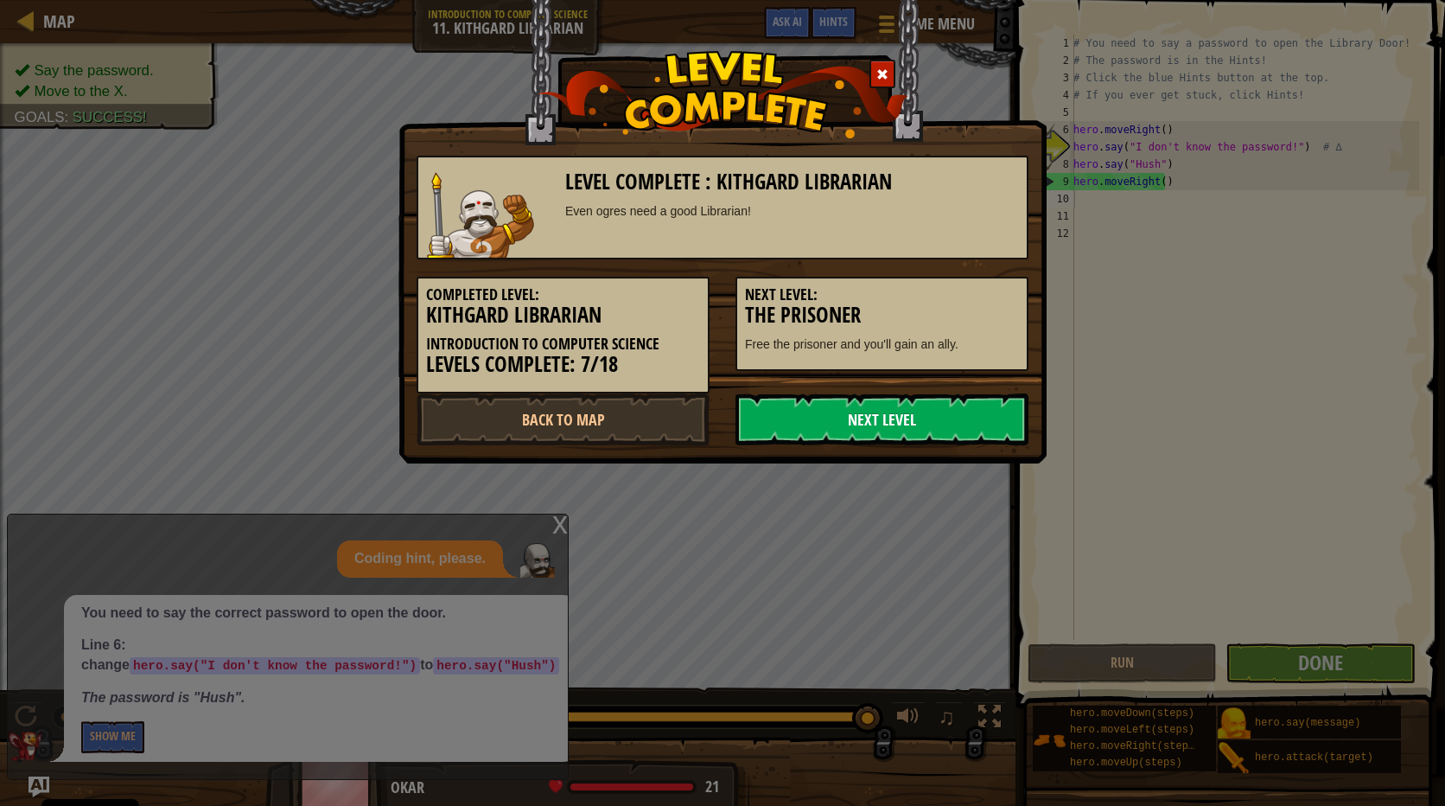
click at [943, 411] on link "Next Level" at bounding box center [882, 419] width 293 height 52
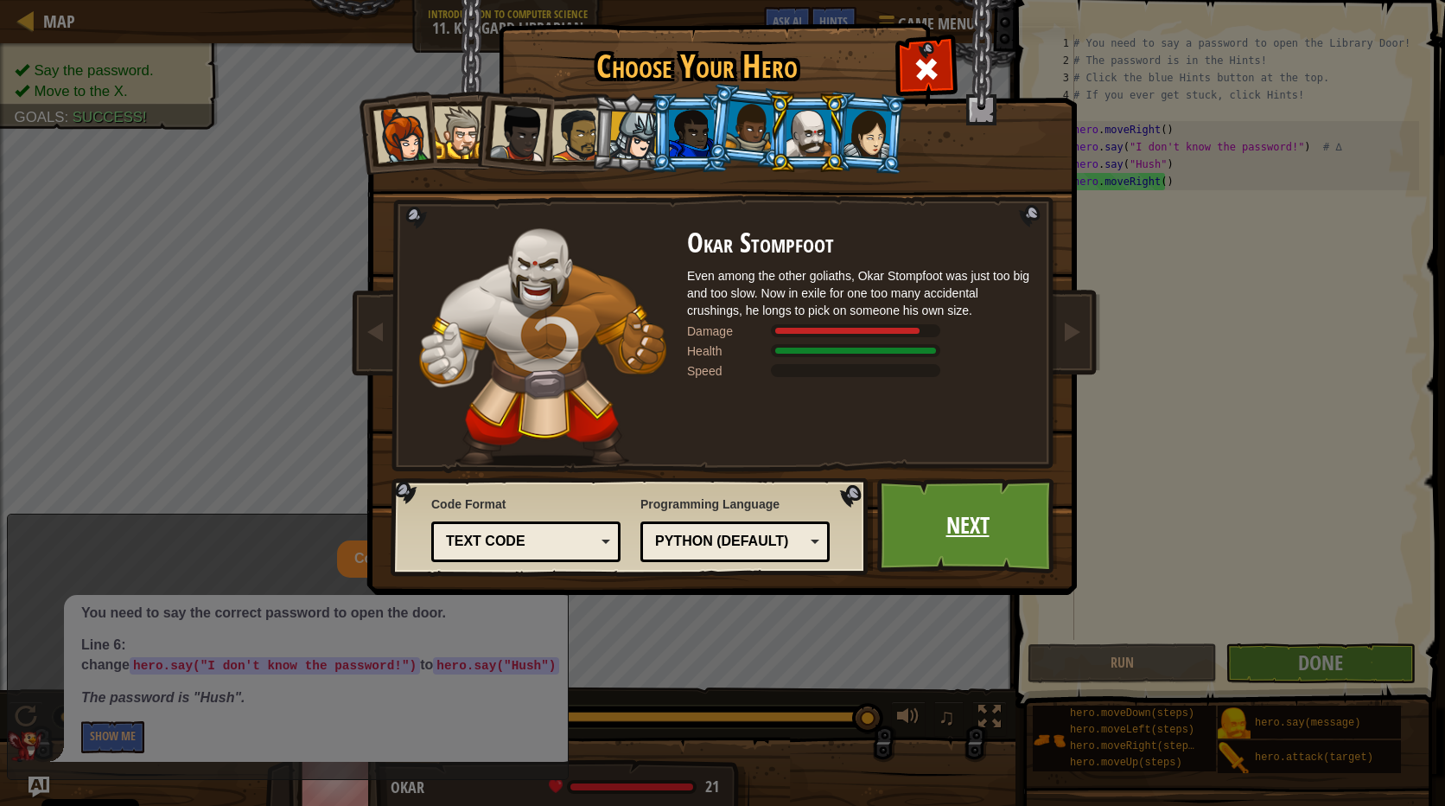
click at [902, 526] on link "Next" at bounding box center [967, 525] width 181 height 95
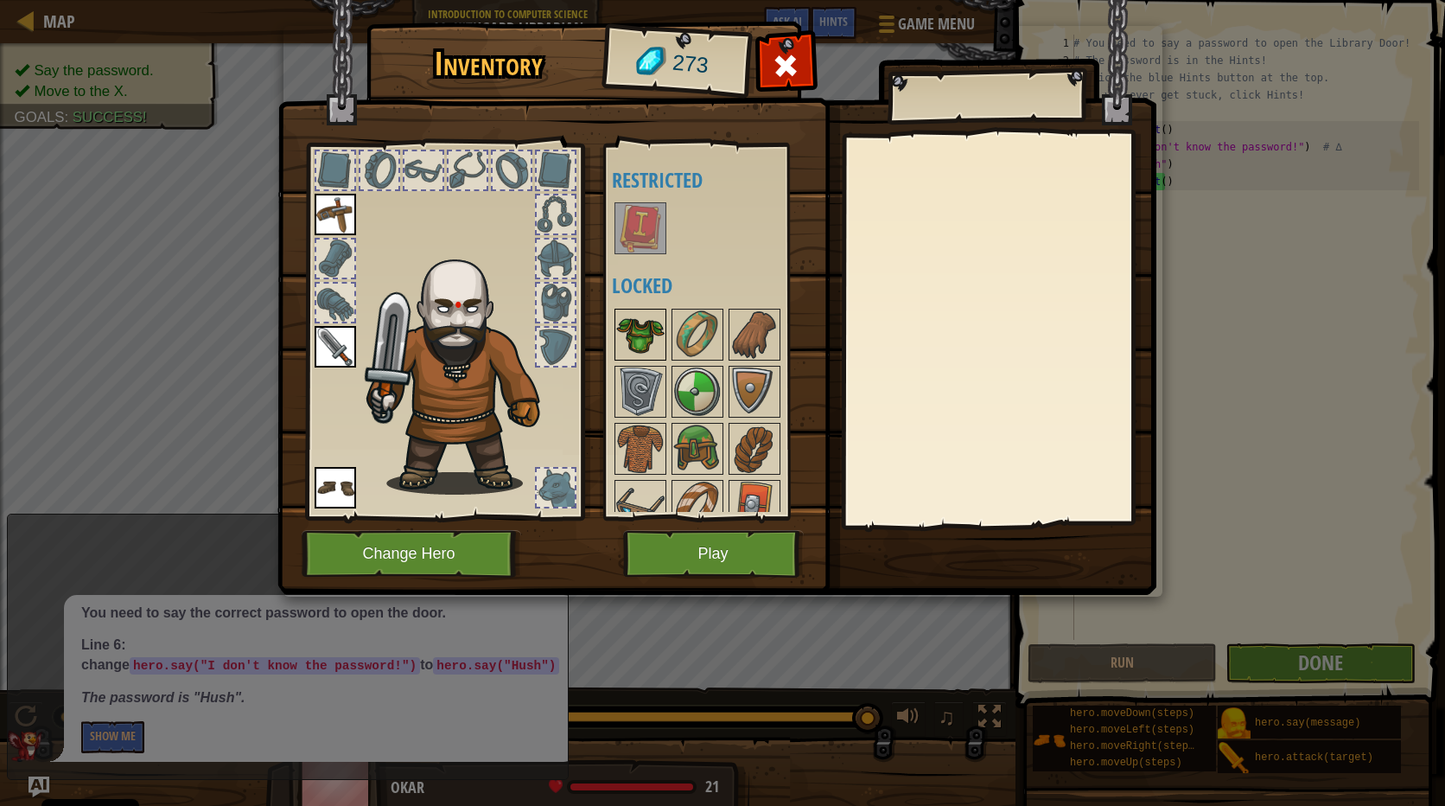
click at [629, 314] on img at bounding box center [640, 334] width 48 height 48
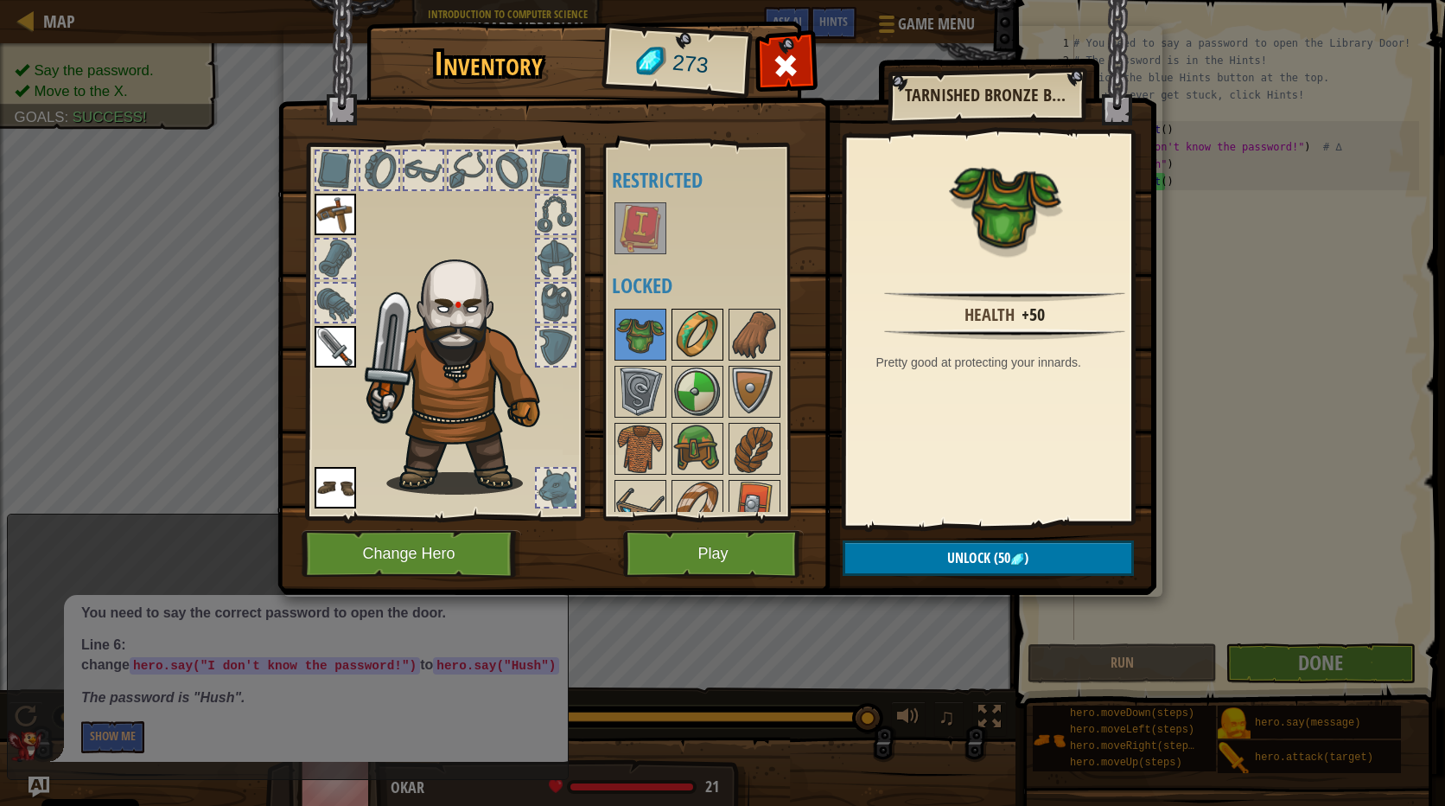
click at [672, 340] on div at bounding box center [698, 335] width 52 height 52
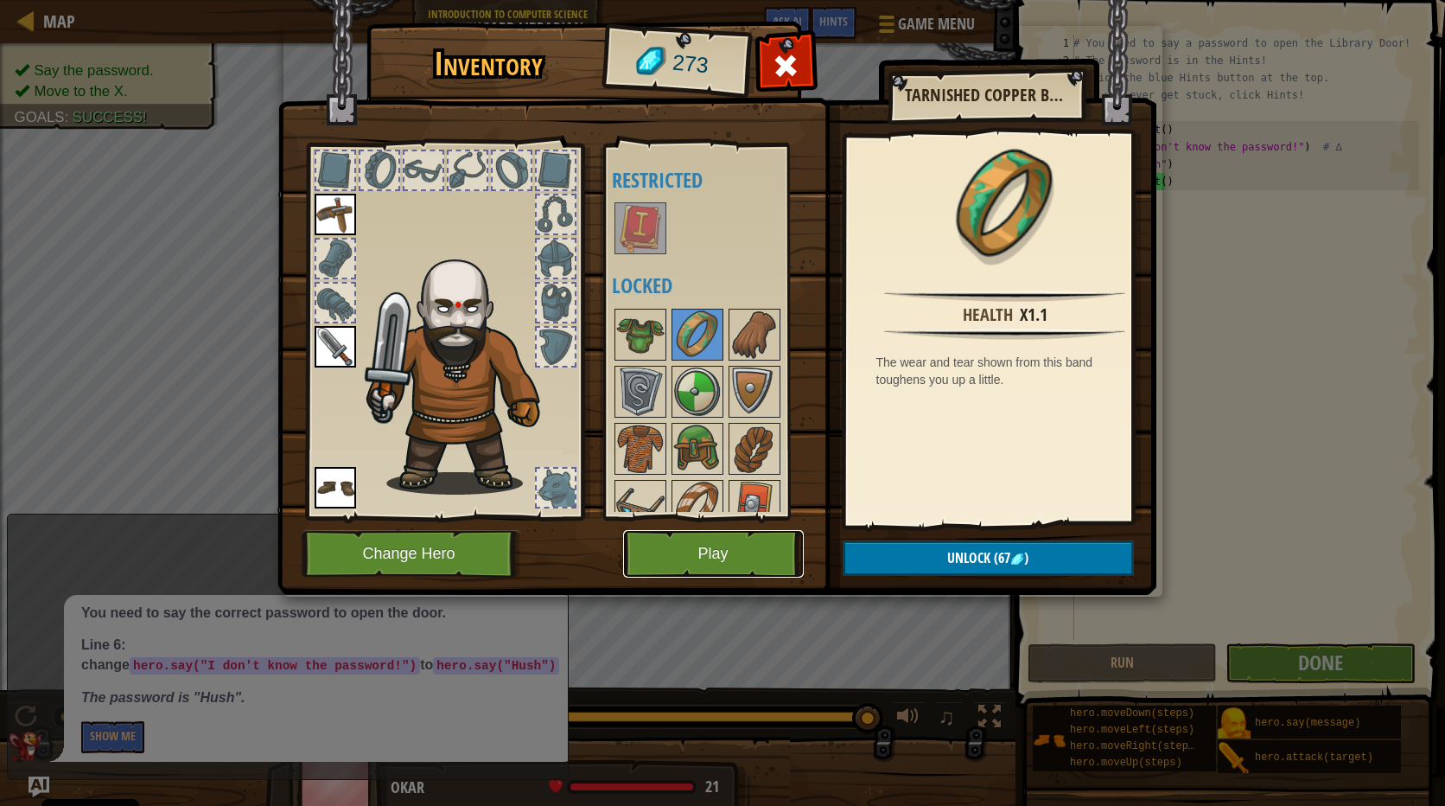
click at [711, 557] on button "Play" at bounding box center [713, 554] width 181 height 48
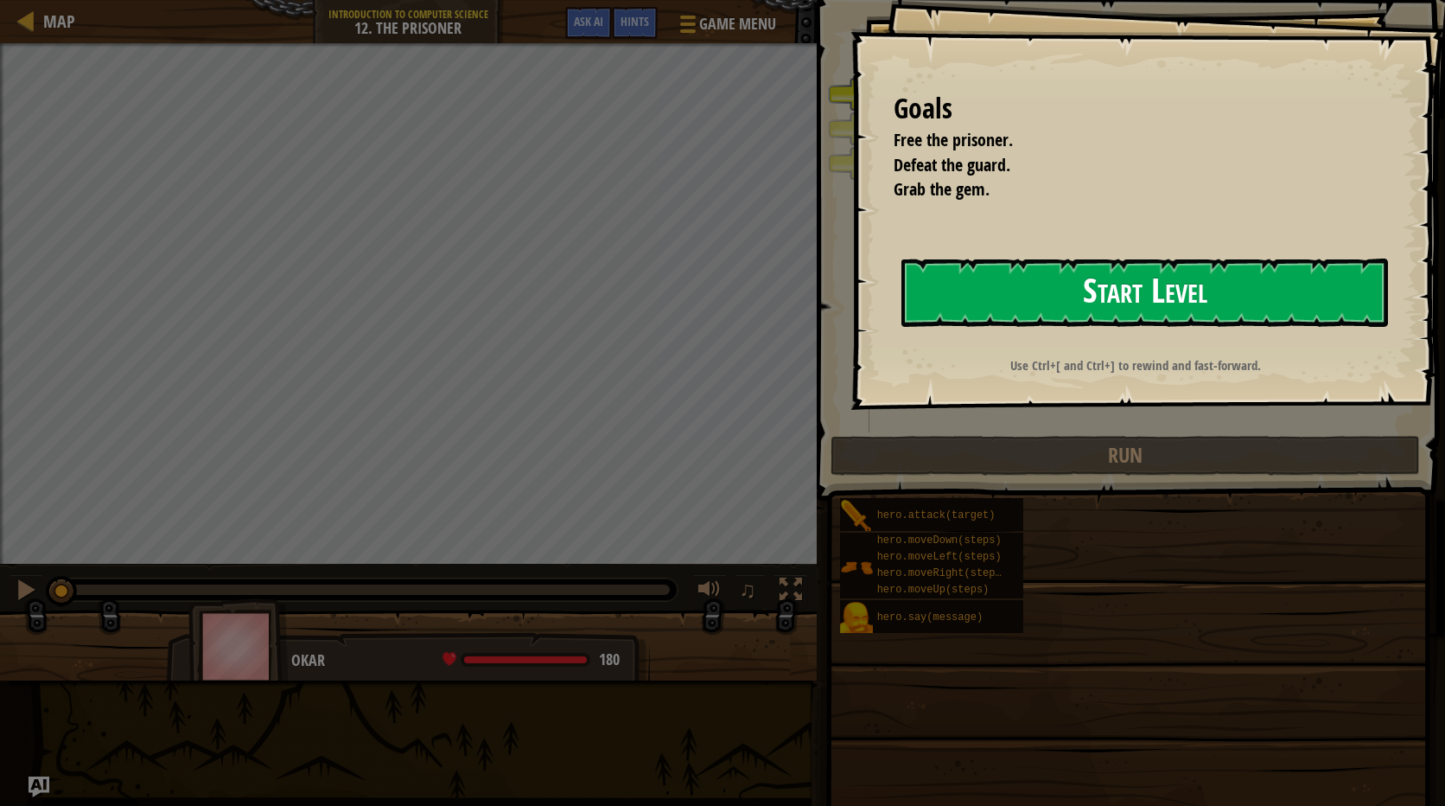
click at [1036, 276] on button "Start Level" at bounding box center [1145, 292] width 487 height 68
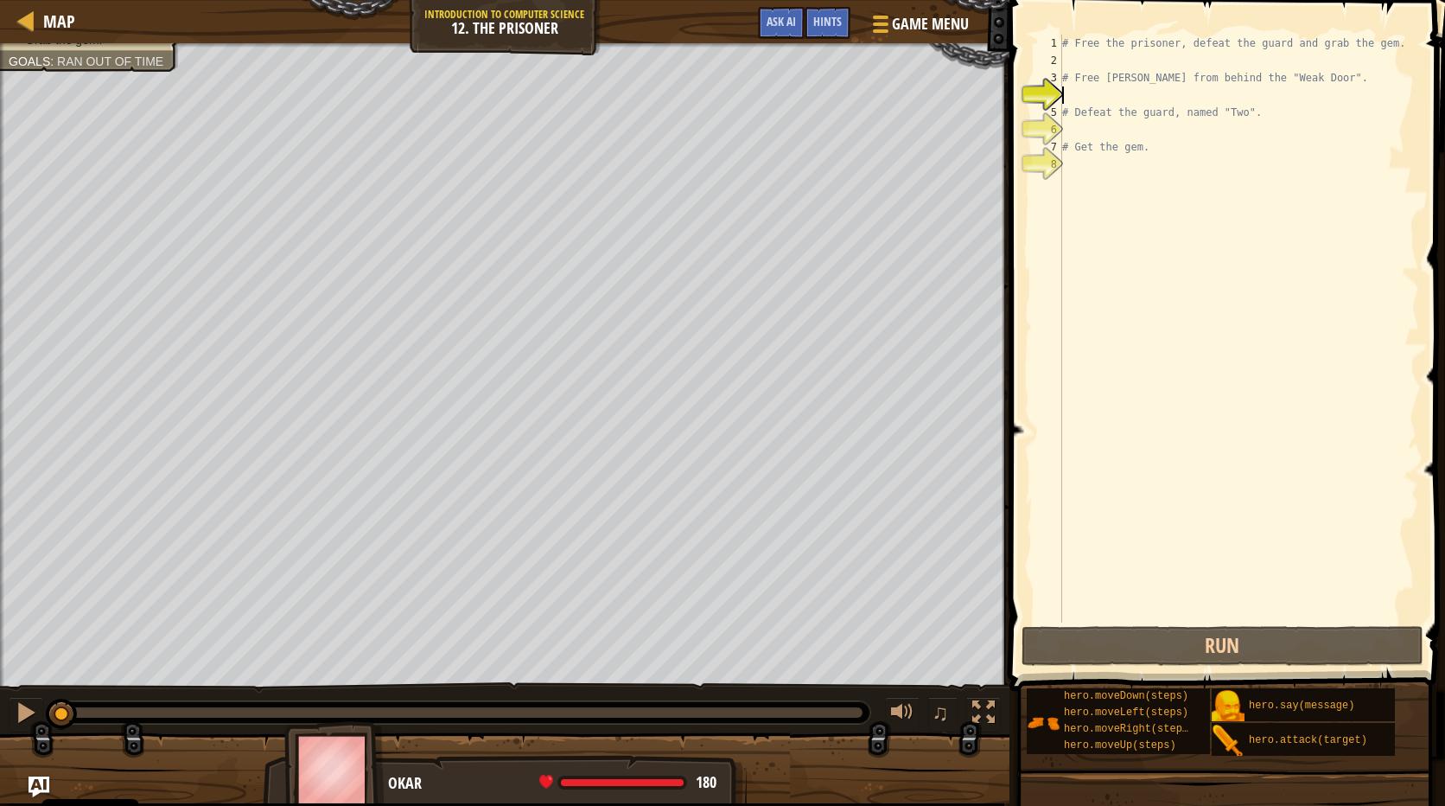
type textarea "# Free [PERSON_NAME] from behind the "Weak Door"."
type textarea "h"
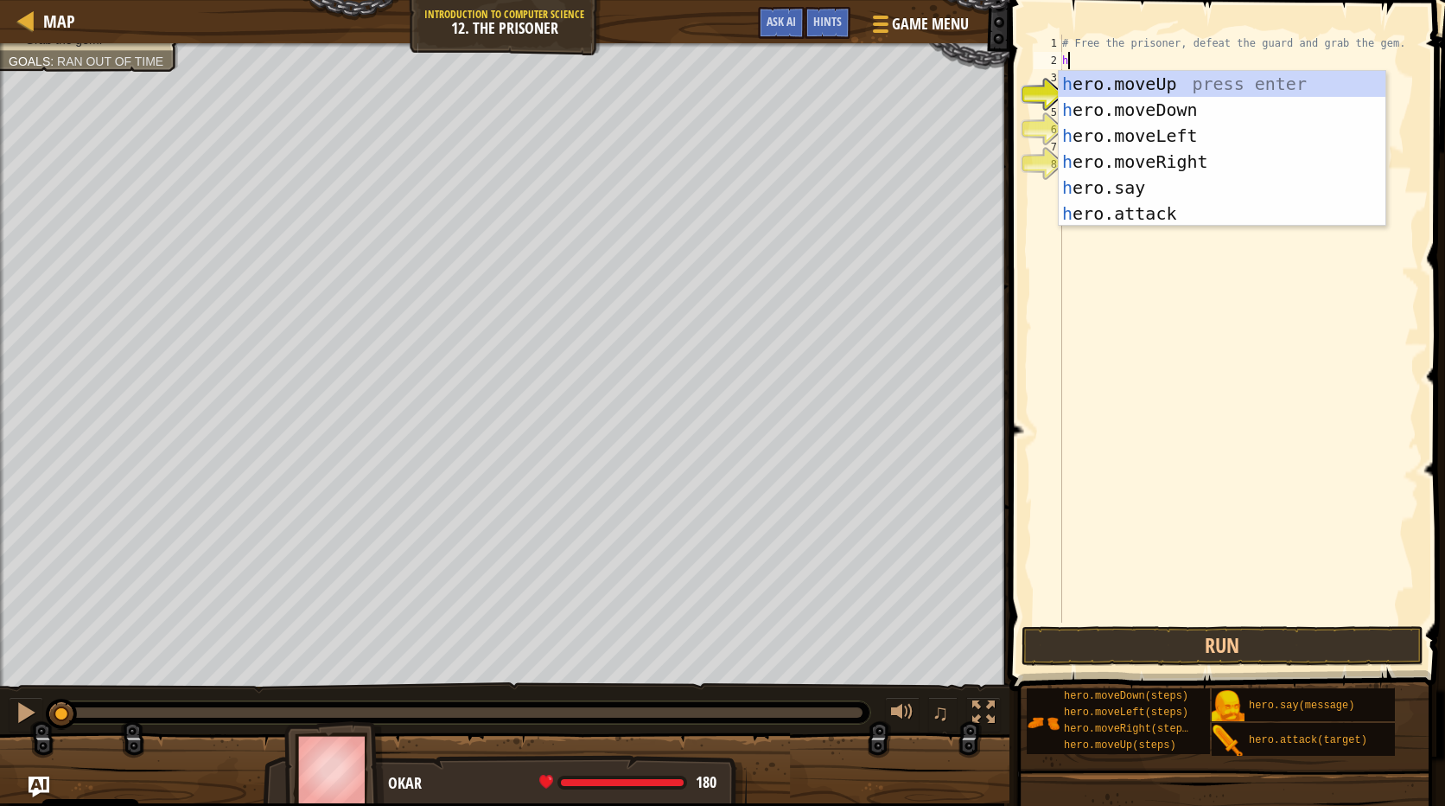
scroll to position [8, 0]
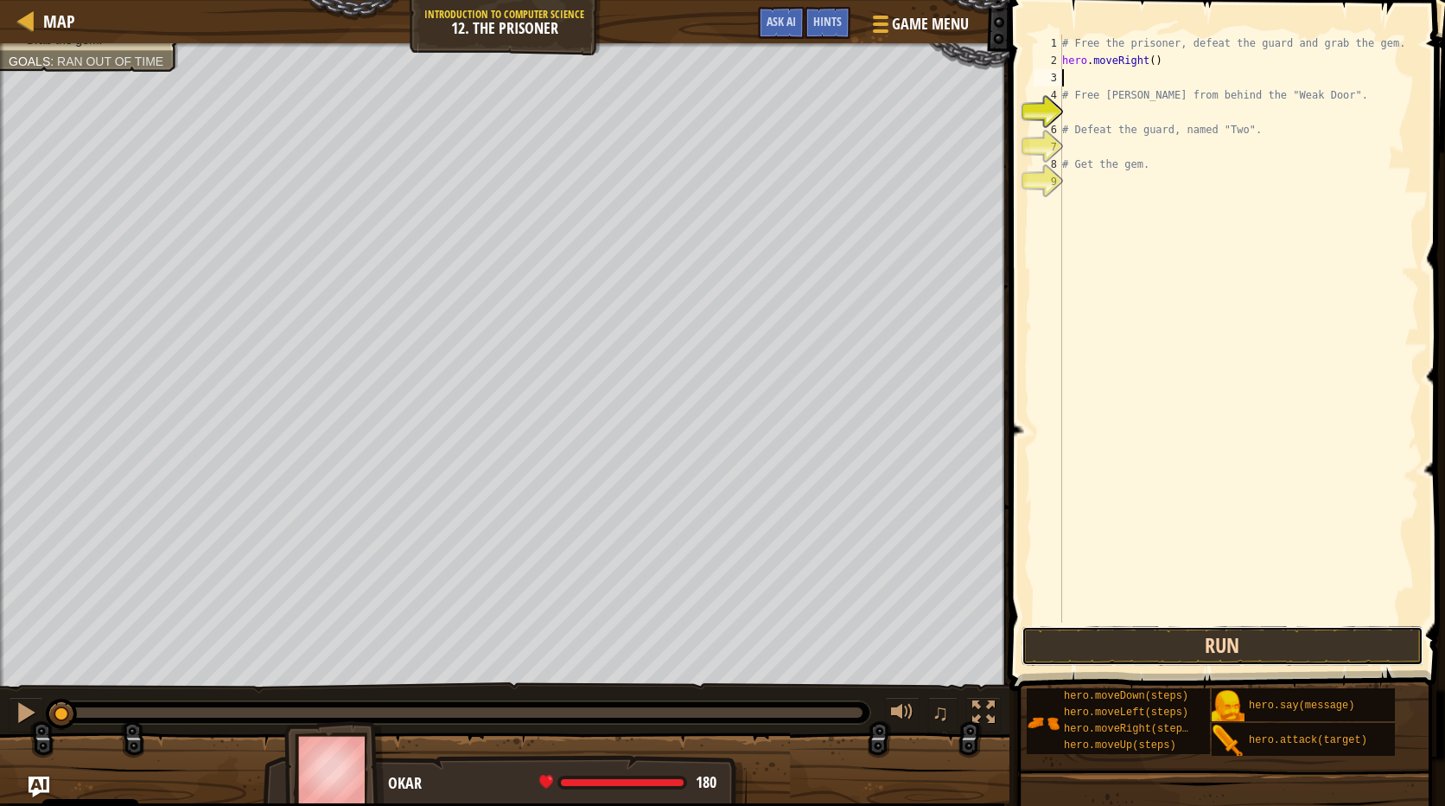
click at [1264, 642] on button "Run" at bounding box center [1223, 646] width 403 height 40
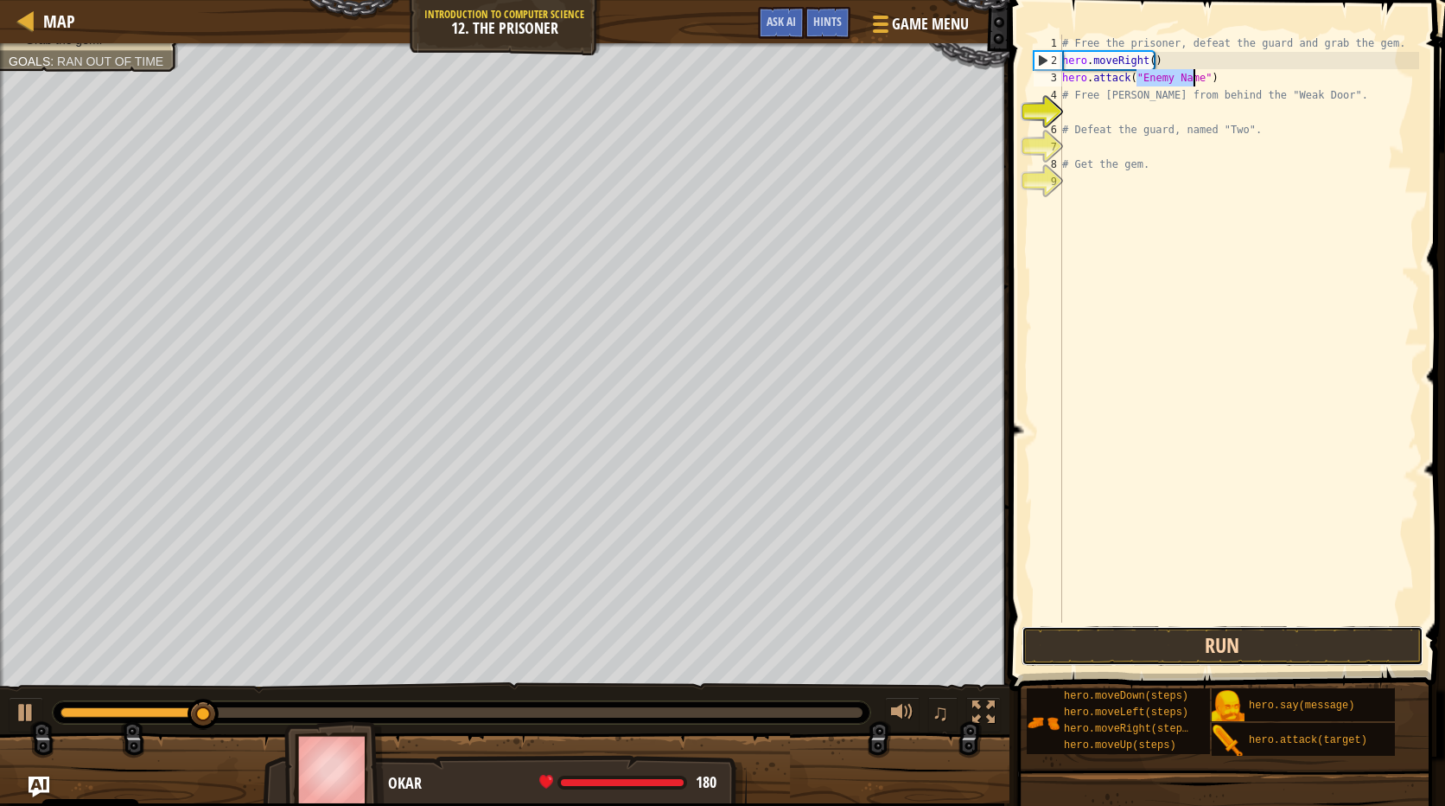
click at [1260, 644] on button "Run" at bounding box center [1223, 646] width 403 height 40
click at [1336, 649] on button "Run" at bounding box center [1223, 646] width 403 height 40
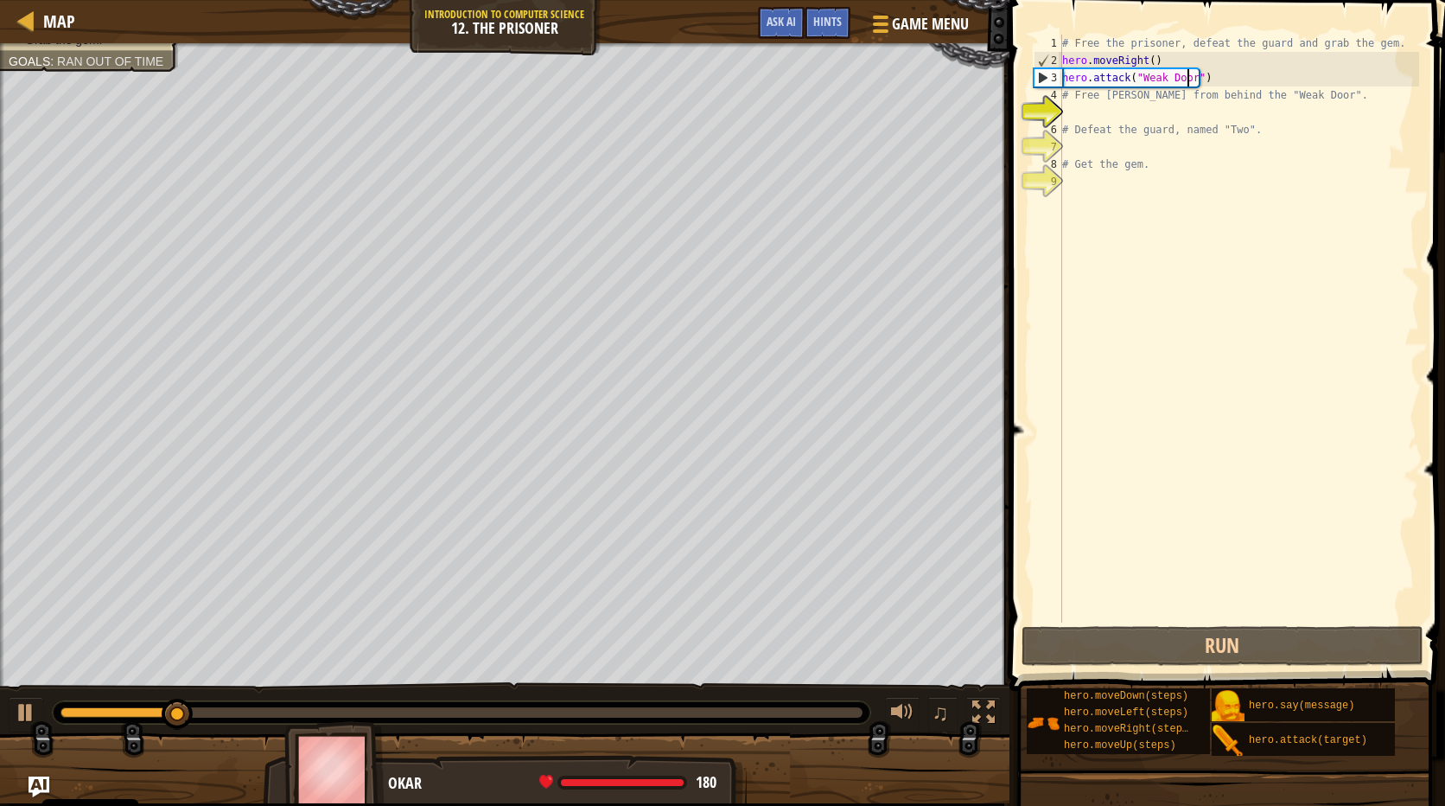
type textarea "# Free [PERSON_NAME] from behind the "Weak Door"."
type textarea "h"
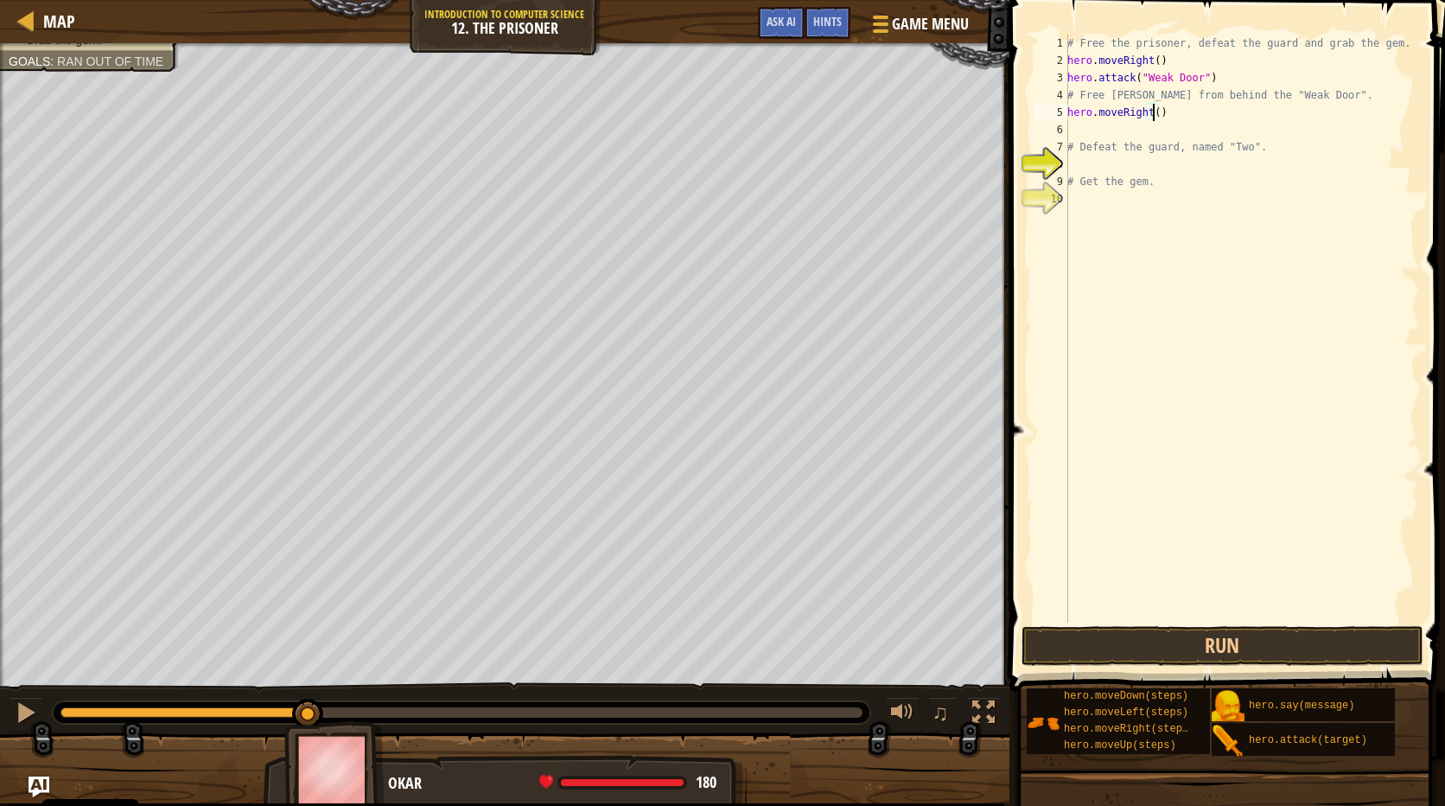
type textarea "hero.moveRight(3)"
type textarea "# Defeat the guard, named "Two"."
type textarea "h"
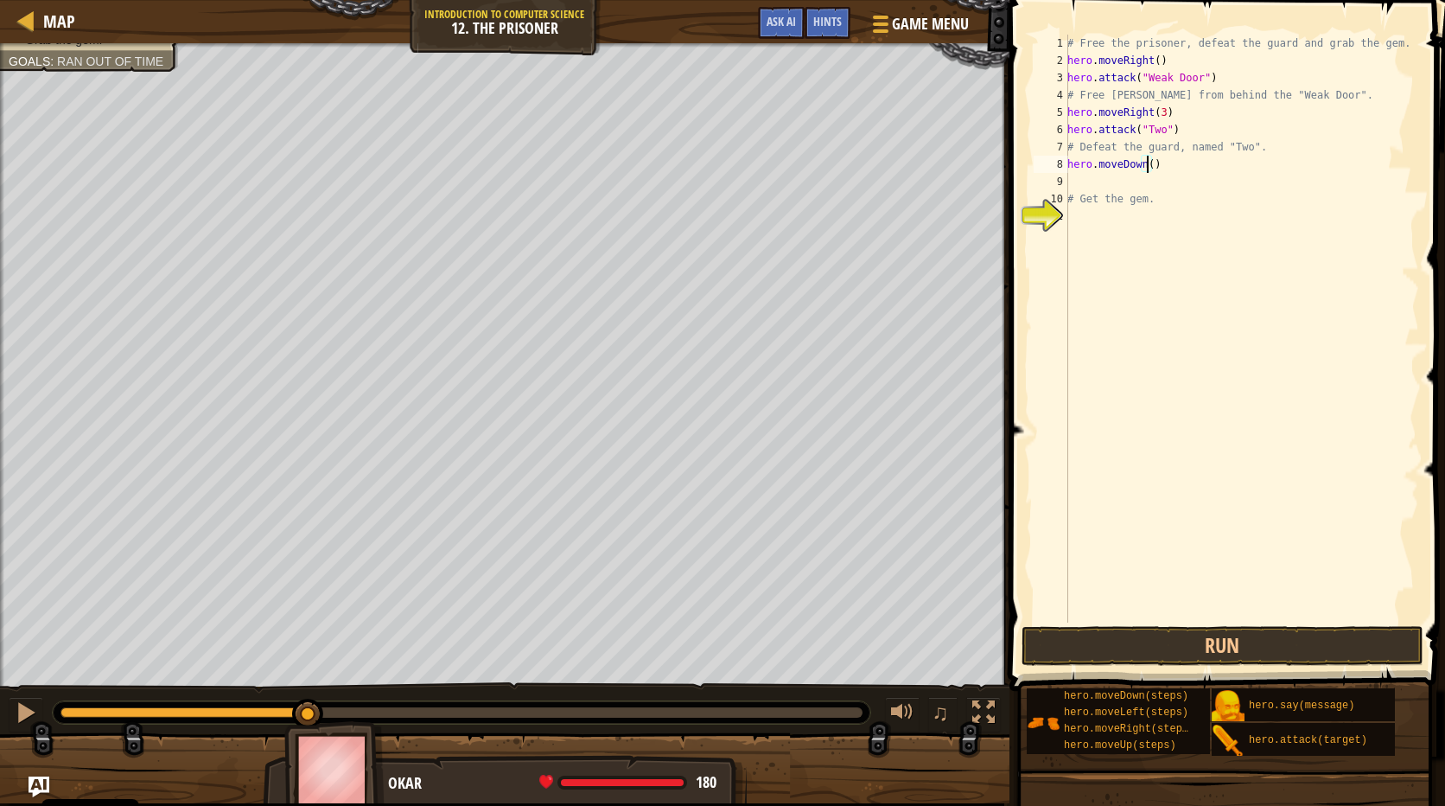
scroll to position [8, 6]
type textarea "hero.moveDown(3)"
click at [1318, 654] on button "Run" at bounding box center [1223, 646] width 403 height 40
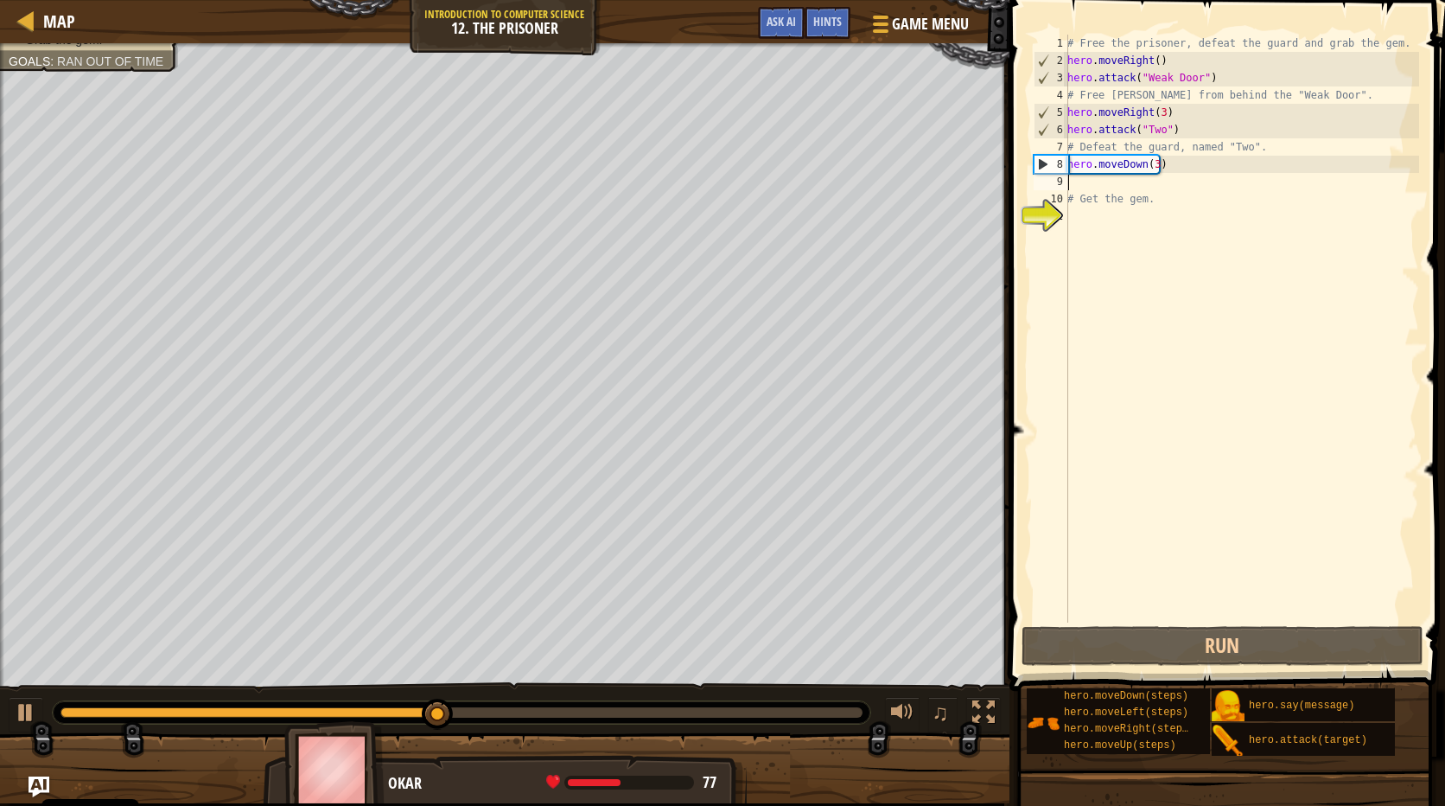
click at [1135, 186] on div "# Free the prisoner, defeat the guard and grab the gem. hero . moveRight ( ) he…" at bounding box center [1241, 346] width 355 height 622
type textarea "h"
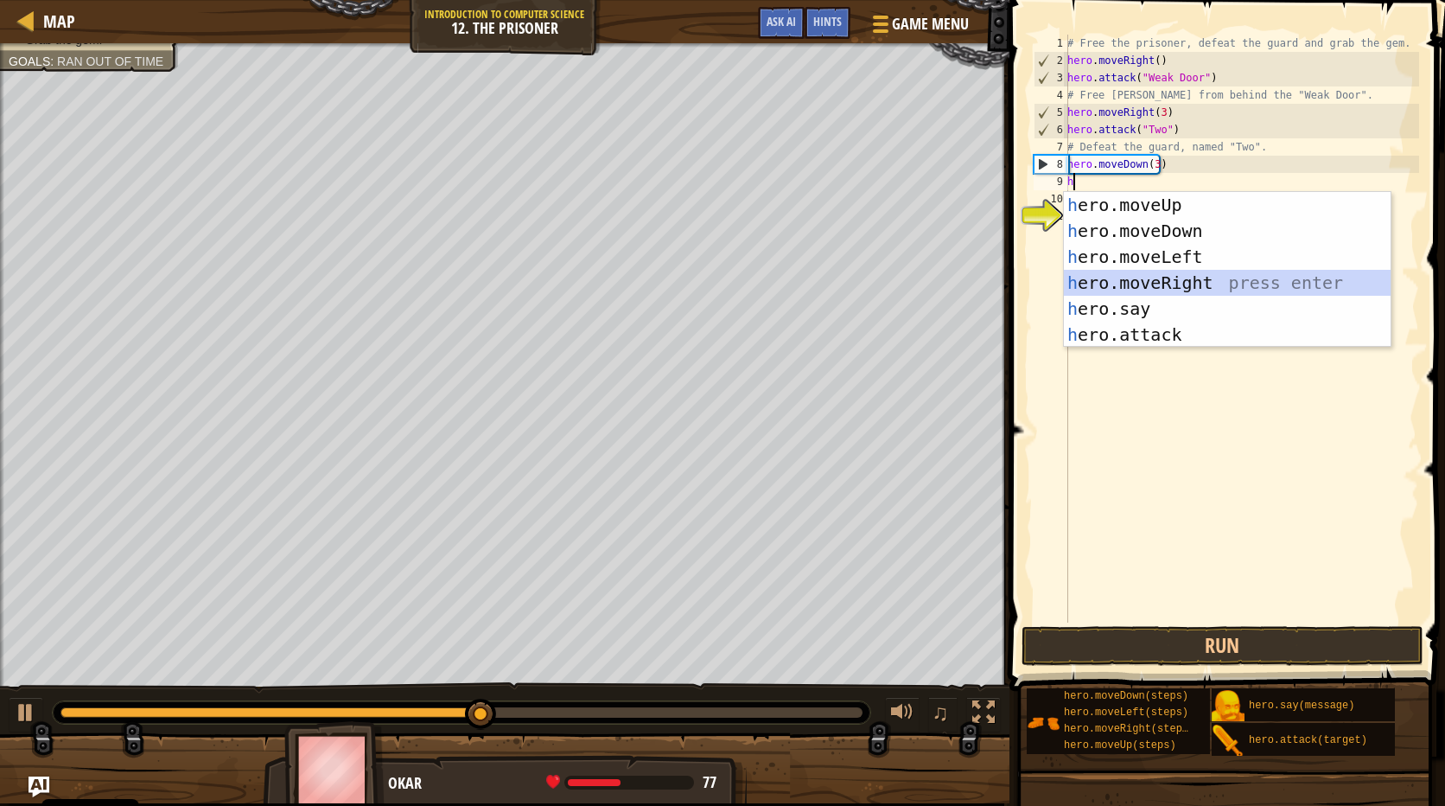
click at [1156, 271] on div "h ero.moveUp press enter h ero.moveDown press enter h ero.moveLeft press enter …" at bounding box center [1227, 295] width 327 height 207
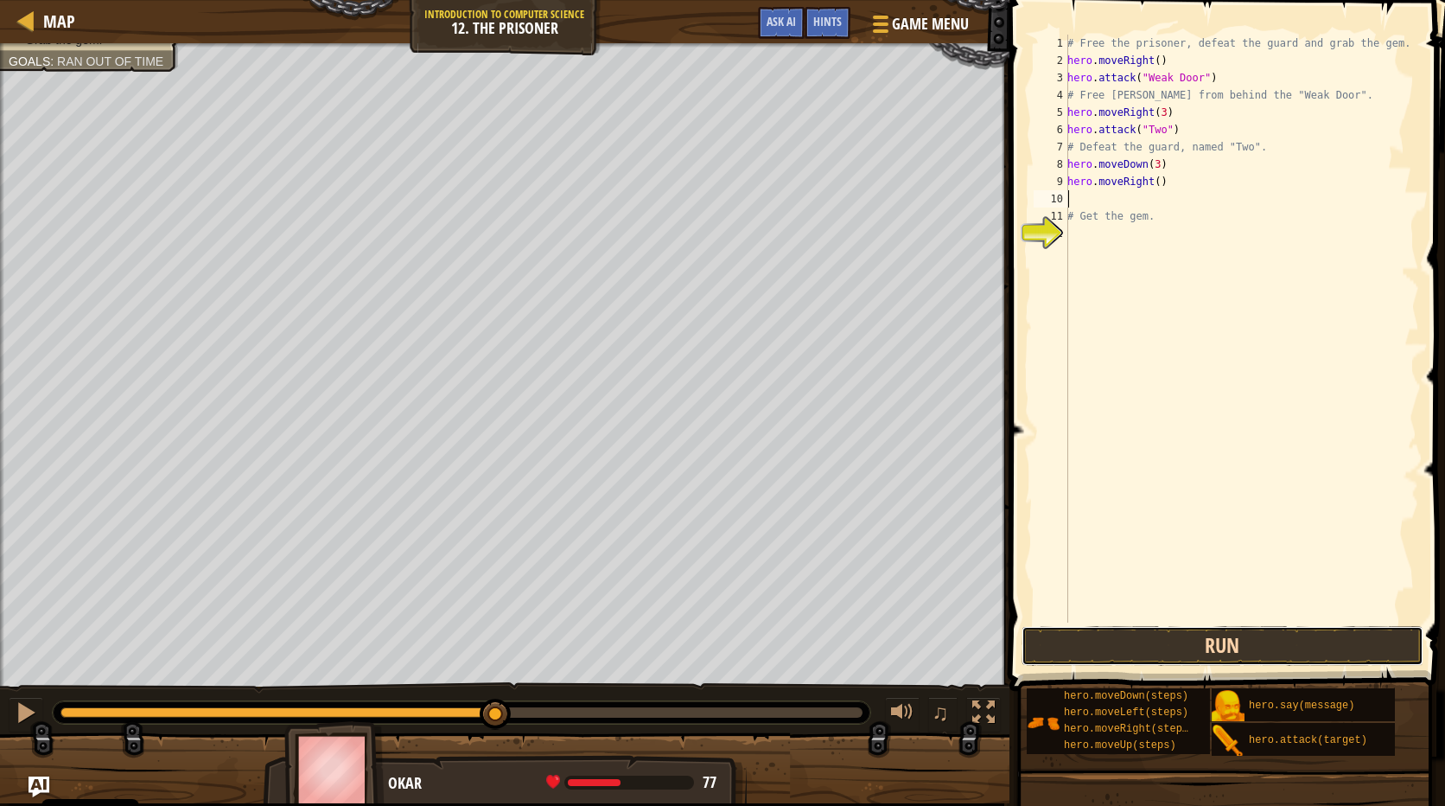
click at [1148, 636] on button "Run" at bounding box center [1223, 646] width 403 height 40
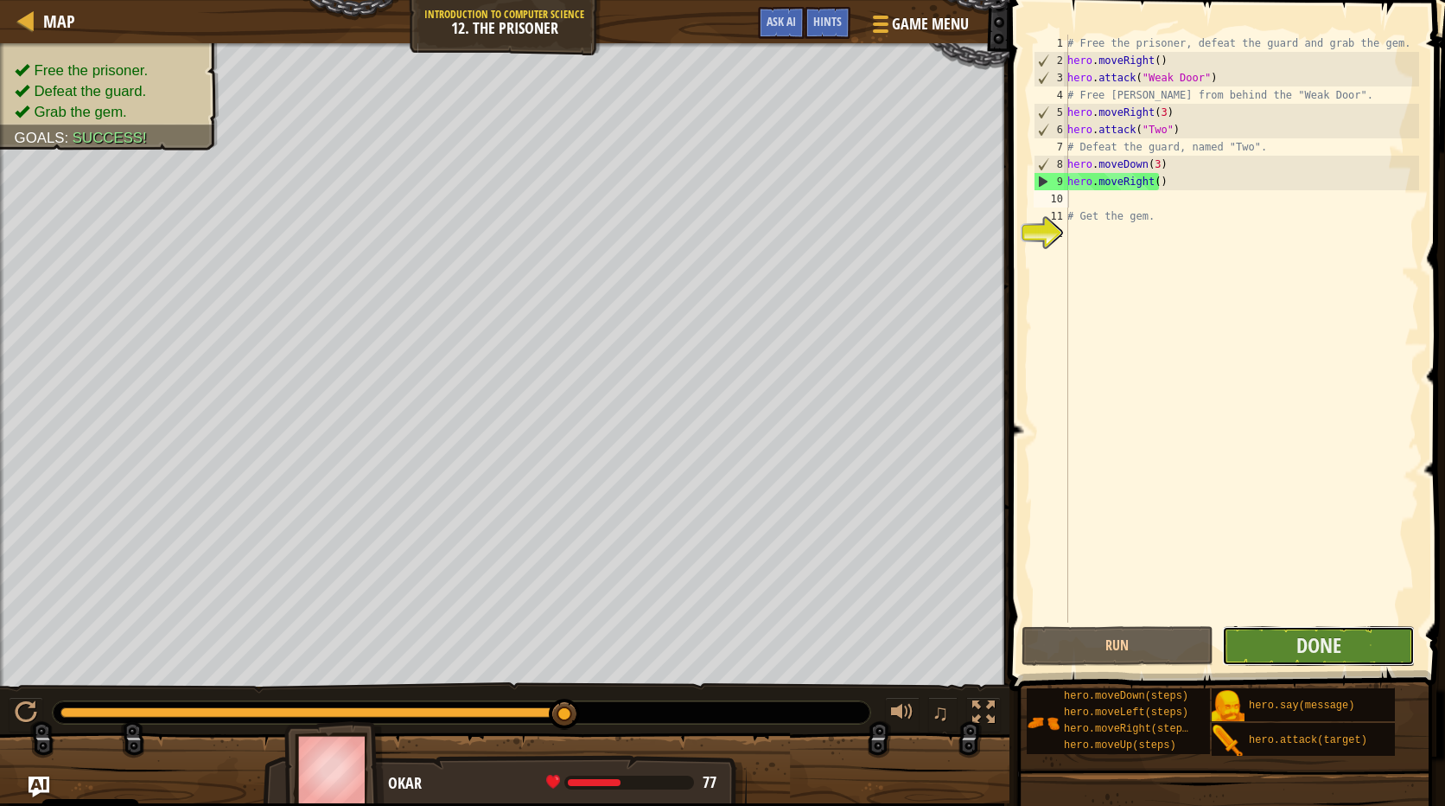
click at [1272, 633] on button "Done" at bounding box center [1318, 646] width 193 height 40
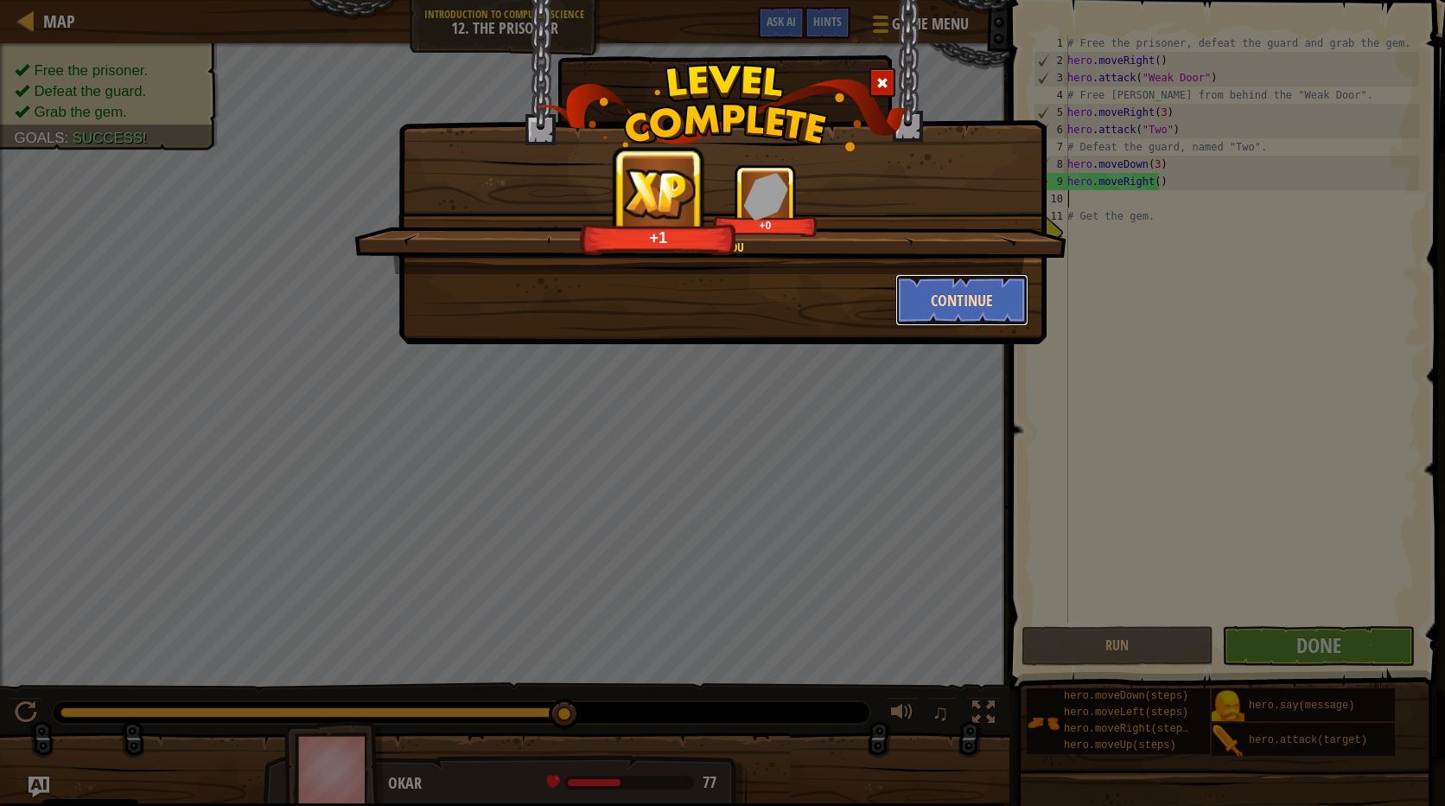
click at [944, 302] on button "Continue" at bounding box center [963, 300] width 134 height 52
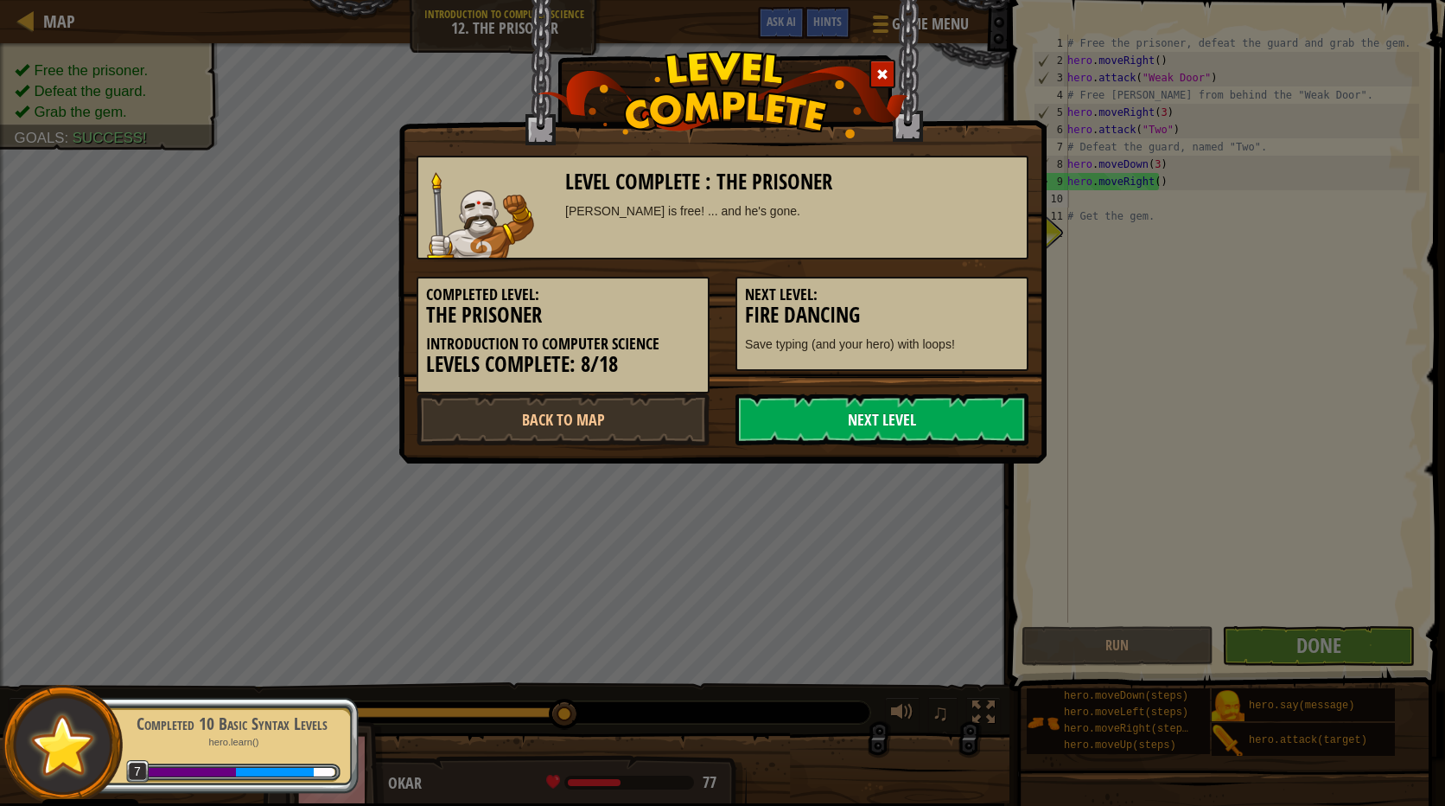
click at [769, 424] on link "Next Level" at bounding box center [882, 419] width 293 height 52
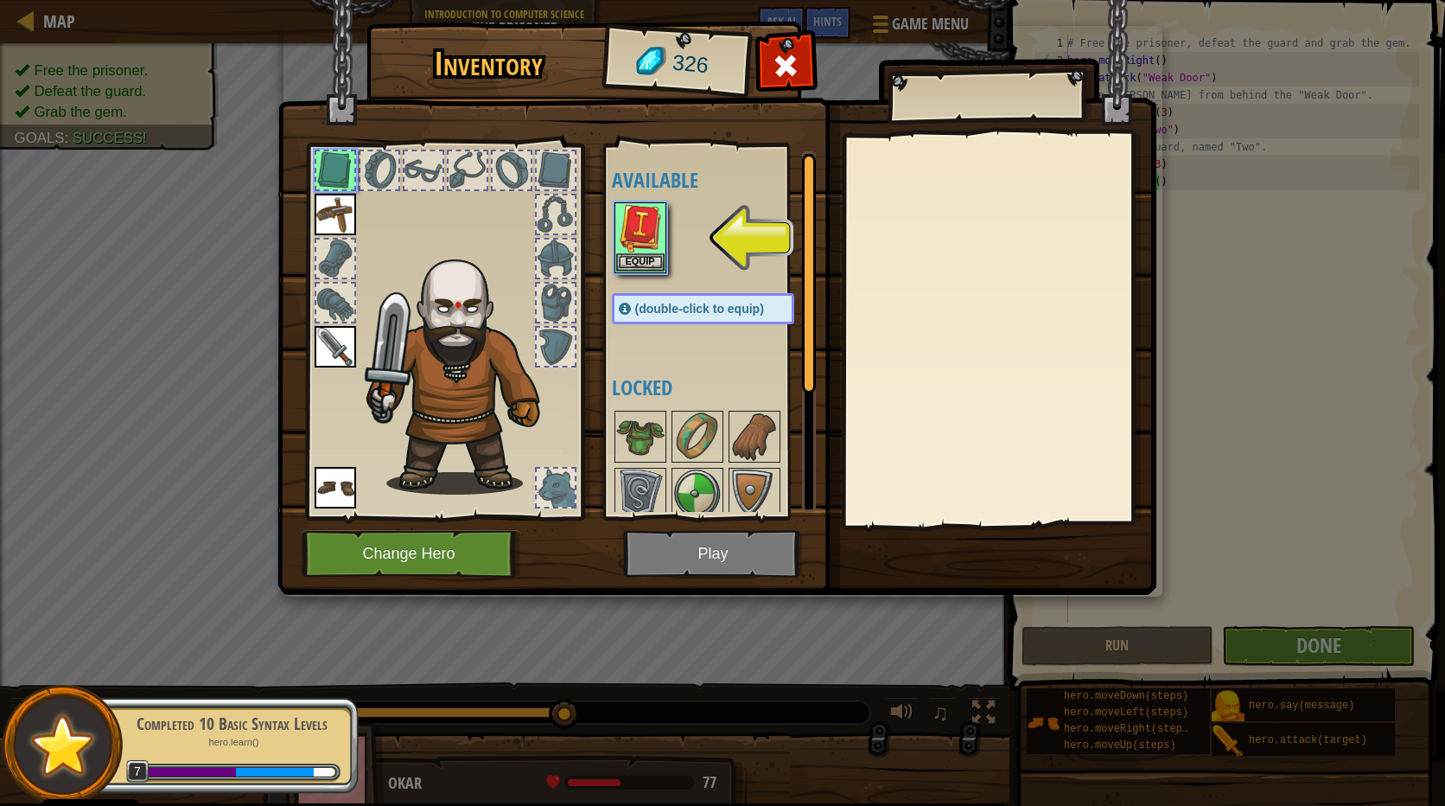
click at [655, 559] on img at bounding box center [716, 281] width 879 height 628
click at [665, 557] on img at bounding box center [716, 281] width 879 height 628
click at [639, 259] on button "Equip" at bounding box center [640, 261] width 48 height 18
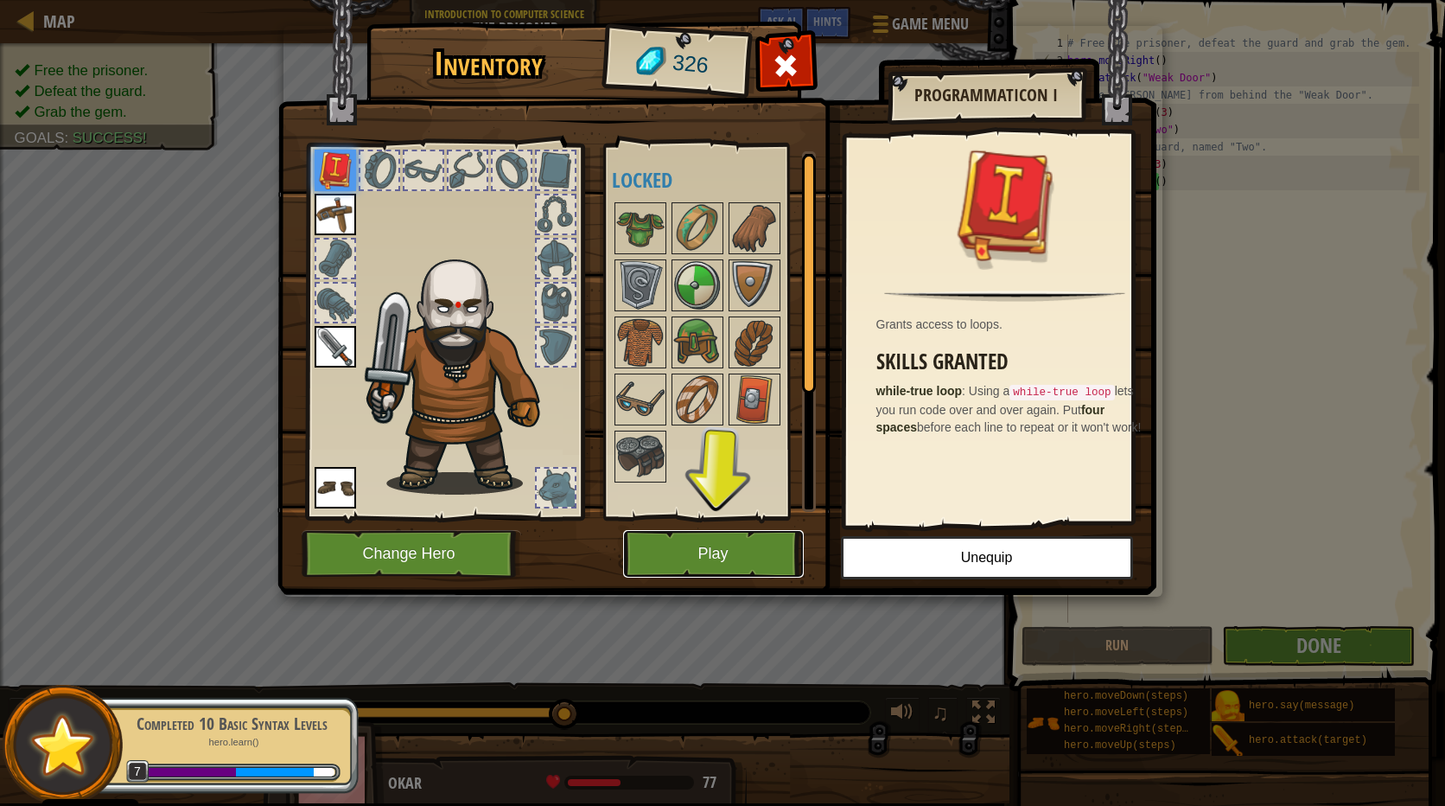
click at [691, 552] on button "Play" at bounding box center [713, 554] width 181 height 48
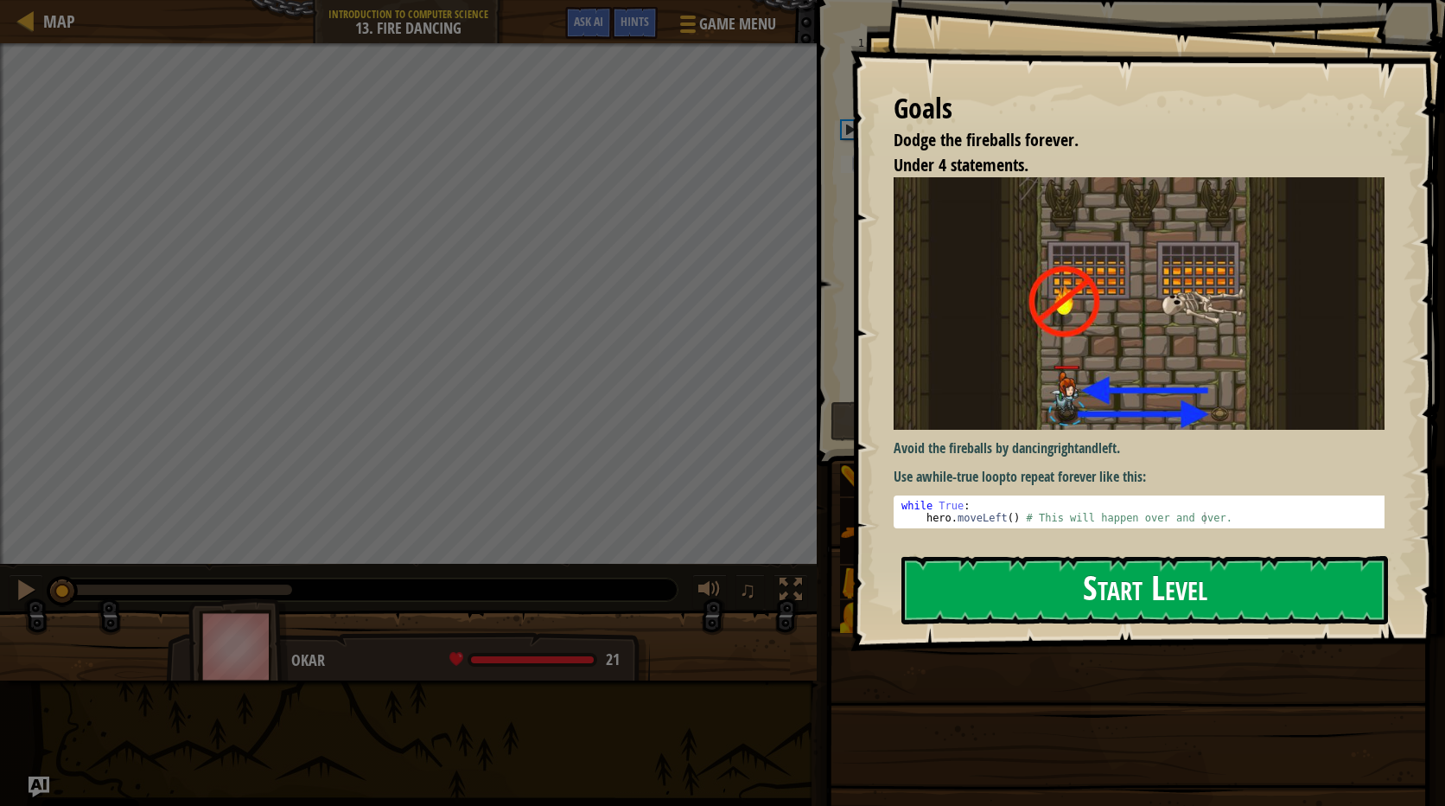
click at [1036, 572] on button "Start Level" at bounding box center [1145, 590] width 487 height 68
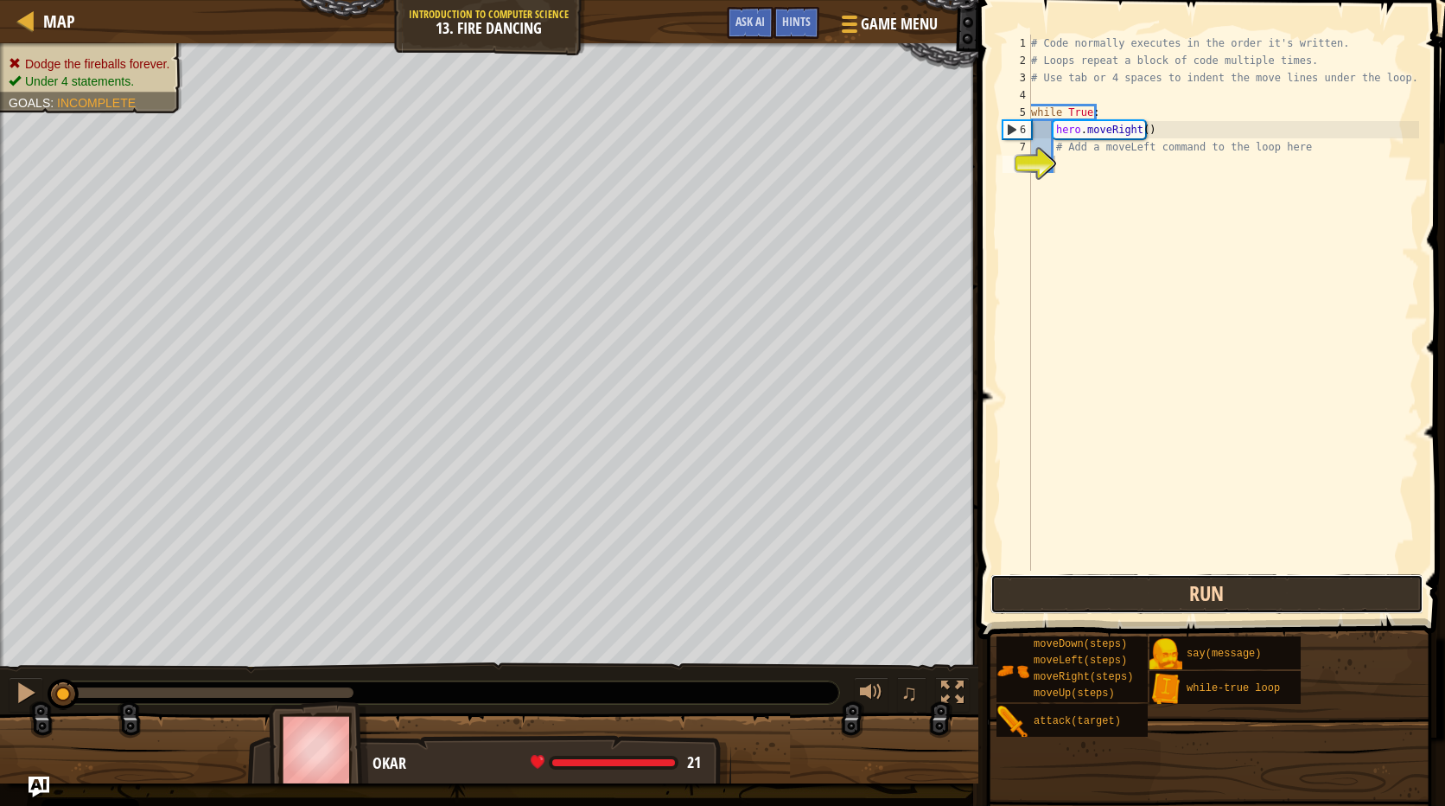
click at [1132, 592] on button "Run" at bounding box center [1207, 594] width 433 height 40
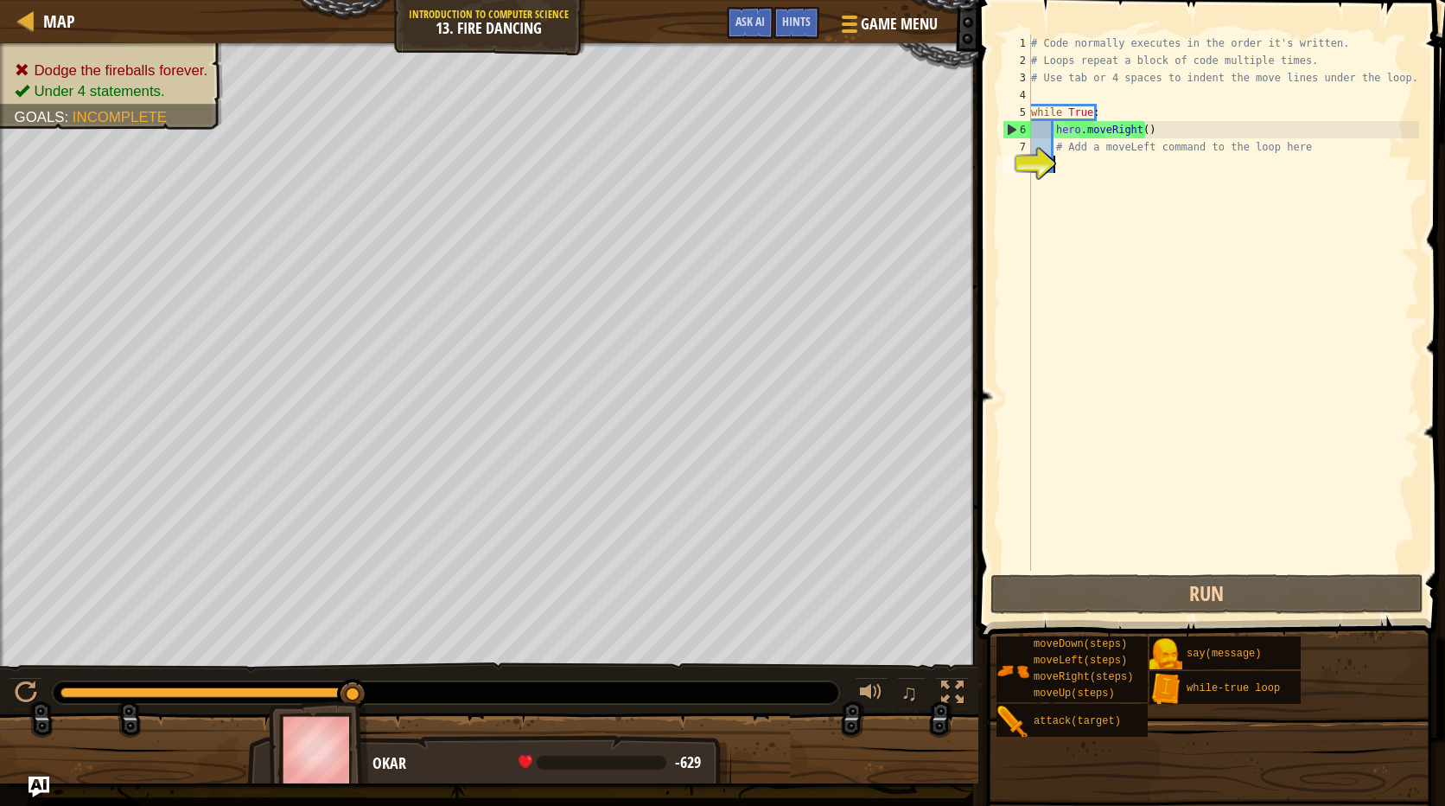
type textarea "h"
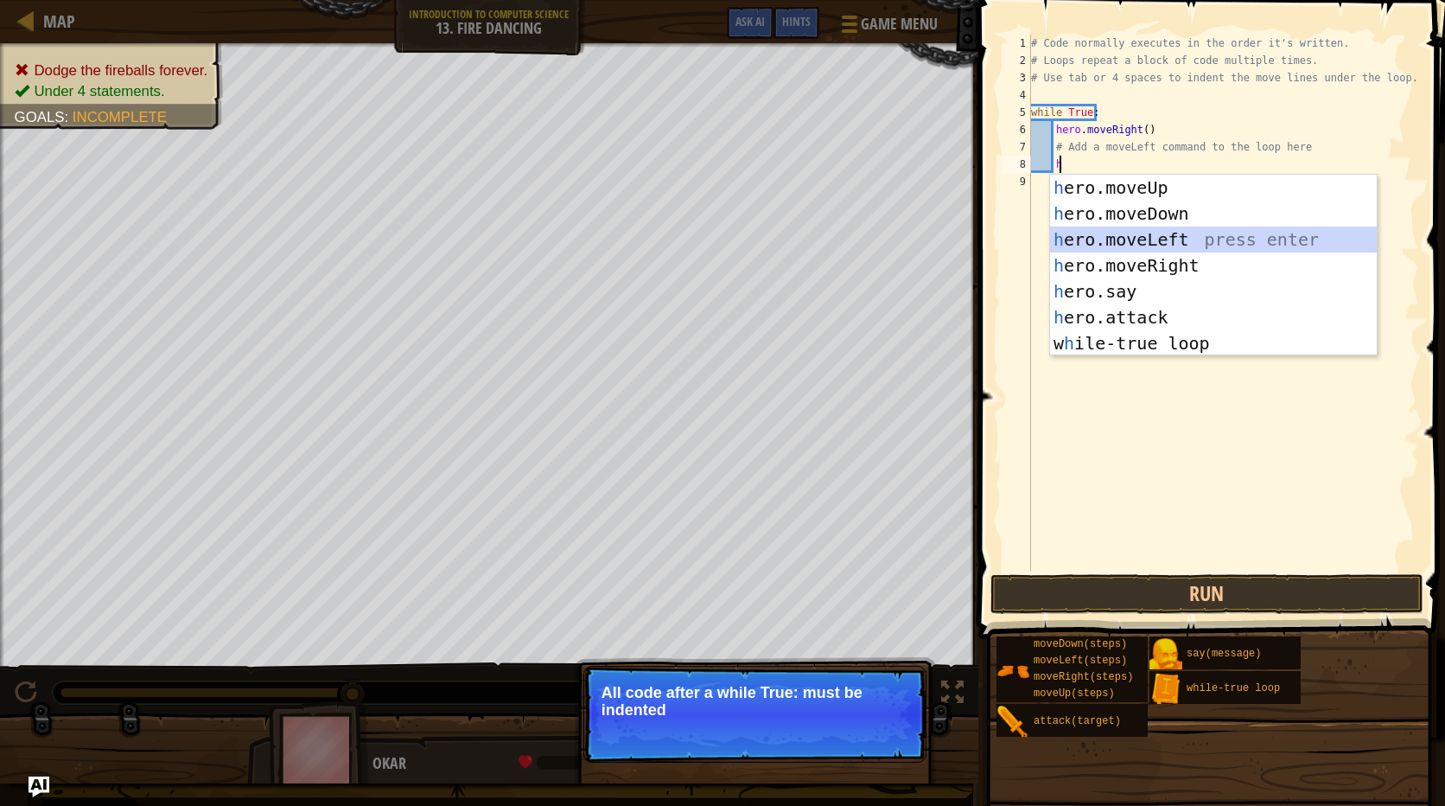
click at [1137, 236] on div "h ero.moveUp press enter h ero.moveDown press enter h ero.moveLeft press enter …" at bounding box center [1213, 291] width 327 height 233
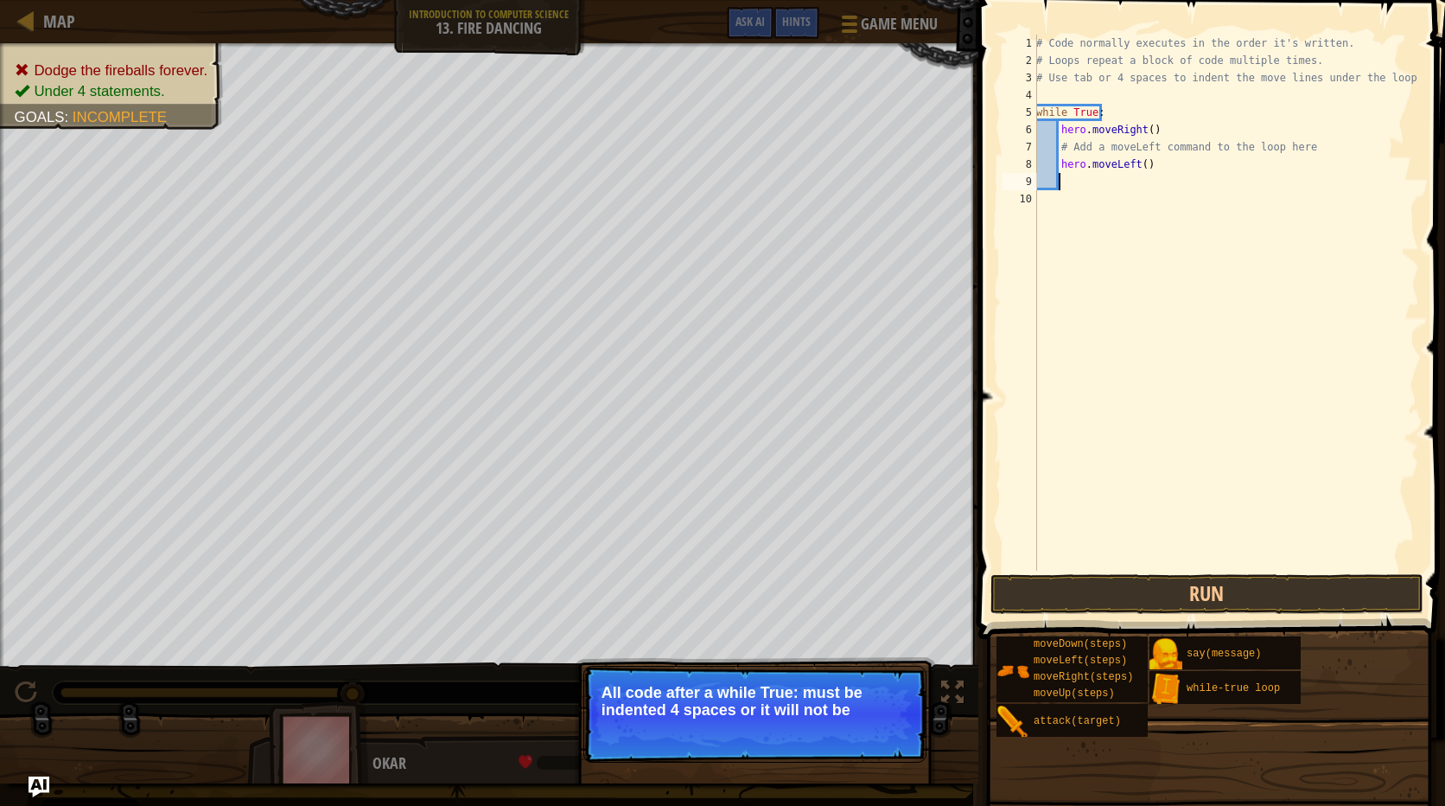
type textarea "h"
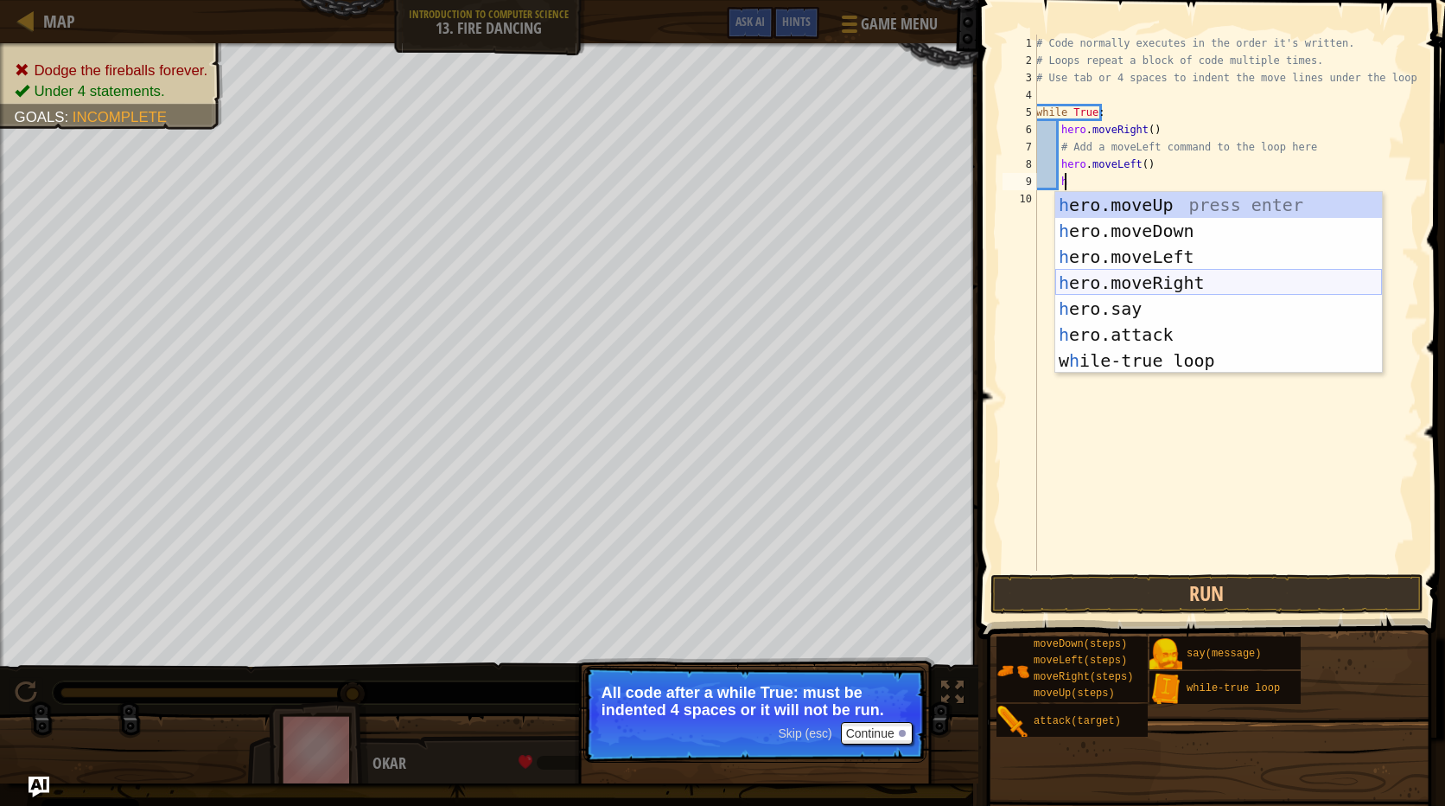
click at [1132, 276] on div "h ero.moveUp press enter h ero.moveDown press enter h ero.moveLeft press enter …" at bounding box center [1219, 308] width 327 height 233
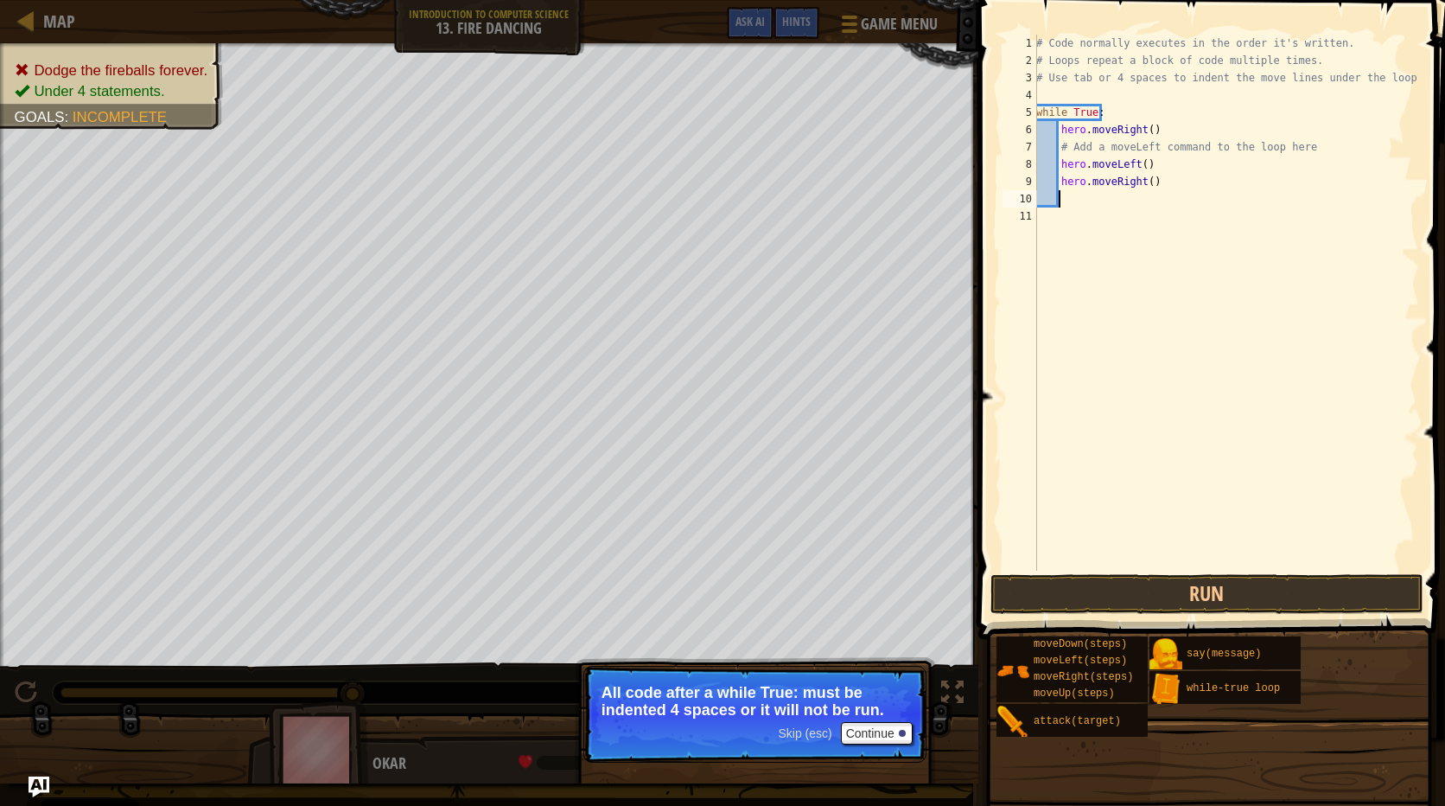
type textarea "h"
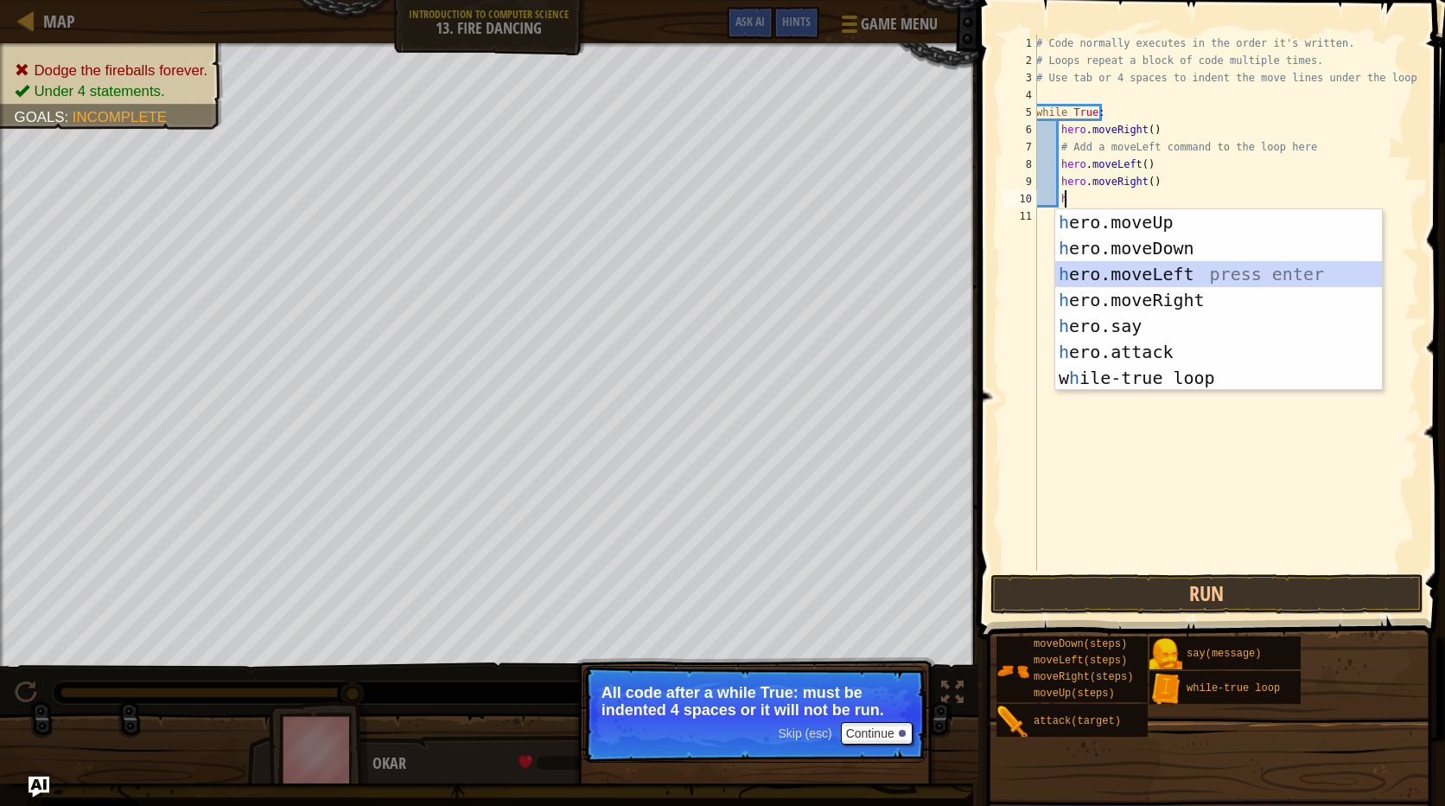
drag, startPoint x: 1119, startPoint y: 264, endPoint x: 1119, endPoint y: 297, distance: 33.7
click at [1119, 264] on div "h ero.moveUp press enter h ero.moveDown press enter h ero.moveLeft press enter …" at bounding box center [1219, 325] width 327 height 233
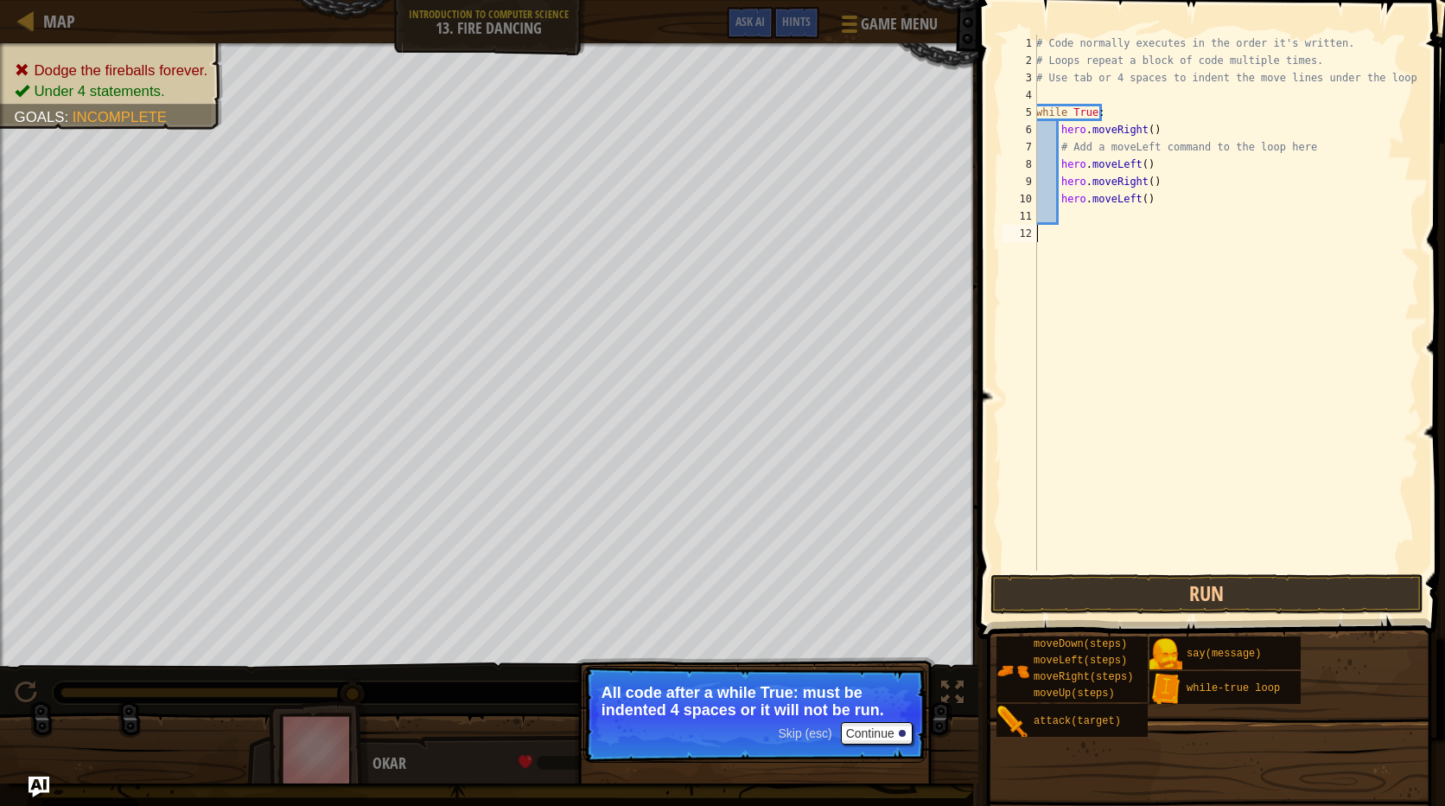
click at [1075, 570] on div "# Code normally executes in the order it's written. # Loops repeat a block of c…" at bounding box center [1226, 320] width 386 height 571
click at [1069, 574] on div "1 2 3 4 5 6 7 8 9 10 11 12 # Code normally executes in the order it's written. …" at bounding box center [1209, 354] width 472 height 690
click at [1068, 581] on button "Run" at bounding box center [1207, 594] width 433 height 40
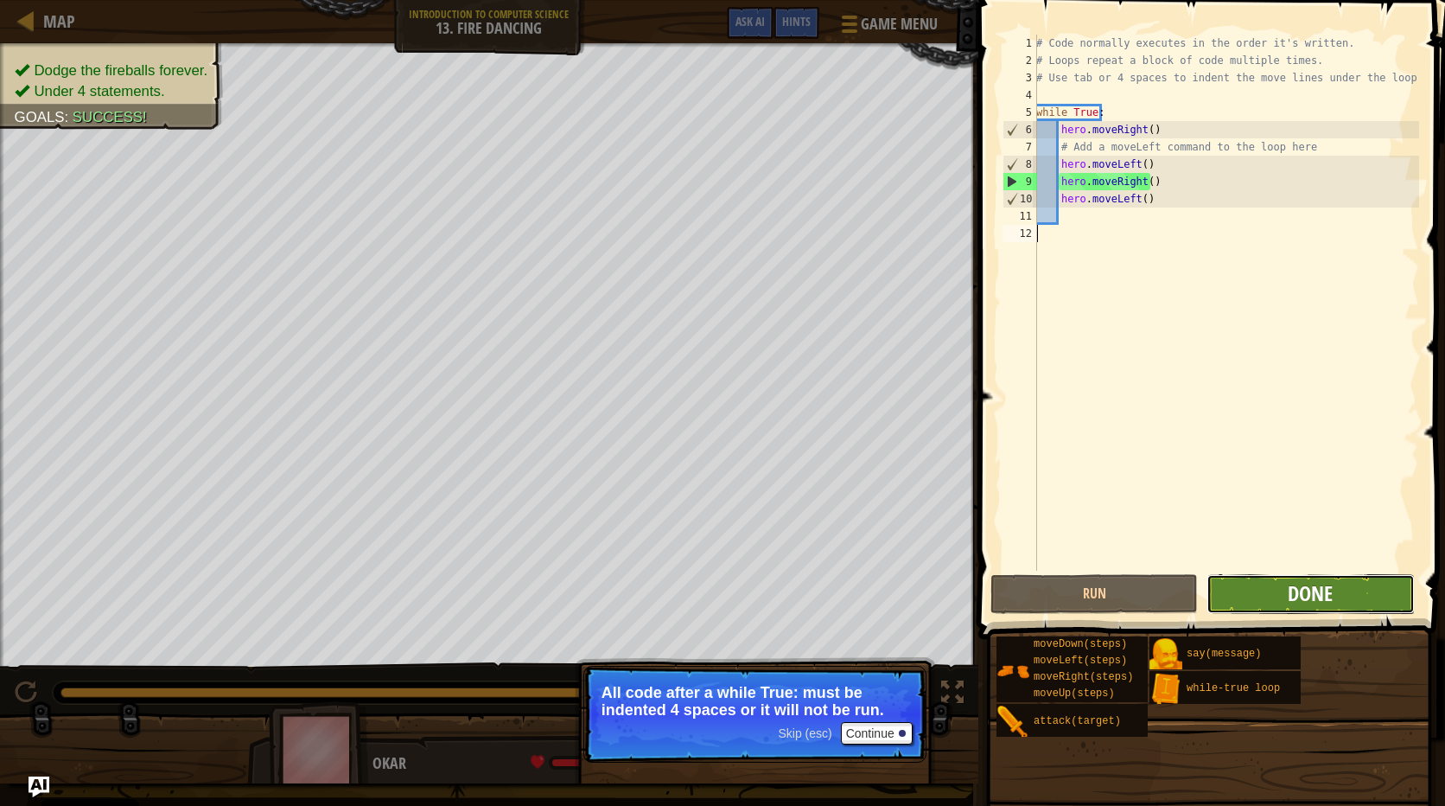
click at [1315, 594] on span "Done" at bounding box center [1310, 593] width 45 height 28
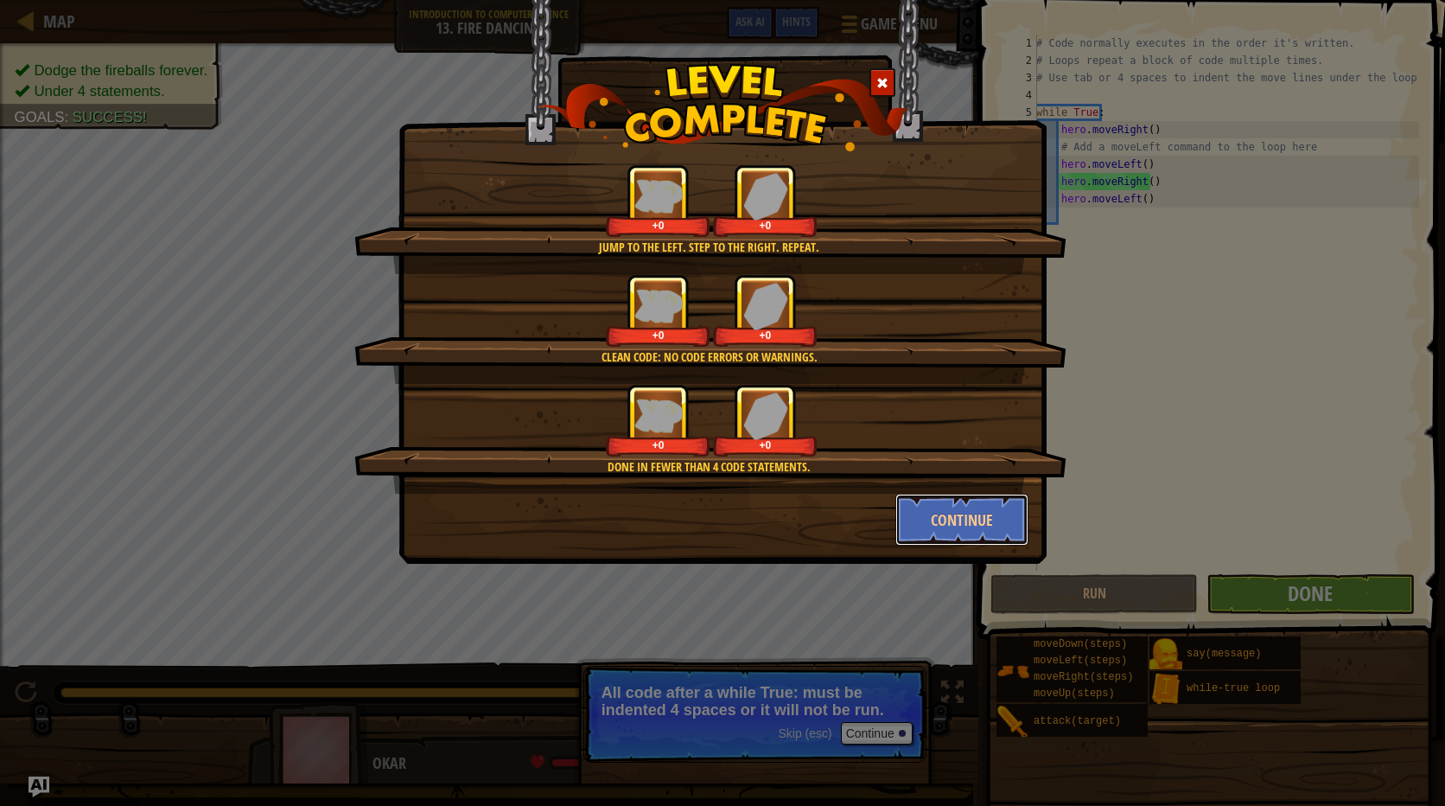
click at [971, 515] on button "Continue" at bounding box center [963, 520] width 134 height 52
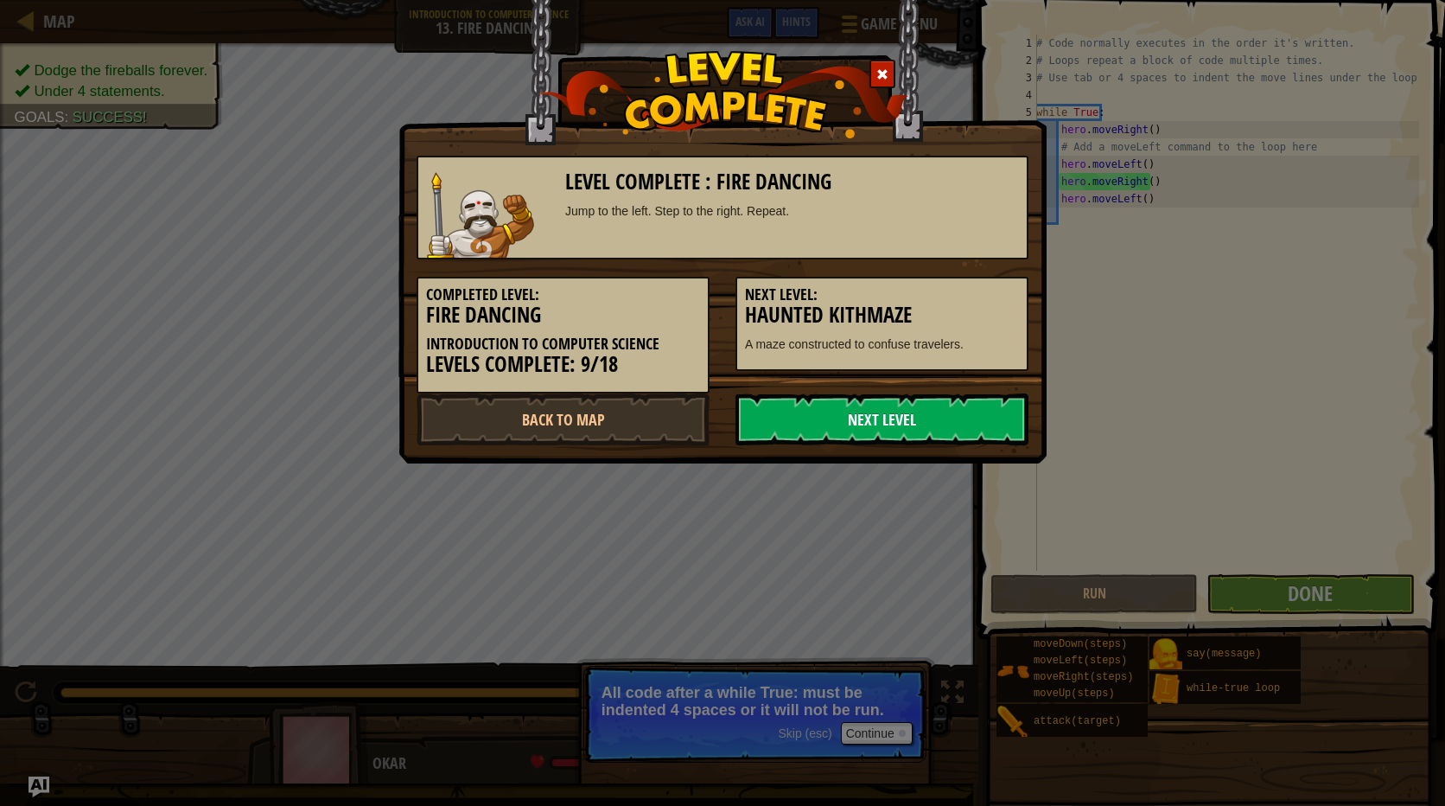
click at [904, 424] on link "Next Level" at bounding box center [882, 419] width 293 height 52
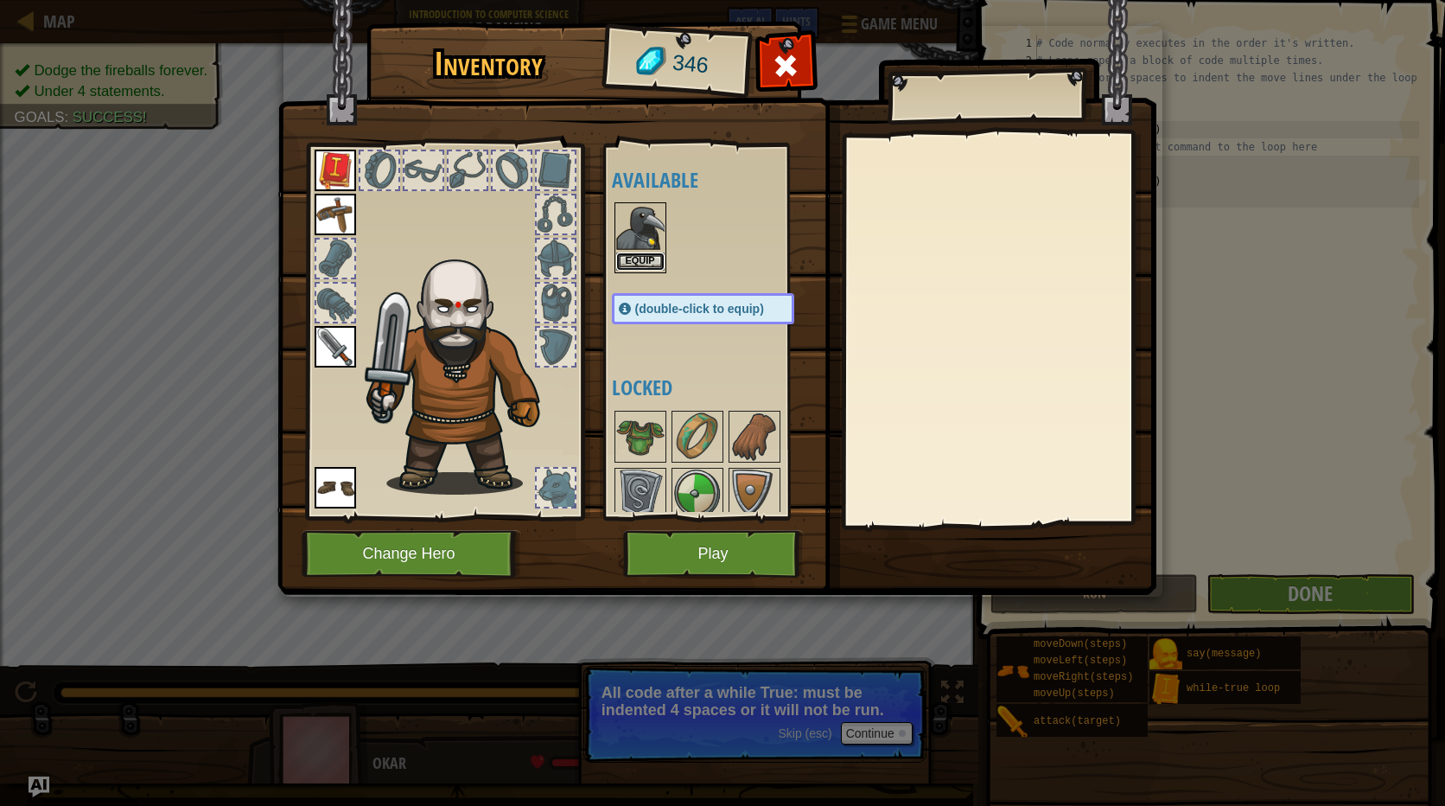
click at [631, 258] on button "Equip" at bounding box center [640, 261] width 48 height 18
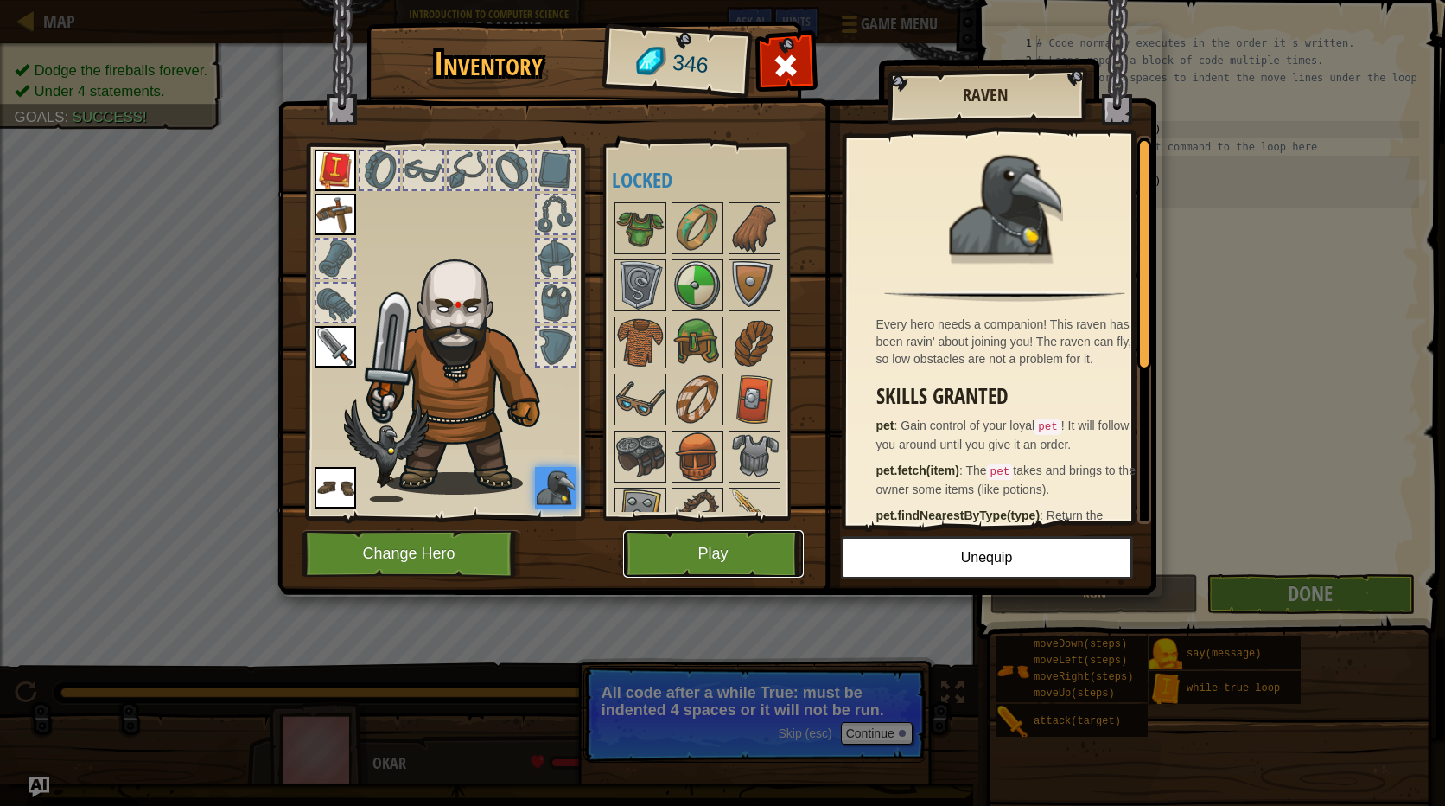
click at [684, 555] on button "Play" at bounding box center [713, 554] width 181 height 48
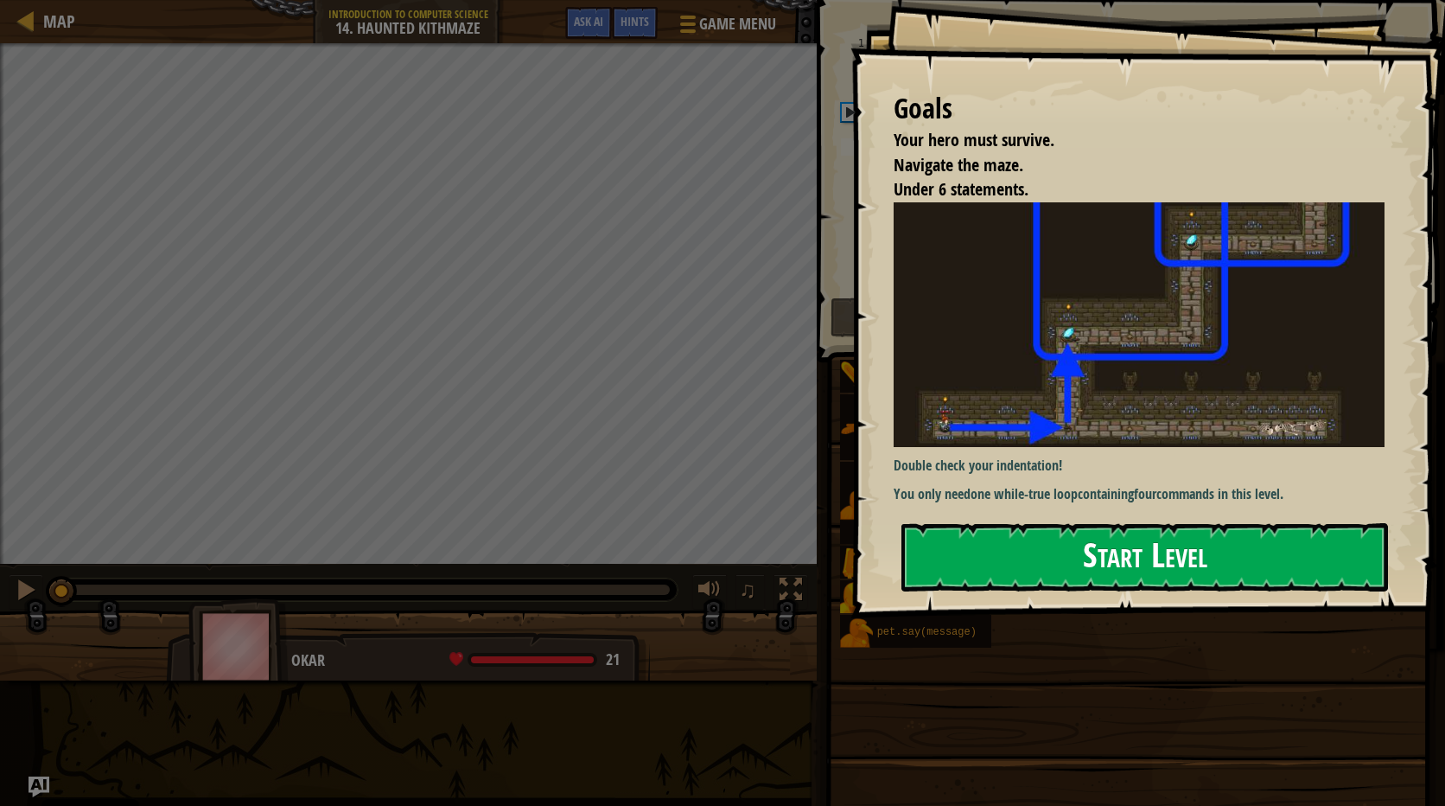
click at [1162, 530] on button "Start Level" at bounding box center [1145, 557] width 487 height 68
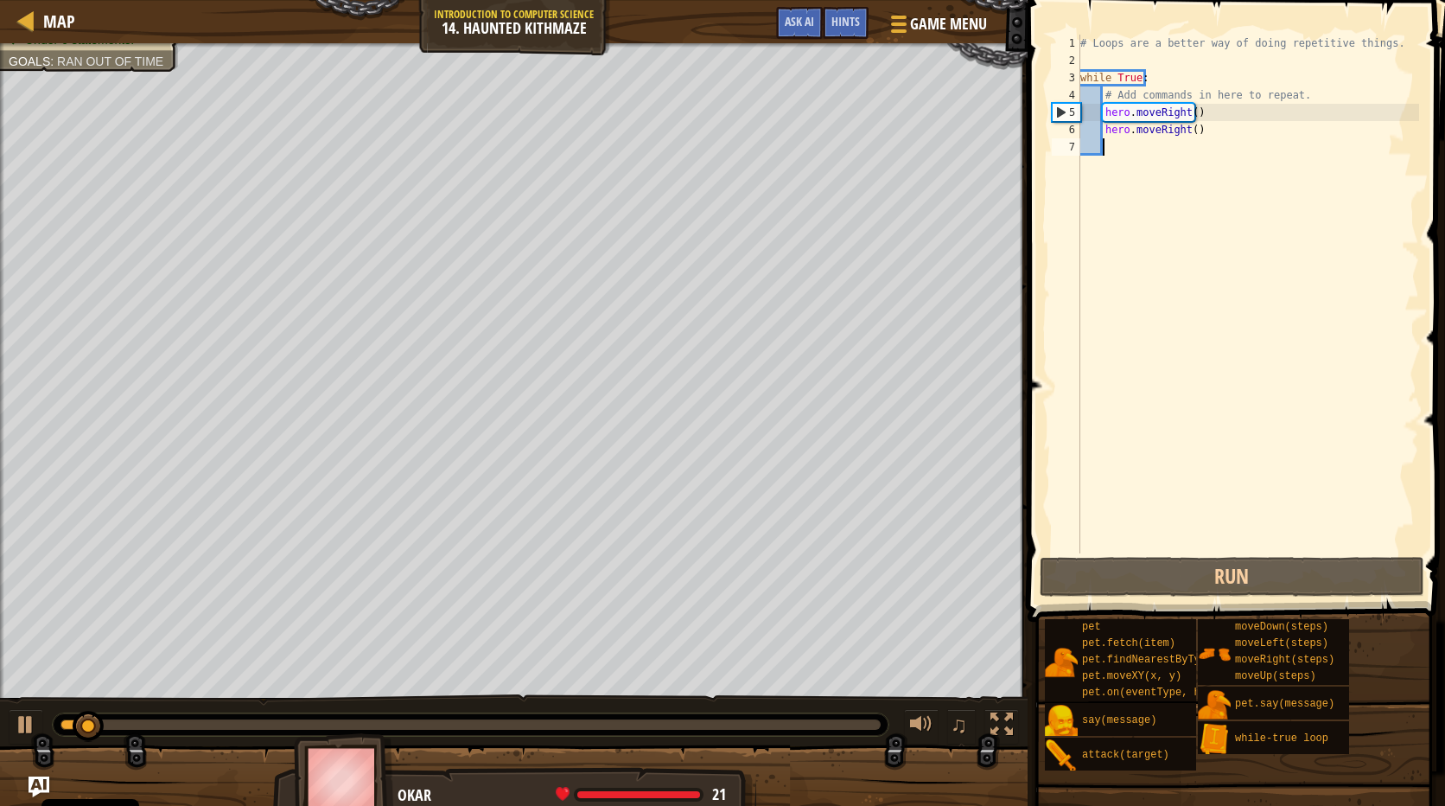
click at [0, 0] on html "Cookie Policy CodeCombat uses a few essential and non-essential cookies. Privac…" at bounding box center [722, 0] width 1445 height 0
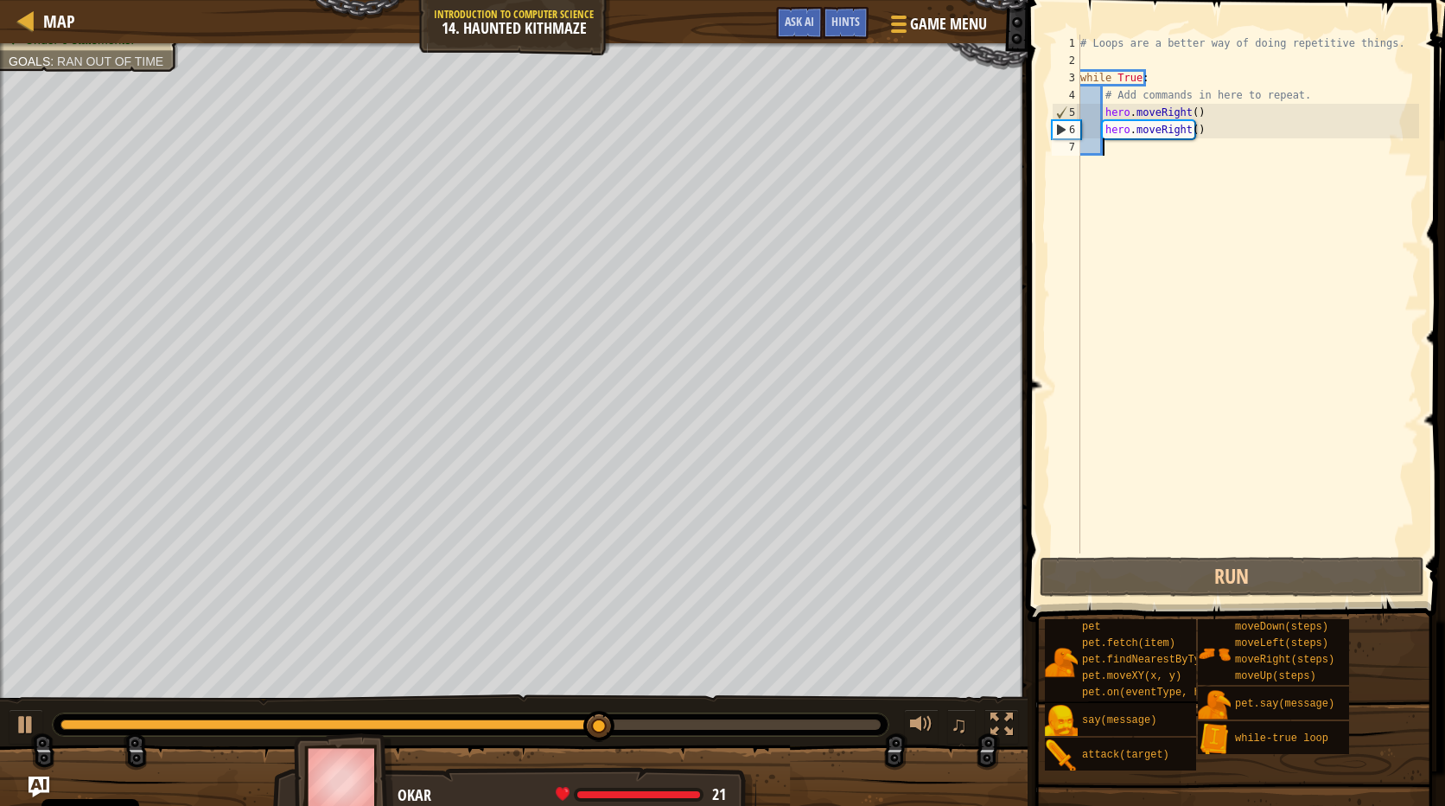
click at [1182, 130] on div "# Loops are a better way of doing repetitive things. while True : # Add command…" at bounding box center [1248, 311] width 342 height 553
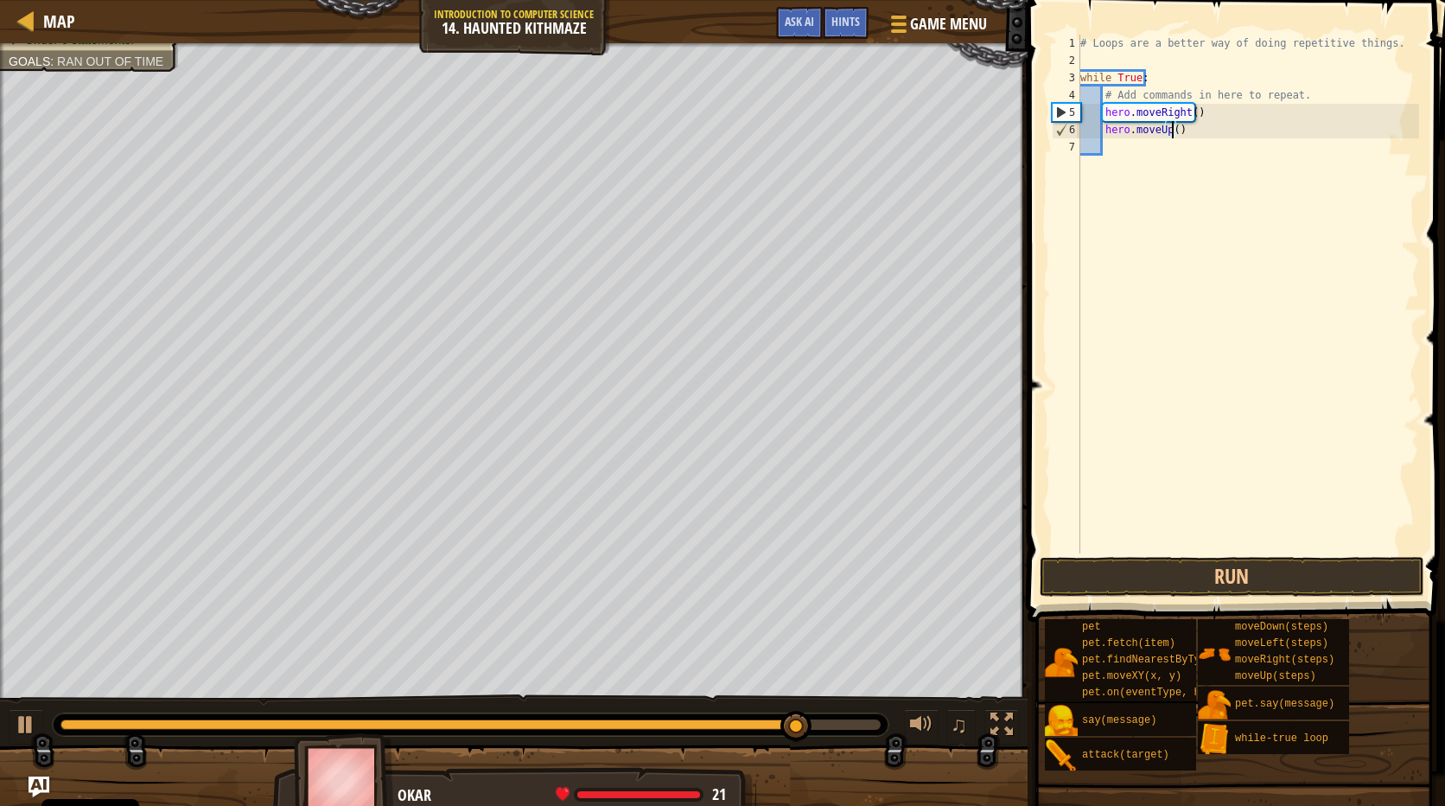
scroll to position [8, 8]
click at [1206, 581] on button "Run" at bounding box center [1232, 577] width 385 height 40
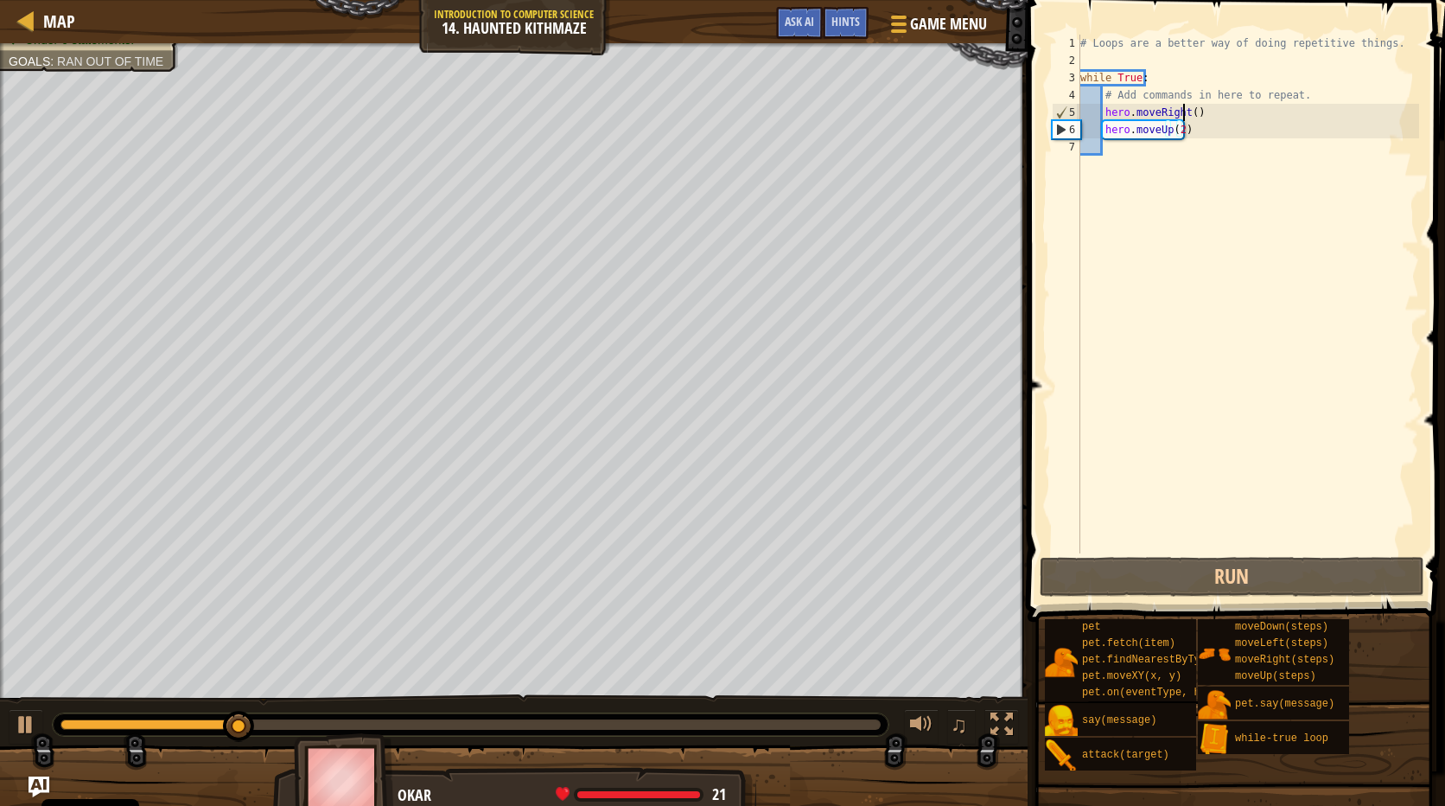
click at [1186, 105] on div "# Loops are a better way of doing repetitive things. while True : # Add command…" at bounding box center [1248, 311] width 342 height 553
type textarea "hero.moveRight()"
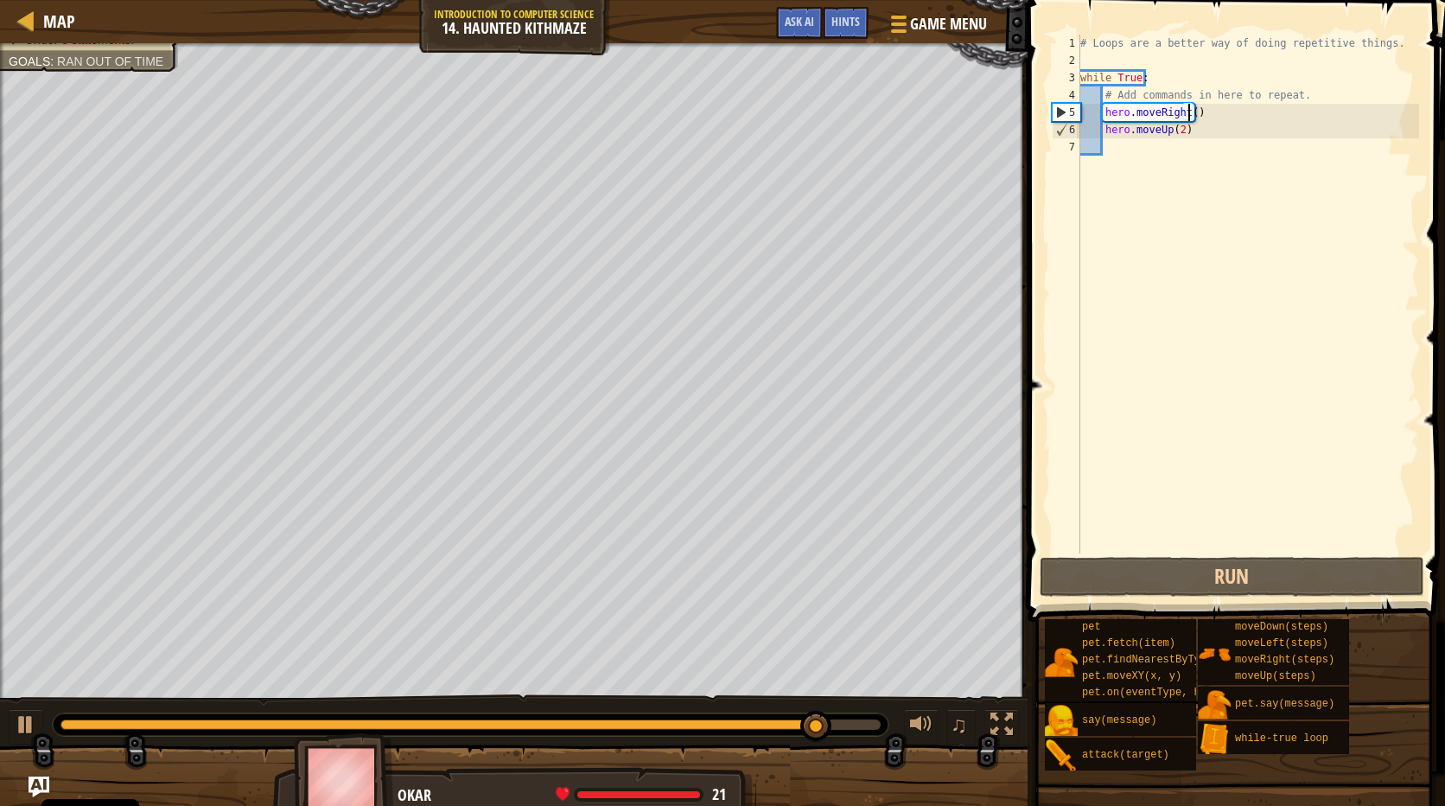
click at [1136, 161] on div "# Loops are a better way of doing repetitive things. while True : # Add command…" at bounding box center [1248, 311] width 342 height 553
type textarea "h"
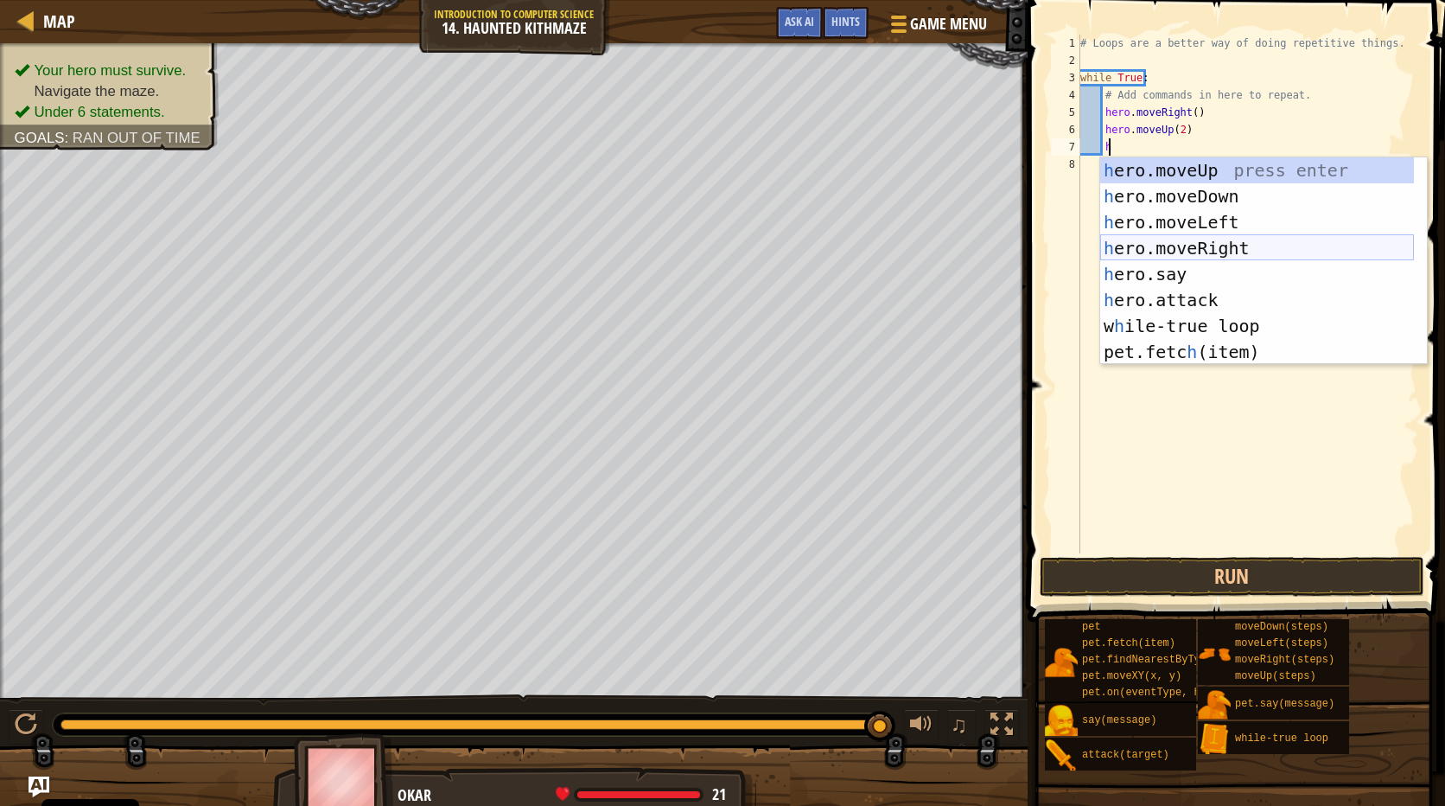
click at [1192, 241] on div "h ero.moveUp press enter h ero.moveDown press enter h ero.moveLeft press enter …" at bounding box center [1257, 286] width 314 height 259
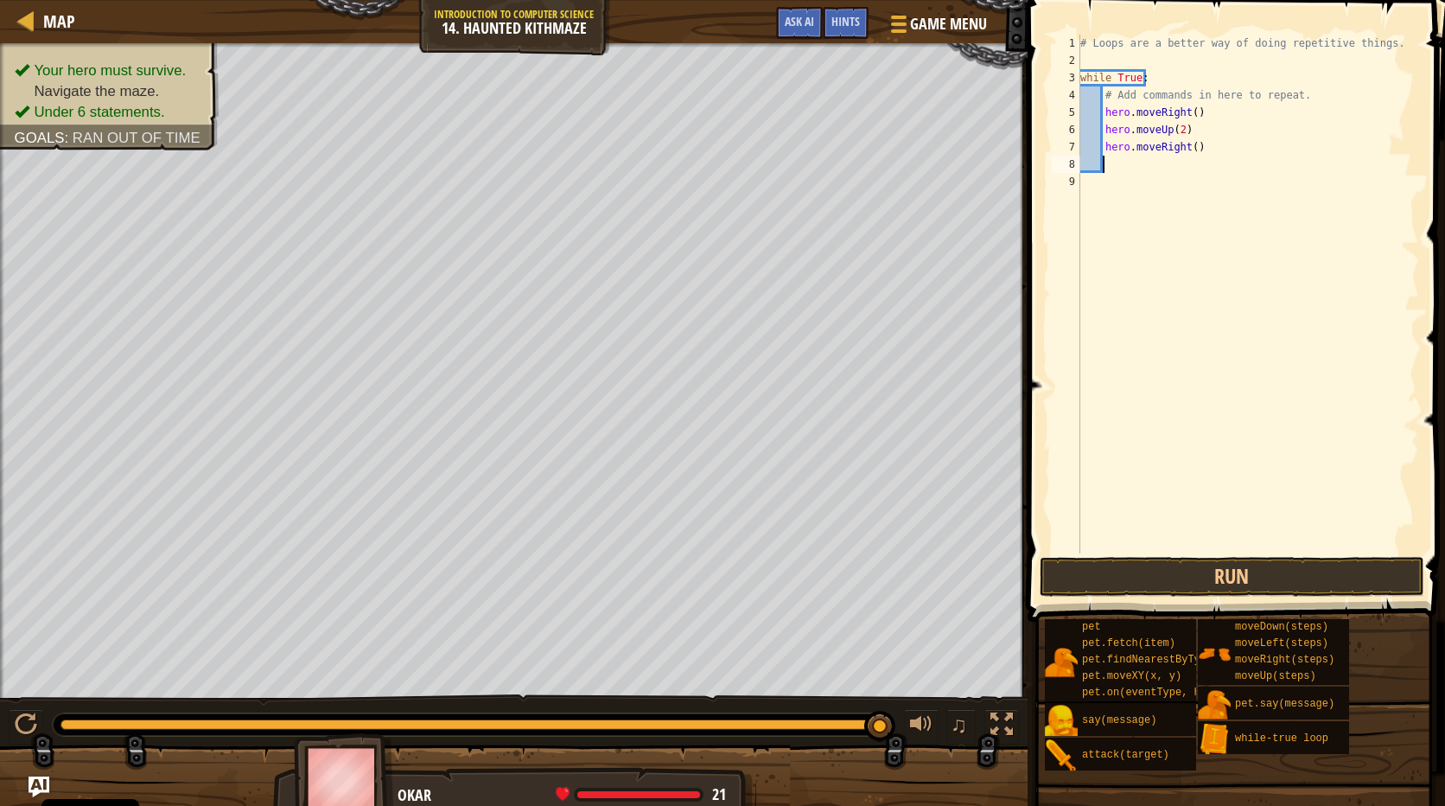
type textarea "h"
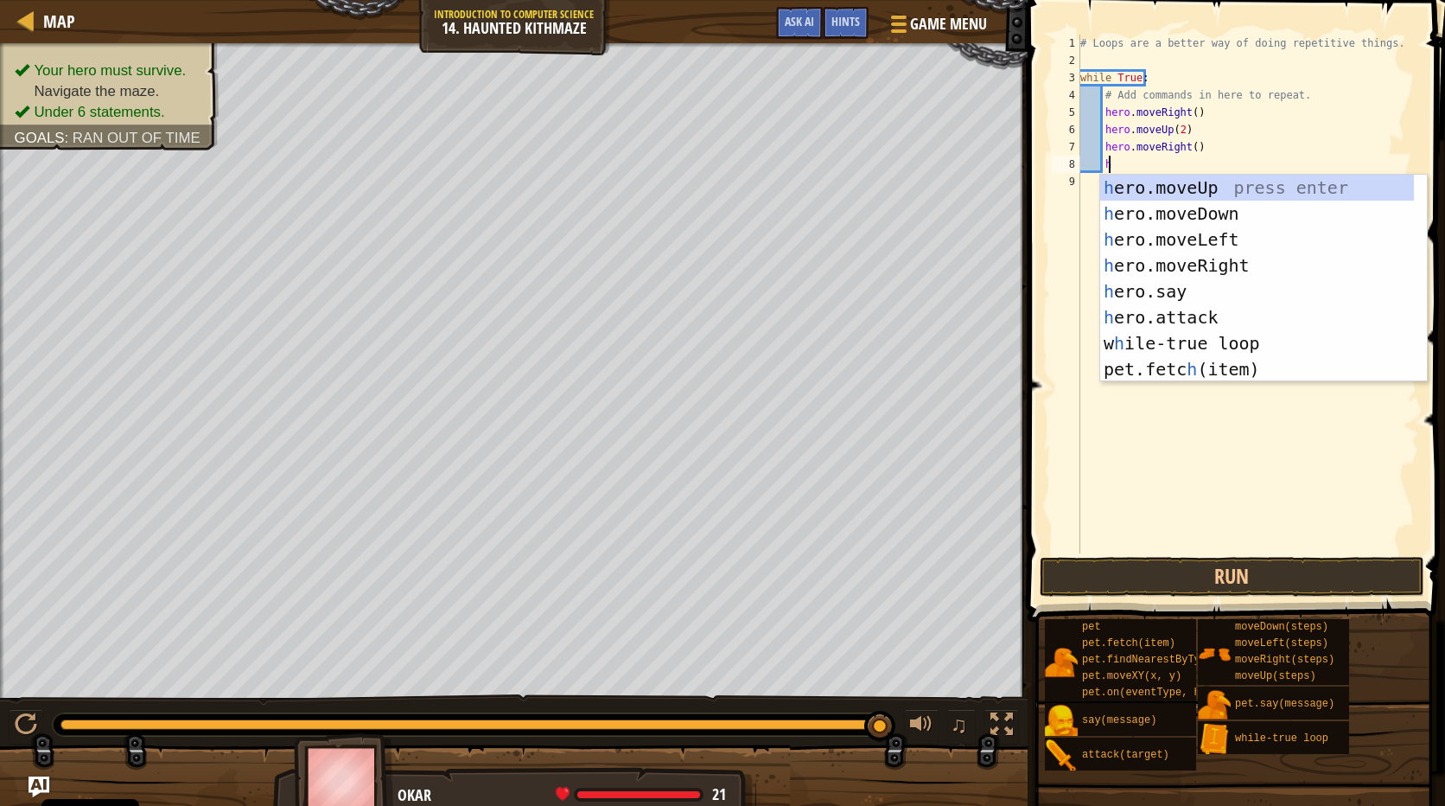
scroll to position [8, 2]
click at [1131, 188] on div "h ero.moveUp press enter h ero.moveDown press enter h ero.moveLeft press enter …" at bounding box center [1257, 304] width 314 height 259
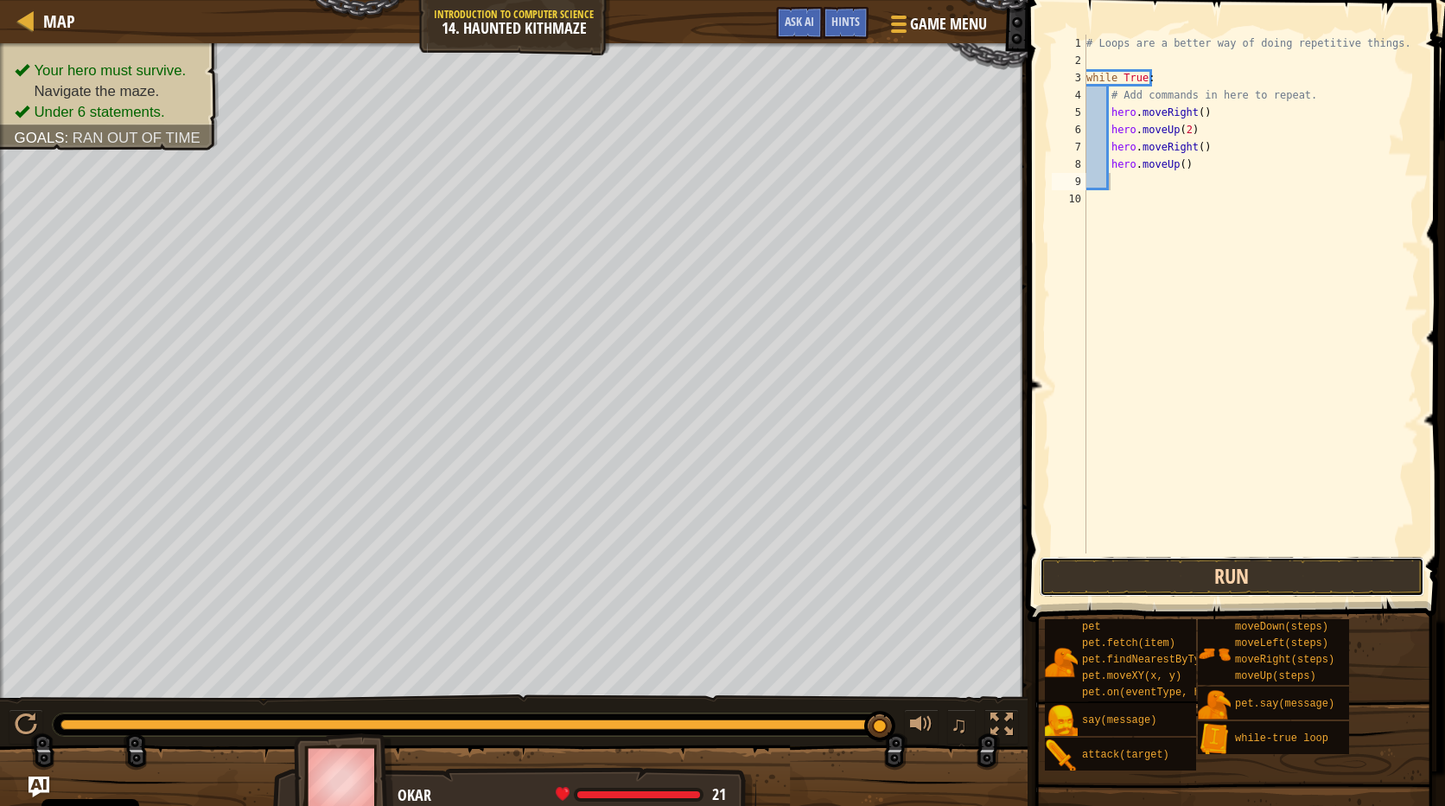
click at [1131, 587] on button "Run" at bounding box center [1232, 577] width 385 height 40
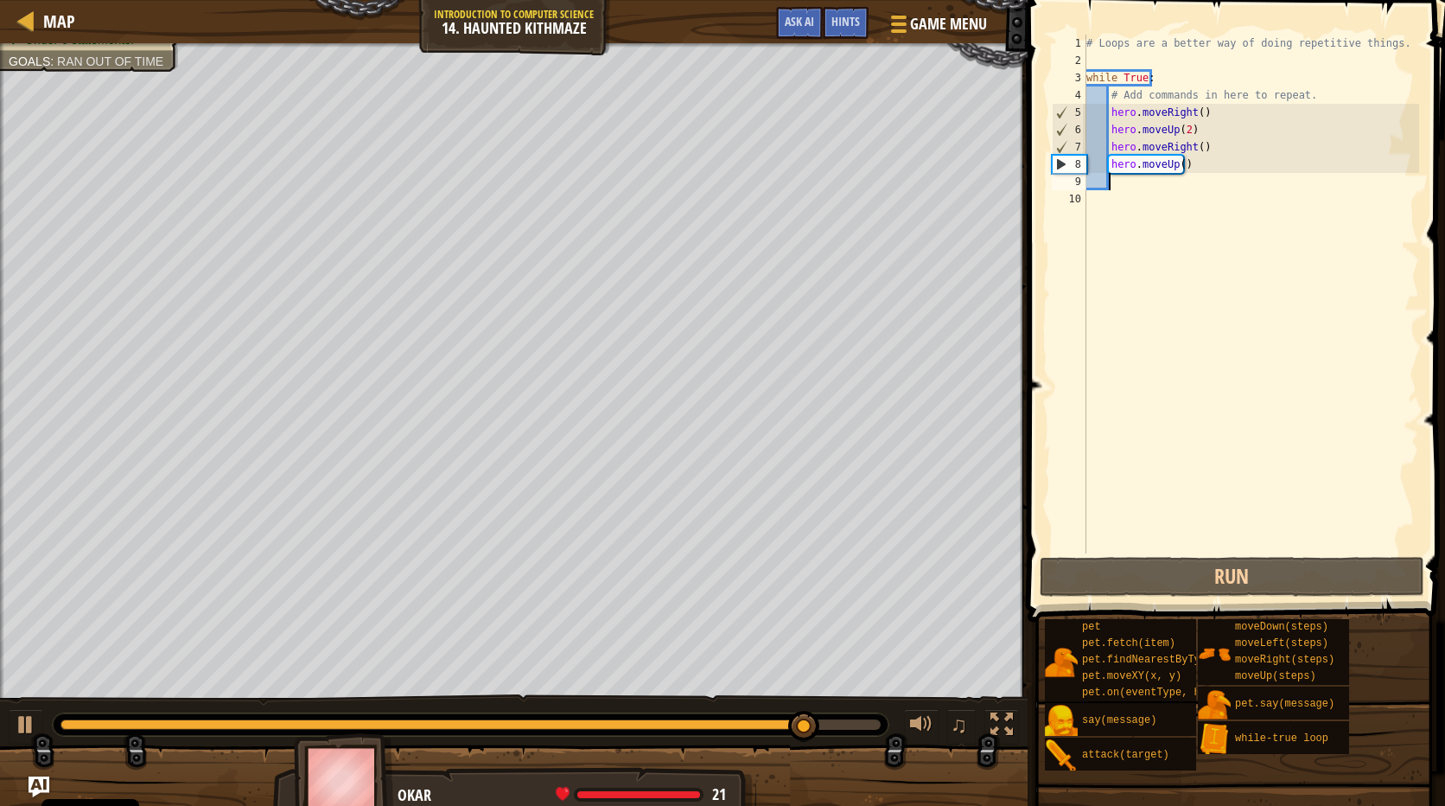
click at [1196, 146] on div "# Loops are a better way of doing repetitive things. while True : # Add command…" at bounding box center [1251, 311] width 337 height 553
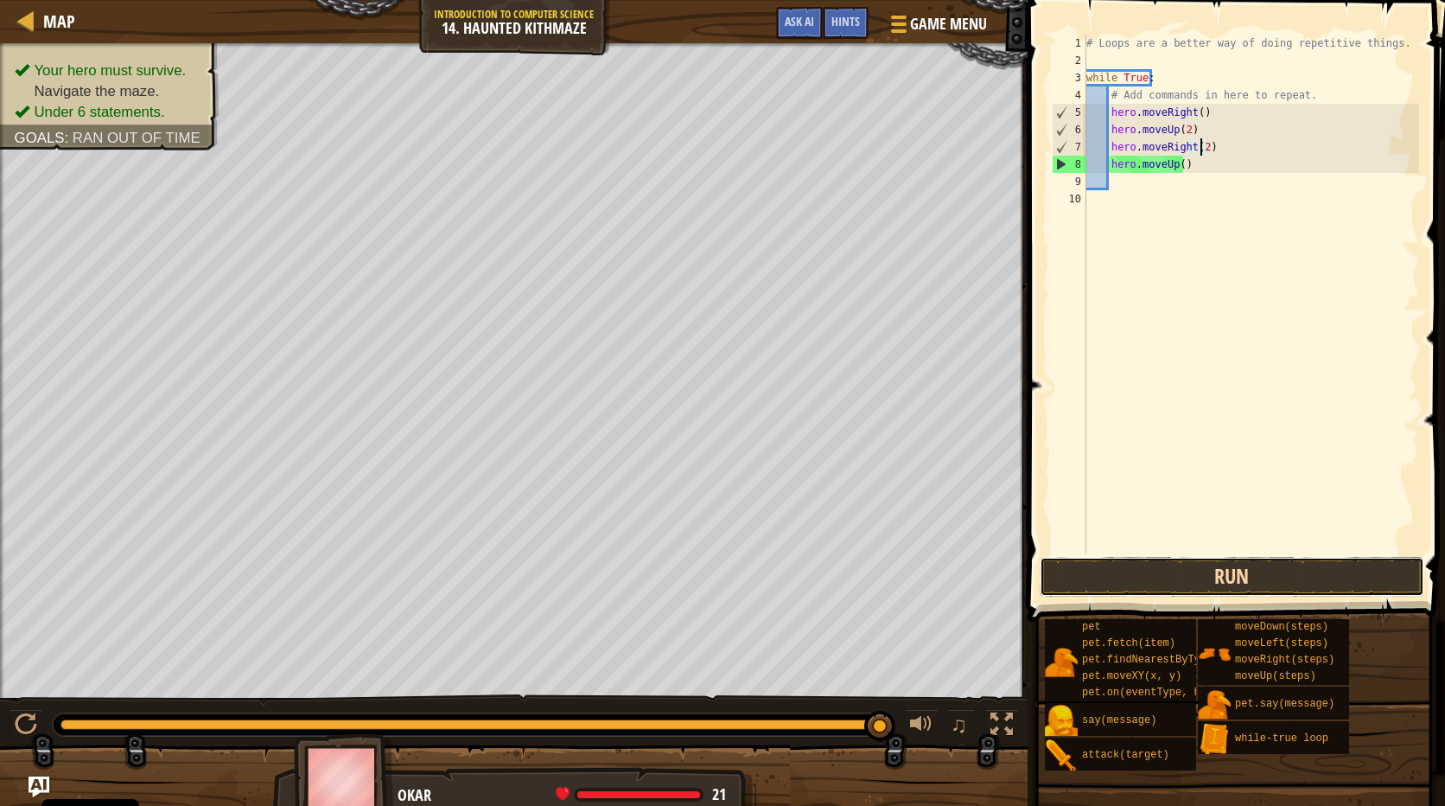
click at [1236, 571] on button "Run" at bounding box center [1232, 577] width 385 height 40
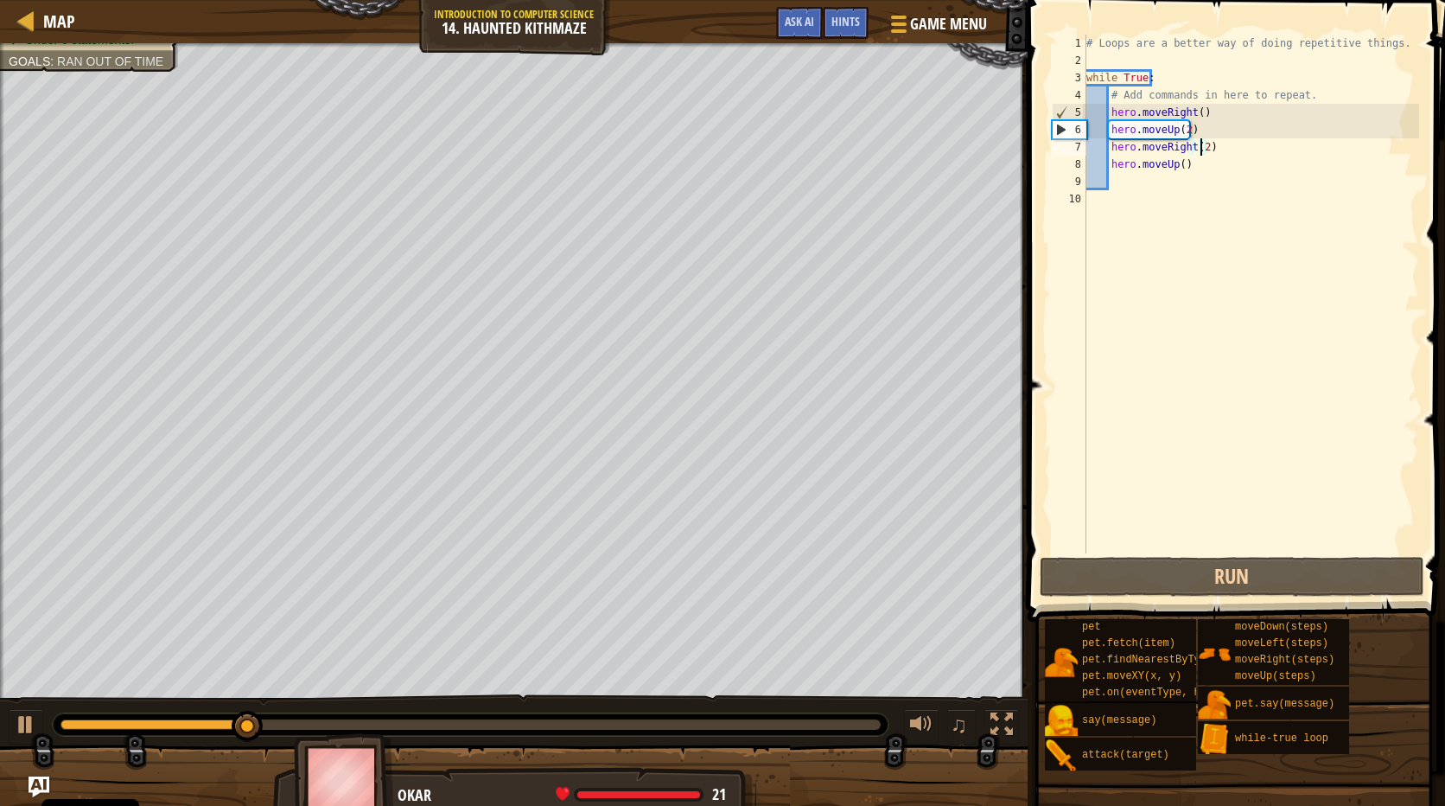
click at [1191, 109] on div "# Loops are a better way of doing repetitive things. while True : # Add command…" at bounding box center [1251, 311] width 337 height 553
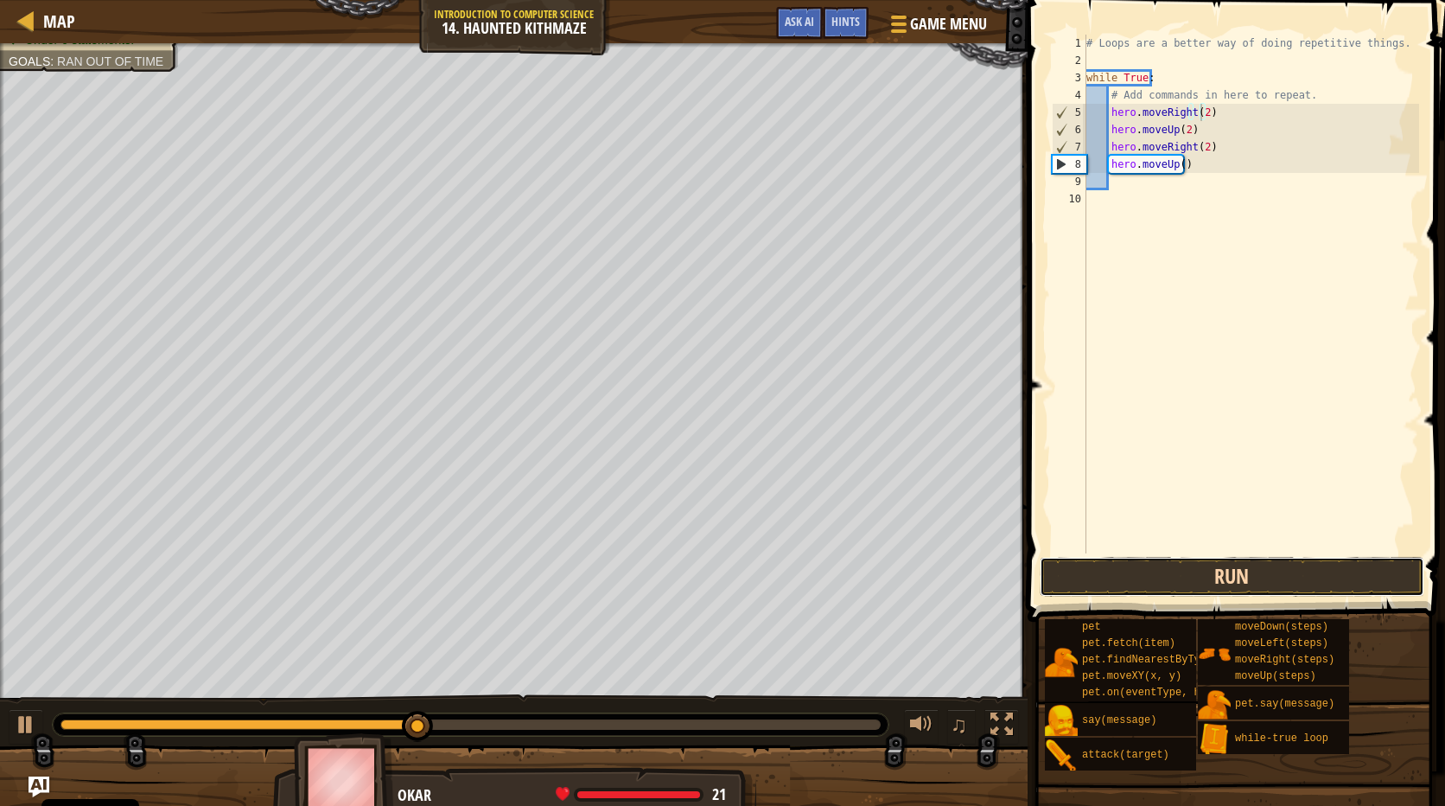
click at [1188, 564] on button "Run" at bounding box center [1232, 577] width 385 height 40
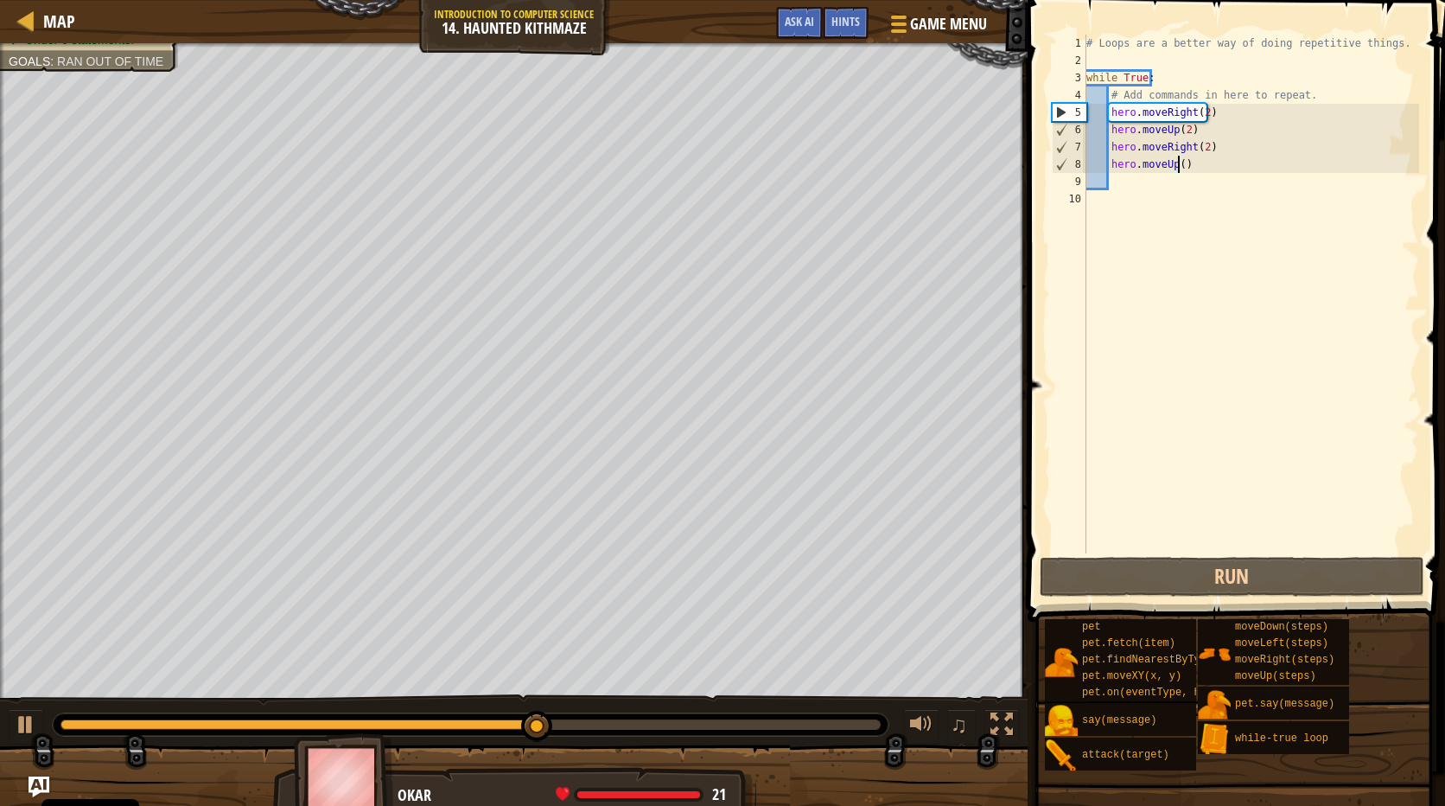
click at [1177, 166] on div "# Loops are a better way of doing repetitive things. while True : # Add command…" at bounding box center [1251, 311] width 337 height 553
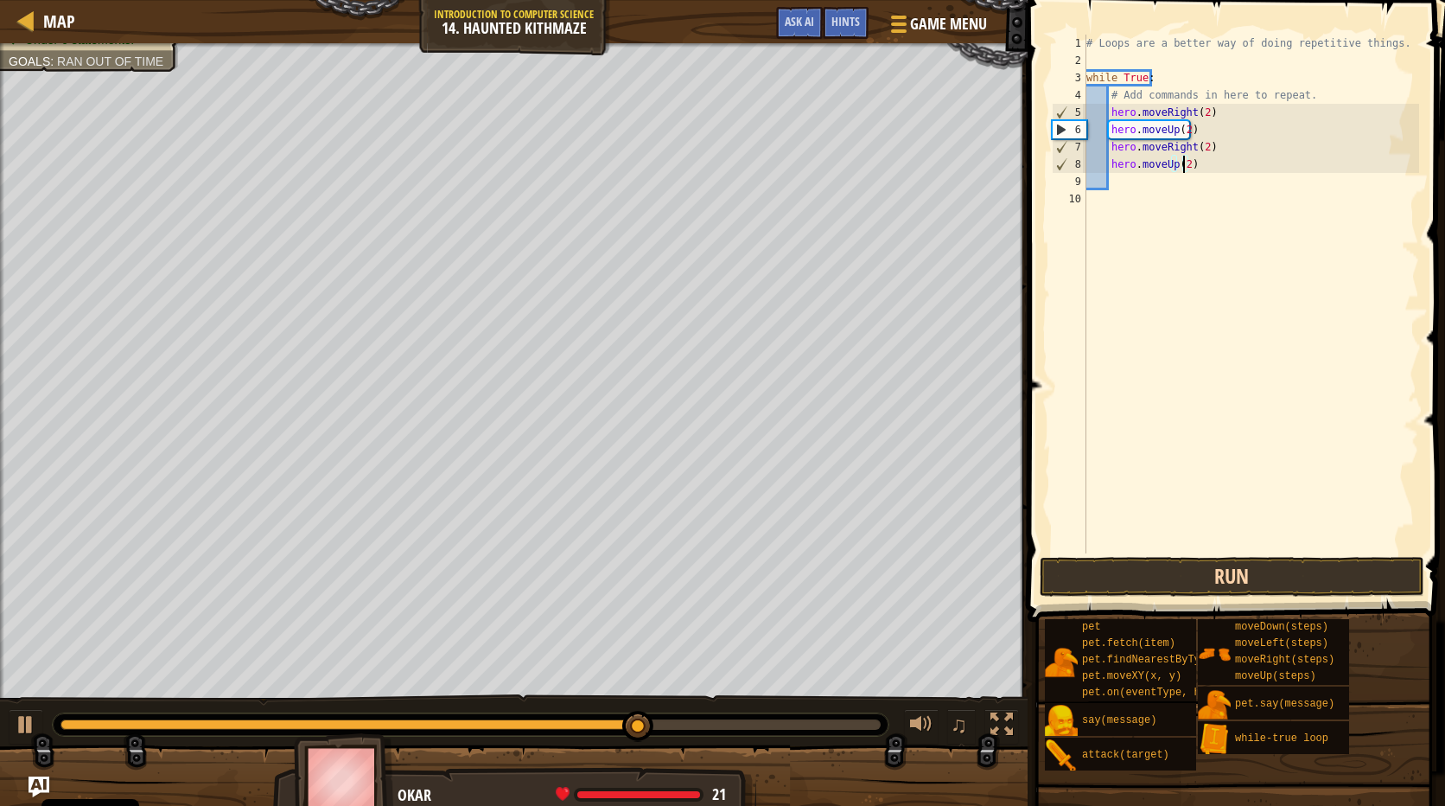
type textarea "hero.moveUp(2)"
click at [1191, 571] on button "Run" at bounding box center [1232, 577] width 385 height 40
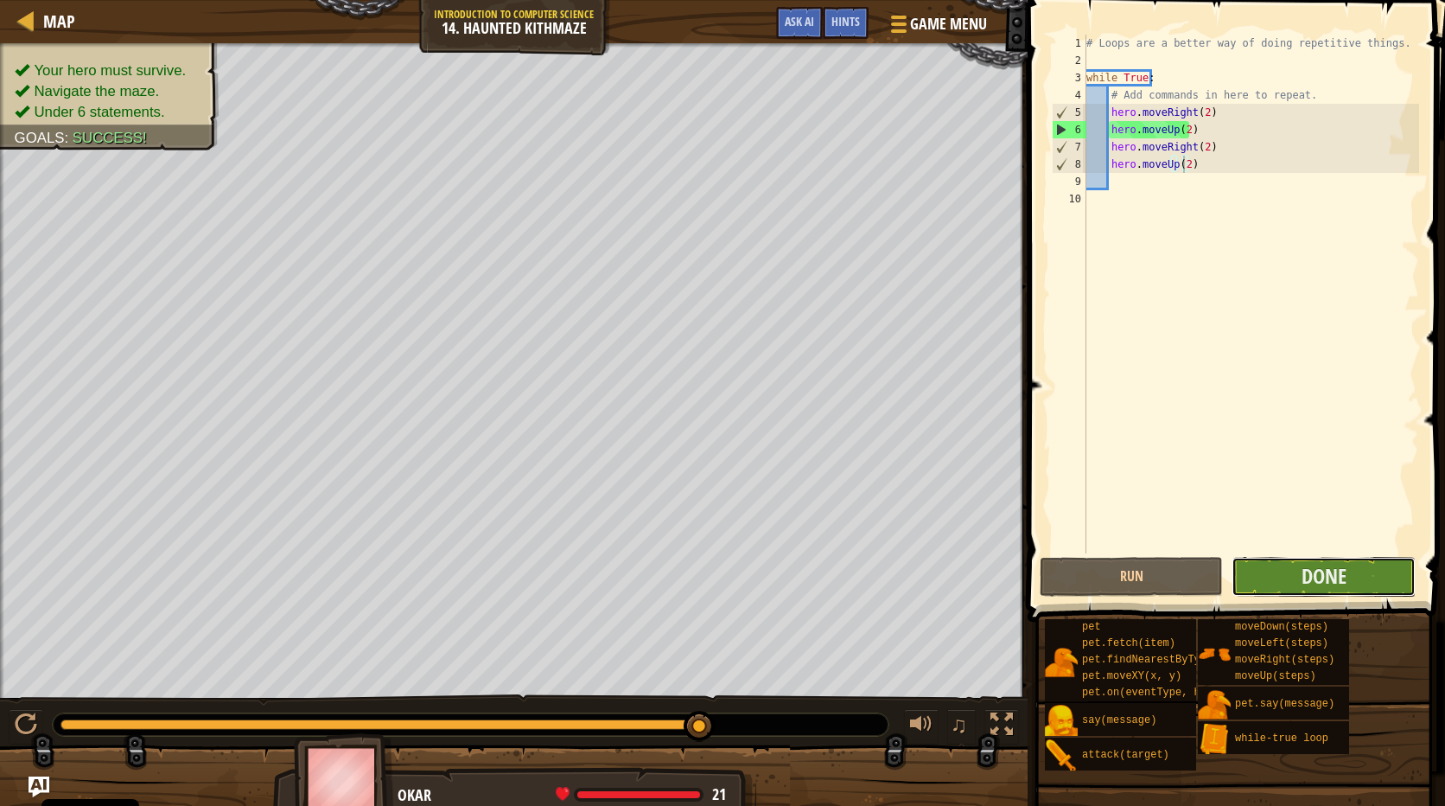
click at [1280, 581] on button "Done" at bounding box center [1323, 577] width 183 height 40
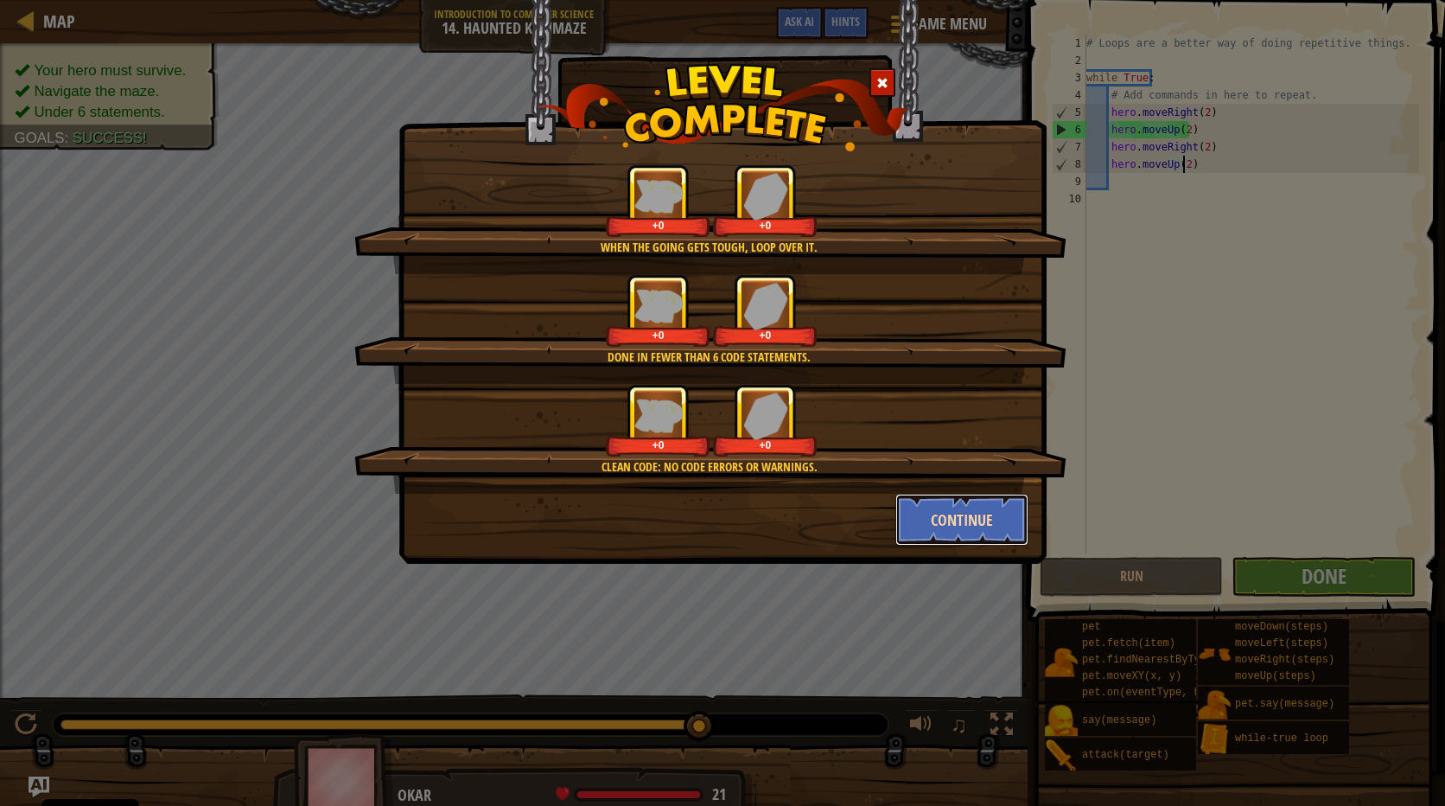
click at [985, 532] on button "Continue" at bounding box center [963, 520] width 134 height 52
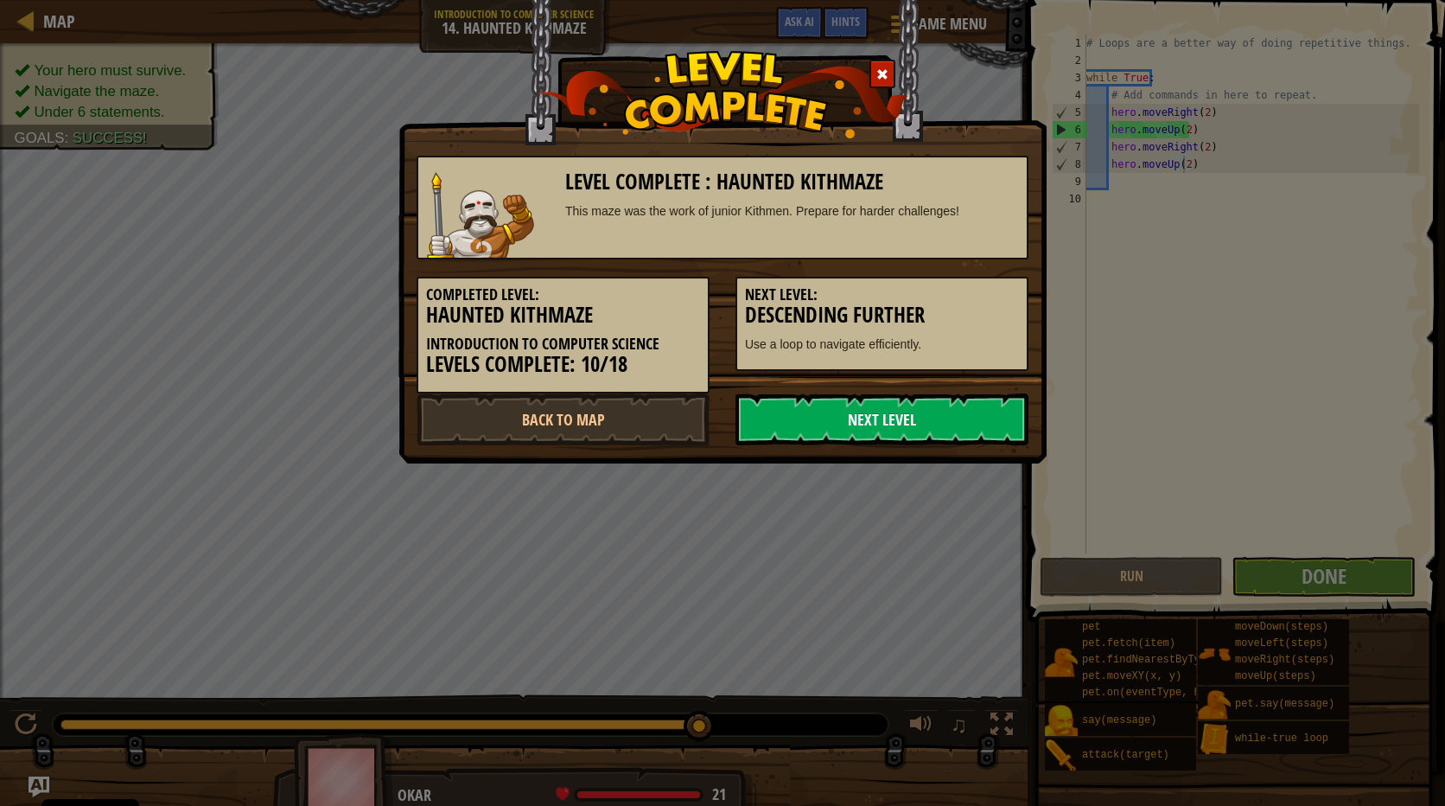
click at [907, 438] on link "Next Level" at bounding box center [882, 419] width 293 height 52
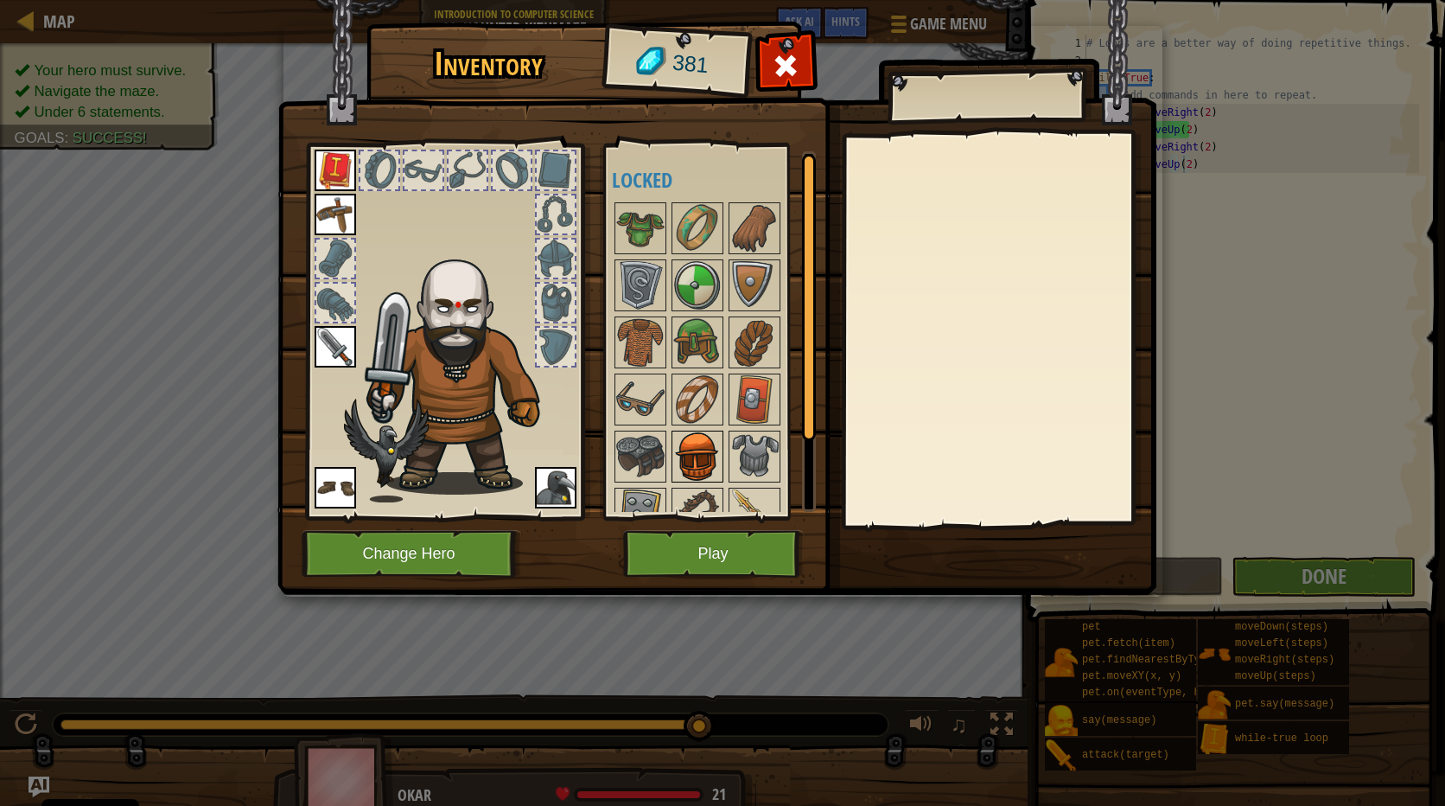
click at [696, 468] on img at bounding box center [697, 456] width 48 height 48
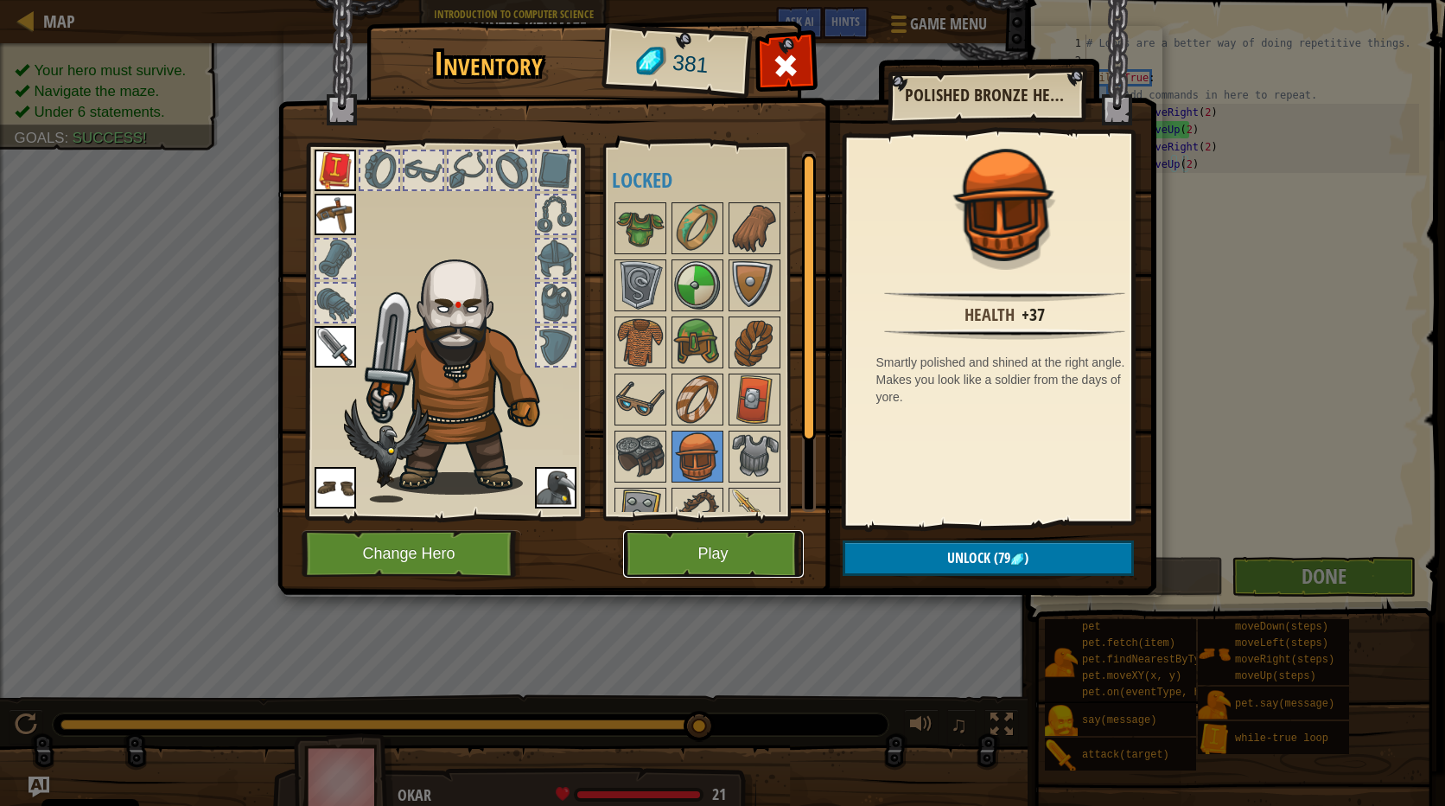
click at [750, 571] on button "Play" at bounding box center [713, 554] width 181 height 48
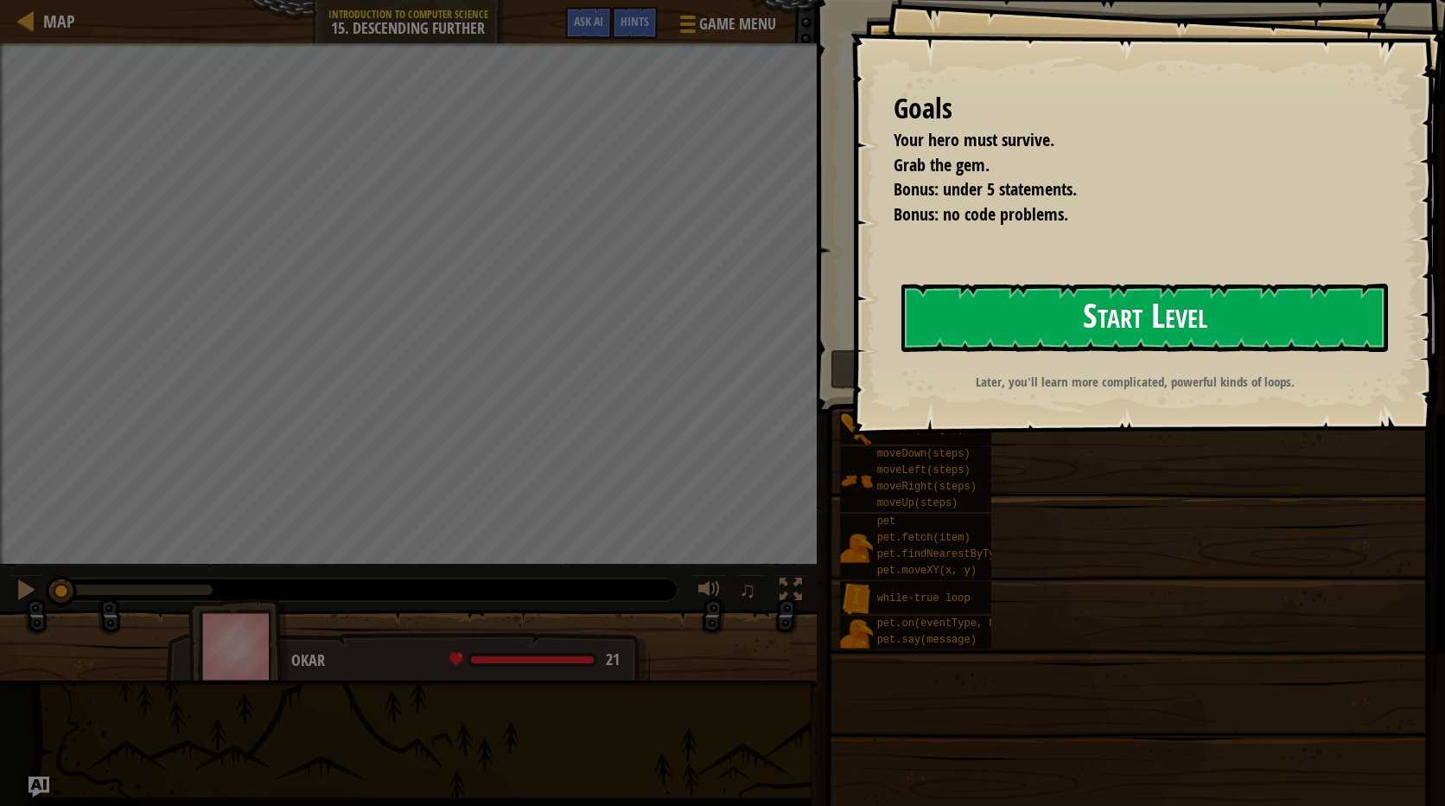
click at [960, 329] on button "Start Level" at bounding box center [1145, 318] width 487 height 68
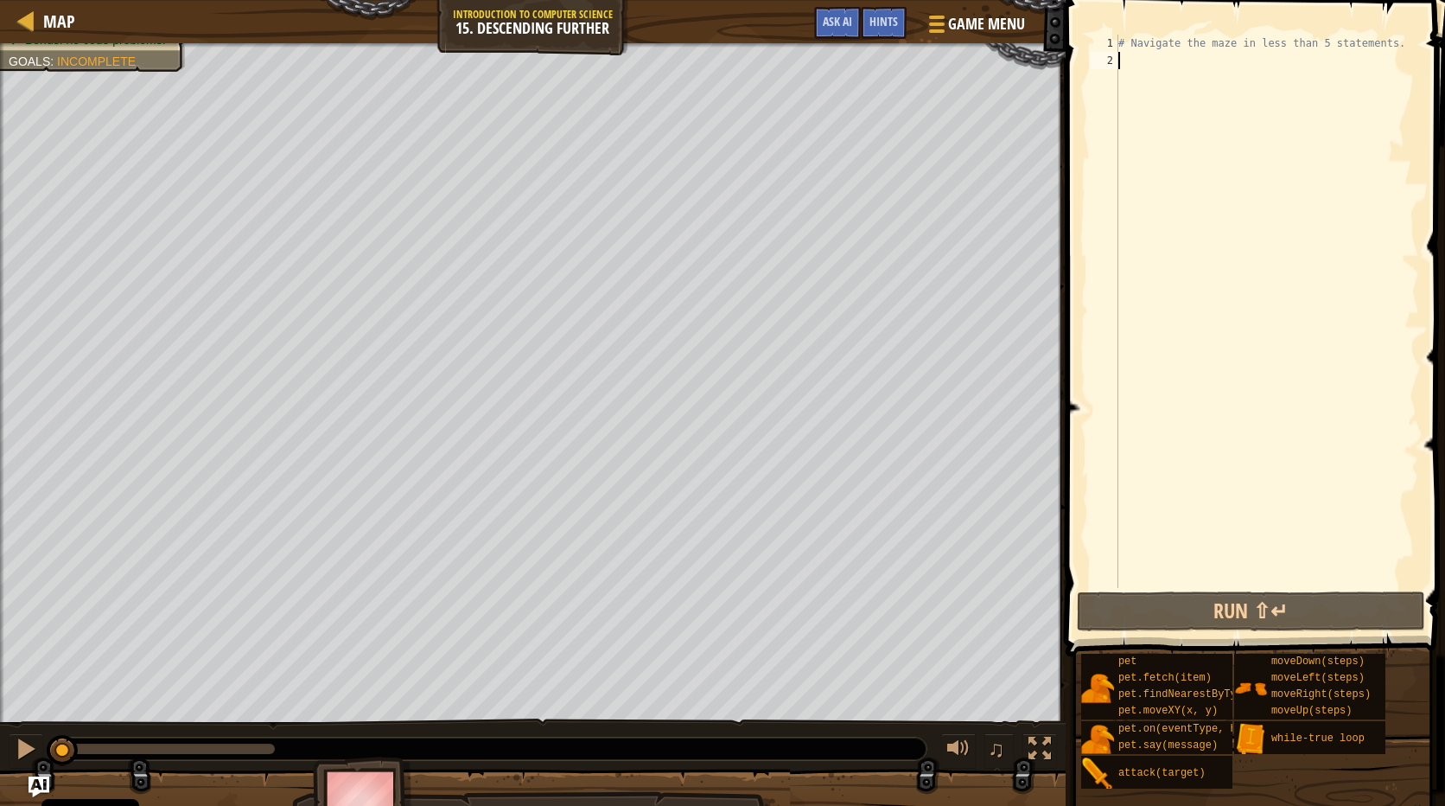
type textarea "h"
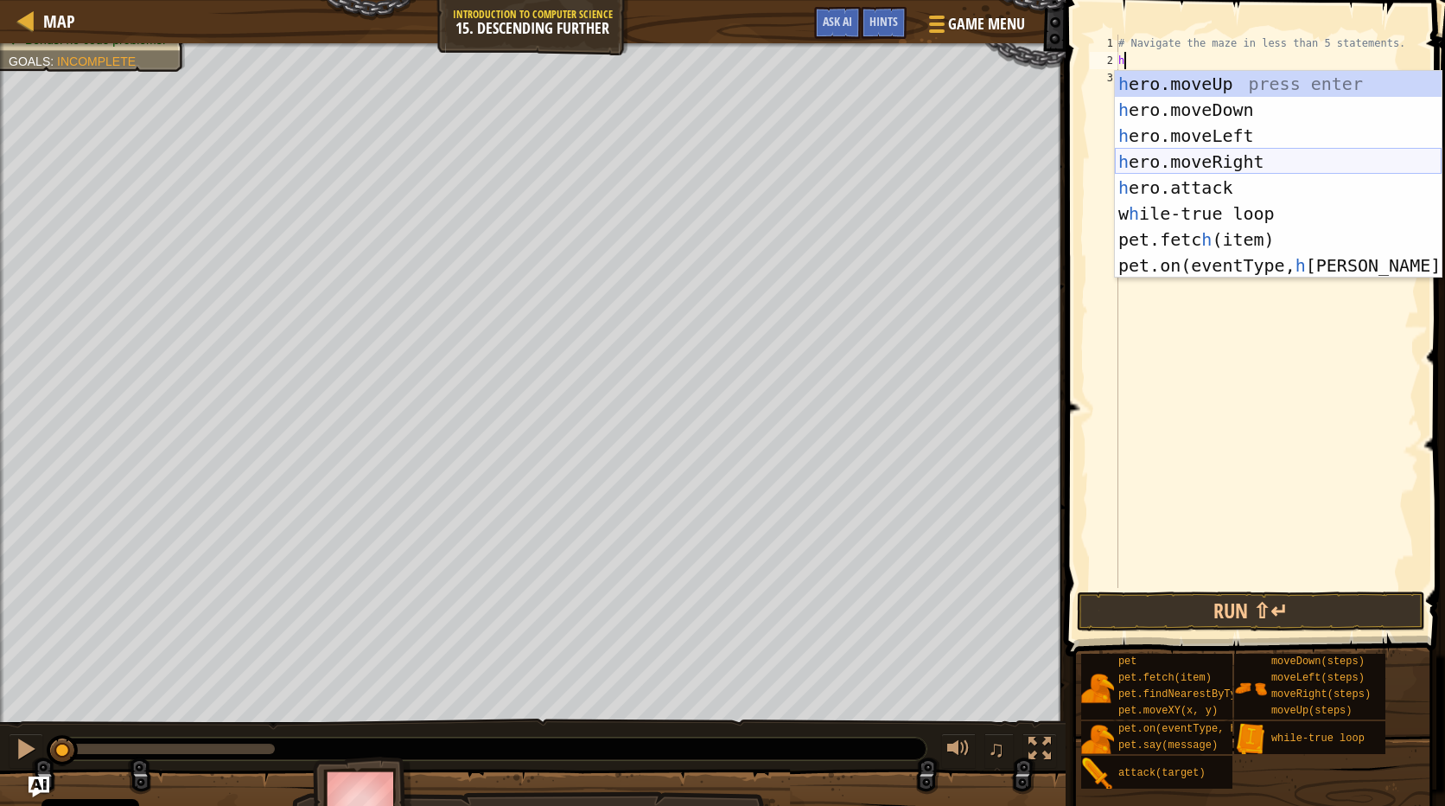
click at [1189, 155] on div "h ero.moveUp press enter h ero.moveDown press enter h ero.moveLeft press enter …" at bounding box center [1278, 200] width 327 height 259
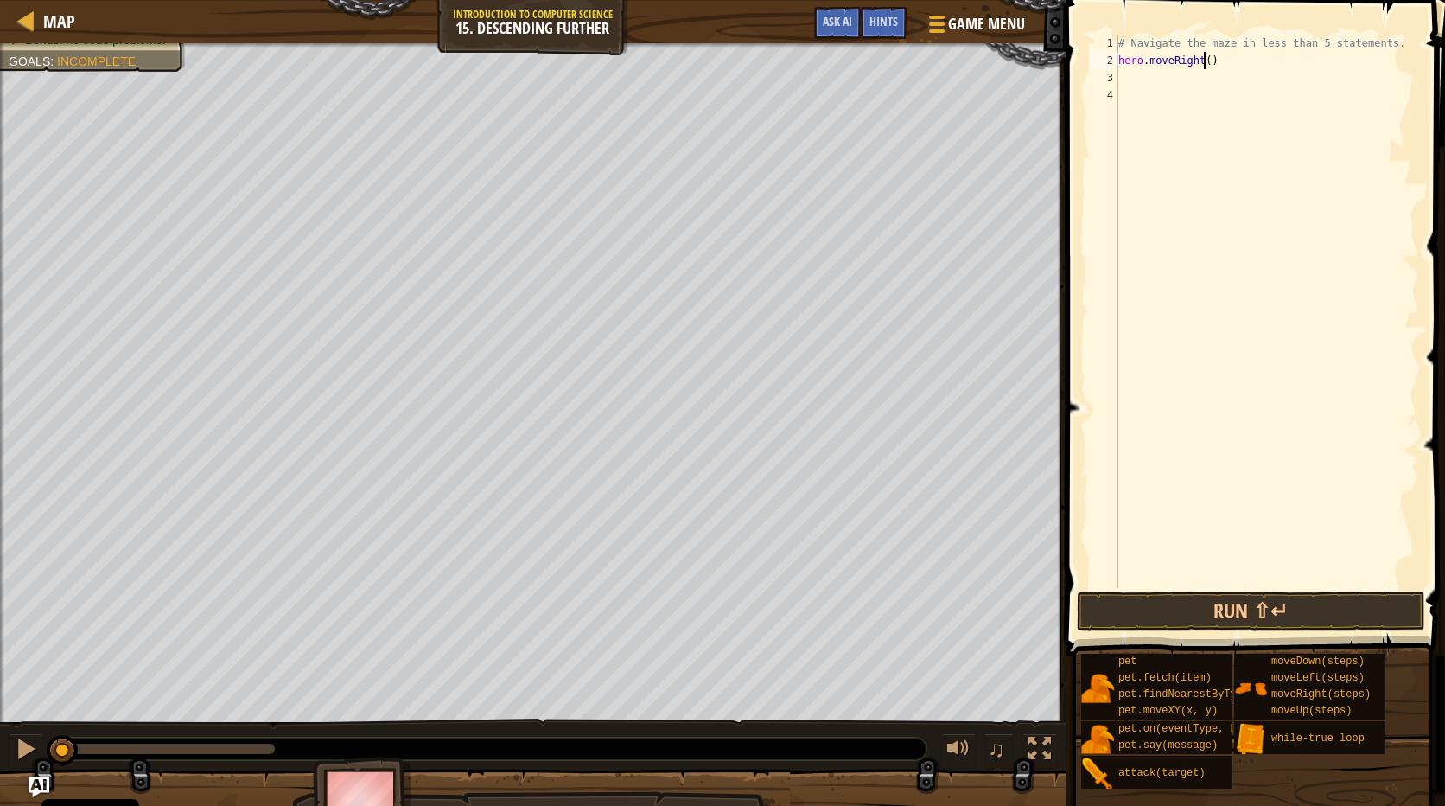
click at [1205, 61] on div "# Navigate the maze in less than 5 statements. hero . moveRight ( )" at bounding box center [1267, 329] width 304 height 588
type textarea "hero.moveRight(2)"
click at [1159, 80] on div "# Navigate the maze in less than 5 statements. hero . moveRight ( 2 )" at bounding box center [1267, 329] width 304 height 588
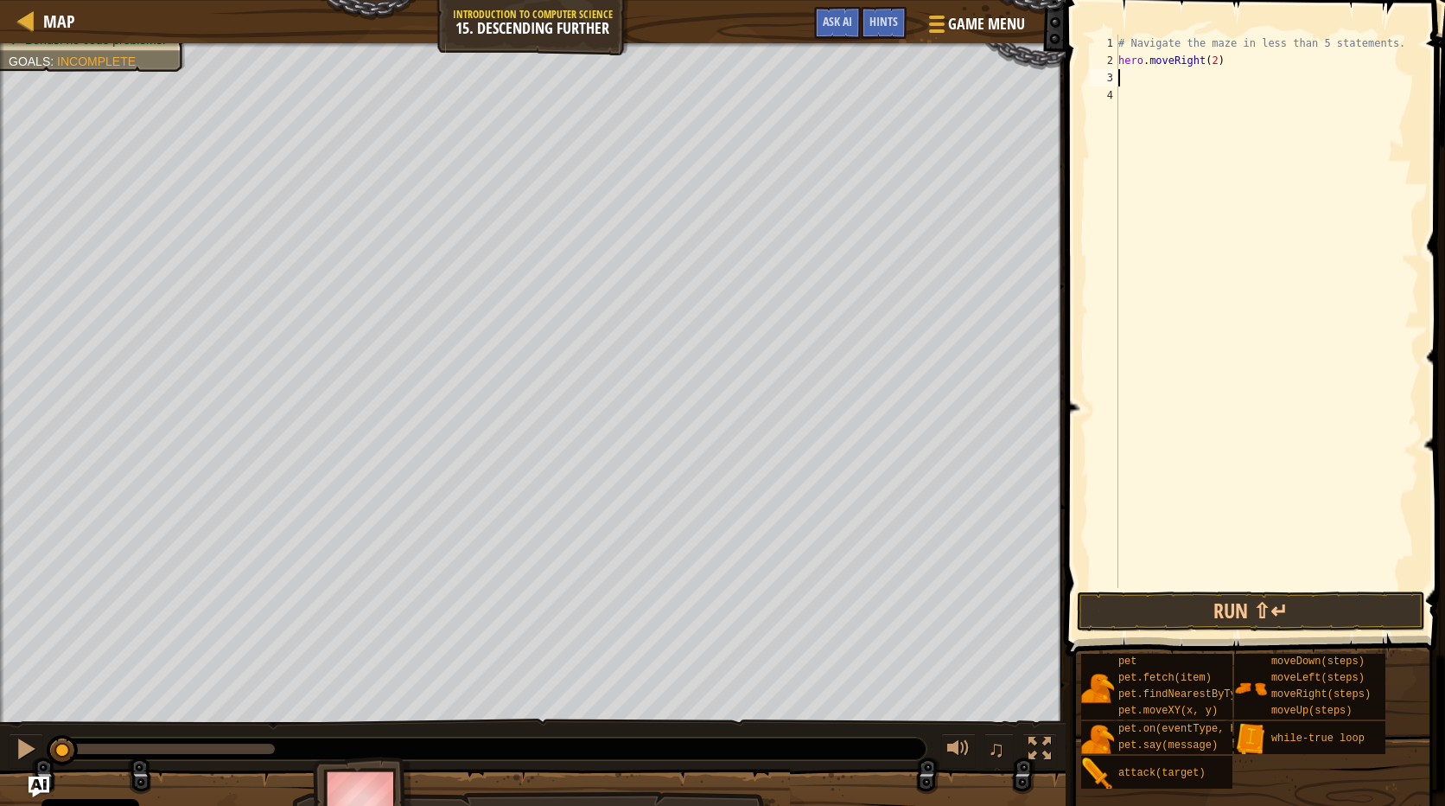
type textarea "h"
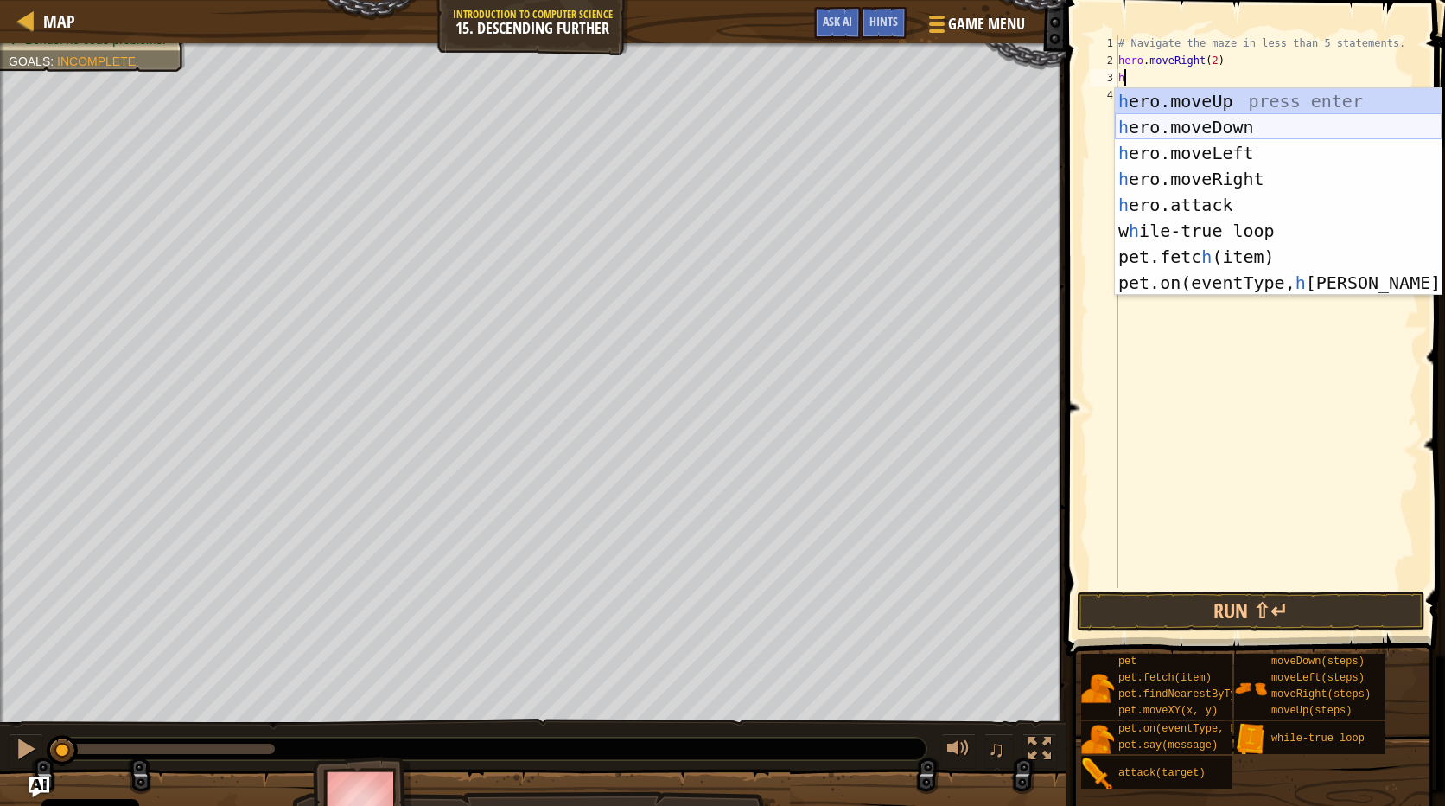
click at [1194, 123] on div "h ero.moveUp press enter h ero.moveDown press enter h ero.moveLeft press enter …" at bounding box center [1278, 217] width 327 height 259
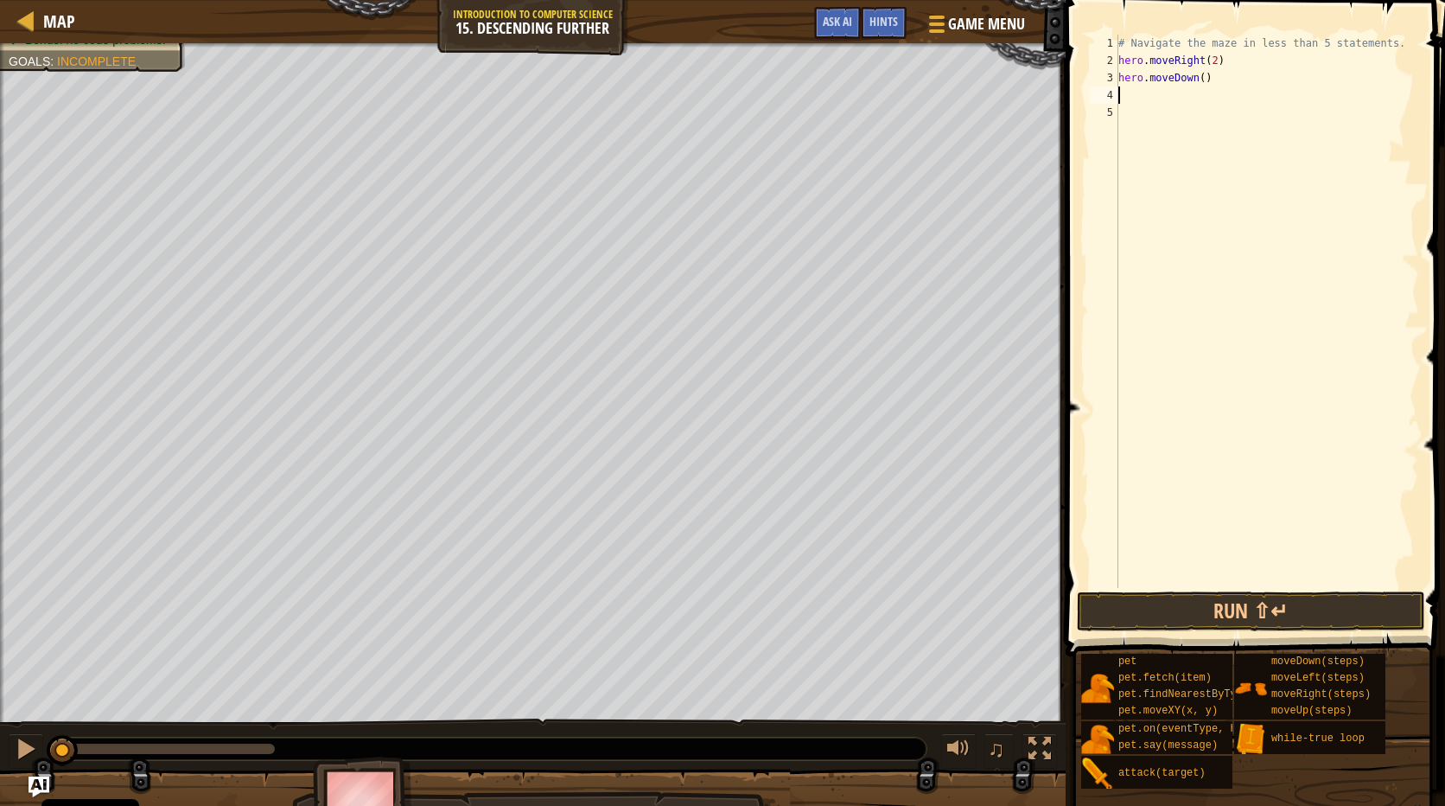
type textarea "h"
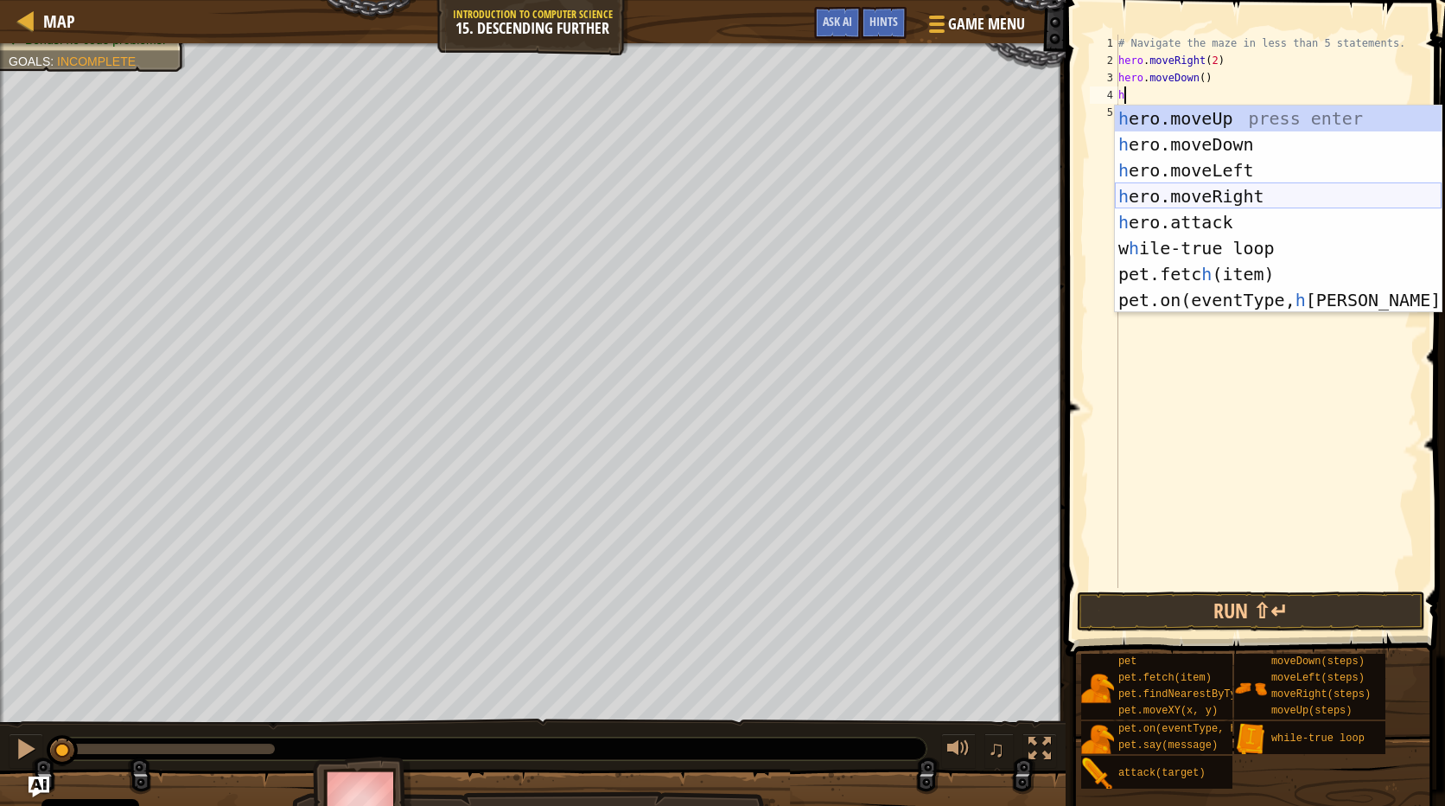
click at [1209, 186] on div "h ero.moveUp press enter h ero.moveDown press enter h ero.moveLeft press enter …" at bounding box center [1278, 234] width 327 height 259
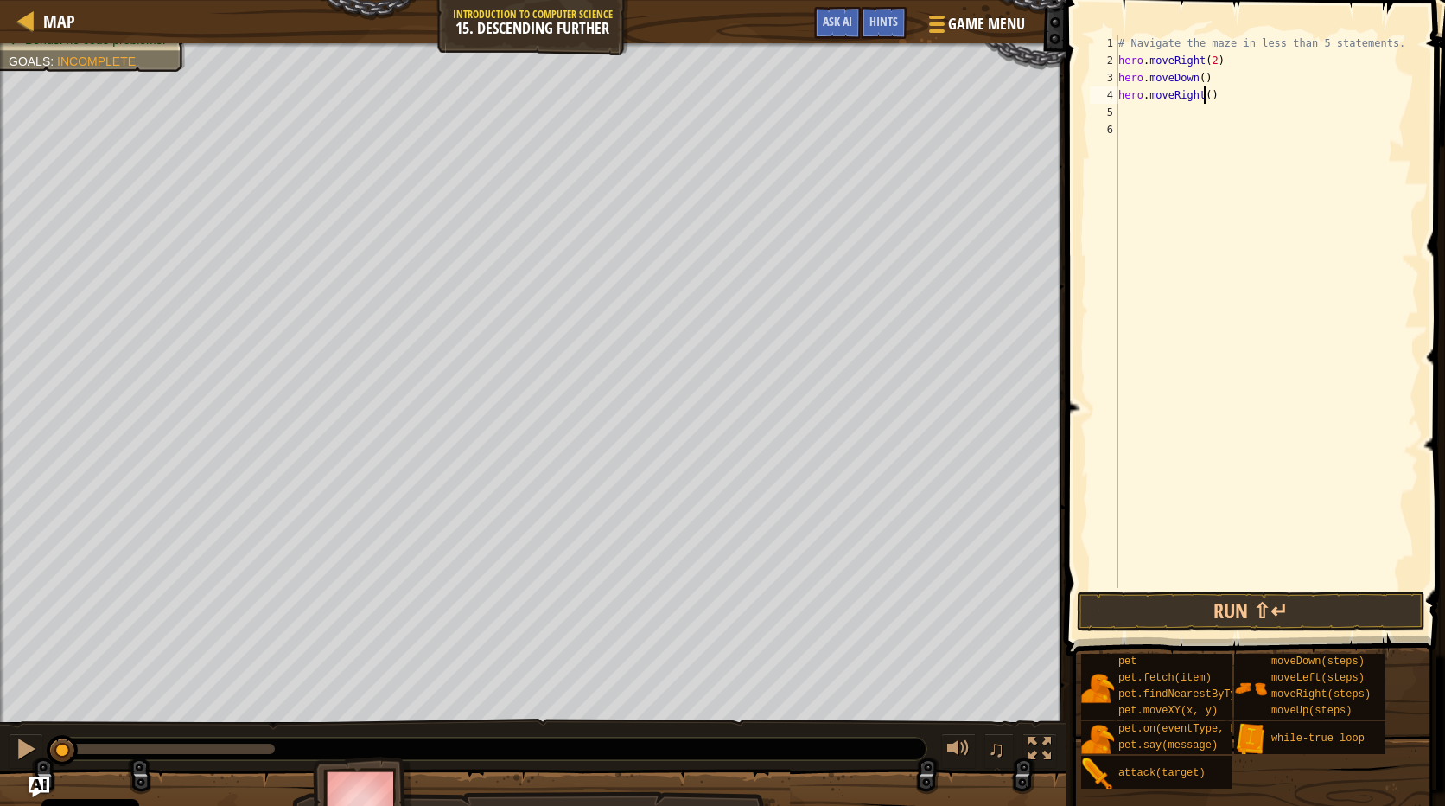
click at [1202, 96] on div "# Navigate the maze in less than 5 statements. hero . moveRight ( 2 ) hero . mo…" at bounding box center [1267, 329] width 304 height 588
type textarea "hero.moveRight(2)"
click at [1187, 115] on div "# Navigate the maze in less than 5 statements. hero . moveRight ( 2 ) hero . mo…" at bounding box center [1267, 329] width 304 height 588
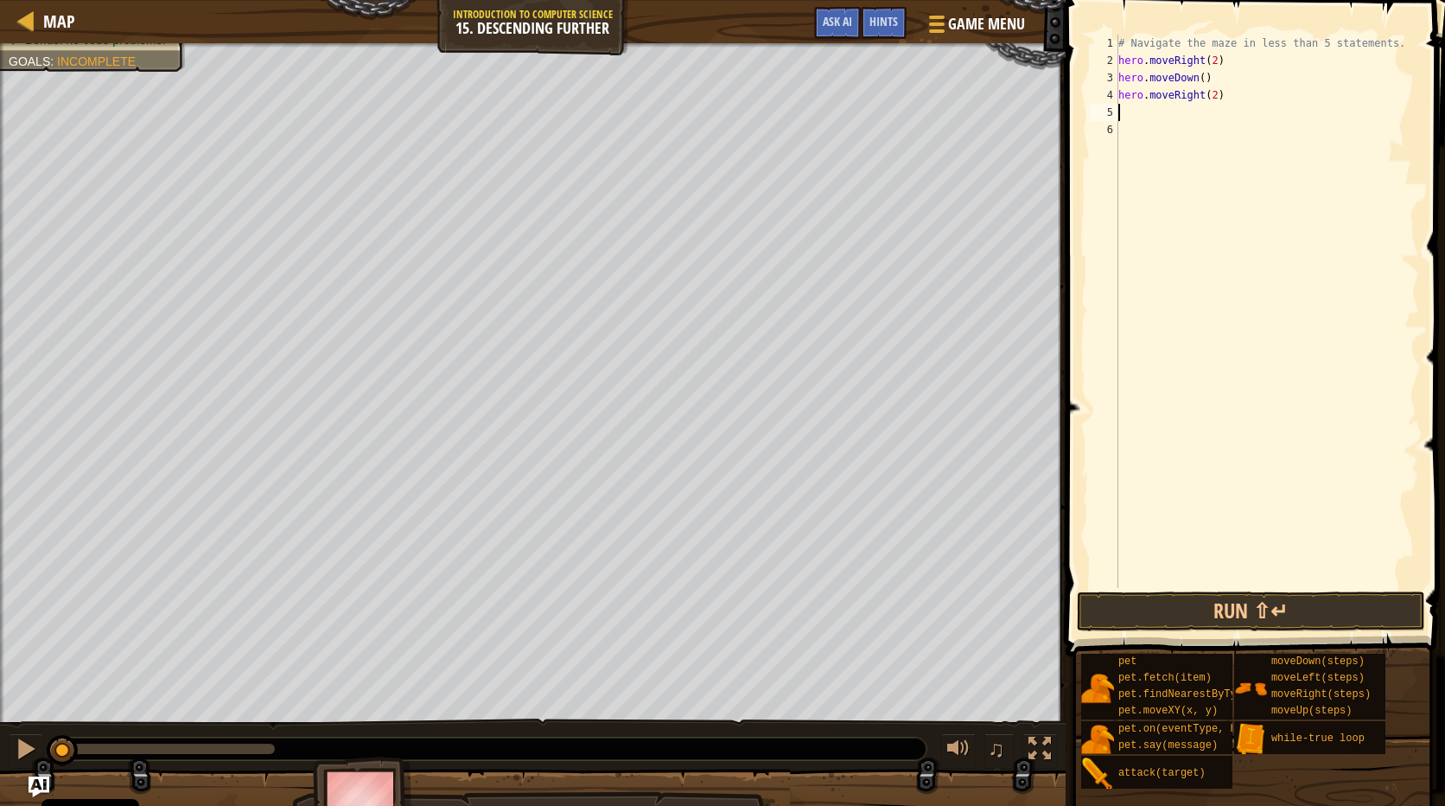
type textarea "h"
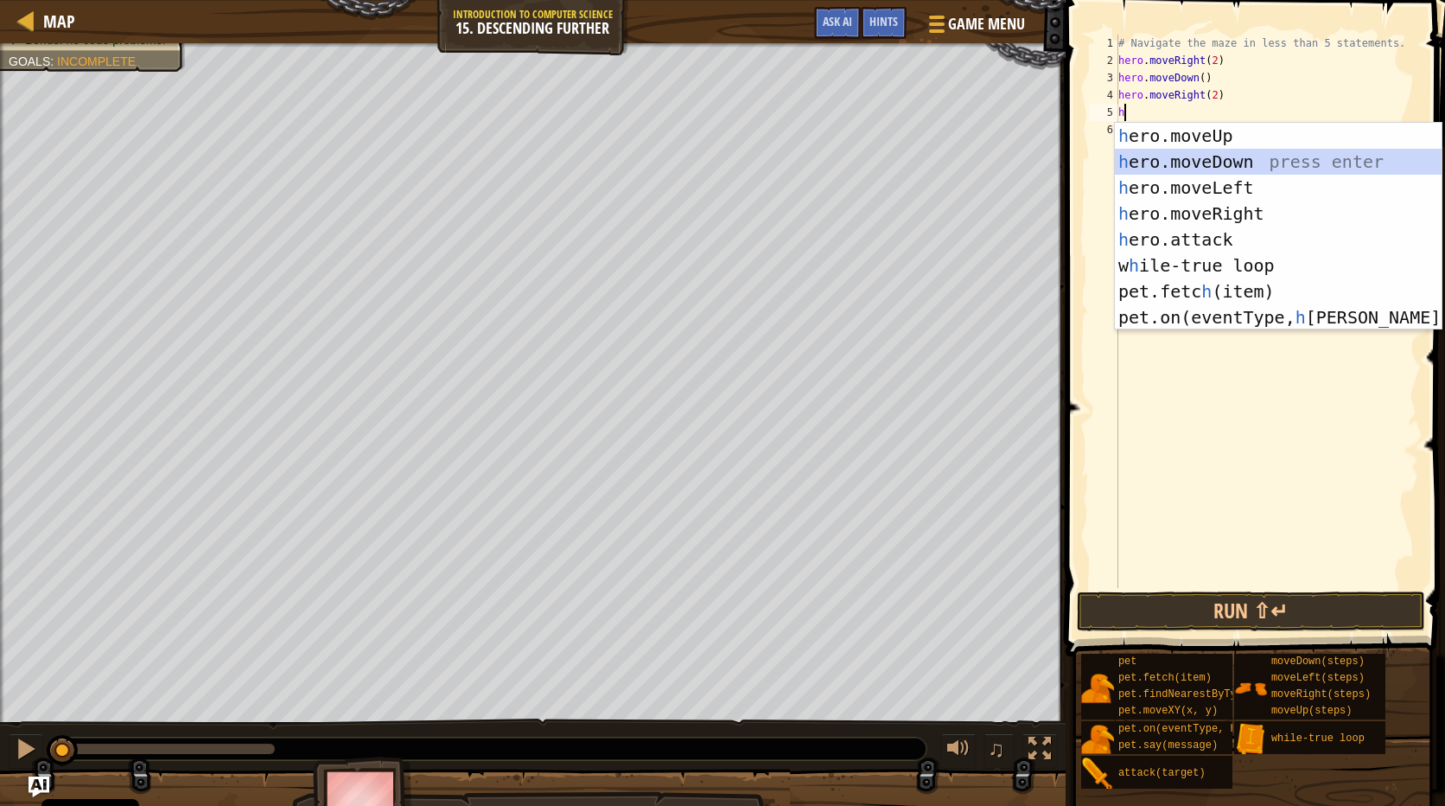
click at [1187, 154] on div "h ero.moveUp press enter h ero.moveDown press enter h ero.moveLeft press enter …" at bounding box center [1278, 252] width 327 height 259
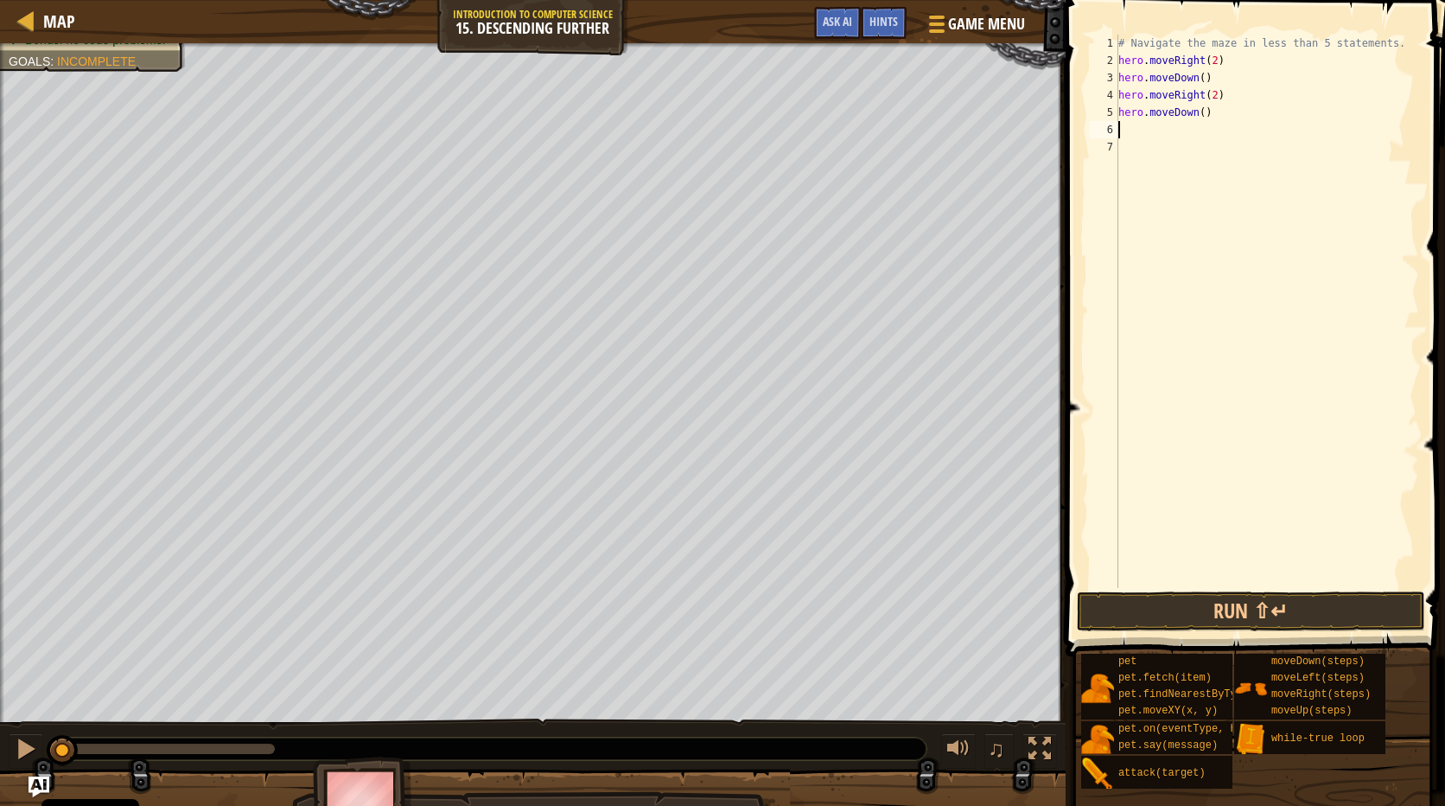
type textarea "h"
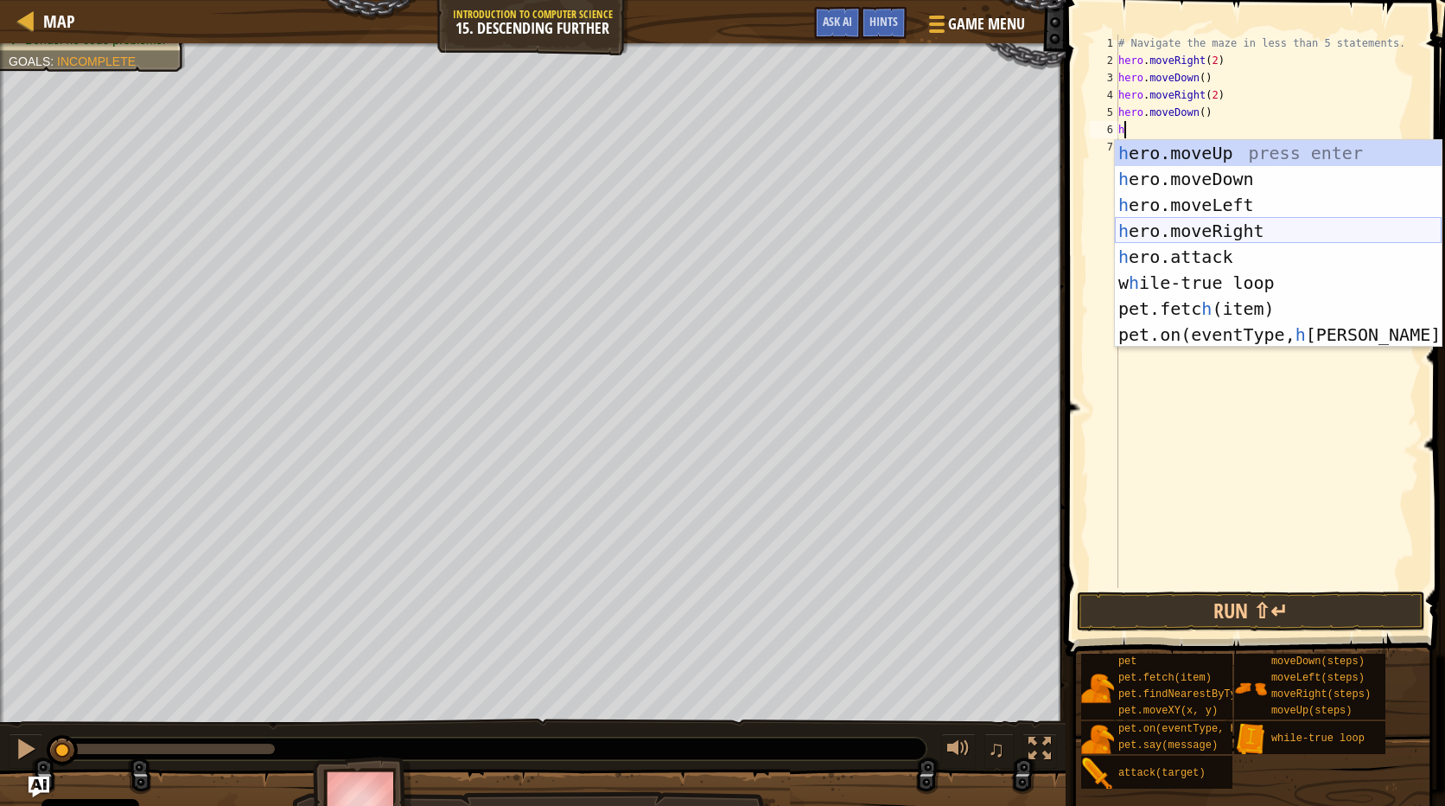
click at [1183, 223] on div "h ero.moveUp press enter h ero.moveDown press enter h ero.moveLeft press enter …" at bounding box center [1278, 269] width 327 height 259
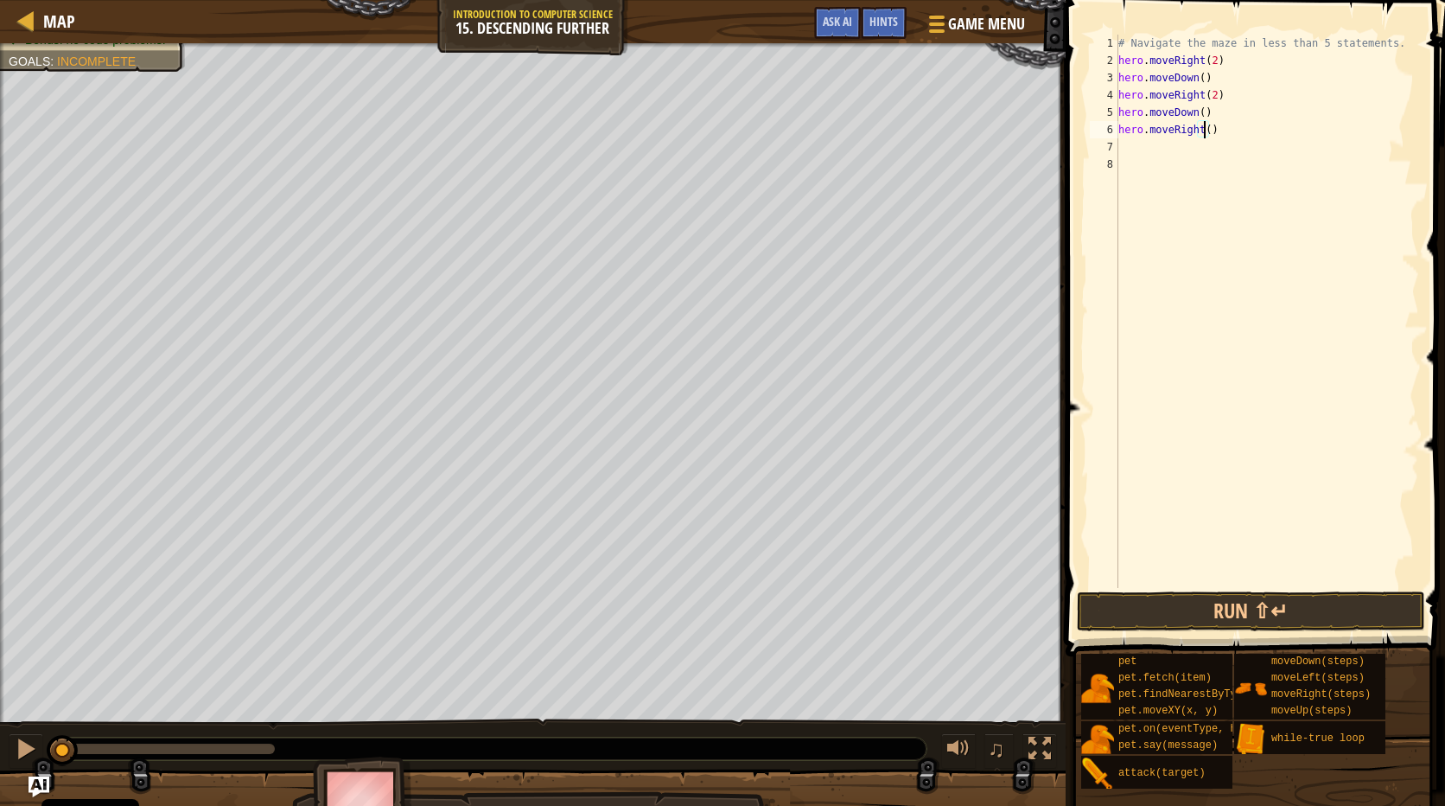
click at [1203, 129] on div "# Navigate the maze in less than 5 statements. hero . moveRight ( 2 ) hero . mo…" at bounding box center [1267, 329] width 304 height 588
type textarea "hero.moveRight(2)"
click at [1338, 611] on button "Run ⇧↵" at bounding box center [1251, 611] width 348 height 40
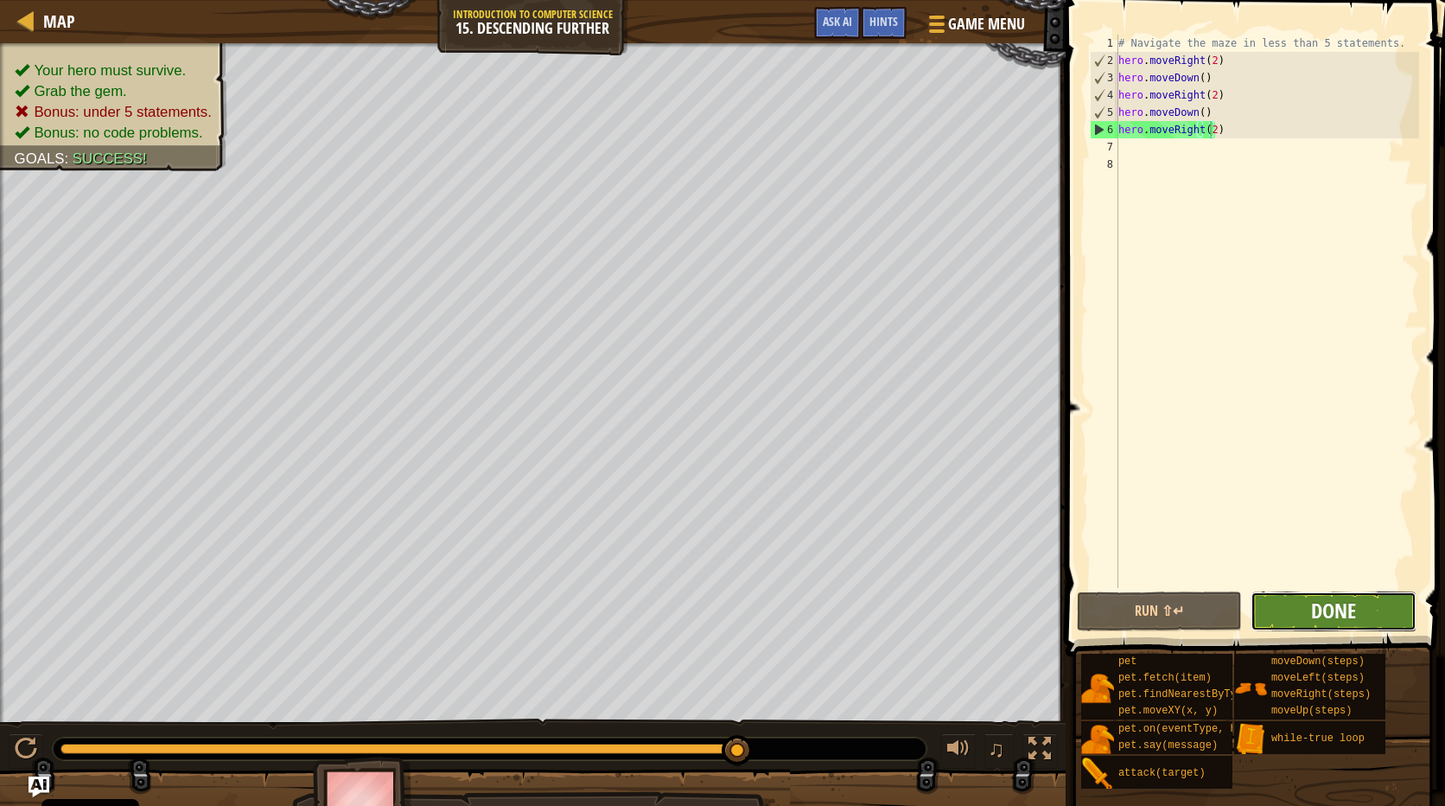
click at [1330, 623] on span "Done" at bounding box center [1333, 610] width 45 height 28
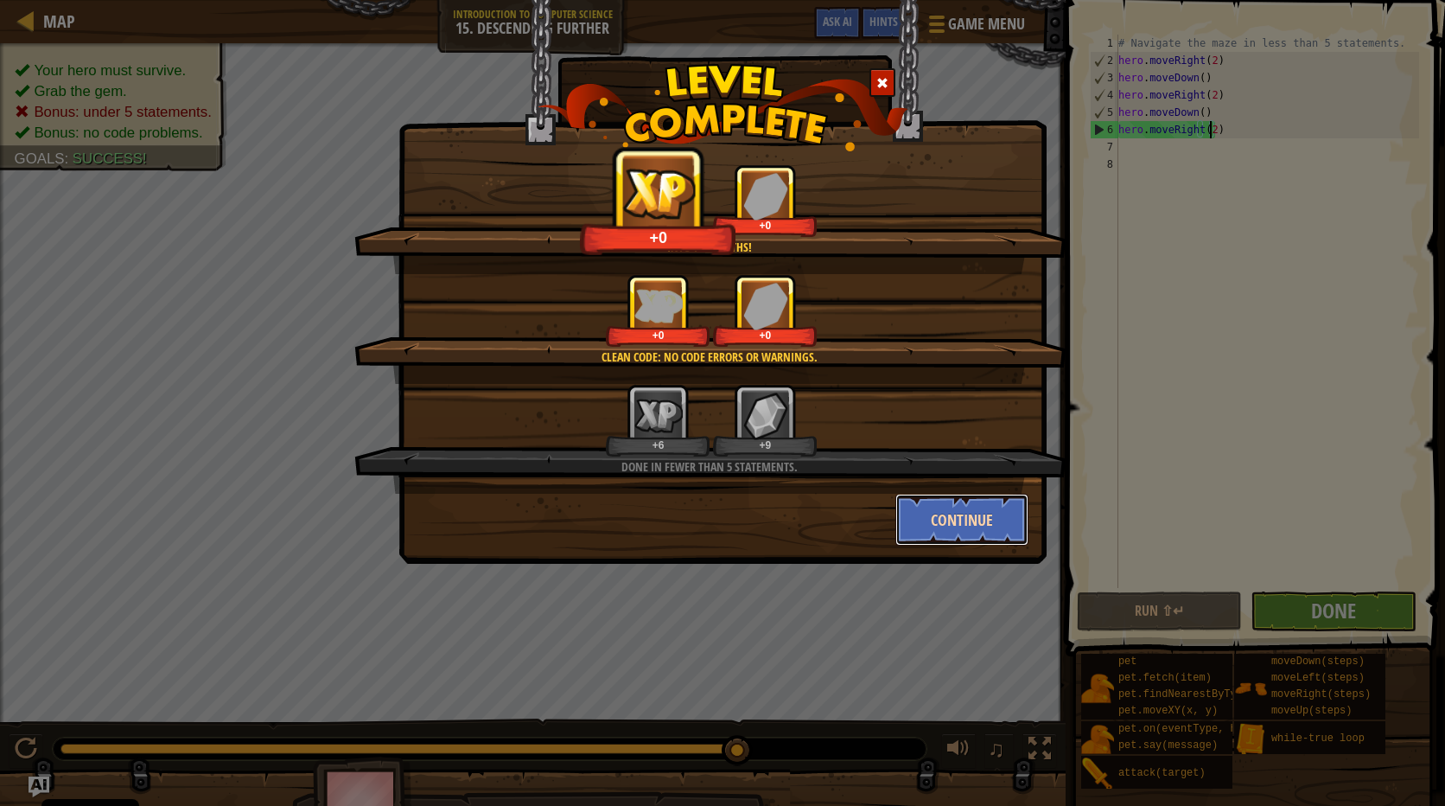
click at [947, 515] on button "Continue" at bounding box center [963, 520] width 134 height 52
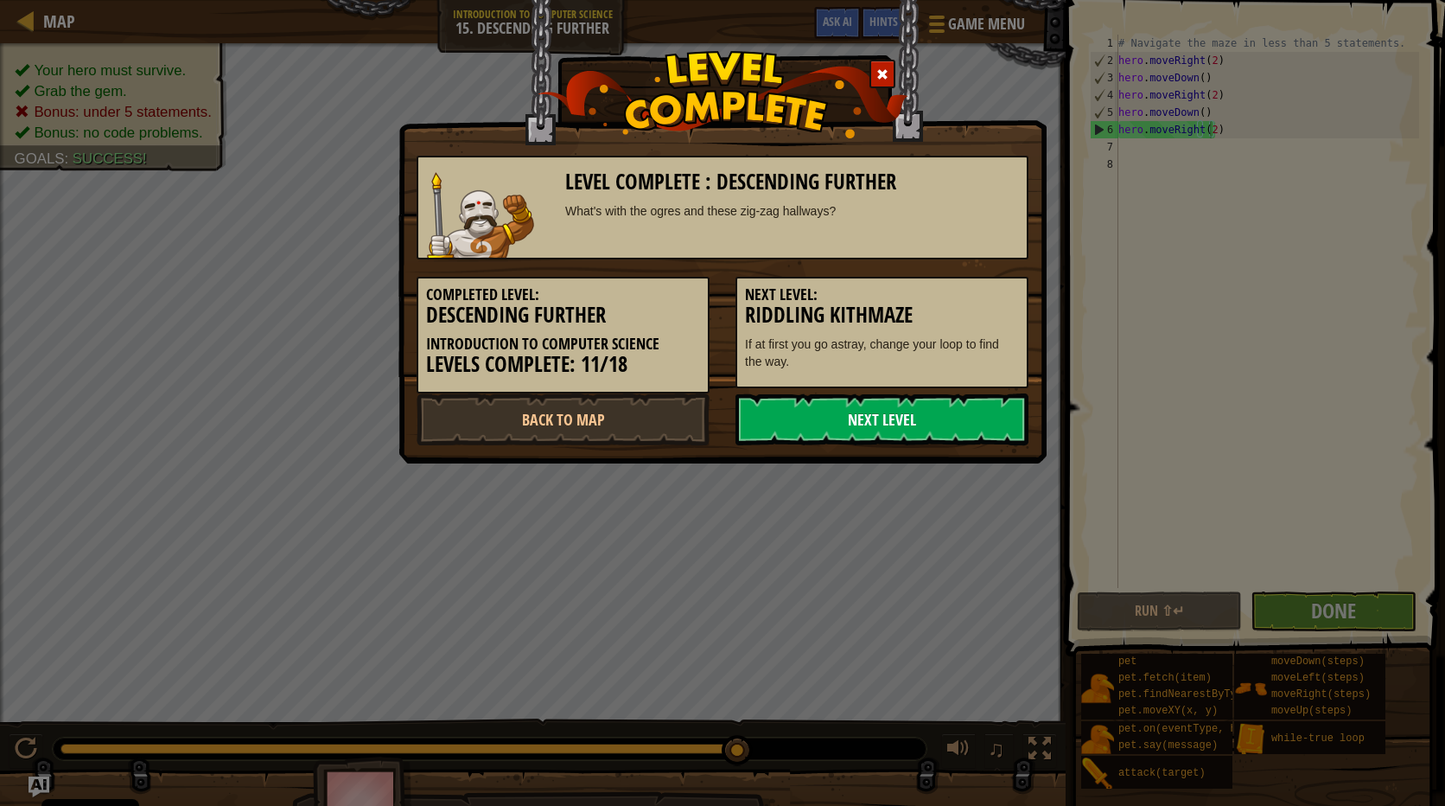
click at [870, 418] on link "Next Level" at bounding box center [882, 419] width 293 height 52
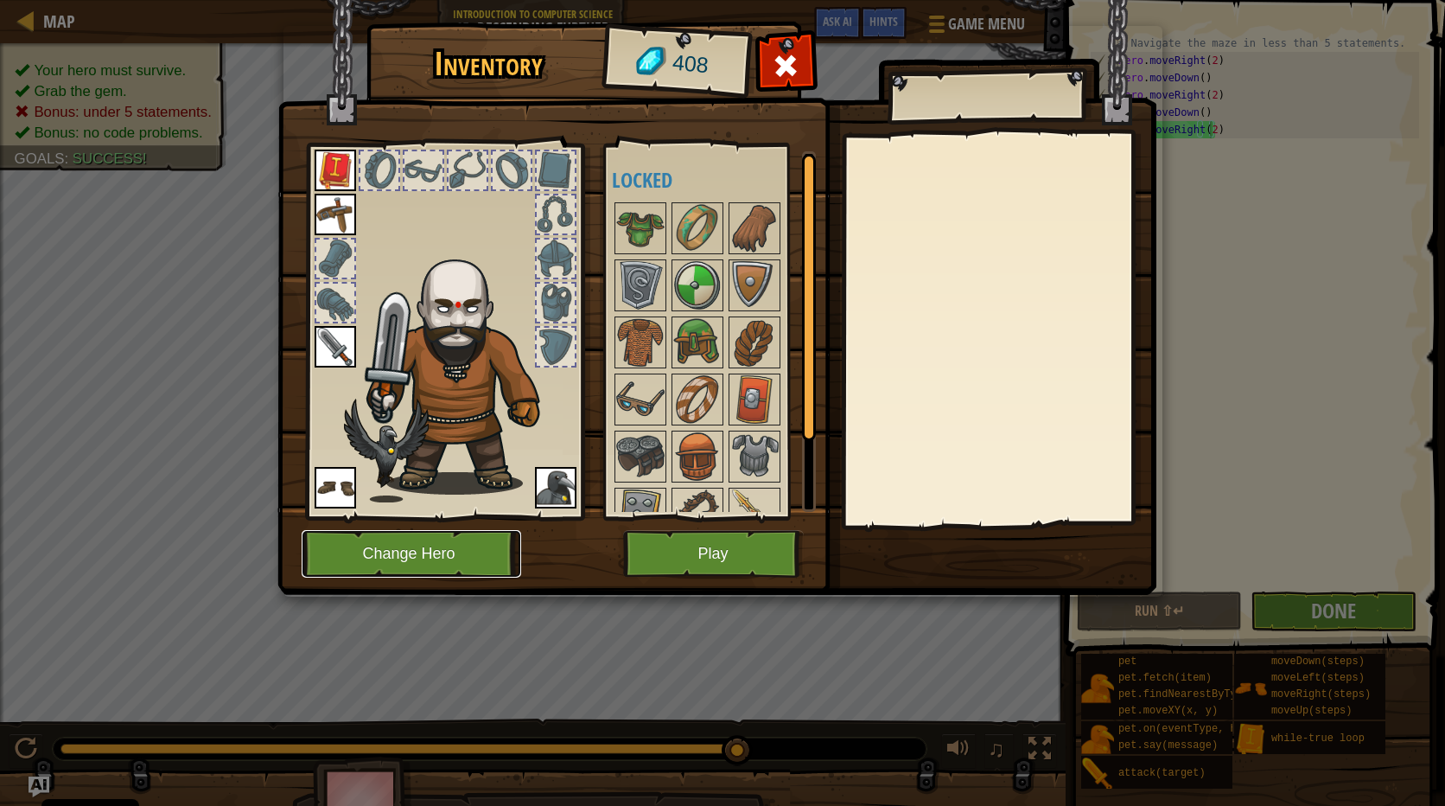
click at [425, 547] on button "Change Hero" at bounding box center [412, 554] width 220 height 48
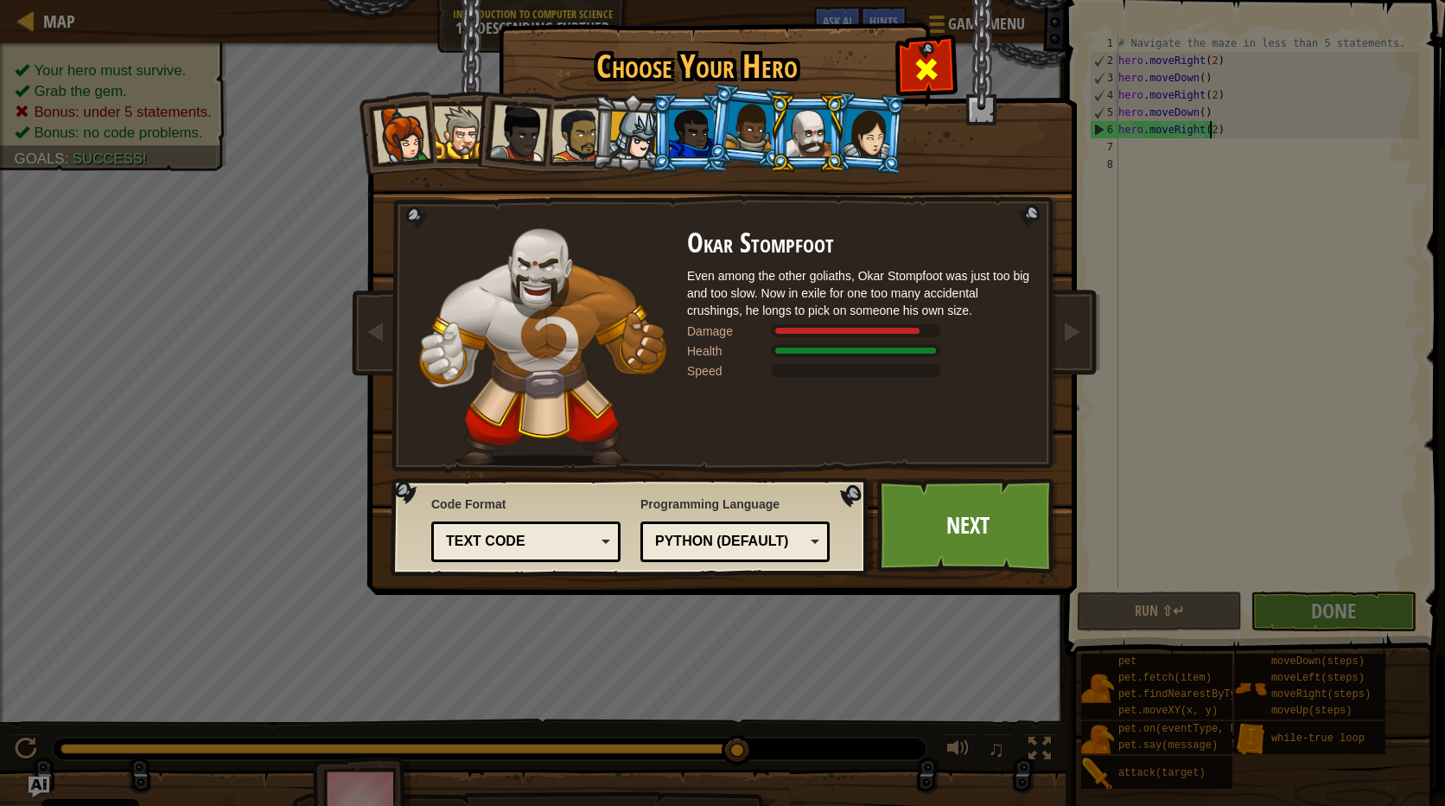
click at [917, 66] on span at bounding box center [927, 69] width 28 height 28
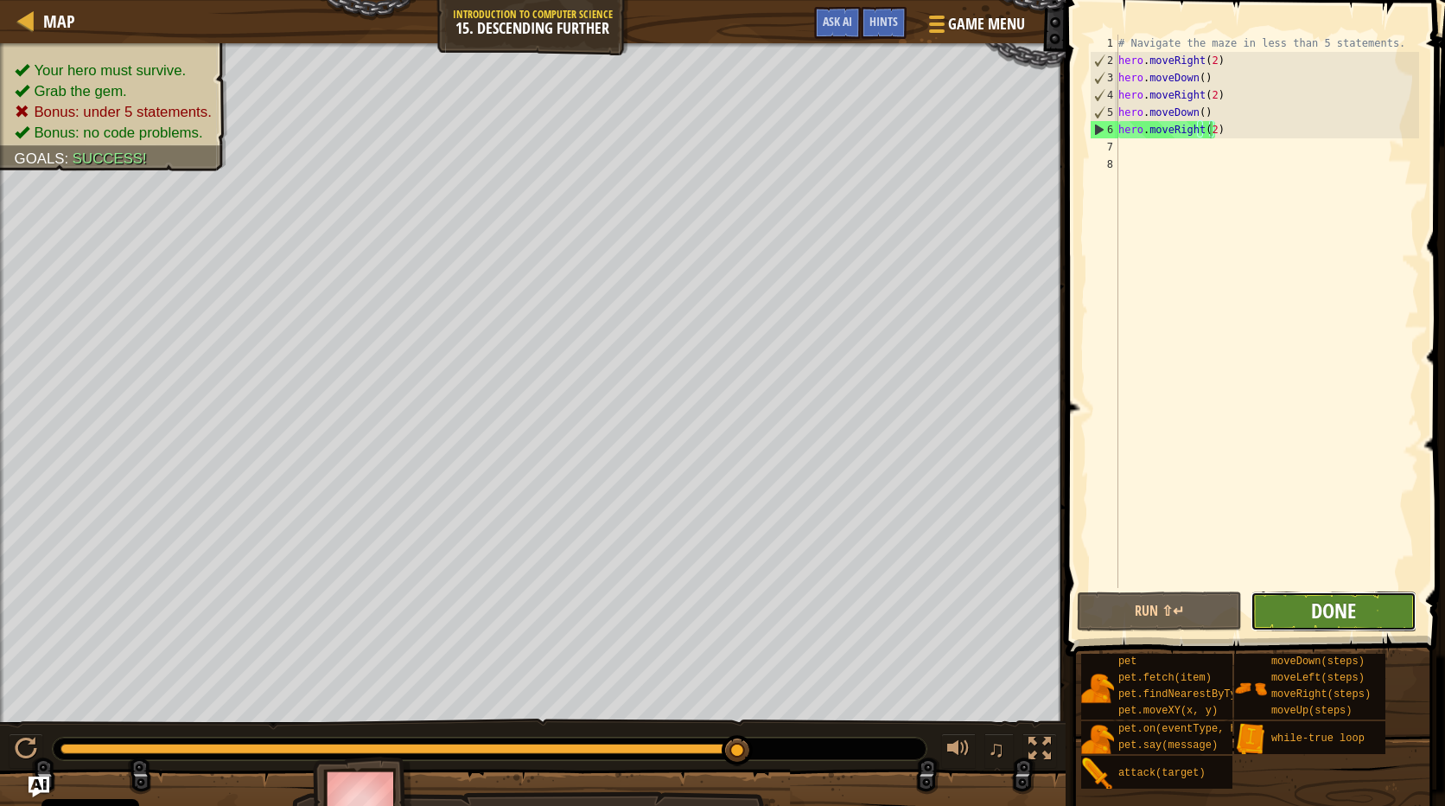
click at [1314, 604] on span "Done" at bounding box center [1333, 610] width 45 height 28
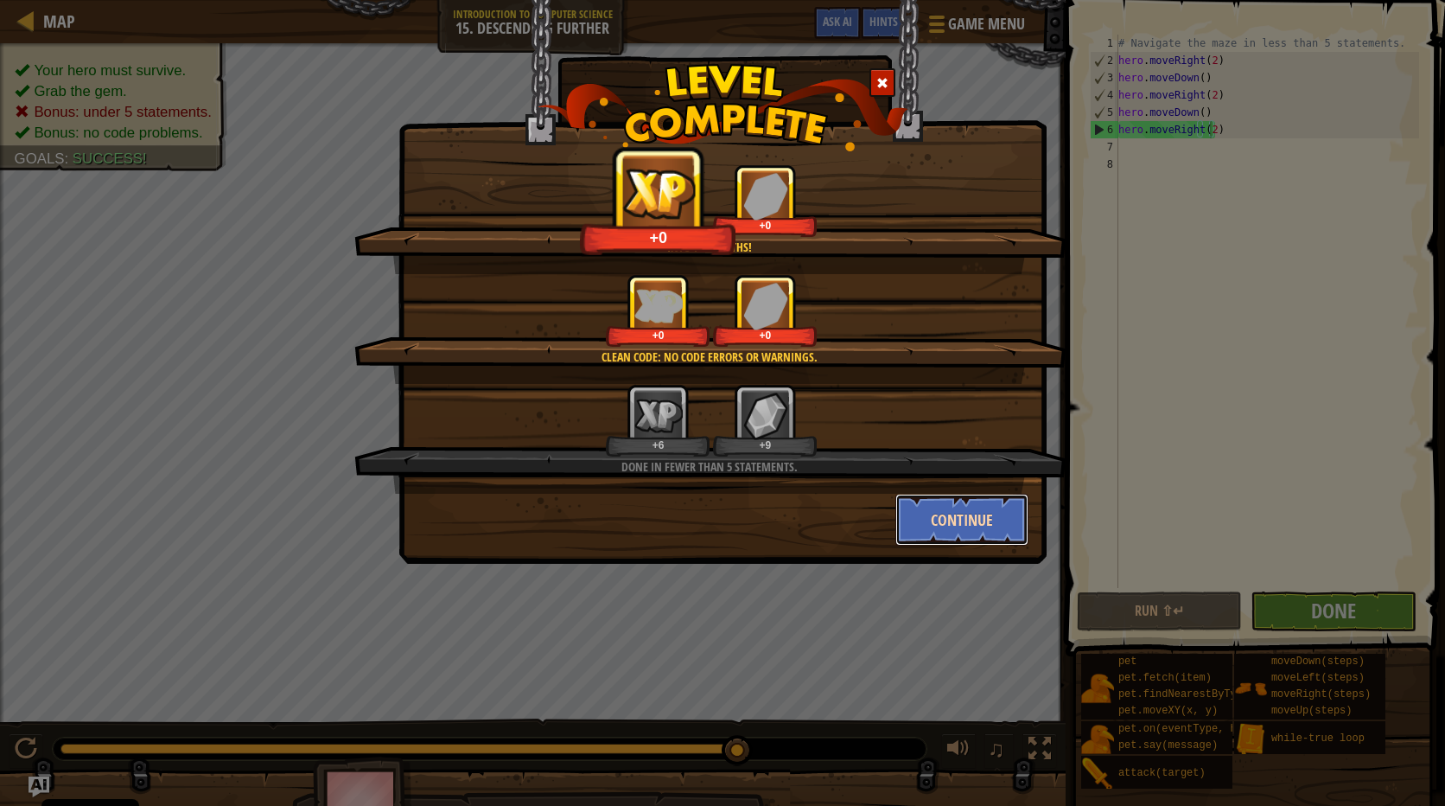
click at [967, 521] on button "Continue" at bounding box center [963, 520] width 134 height 52
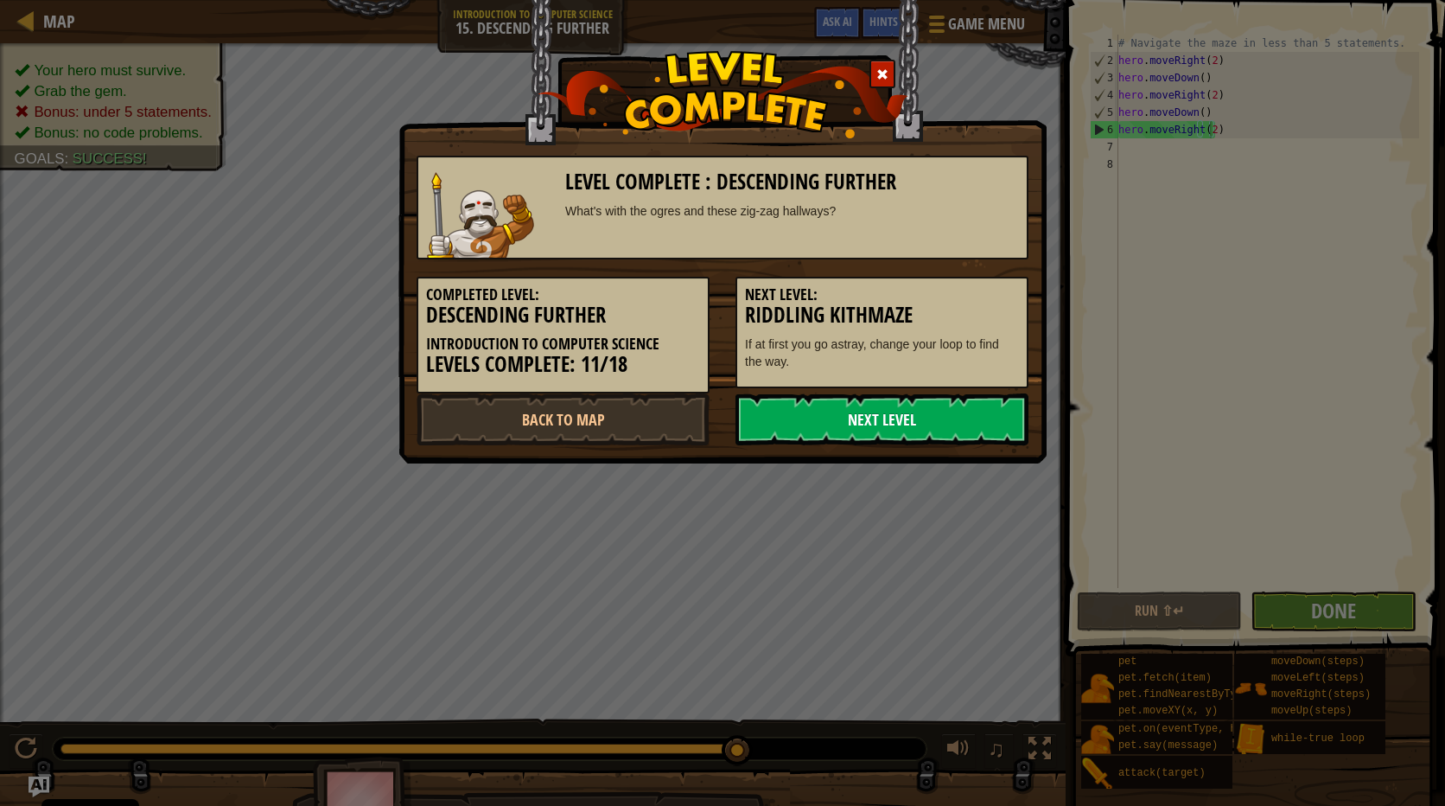
click at [923, 435] on link "Next Level" at bounding box center [882, 419] width 293 height 52
